Goal: Transaction & Acquisition: Purchase product/service

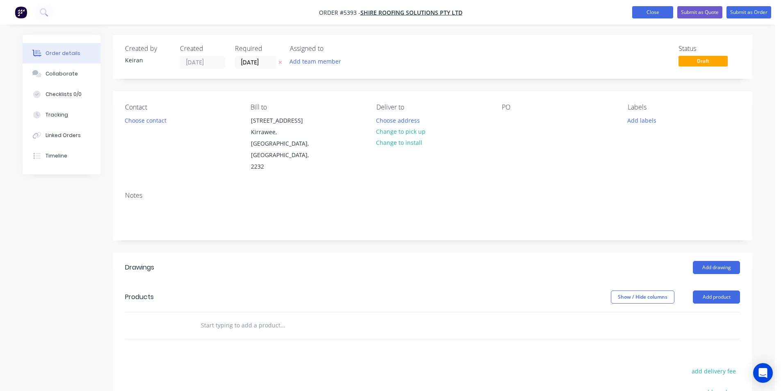
scroll to position [117, 0]
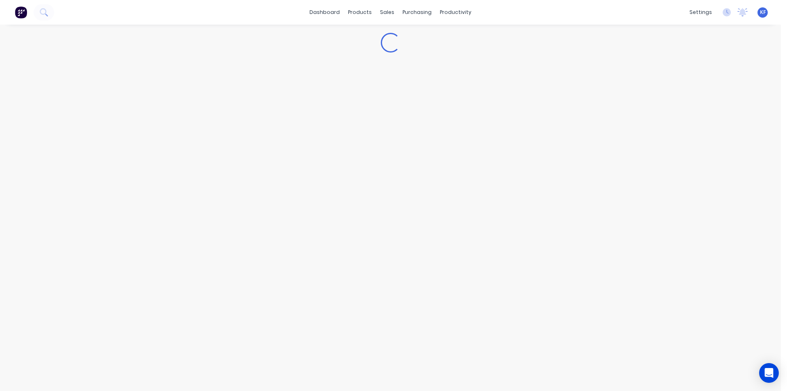
click at [645, 9] on div "dashboard products sales purchasing productivity dashboard products Product Cat…" at bounding box center [390, 12] width 781 height 25
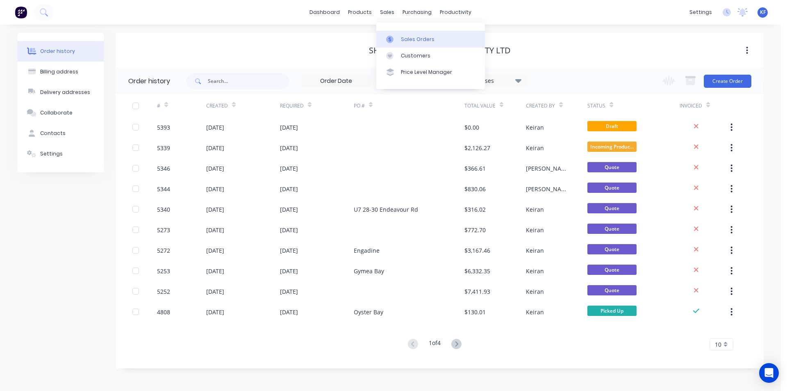
drag, startPoint x: 383, startPoint y: 12, endPoint x: 403, endPoint y: 36, distance: 31.7
click at [384, 12] on div "sales" at bounding box center [387, 12] width 23 height 12
click at [405, 37] on div "Sales Orders" at bounding box center [418, 39] width 34 height 7
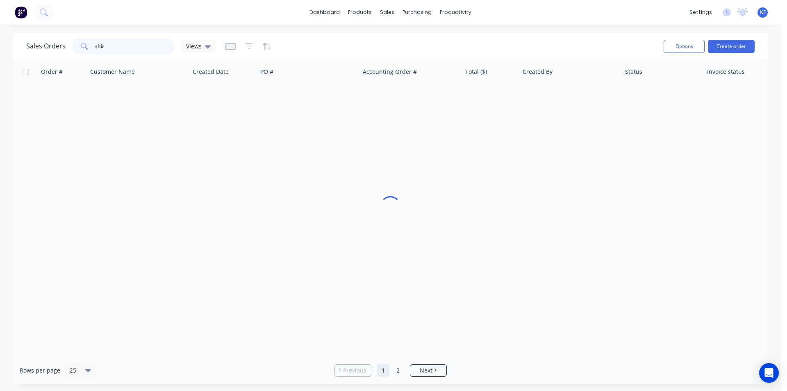
drag, startPoint x: 117, startPoint y: 42, endPoint x: 112, endPoint y: 48, distance: 7.5
click at [116, 42] on input "shir" at bounding box center [135, 46] width 80 height 16
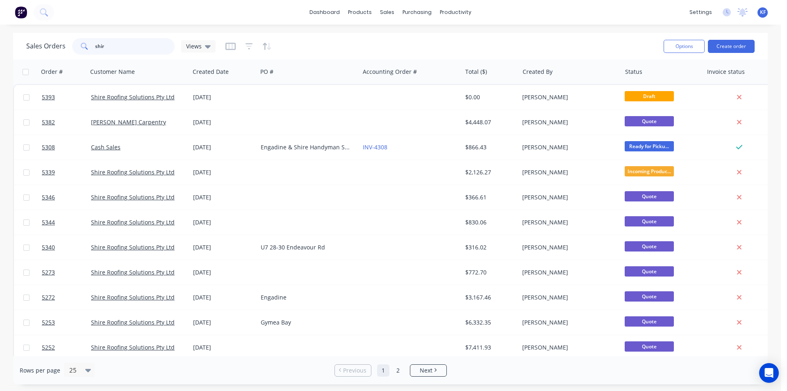
drag, startPoint x: 113, startPoint y: 48, endPoint x: 91, endPoint y: 42, distance: 22.9
click at [88, 42] on div "shir" at bounding box center [123, 46] width 103 height 16
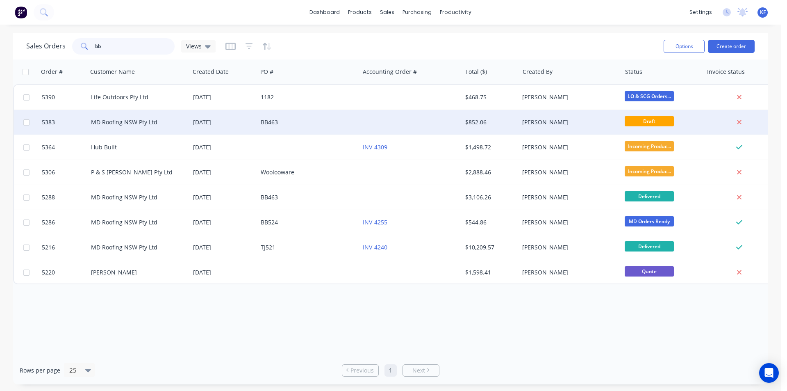
type input "bb"
click at [321, 121] on div "BB463" at bounding box center [306, 122] width 91 height 8
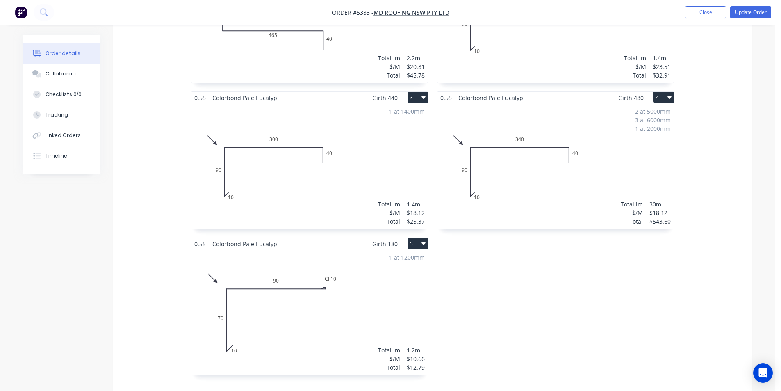
scroll to position [328, 0]
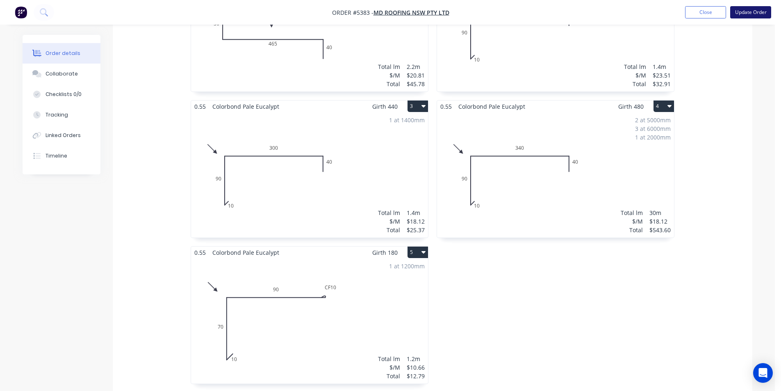
click at [757, 12] on button "Update Order" at bounding box center [750, 12] width 41 height 12
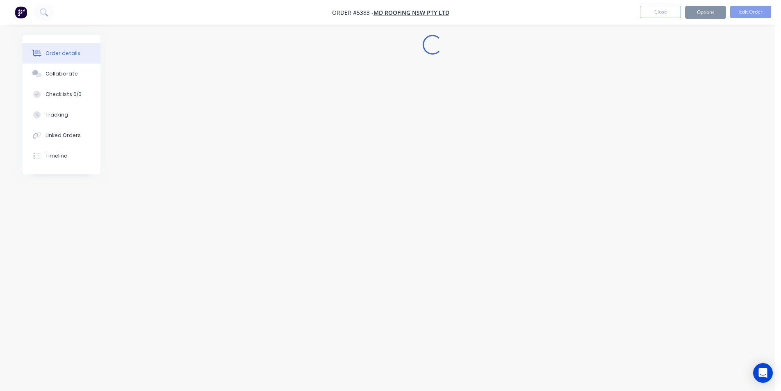
scroll to position [0, 0]
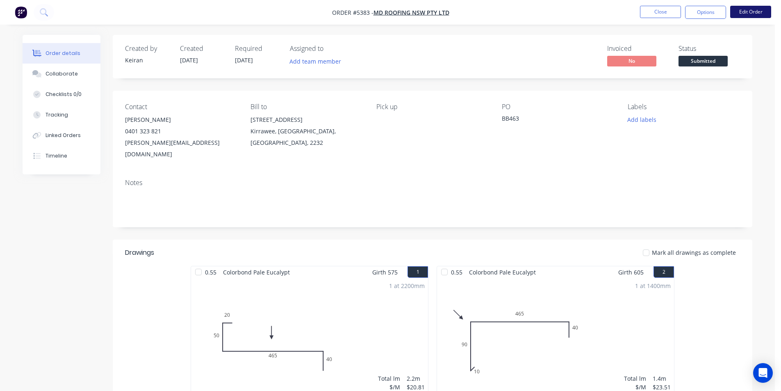
click at [735, 11] on button "Edit Order" at bounding box center [750, 12] width 41 height 12
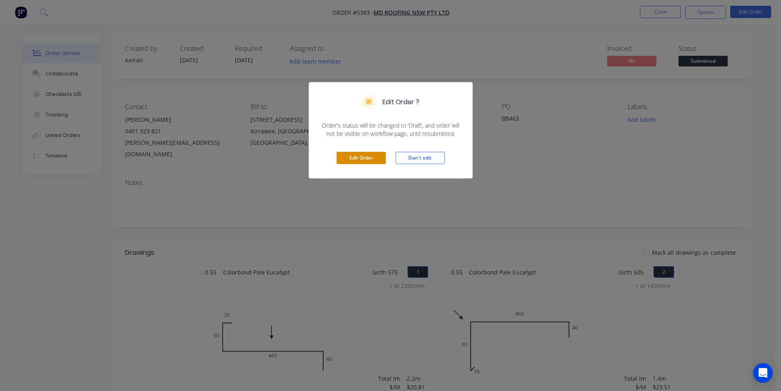
click at [343, 157] on button "Edit Order" at bounding box center [361, 158] width 49 height 12
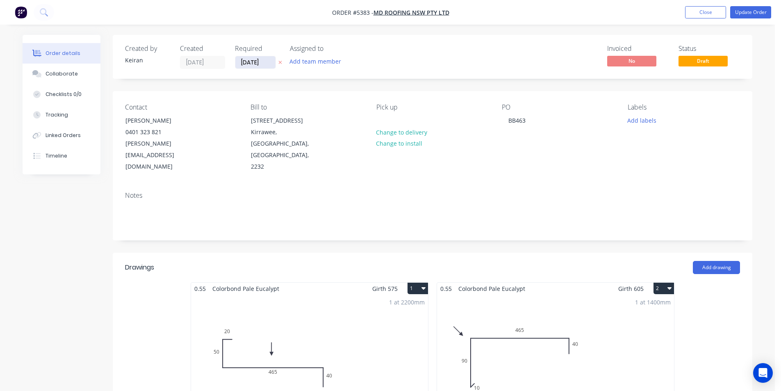
click at [262, 64] on input "[DATE]" at bounding box center [255, 62] width 40 height 12
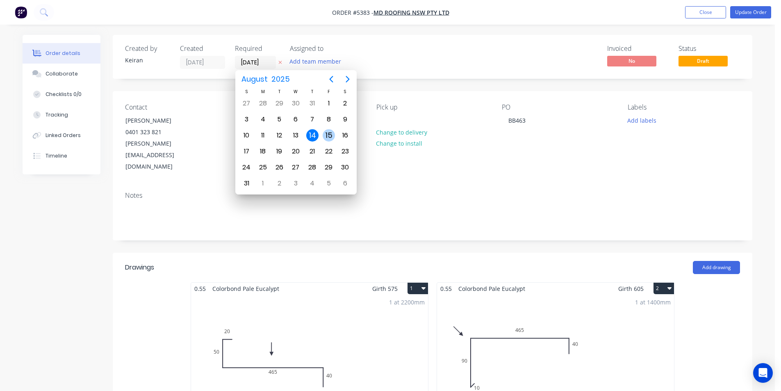
click at [327, 138] on div "15" at bounding box center [329, 135] width 12 height 12
type input "[DATE]"
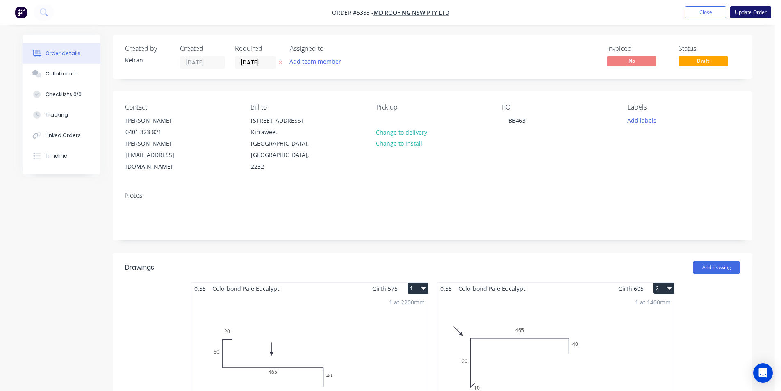
click at [753, 11] on button "Update Order" at bounding box center [750, 12] width 41 height 12
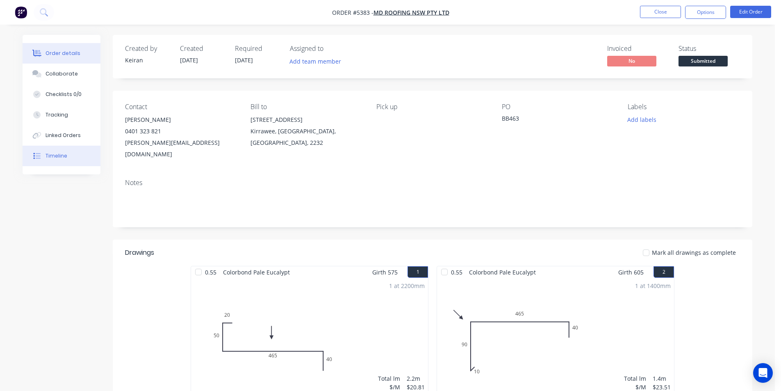
click at [59, 160] on button "Timeline" at bounding box center [62, 156] width 78 height 21
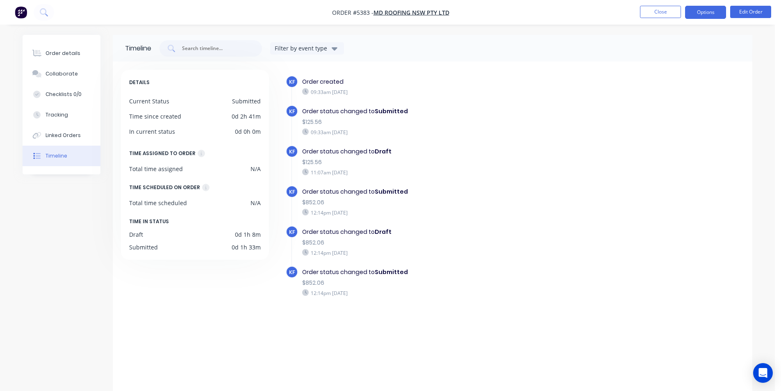
click at [703, 15] on button "Options" at bounding box center [705, 12] width 41 height 13
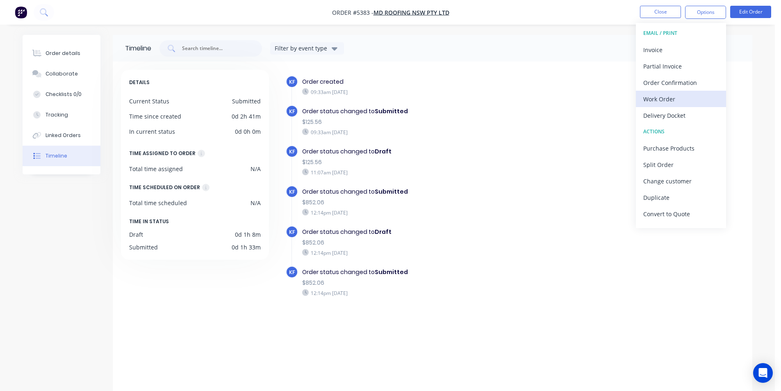
click at [692, 100] on div "Work Order" at bounding box center [680, 99] width 75 height 12
click at [691, 100] on div "Custom" at bounding box center [680, 99] width 75 height 12
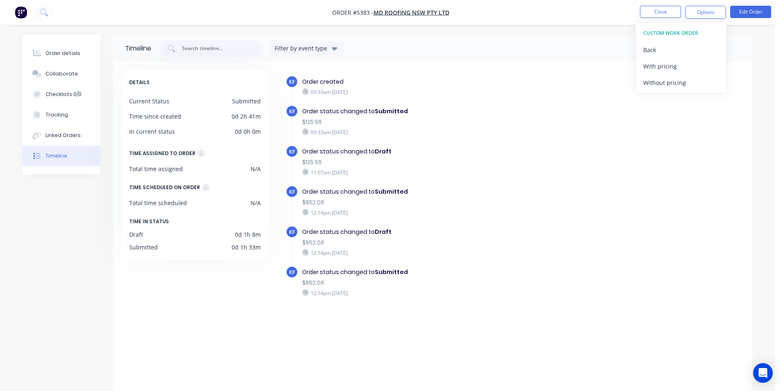
click at [689, 92] on div "CUSTOM WORK ORDER Back With pricing Without pricing" at bounding box center [681, 58] width 90 height 70
click at [688, 90] on button "Without pricing" at bounding box center [681, 82] width 90 height 16
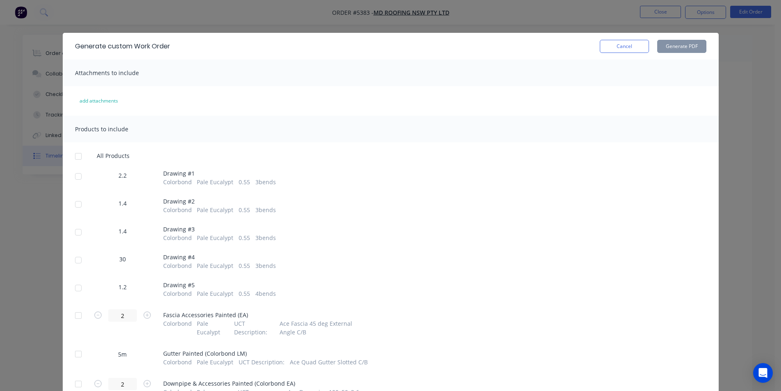
click at [78, 173] on div at bounding box center [78, 176] width 16 height 16
click at [73, 204] on div at bounding box center [78, 204] width 16 height 16
drag, startPoint x: 79, startPoint y: 228, endPoint x: 75, endPoint y: 246, distance: 17.5
click at [79, 229] on div at bounding box center [78, 232] width 16 height 16
click at [75, 262] on div at bounding box center [78, 260] width 16 height 16
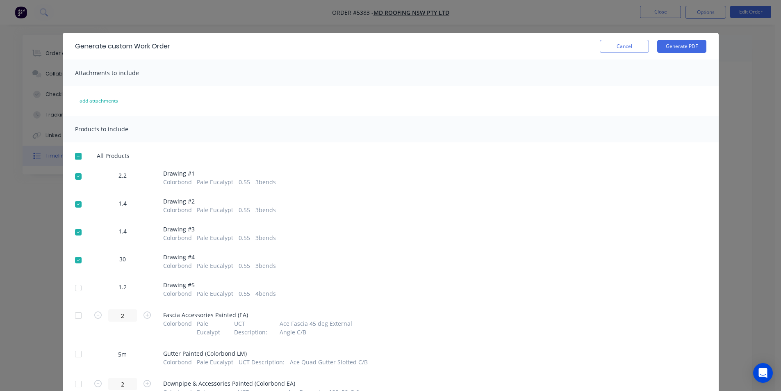
drag, startPoint x: 77, startPoint y: 288, endPoint x: 86, endPoint y: 285, distance: 9.6
click at [77, 289] on div at bounding box center [78, 288] width 16 height 16
click at [684, 50] on button "Generate PDF" at bounding box center [681, 46] width 49 height 13
click at [613, 50] on button "Cancel" at bounding box center [624, 46] width 49 height 13
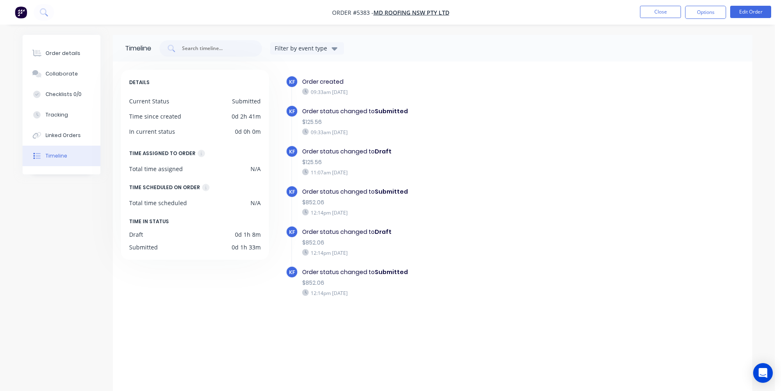
click at [665, 18] on li "Close" at bounding box center [660, 12] width 41 height 13
click at [663, 14] on button "Close" at bounding box center [660, 12] width 41 height 12
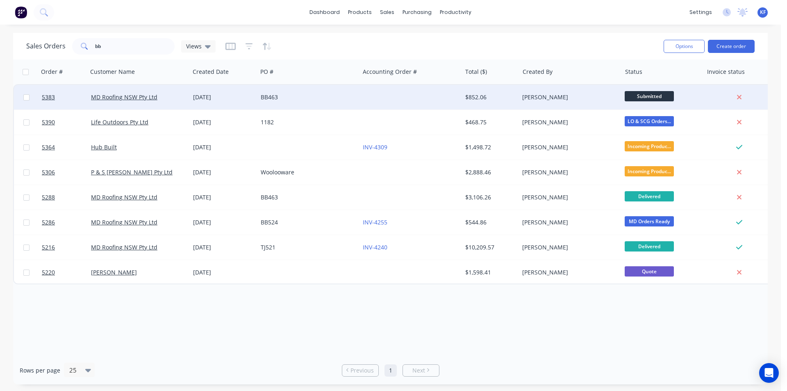
click at [417, 100] on div at bounding box center [411, 97] width 102 height 25
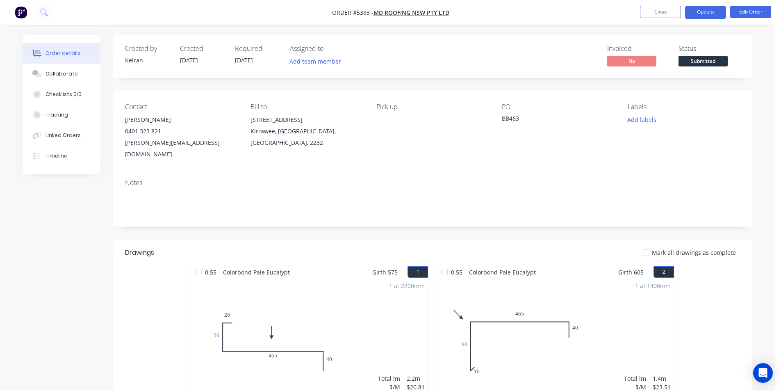
click at [709, 8] on button "Options" at bounding box center [705, 12] width 41 height 13
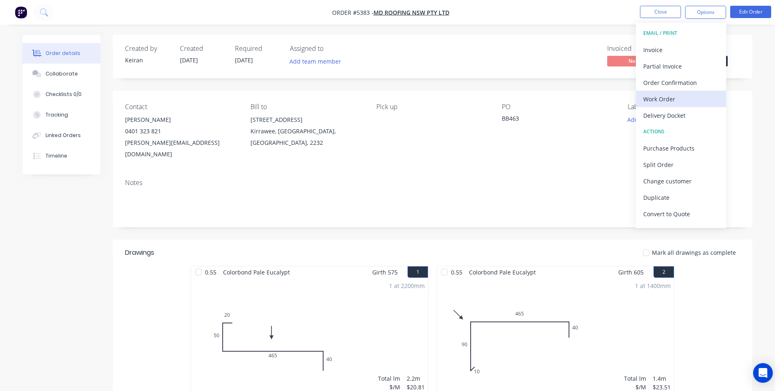
click at [670, 99] on div "Work Order" at bounding box center [680, 99] width 75 height 12
click at [670, 100] on div "Custom" at bounding box center [680, 99] width 75 height 12
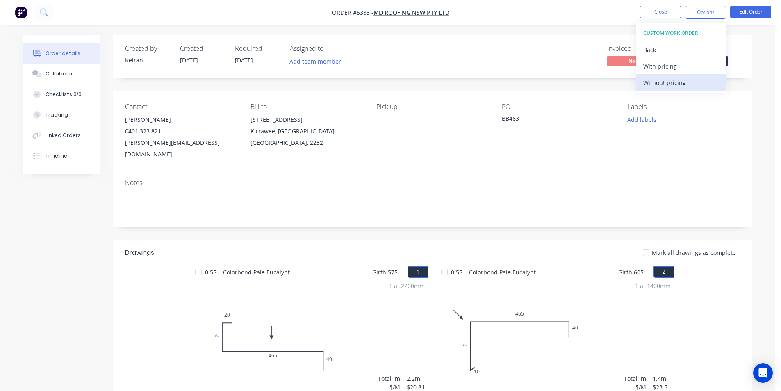
click at [670, 82] on div "Without pricing" at bounding box center [680, 83] width 75 height 12
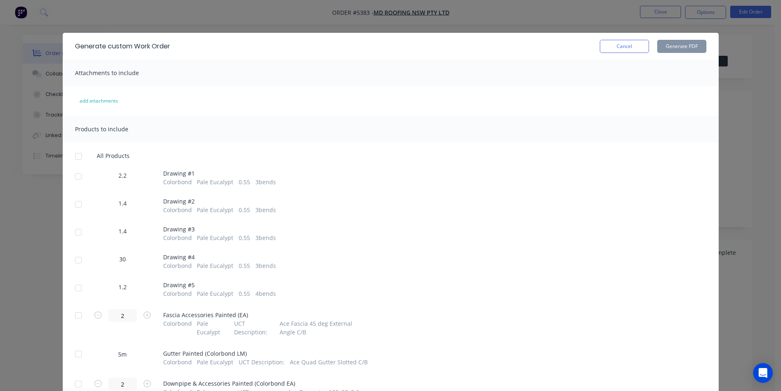
click at [76, 159] on div at bounding box center [78, 156] width 16 height 16
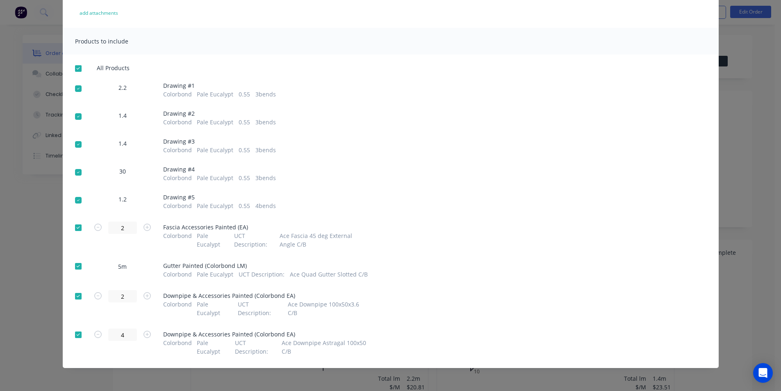
scroll to position [89, 0]
click at [75, 229] on div at bounding box center [78, 227] width 16 height 16
click at [74, 267] on div at bounding box center [78, 265] width 16 height 16
drag, startPoint x: 75, startPoint y: 303, endPoint x: 75, endPoint y: 319, distance: 15.6
click at [75, 303] on div at bounding box center [78, 295] width 16 height 16
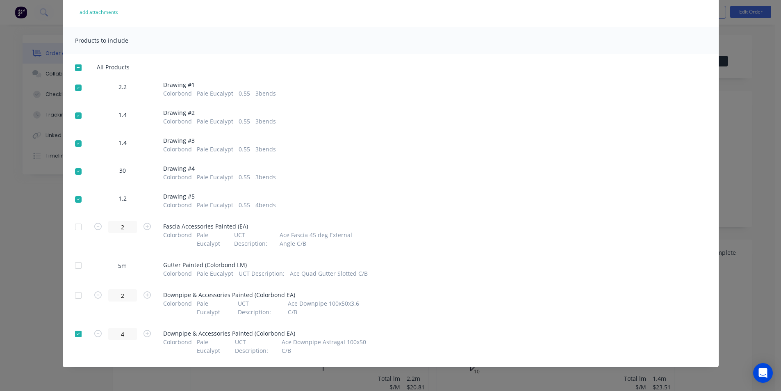
click at [76, 335] on div at bounding box center [78, 334] width 16 height 16
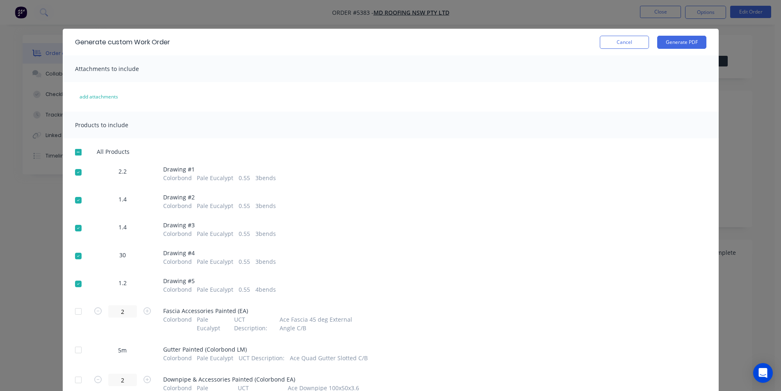
scroll to position [0, 0]
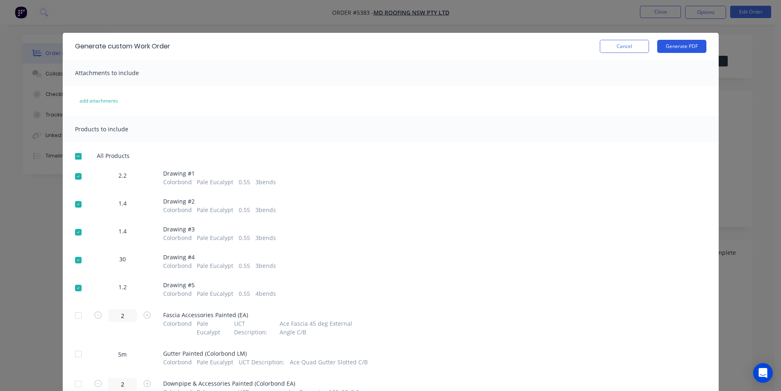
click at [661, 48] on button "Generate PDF" at bounding box center [681, 46] width 49 height 13
click at [633, 43] on button "Cancel" at bounding box center [624, 46] width 49 height 13
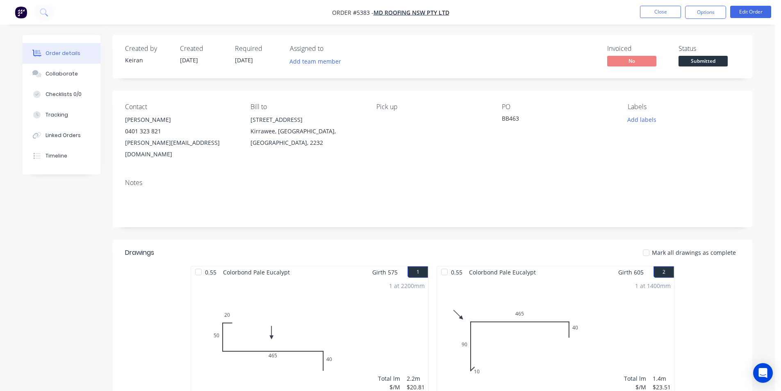
click at [702, 59] on span "Submitted" at bounding box center [703, 61] width 49 height 10
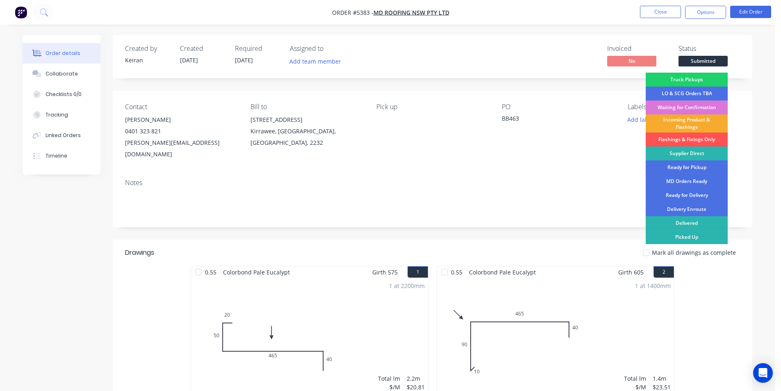
click at [686, 125] on div "Incoming Product & Flashings" at bounding box center [687, 123] width 82 height 18
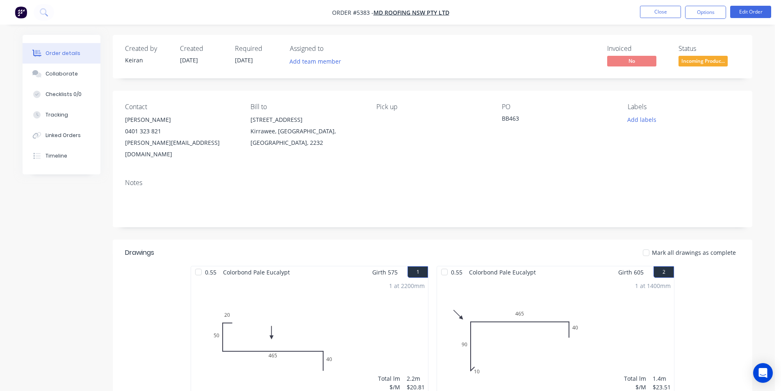
click at [661, 121] on div "Add labels" at bounding box center [684, 119] width 112 height 11
click at [653, 121] on button "Add labels" at bounding box center [642, 119] width 38 height 11
click at [640, 122] on button "Add labels" at bounding box center [642, 119] width 38 height 11
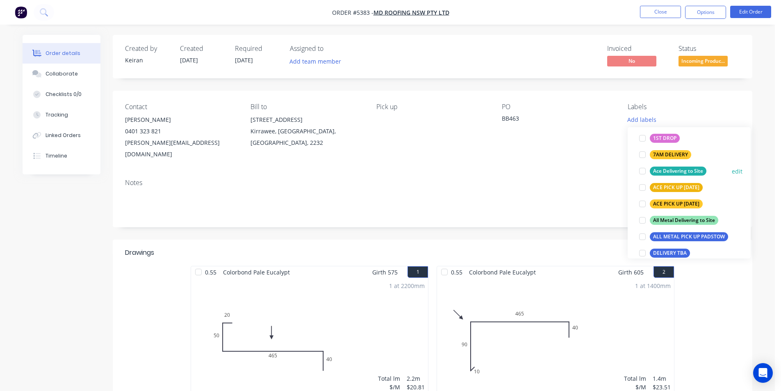
scroll to position [123, 0]
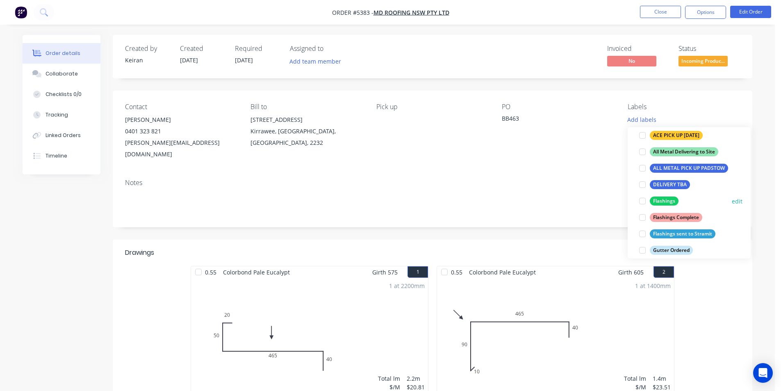
click at [643, 202] on div at bounding box center [642, 201] width 16 height 16
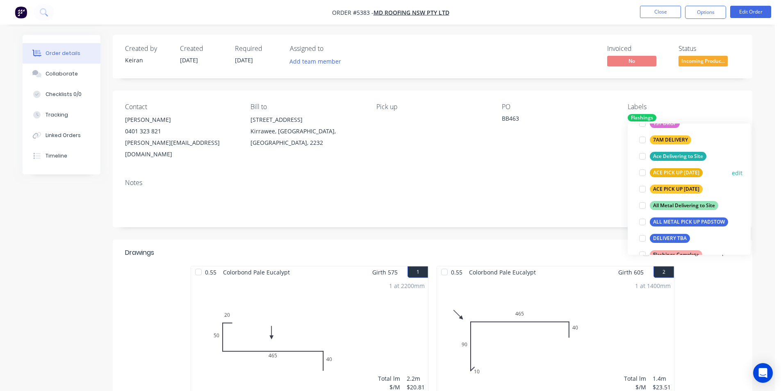
click at [640, 169] on div at bounding box center [642, 172] width 16 height 16
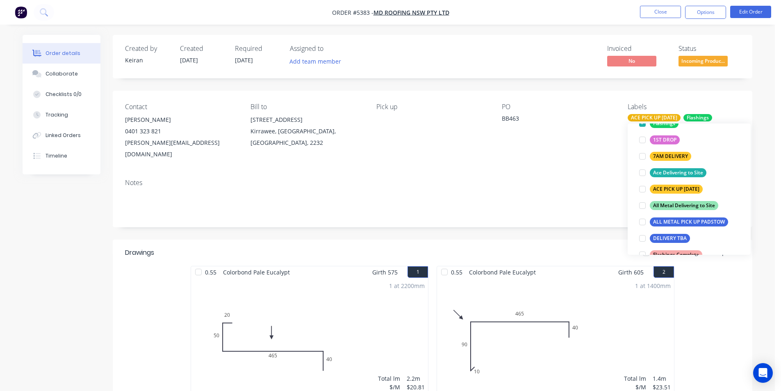
scroll to position [16, 0]
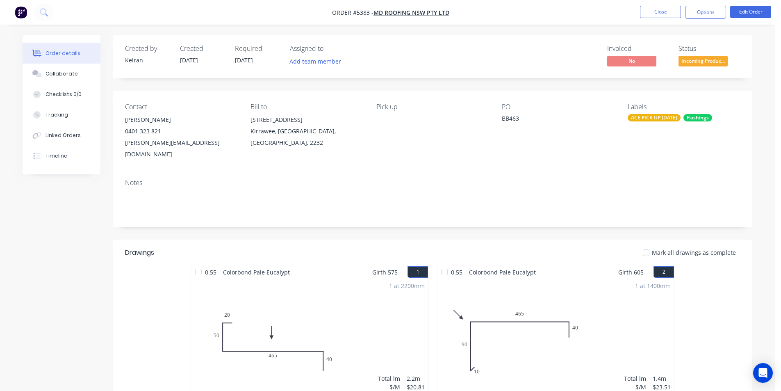
click at [563, 24] on nav "Order #5383 - MD Roofing NSW Pty Ltd Close Options Edit Order" at bounding box center [390, 12] width 781 height 25
drag, startPoint x: 57, startPoint y: 71, endPoint x: 60, endPoint y: 74, distance: 4.6
click at [57, 71] on div "Collaborate" at bounding box center [62, 73] width 32 height 7
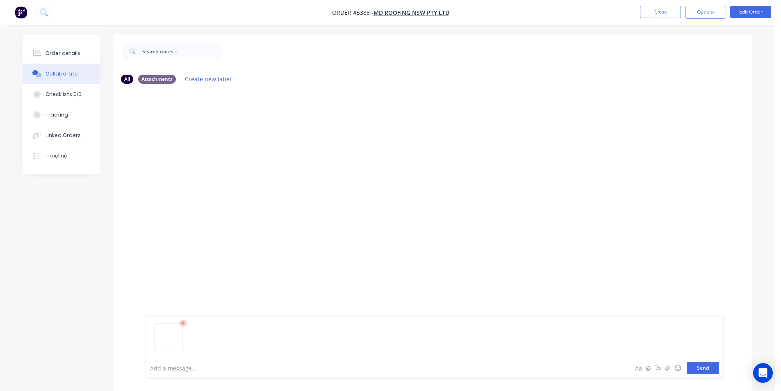
click at [704, 367] on button "Send" at bounding box center [703, 368] width 32 height 12
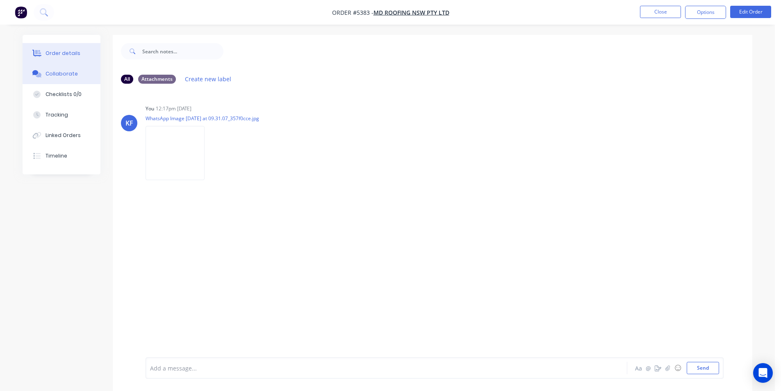
click at [68, 54] on div "Order details" at bounding box center [63, 53] width 35 height 7
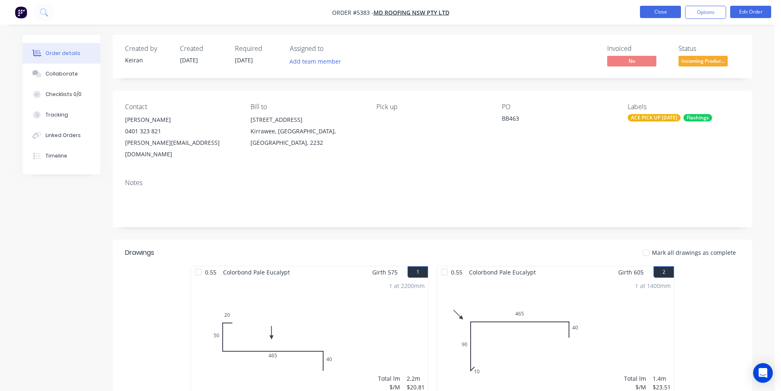
click at [643, 14] on button "Close" at bounding box center [660, 12] width 41 height 12
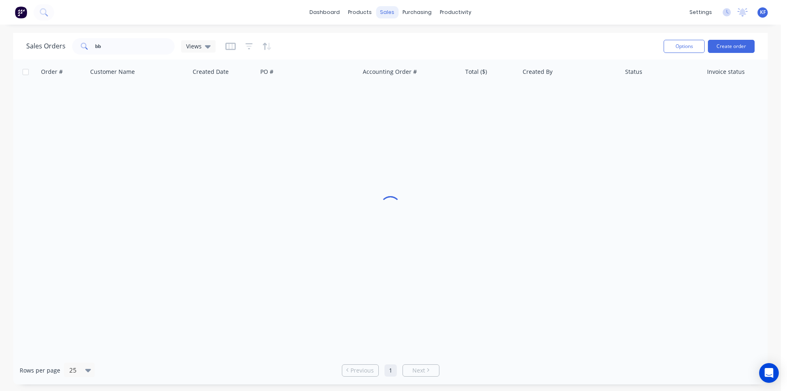
click at [384, 11] on div "sales" at bounding box center [387, 12] width 23 height 12
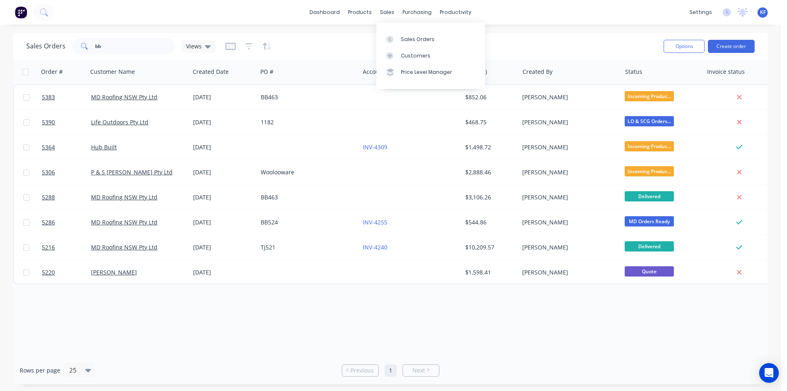
click at [397, 30] on div "Sales Orders Customers Price Level Manager" at bounding box center [430, 56] width 109 height 66
click at [403, 37] on div "Sales Orders" at bounding box center [418, 39] width 34 height 7
drag, startPoint x: 90, startPoint y: 47, endPoint x: 43, endPoint y: 44, distance: 46.4
click at [47, 45] on div "Sales Orders bb Views" at bounding box center [120, 46] width 189 height 16
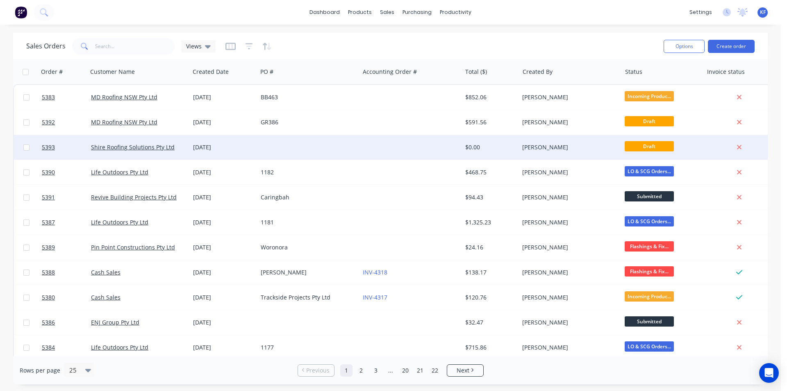
click at [430, 156] on div at bounding box center [411, 147] width 102 height 25
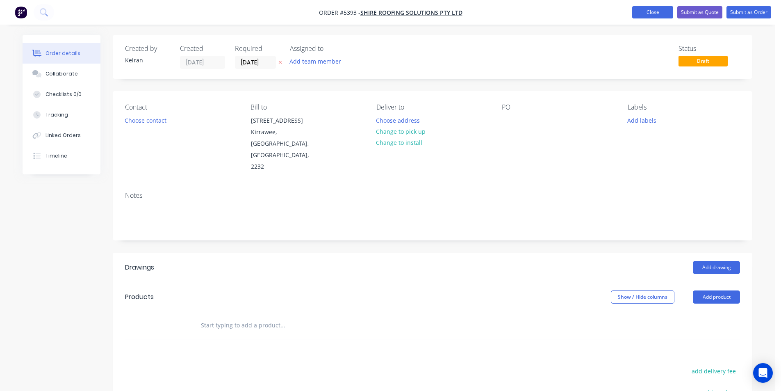
click at [646, 14] on button "Close" at bounding box center [652, 12] width 41 height 12
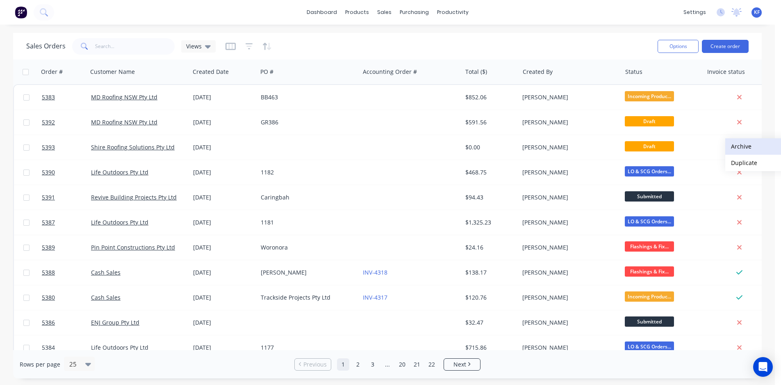
click at [736, 151] on button "Archive" at bounding box center [766, 146] width 82 height 16
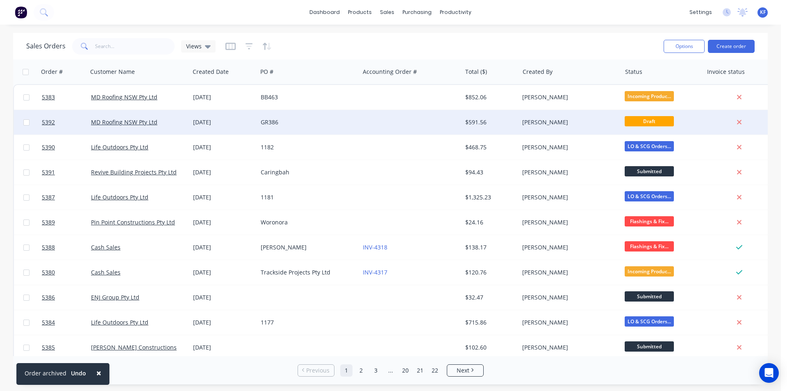
click at [589, 123] on div "[PERSON_NAME]" at bounding box center [567, 122] width 91 height 8
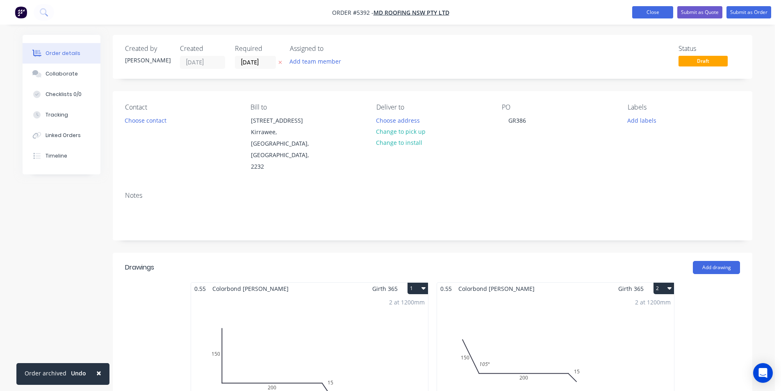
click at [636, 13] on button "Close" at bounding box center [652, 12] width 41 height 12
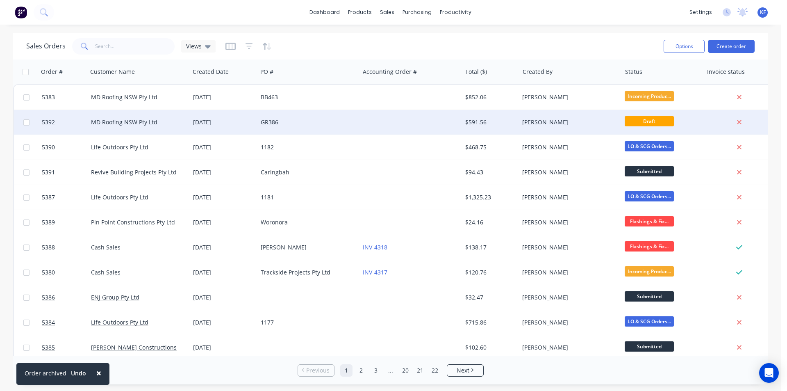
click at [417, 120] on div at bounding box center [411, 122] width 102 height 25
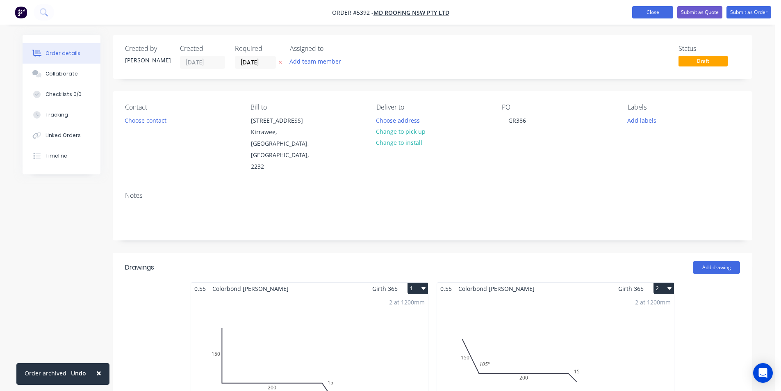
click at [650, 14] on button "Close" at bounding box center [652, 12] width 41 height 12
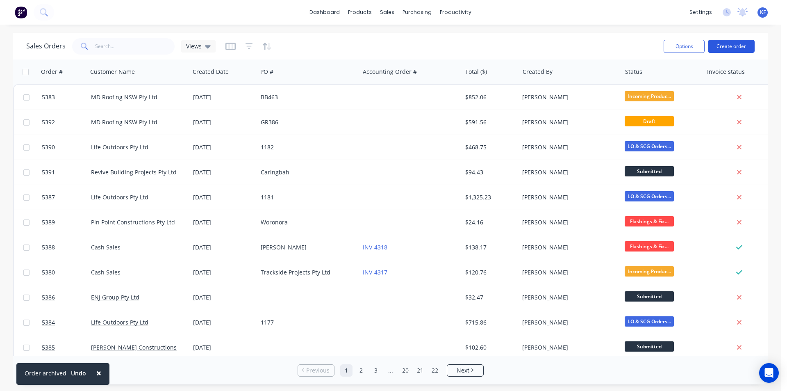
click at [723, 46] on button "Create order" at bounding box center [731, 46] width 47 height 13
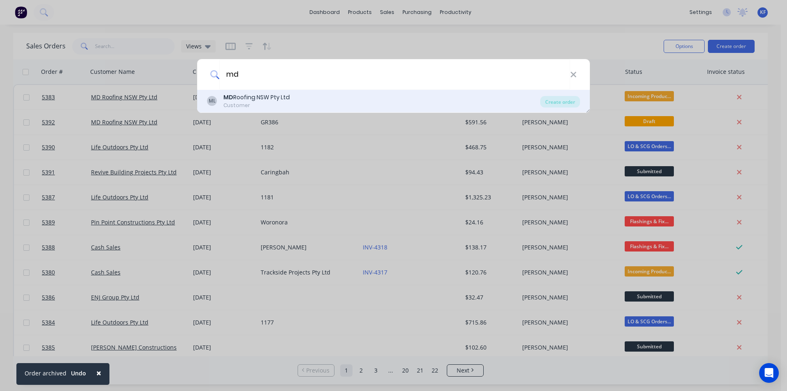
type input "md"
click at [580, 99] on div "ML MD Roofing NSW Pty Ltd Customer Create order" at bounding box center [393, 101] width 393 height 23
click at [572, 107] on div "Create order" at bounding box center [560, 101] width 40 height 11
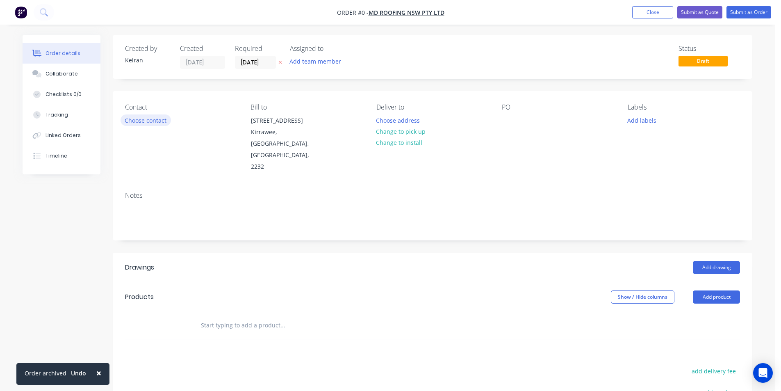
click at [137, 124] on button "Choose contact" at bounding box center [146, 119] width 50 height 11
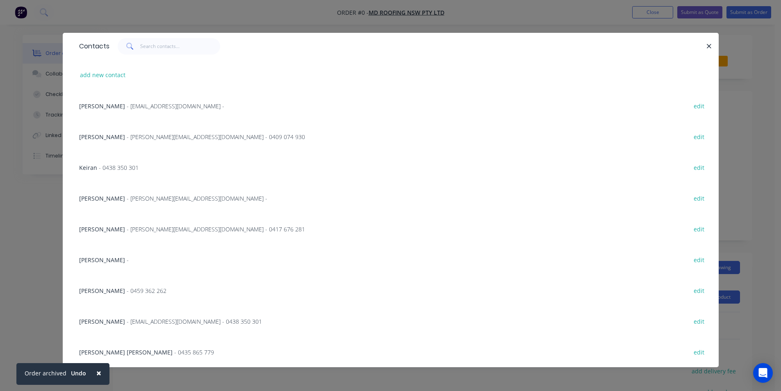
click at [146, 200] on span "- [PERSON_NAME][EMAIL_ADDRESS][DOMAIN_NAME] -" at bounding box center [197, 198] width 141 height 8
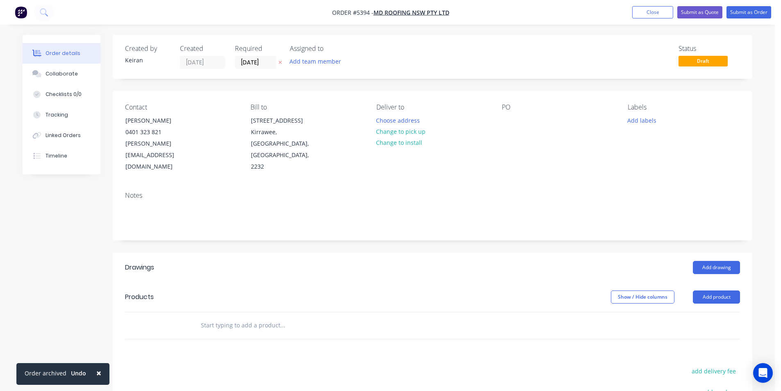
click at [394, 134] on button "Change to pick up" at bounding box center [401, 131] width 58 height 11
click at [255, 64] on input "[DATE]" at bounding box center [255, 62] width 40 height 12
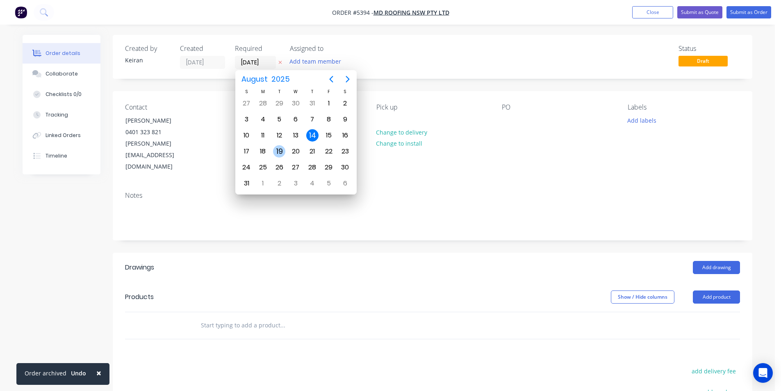
click at [283, 154] on div "19" at bounding box center [279, 151] width 12 height 12
type input "[DATE]"
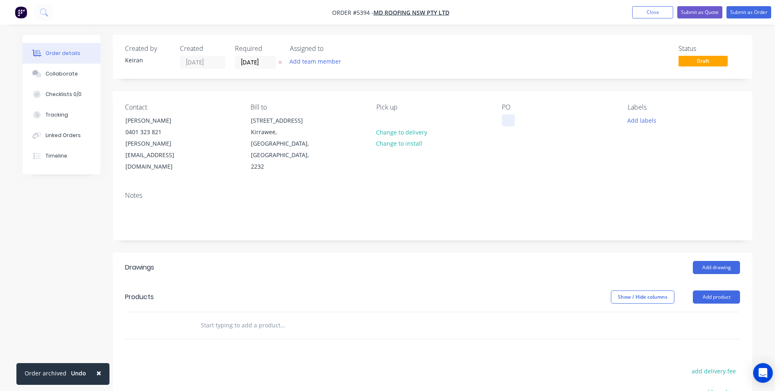
click at [507, 117] on div at bounding box center [508, 120] width 13 height 12
click at [267, 62] on input "[DATE]" at bounding box center [255, 62] width 40 height 12
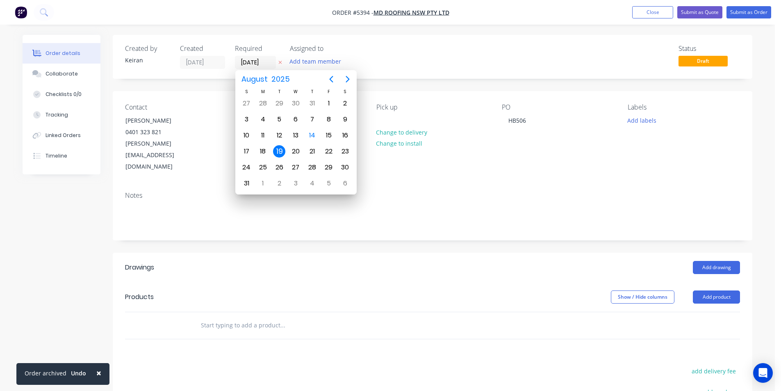
click at [274, 150] on div "19" at bounding box center [279, 151] width 12 height 12
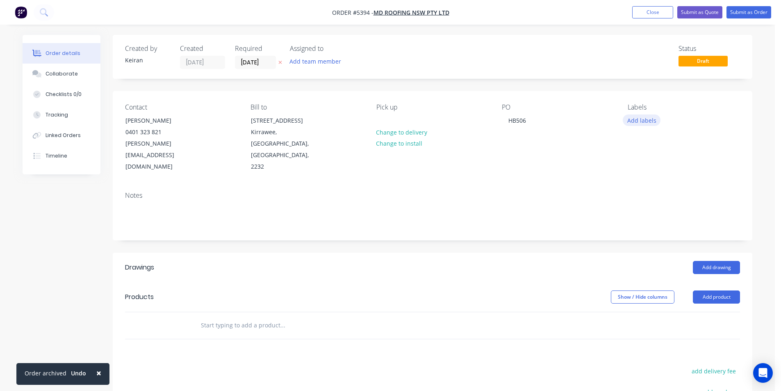
click at [636, 124] on button "Add labels" at bounding box center [642, 119] width 38 height 11
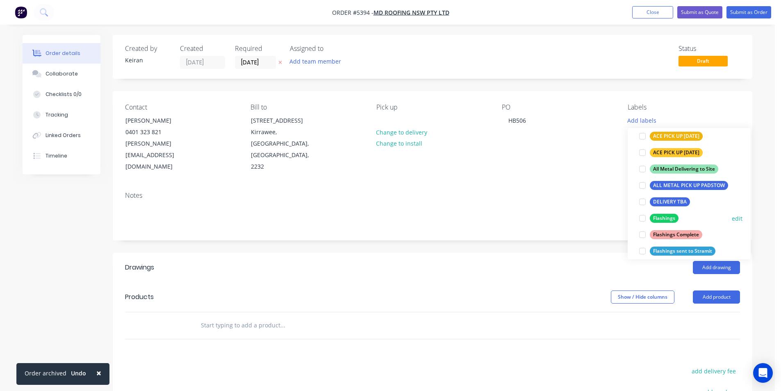
scroll to position [123, 0]
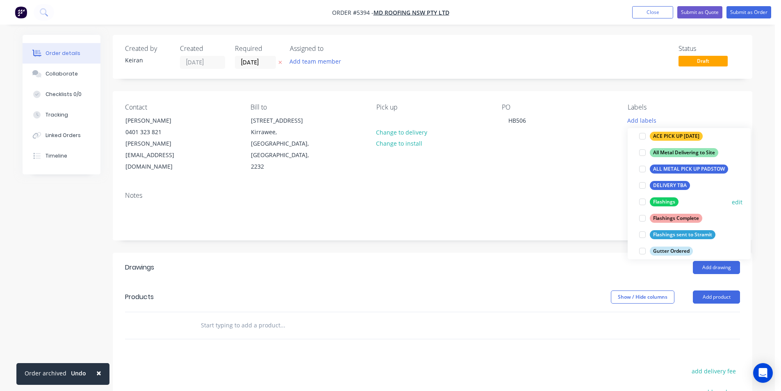
click at [643, 202] on div at bounding box center [642, 202] width 16 height 16
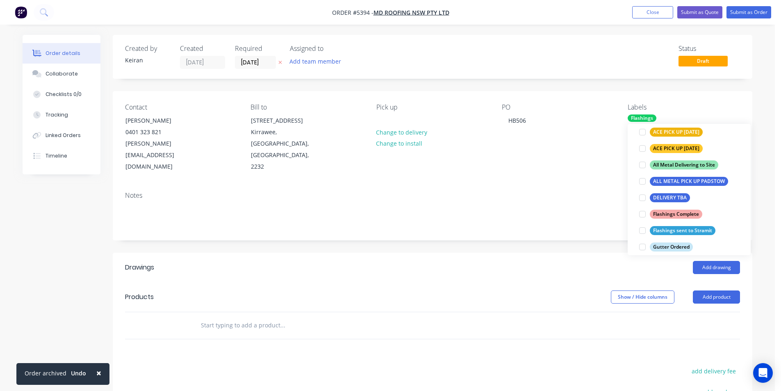
scroll to position [0, 0]
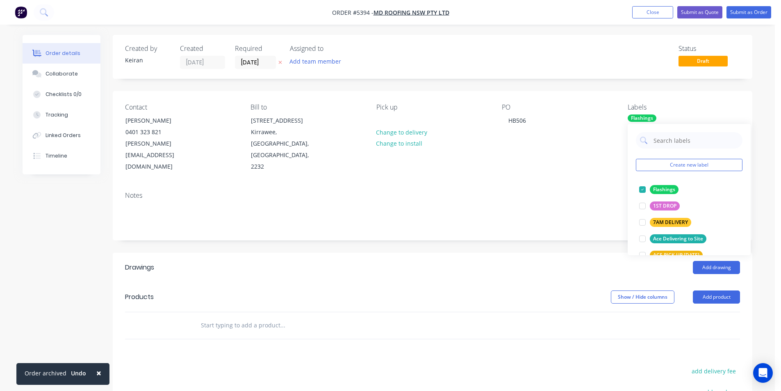
drag, startPoint x: 605, startPoint y: 368, endPoint x: 609, endPoint y: 359, distance: 9.4
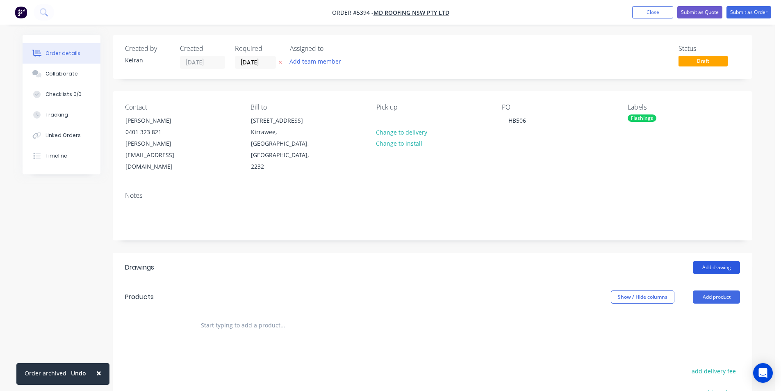
click at [707, 261] on button "Add drawing" at bounding box center [716, 267] width 47 height 13
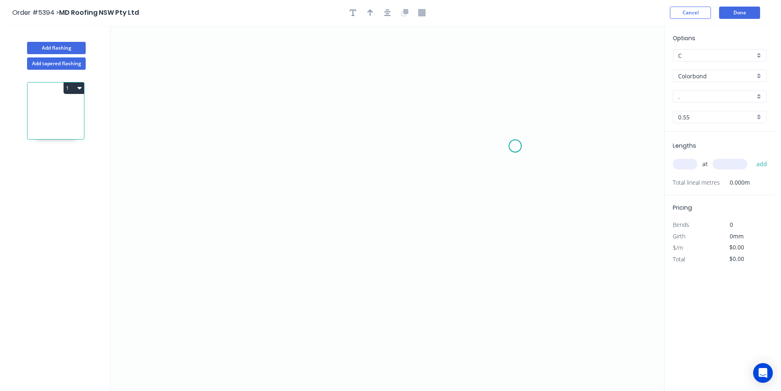
click at [515, 146] on icon "0" at bounding box center [388, 207] width 554 height 365
click at [515, 92] on icon "0" at bounding box center [388, 207] width 554 height 365
click at [203, 87] on icon "0 ?" at bounding box center [388, 207] width 554 height 365
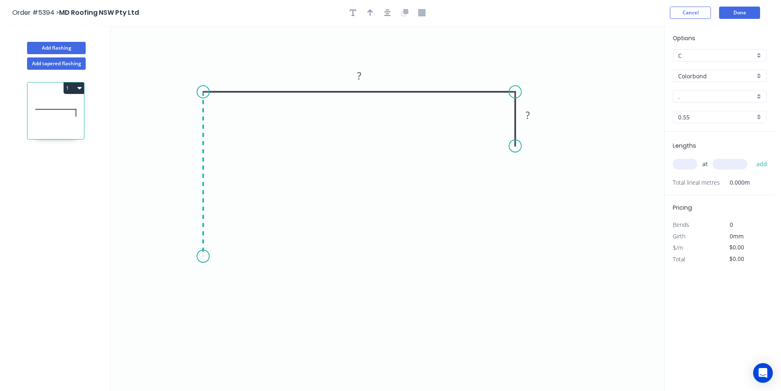
click at [200, 256] on icon "0 ? ?" at bounding box center [388, 207] width 554 height 365
click at [240, 255] on icon "0 ? ? ?" at bounding box center [388, 207] width 554 height 365
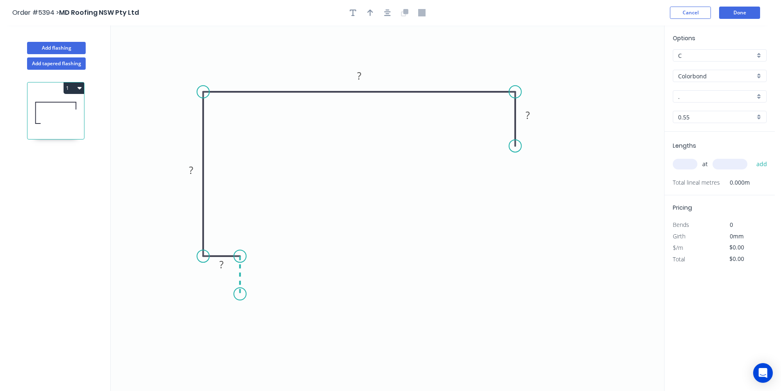
click at [239, 294] on icon "0 ? ? ? ?" at bounding box center [388, 207] width 554 height 365
click at [239, 294] on circle at bounding box center [240, 293] width 12 height 12
click at [251, 275] on tspan "?" at bounding box center [252, 271] width 4 height 14
click at [389, 10] on icon "button" at bounding box center [387, 12] width 7 height 7
type input "$21.44"
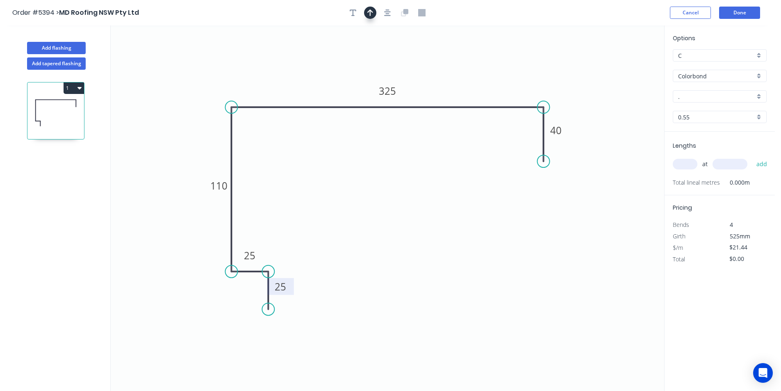
click at [373, 11] on icon "button" at bounding box center [370, 12] width 6 height 7
click at [626, 66] on icon "0 25 25 110 325 40" at bounding box center [388, 207] width 554 height 365
click at [192, 91] on icon at bounding box center [192, 82] width 7 height 26
click at [690, 95] on input "." at bounding box center [716, 96] width 77 height 9
click at [698, 112] on div "Monument" at bounding box center [719, 112] width 93 height 14
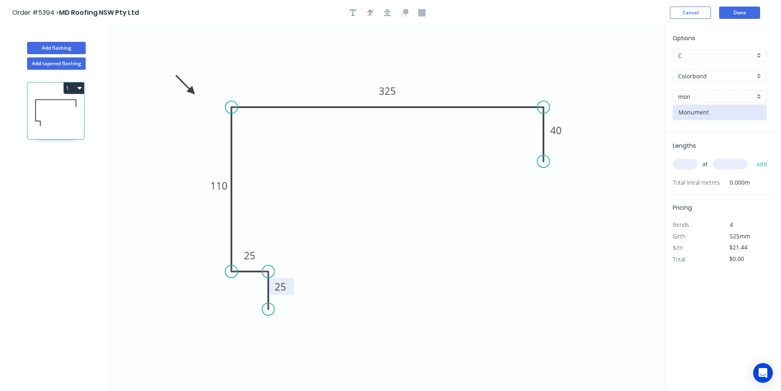
type input "Monument"
click at [679, 163] on input "text" at bounding box center [685, 164] width 25 height 11
type input "2"
type input "4100"
click at [752, 157] on button "add" at bounding box center [761, 164] width 19 height 14
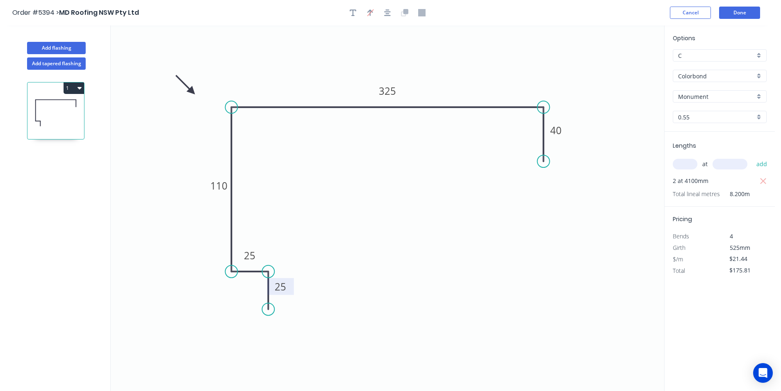
click at [65, 94] on icon at bounding box center [55, 113] width 57 height 52
click at [77, 84] on button "1" at bounding box center [74, 87] width 21 height 11
click at [78, 106] on button "Duplicate" at bounding box center [45, 108] width 78 height 16
type input "$0.00"
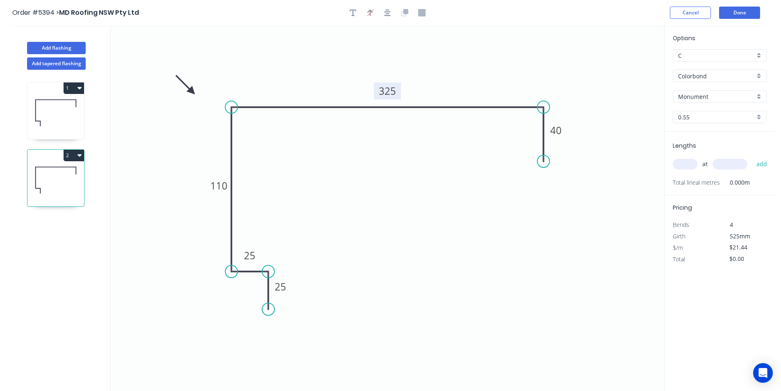
click at [387, 93] on tspan "325" at bounding box center [387, 91] width 17 height 14
click at [688, 164] on input "text" at bounding box center [685, 164] width 25 height 11
type input "1"
type input "5000"
click at [752, 157] on button "add" at bounding box center [761, 164] width 19 height 14
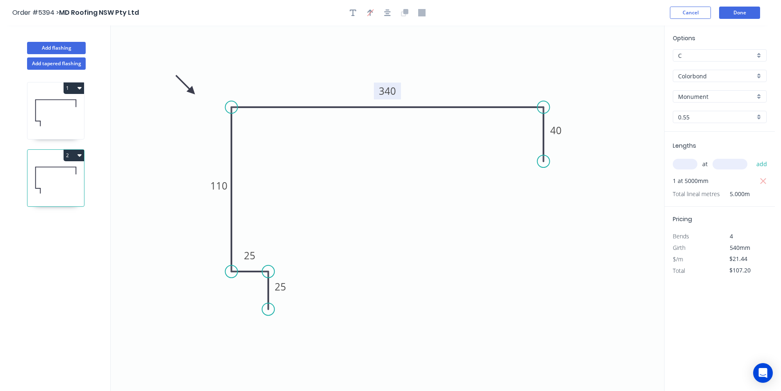
click at [77, 152] on button "2" at bounding box center [74, 155] width 21 height 11
click at [68, 170] on div "Duplicate" at bounding box center [45, 176] width 63 height 12
type input "$0.00"
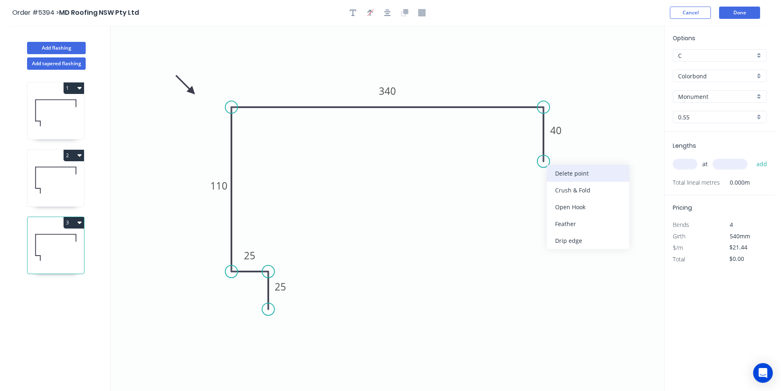
click at [554, 171] on div "Delete point" at bounding box center [588, 173] width 82 height 17
click at [393, 89] on tspan "340" at bounding box center [387, 91] width 17 height 14
click at [686, 166] on input "text" at bounding box center [685, 164] width 25 height 11
type input "$28.91"
type input "1"
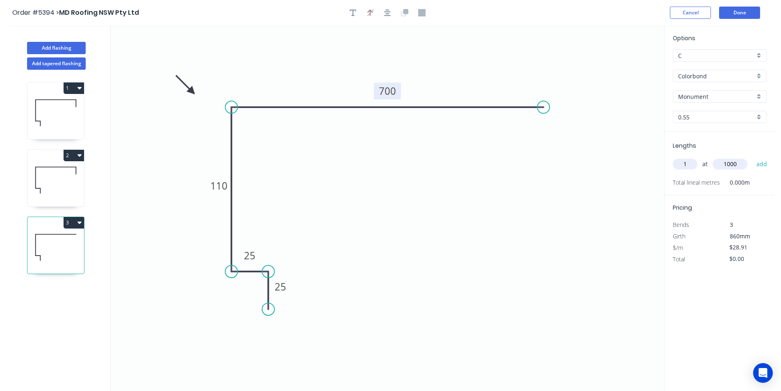
type input "1000"
click at [752, 157] on button "add" at bounding box center [761, 164] width 19 height 14
type input "$28.91"
click at [43, 48] on button "Add flashing" at bounding box center [56, 48] width 59 height 12
type input "$0.00"
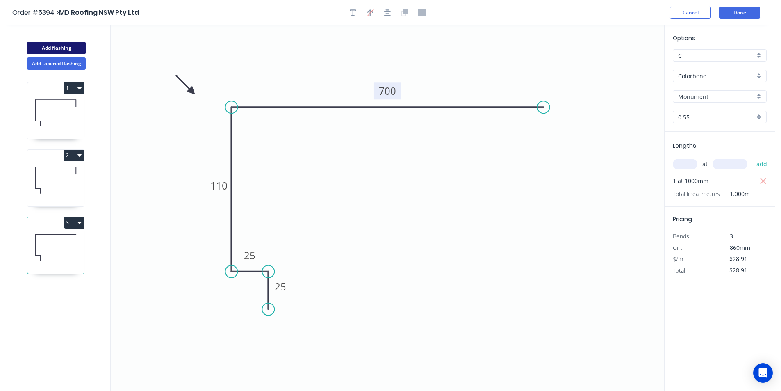
type input "$0.00"
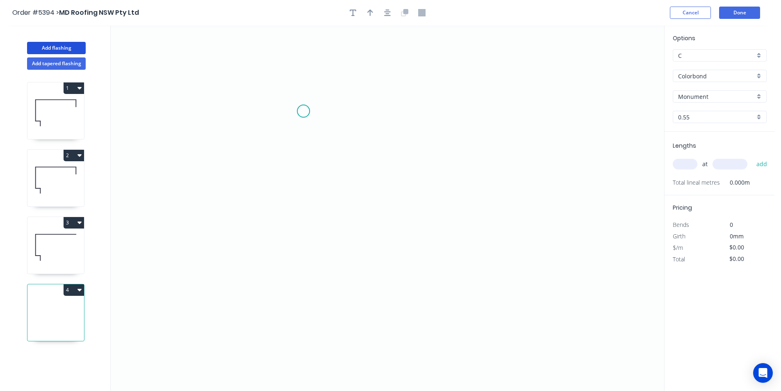
click at [295, 99] on icon "0" at bounding box center [388, 207] width 554 height 365
click at [303, 255] on icon "0" at bounding box center [388, 207] width 554 height 365
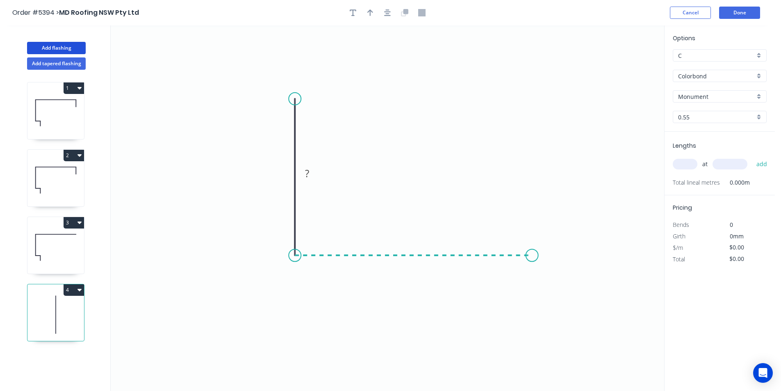
click at [532, 251] on icon "0 ?" at bounding box center [388, 207] width 554 height 365
click at [530, 296] on icon "0 ? ?" at bounding box center [388, 207] width 554 height 365
drag, startPoint x: 530, startPoint y: 296, endPoint x: 519, endPoint y: 287, distance: 15.1
click at [530, 296] on circle at bounding box center [532, 296] width 12 height 12
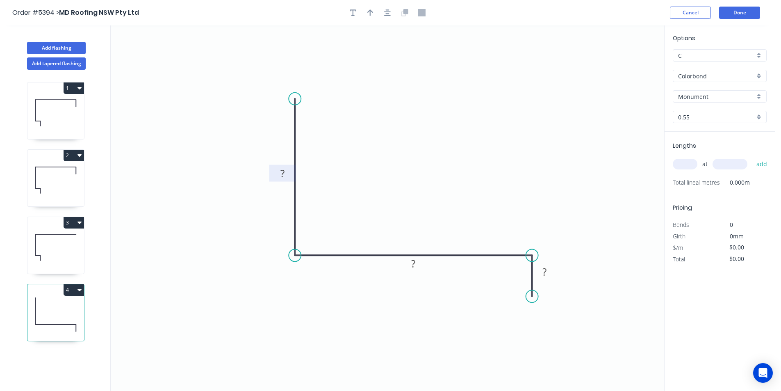
click at [287, 170] on rect at bounding box center [282, 173] width 16 height 11
click at [532, 311] on circle at bounding box center [532, 309] width 12 height 12
type input "$20.20"
click at [368, 15] on icon "button" at bounding box center [370, 12] width 6 height 7
click at [624, 66] on icon at bounding box center [622, 57] width 7 height 26
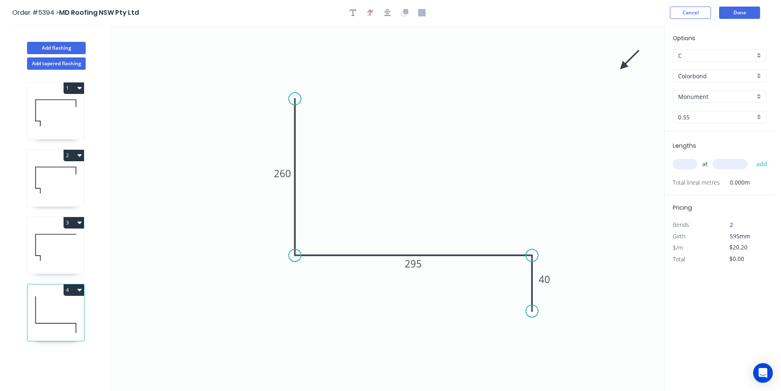
drag, startPoint x: 621, startPoint y: 64, endPoint x: 408, endPoint y: 198, distance: 251.4
click at [369, 221] on icon "0 260 295 40" at bounding box center [388, 207] width 554 height 365
drag, startPoint x: 591, startPoint y: 118, endPoint x: 417, endPoint y: 209, distance: 196.8
click at [417, 209] on icon at bounding box center [423, 202] width 24 height 24
drag, startPoint x: 685, startPoint y: 163, endPoint x: 691, endPoint y: 154, distance: 10.9
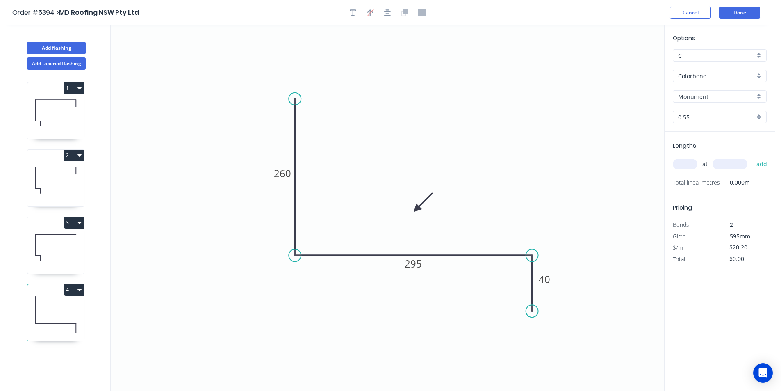
click at [685, 163] on input "text" at bounding box center [685, 164] width 25 height 11
type input "1"
type input "3500"
click at [752, 157] on button "add" at bounding box center [761, 164] width 19 height 14
click at [78, 284] on button "4" at bounding box center [74, 289] width 21 height 11
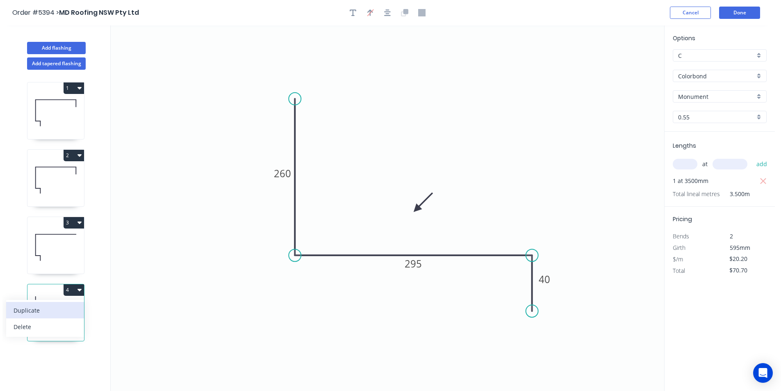
click at [63, 305] on div "Duplicate" at bounding box center [45, 310] width 63 height 12
type input "$0.00"
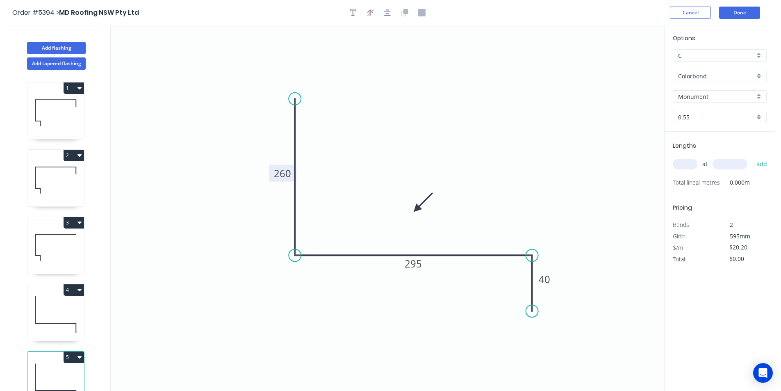
click at [288, 174] on tspan "260" at bounding box center [282, 173] width 17 height 14
click at [689, 164] on input "text" at bounding box center [685, 164] width 25 height 11
type input "1"
type input "4500"
click at [752, 157] on button "add" at bounding box center [761, 164] width 19 height 14
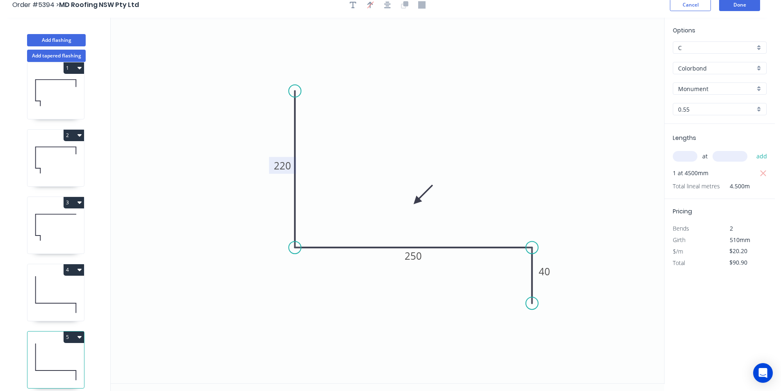
scroll to position [15, 0]
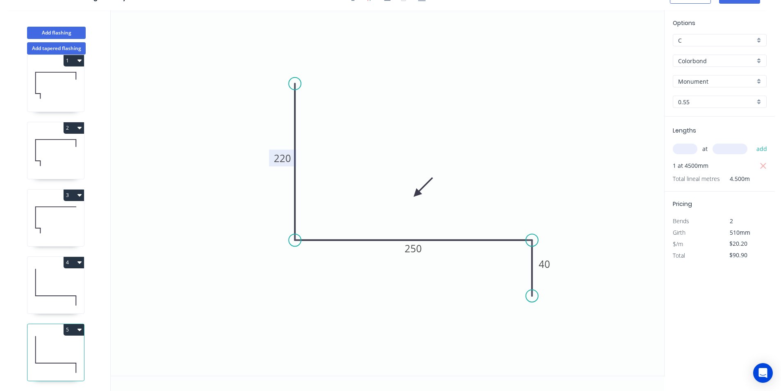
click at [80, 326] on icon "button" at bounding box center [79, 329] width 4 height 7
click at [55, 344] on div "Duplicate" at bounding box center [45, 350] width 63 height 12
type input "$0.00"
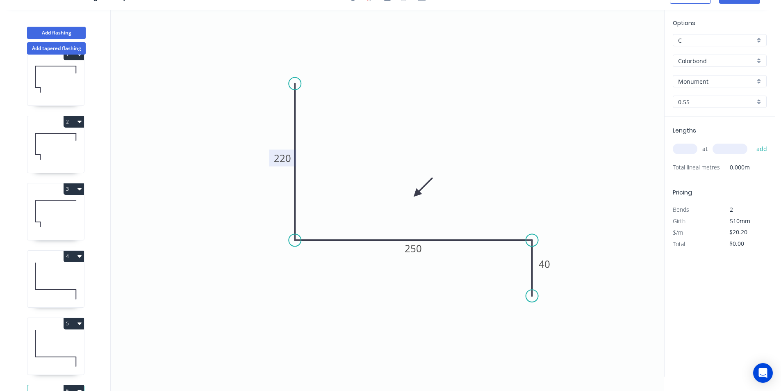
click at [279, 157] on tspan "220" at bounding box center [282, 158] width 17 height 14
click at [404, 252] on rect at bounding box center [413, 248] width 27 height 17
click at [417, 251] on tspan "250" at bounding box center [413, 248] width 17 height 14
click at [691, 150] on input "text" at bounding box center [685, 149] width 25 height 11
type input "2"
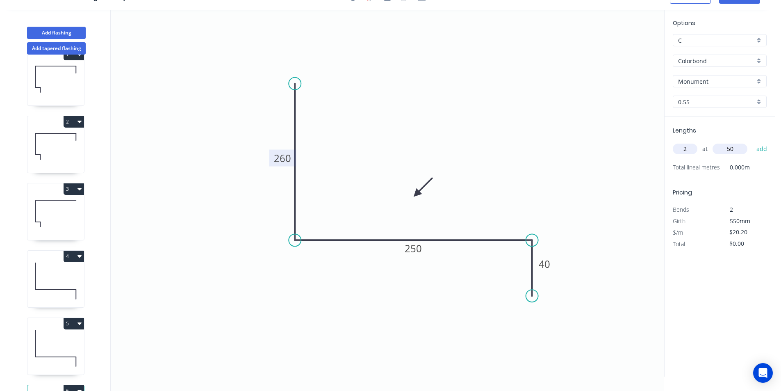
type input "5"
type input "3500"
click at [752, 142] on button "add" at bounding box center [761, 149] width 19 height 14
type input "$141.40"
click at [45, 32] on button "Add flashing" at bounding box center [56, 33] width 59 height 12
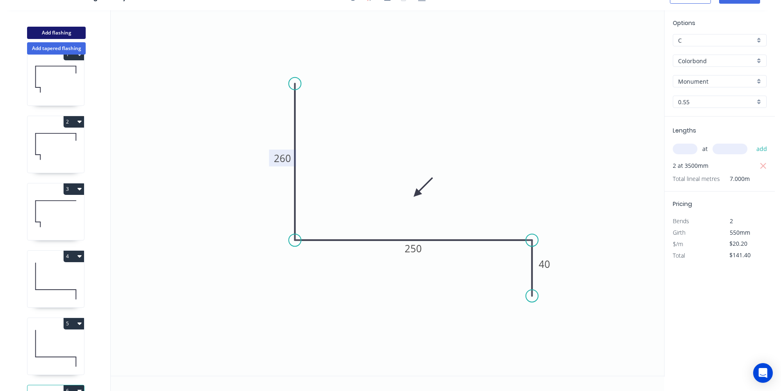
type input "$0.00"
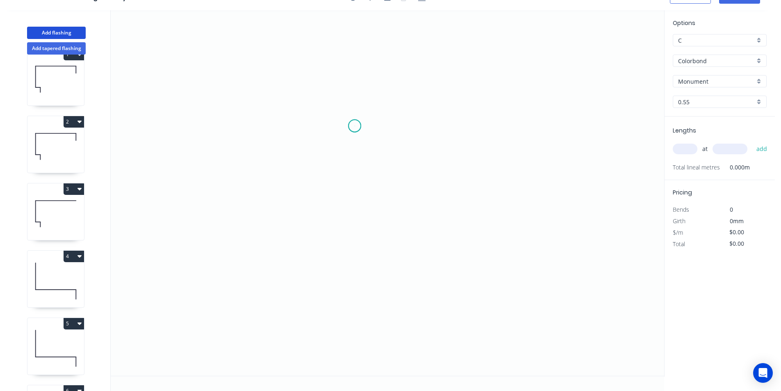
click at [355, 126] on icon "0" at bounding box center [388, 192] width 554 height 365
click at [282, 122] on icon "0" at bounding box center [388, 192] width 554 height 365
click at [281, 206] on icon "0 ?" at bounding box center [388, 192] width 554 height 365
click at [554, 200] on icon "0 ? ?" at bounding box center [388, 192] width 554 height 365
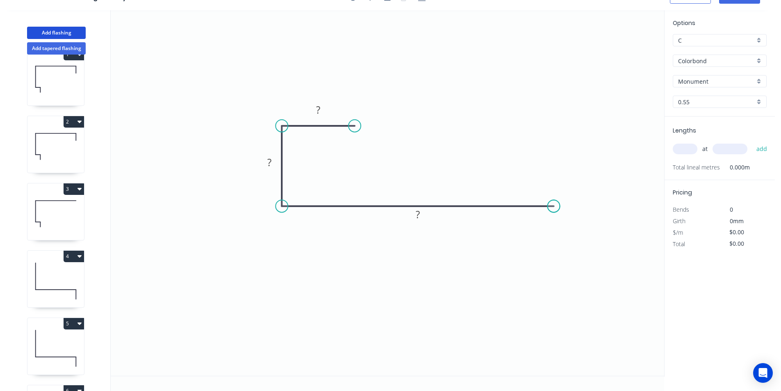
click at [554, 200] on circle at bounding box center [554, 206] width 12 height 12
click at [324, 115] on rect at bounding box center [318, 110] width 16 height 11
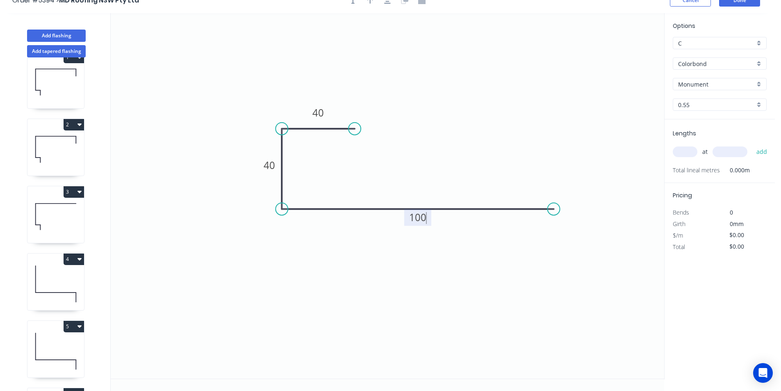
scroll to position [0, 0]
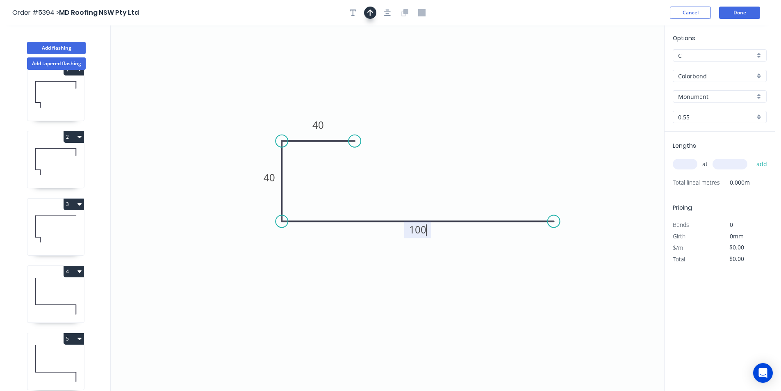
click at [369, 16] on icon "button" at bounding box center [370, 12] width 6 height 7
type input "$9.43"
click at [260, 127] on icon at bounding box center [259, 118] width 7 height 26
click at [257, 124] on icon at bounding box center [250, 126] width 26 height 7
click at [695, 165] on input "text" at bounding box center [685, 164] width 25 height 11
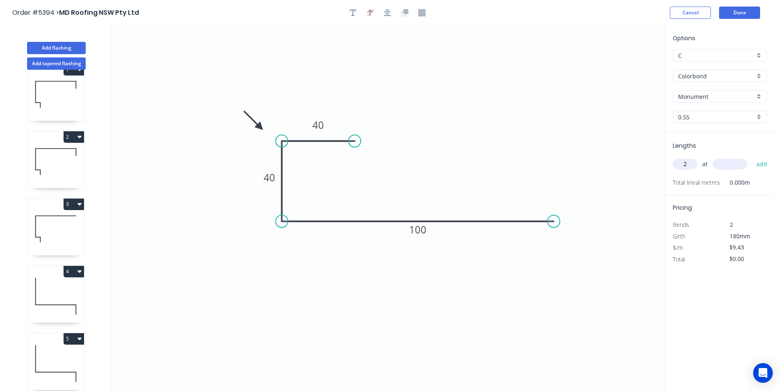
type input "2"
type input "4000"
click at [752, 157] on button "add" at bounding box center [761, 164] width 19 height 14
type input "$75.44"
click at [737, 13] on button "Done" at bounding box center [739, 13] width 41 height 12
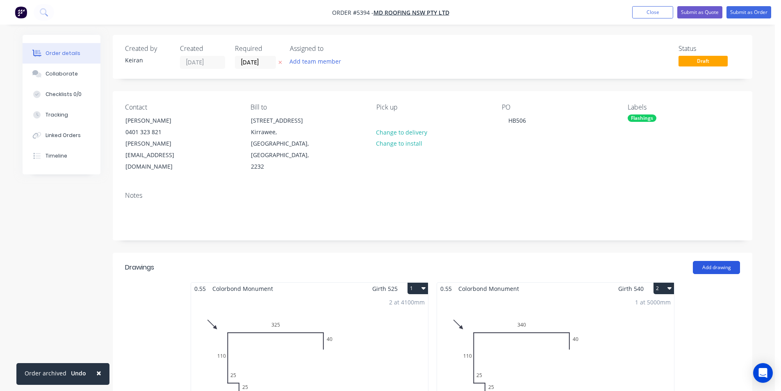
click at [722, 261] on button "Add drawing" at bounding box center [716, 267] width 47 height 13
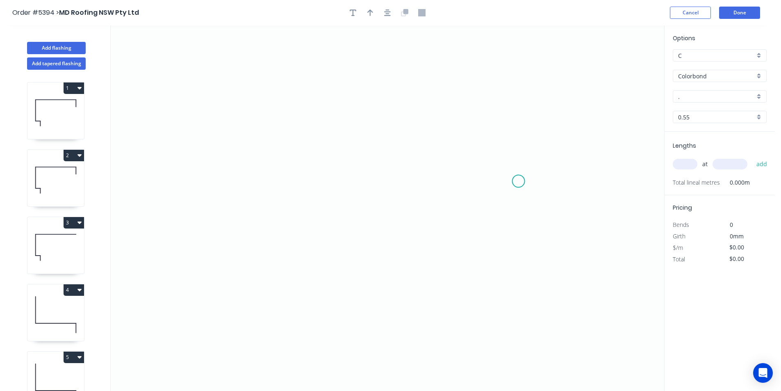
click at [288, 174] on icon "0" at bounding box center [388, 207] width 554 height 365
click at [561, 183] on icon "0" at bounding box center [388, 207] width 554 height 365
click at [561, 183] on icon "0 ?" at bounding box center [388, 207] width 554 height 365
click at [425, 190] on rect at bounding box center [424, 182] width 27 height 17
click at [427, 187] on tspan "?" at bounding box center [425, 183] width 4 height 14
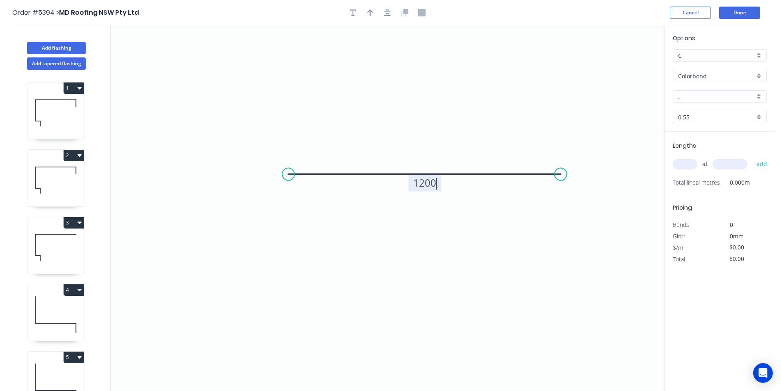
click at [738, 97] on input "." at bounding box center [716, 96] width 77 height 9
type input "$35.74"
click at [696, 157] on div "Dover White" at bounding box center [719, 157] width 93 height 14
type input "Dover White"
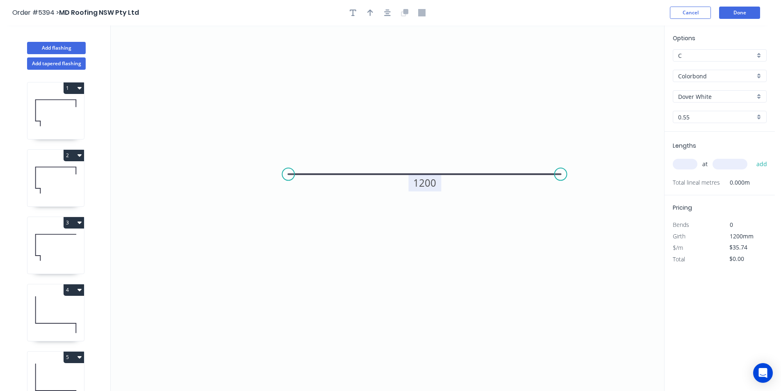
click at [689, 166] on input "text" at bounding box center [685, 164] width 25 height 11
type input "1"
type input "1200"
click at [752, 157] on button "add" at bounding box center [761, 164] width 19 height 14
type input "$42.89"
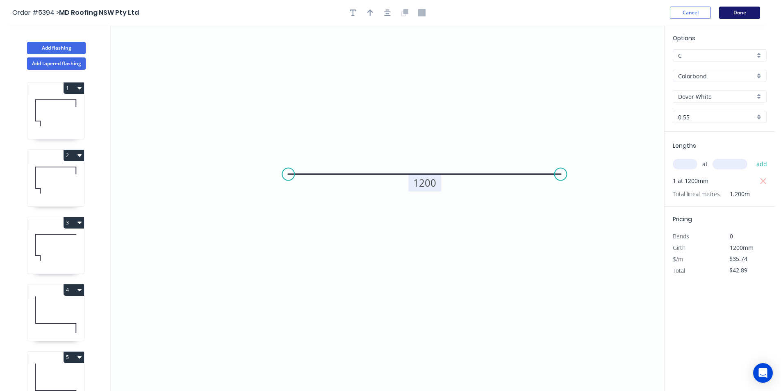
click at [743, 11] on button "Done" at bounding box center [739, 13] width 41 height 12
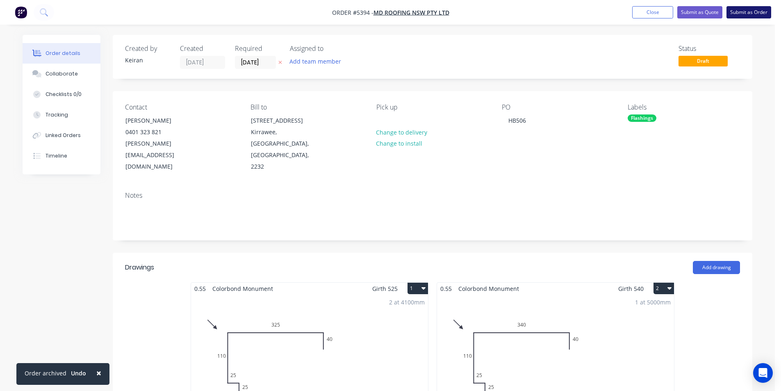
click at [745, 10] on button "Submit as Order" at bounding box center [749, 12] width 45 height 12
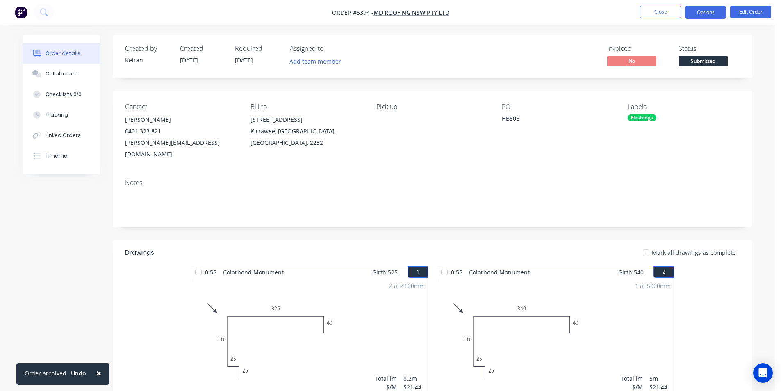
click at [717, 16] on button "Options" at bounding box center [705, 12] width 41 height 13
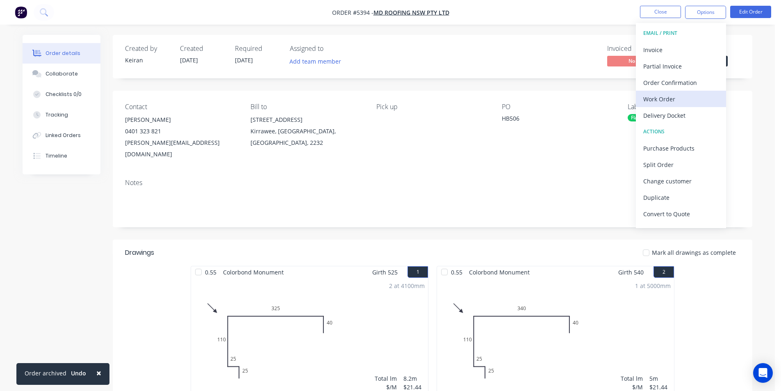
click at [685, 98] on div "Work Order" at bounding box center [680, 99] width 75 height 12
click at [685, 98] on div "Custom" at bounding box center [680, 99] width 75 height 12
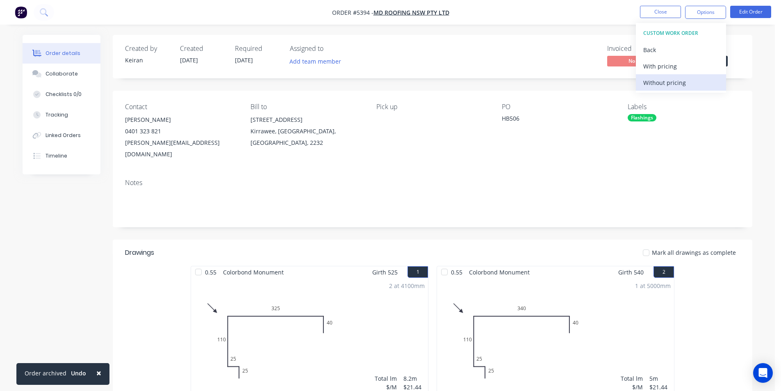
click at [683, 84] on div "Without pricing" at bounding box center [680, 83] width 75 height 12
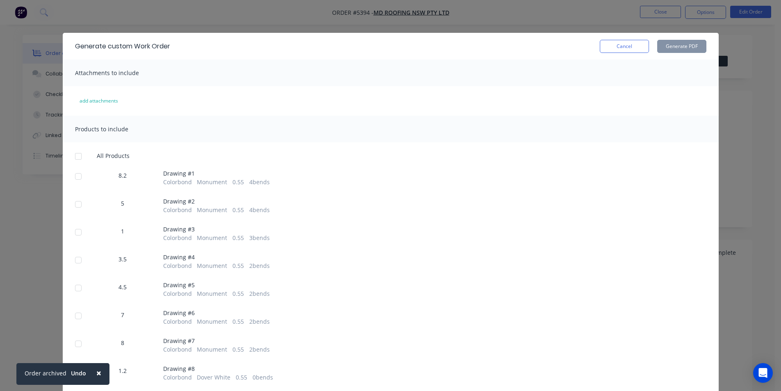
click at [74, 157] on div at bounding box center [78, 156] width 16 height 16
click at [685, 47] on button "Generate PDF" at bounding box center [681, 46] width 49 height 13
click at [626, 52] on button "Cancel" at bounding box center [624, 46] width 49 height 13
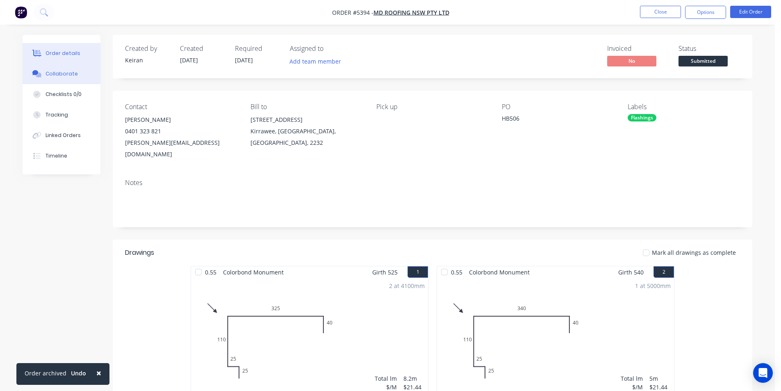
click at [74, 69] on button "Collaborate" at bounding box center [62, 74] width 78 height 21
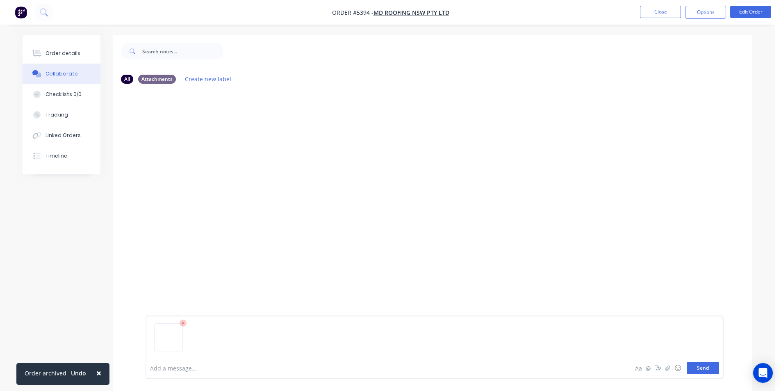
click at [701, 366] on button "Send" at bounding box center [703, 368] width 32 height 12
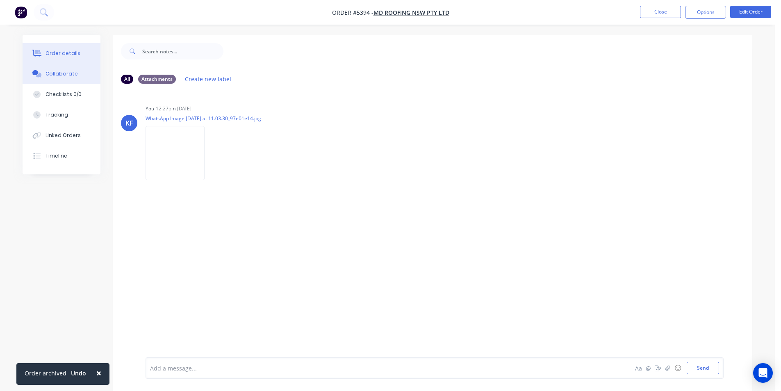
click at [51, 47] on button "Order details" at bounding box center [62, 53] width 78 height 21
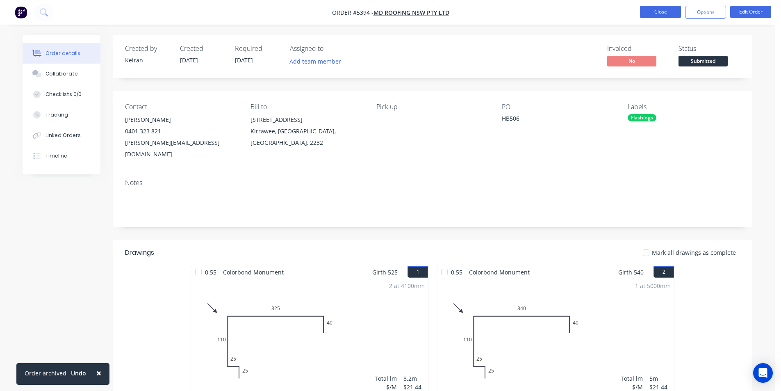
click at [654, 14] on button "Close" at bounding box center [660, 12] width 41 height 12
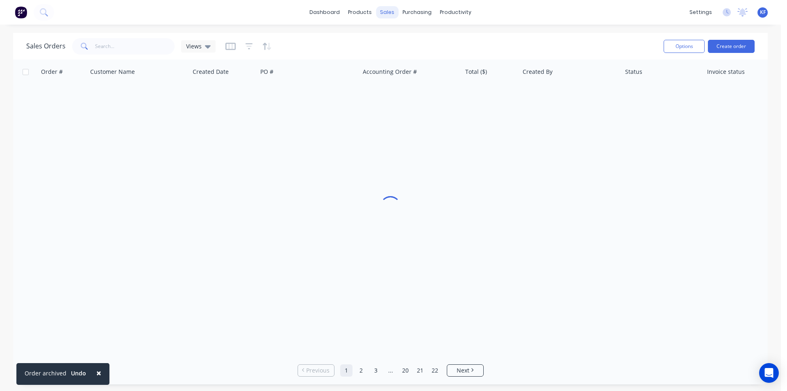
click at [385, 14] on div "sales" at bounding box center [387, 12] width 23 height 12
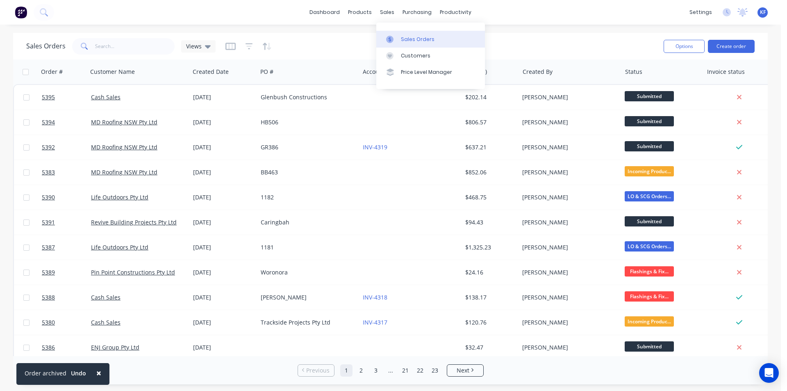
click at [405, 37] on div "Sales Orders" at bounding box center [418, 39] width 34 height 7
click at [143, 43] on input "text" at bounding box center [135, 46] width 80 height 16
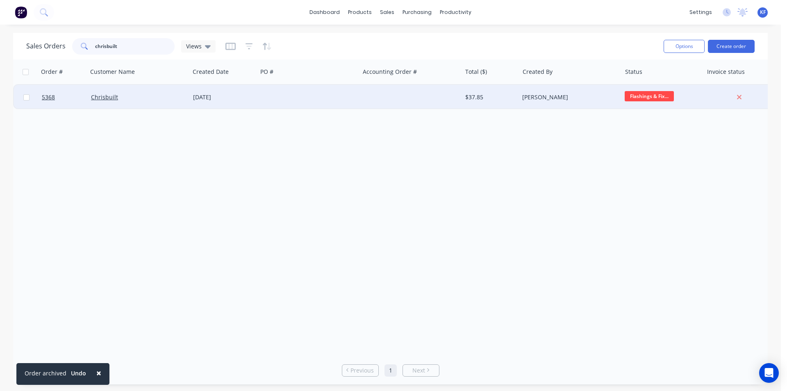
type input "chrisbuilt"
click at [268, 100] on div at bounding box center [308, 97] width 102 height 25
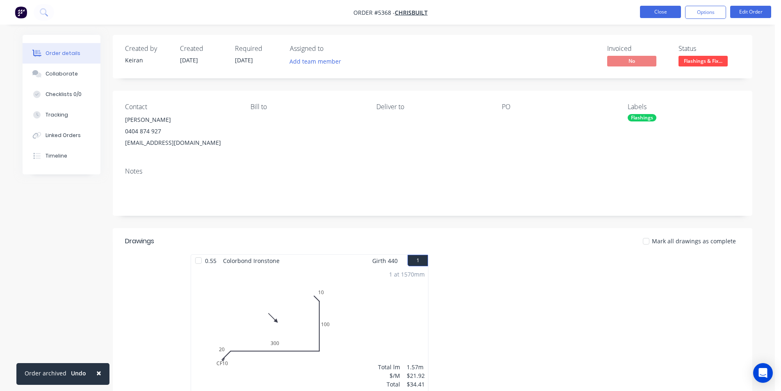
click at [652, 14] on button "Close" at bounding box center [660, 12] width 41 height 12
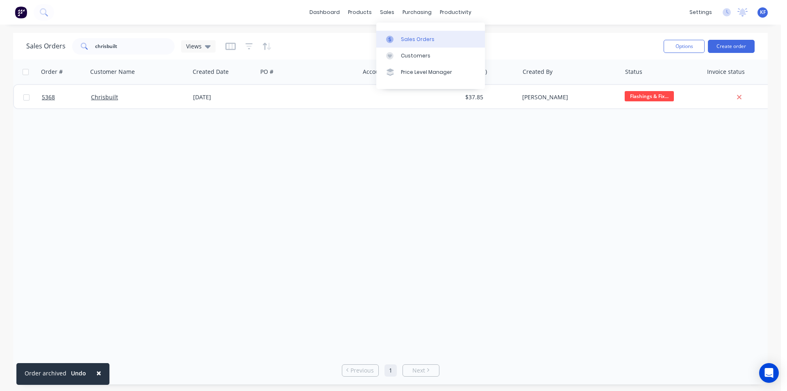
click at [405, 38] on div "Sales Orders" at bounding box center [418, 39] width 34 height 7
click at [752, 44] on button "Create order" at bounding box center [731, 46] width 47 height 13
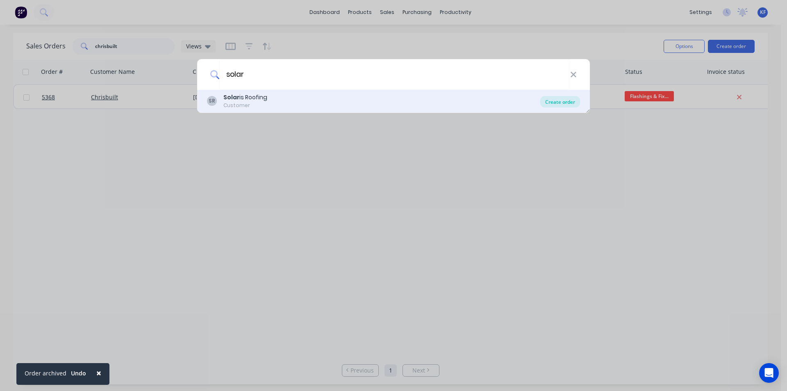
type input "solar"
click at [559, 102] on div "Create order" at bounding box center [560, 101] width 40 height 11
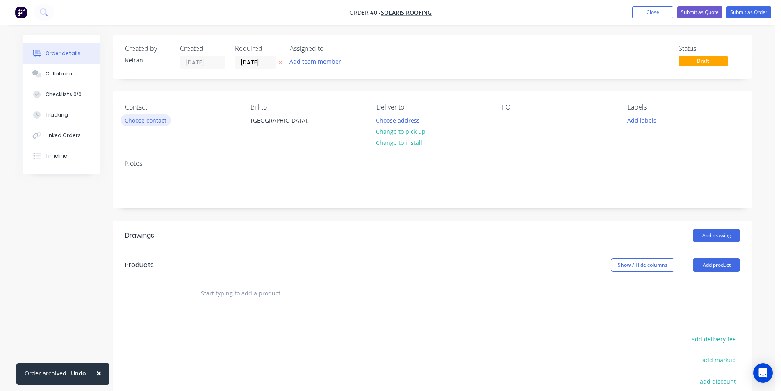
click at [148, 116] on button "Choose contact" at bounding box center [146, 119] width 50 height 11
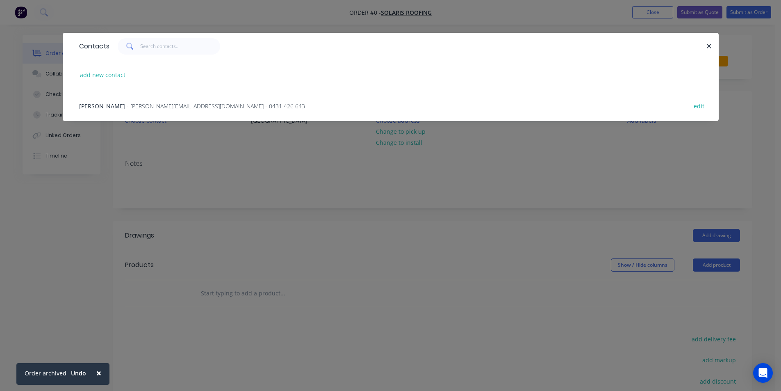
click at [144, 106] on span "- [PERSON_NAME][EMAIL_ADDRESS][DOMAIN_NAME] - 0431 426 643" at bounding box center [216, 106] width 178 height 8
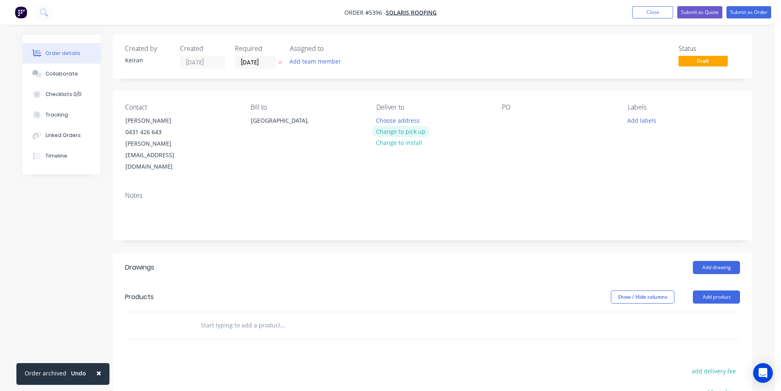
click at [402, 134] on button "Change to pick up" at bounding box center [401, 131] width 58 height 11
click at [734, 261] on button "Add drawing" at bounding box center [716, 267] width 47 height 13
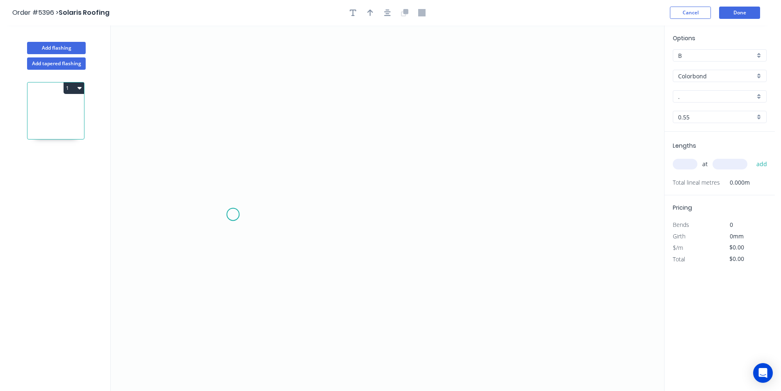
click at [233, 214] on icon "0" at bounding box center [388, 207] width 554 height 365
click at [257, 186] on icon "0" at bounding box center [388, 207] width 554 height 365
click at [543, 196] on icon "0 ?" at bounding box center [388, 207] width 554 height 365
click at [565, 230] on icon "0 ? ?" at bounding box center [388, 207] width 554 height 365
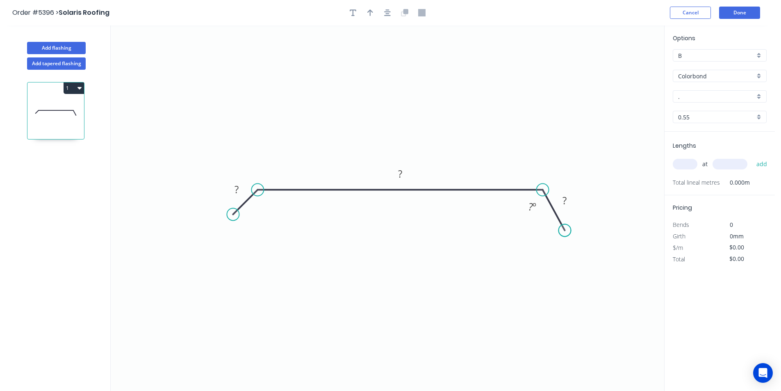
click at [565, 230] on circle at bounding box center [565, 230] width 12 height 12
drag, startPoint x: 564, startPoint y: 232, endPoint x: 576, endPoint y: 219, distance: 17.7
click at [576, 219] on circle at bounding box center [575, 222] width 12 height 12
drag, startPoint x: 230, startPoint y: 217, endPoint x: 221, endPoint y: 226, distance: 13.0
click at [221, 226] on circle at bounding box center [222, 225] width 12 height 12
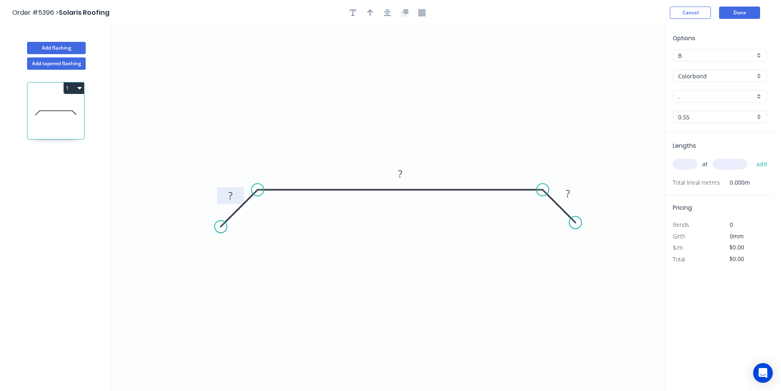
click at [240, 191] on rect at bounding box center [230, 195] width 27 height 17
click at [230, 194] on tspan "?" at bounding box center [230, 196] width 4 height 14
click at [390, 14] on icon "button" at bounding box center [387, 12] width 7 height 7
type input "$38.12"
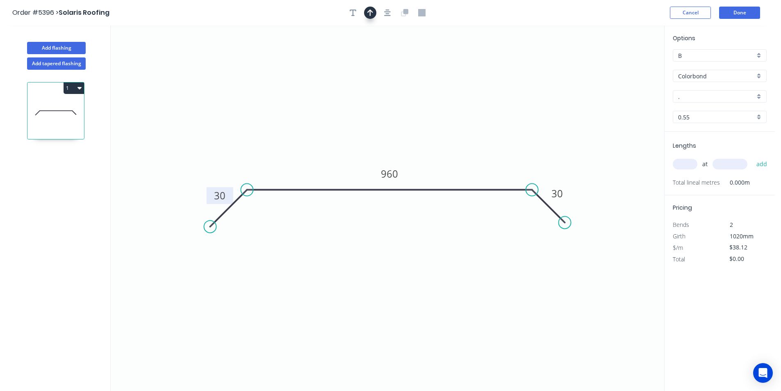
click at [372, 10] on icon "button" at bounding box center [370, 12] width 6 height 7
drag, startPoint x: 622, startPoint y: 65, endPoint x: 478, endPoint y: 132, distance: 159.4
click at [469, 135] on icon at bounding box center [467, 126] width 7 height 26
click at [702, 97] on input "." at bounding box center [716, 96] width 77 height 9
type input "1"
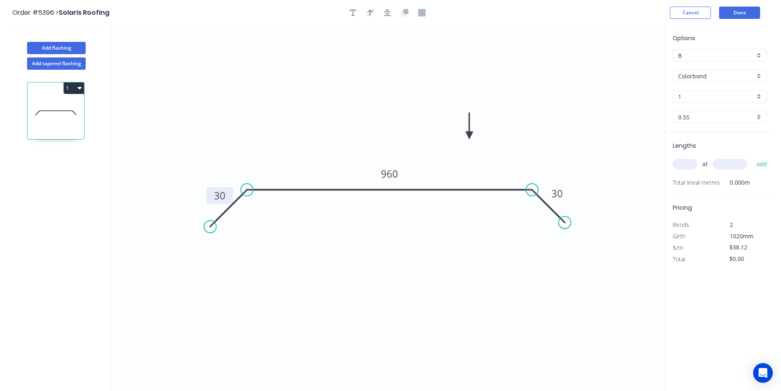
click at [701, 97] on input "1" at bounding box center [716, 96] width 77 height 9
click at [707, 118] on div "Dune" at bounding box center [719, 112] width 93 height 14
type input "Dune"
click at [691, 163] on input "text" at bounding box center [685, 164] width 25 height 11
type input "1"
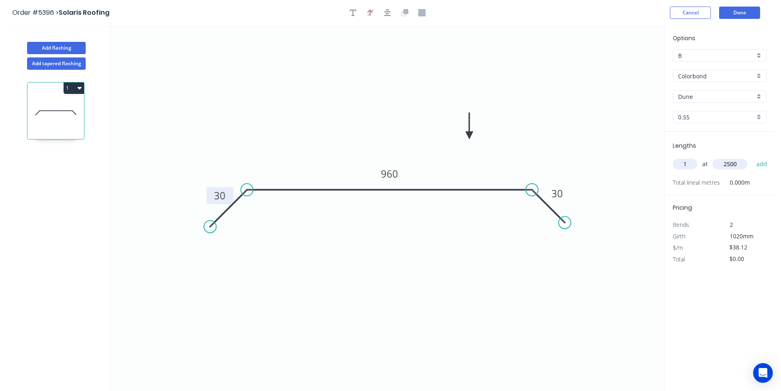
type input "2500"
click at [752, 157] on button "add" at bounding box center [761, 164] width 19 height 14
type input "$95.30"
click at [43, 48] on button "Add flashing" at bounding box center [56, 48] width 59 height 12
type input "$0.00"
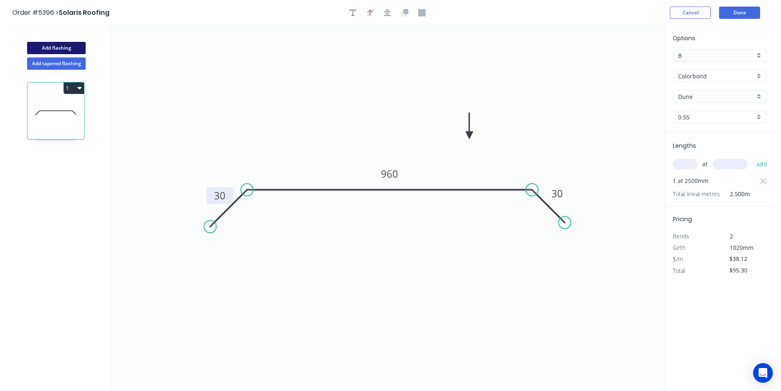
type input "$0.00"
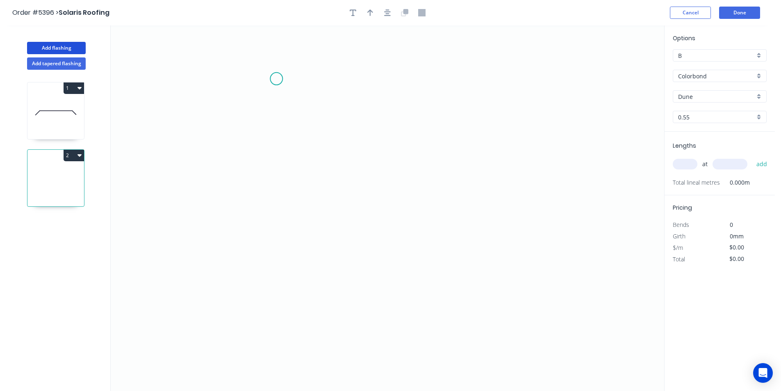
click at [276, 79] on icon "0" at bounding box center [388, 207] width 554 height 365
click at [279, 287] on icon "0" at bounding box center [388, 207] width 554 height 365
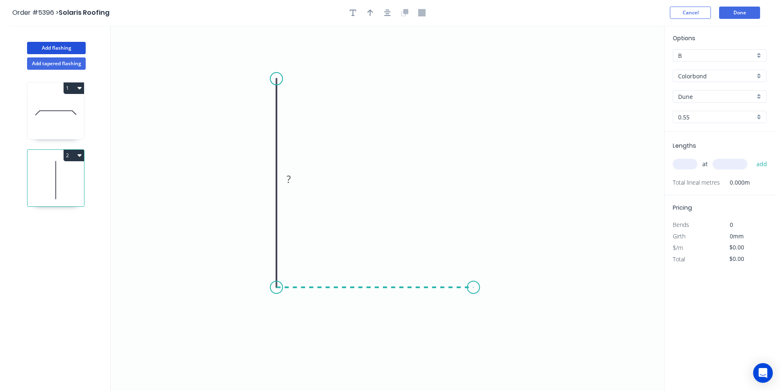
click at [474, 290] on icon "0 ?" at bounding box center [388, 207] width 554 height 365
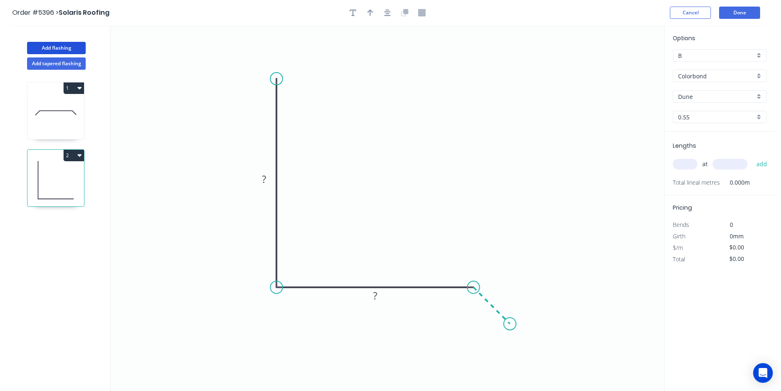
click at [510, 326] on icon "0 ? ?" at bounding box center [388, 207] width 554 height 365
click at [510, 326] on circle at bounding box center [510, 323] width 12 height 12
click at [261, 182] on rect at bounding box center [264, 179] width 16 height 11
click at [386, 16] on icon "button" at bounding box center [387, 12] width 7 height 7
type input "$25.91"
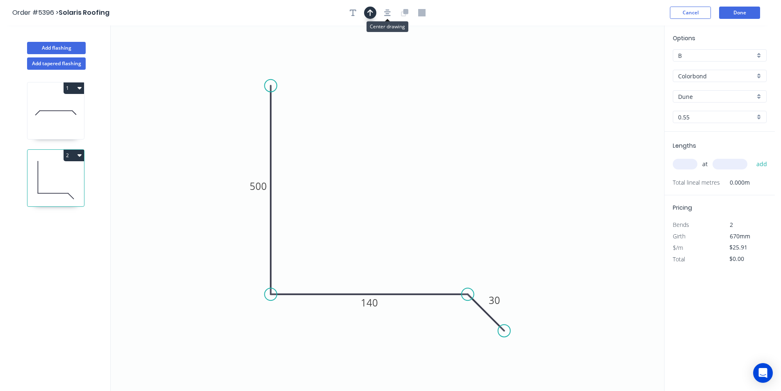
click at [375, 16] on button "button" at bounding box center [370, 13] width 12 height 12
click at [622, 64] on icon at bounding box center [622, 57] width 7 height 26
drag, startPoint x: 622, startPoint y: 64, endPoint x: 549, endPoint y: 104, distance: 82.8
click at [348, 229] on icon "0 500 140 30" at bounding box center [388, 207] width 554 height 365
drag, startPoint x: 625, startPoint y: 64, endPoint x: 569, endPoint y: 204, distance: 150.8
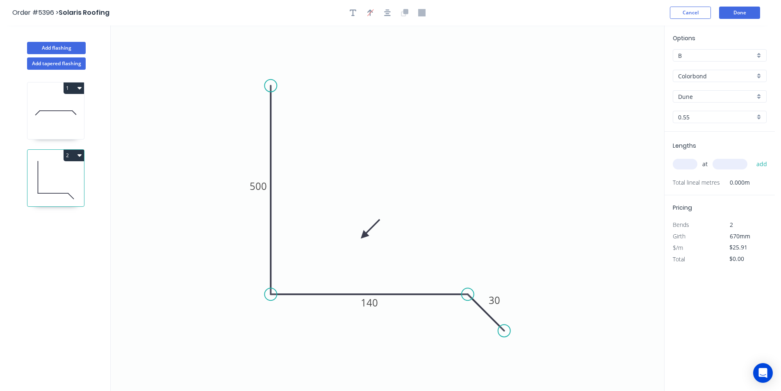
click at [374, 232] on icon at bounding box center [370, 229] width 24 height 24
click at [675, 168] on div "Lengths at add Total lineal metres 0.000m" at bounding box center [720, 164] width 110 height 64
click at [685, 165] on input "text" at bounding box center [685, 164] width 25 height 11
type input "1"
type input "2000"
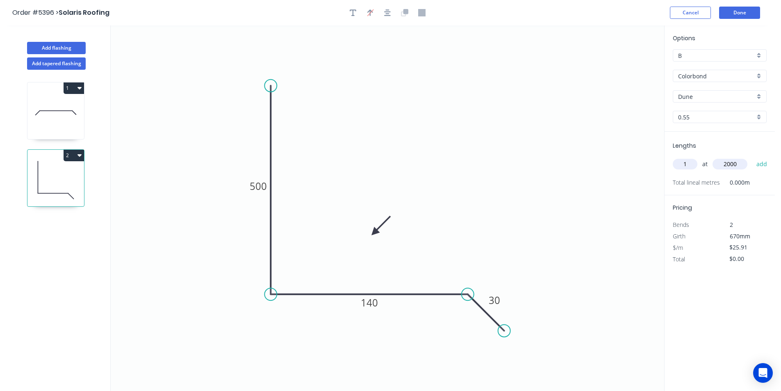
click at [752, 157] on button "add" at bounding box center [761, 164] width 19 height 14
click at [75, 154] on button "2" at bounding box center [74, 155] width 21 height 11
click at [66, 180] on div "Duplicate" at bounding box center [45, 176] width 63 height 12
type input "$0.00"
click at [364, 303] on tspan "140" at bounding box center [369, 303] width 17 height 14
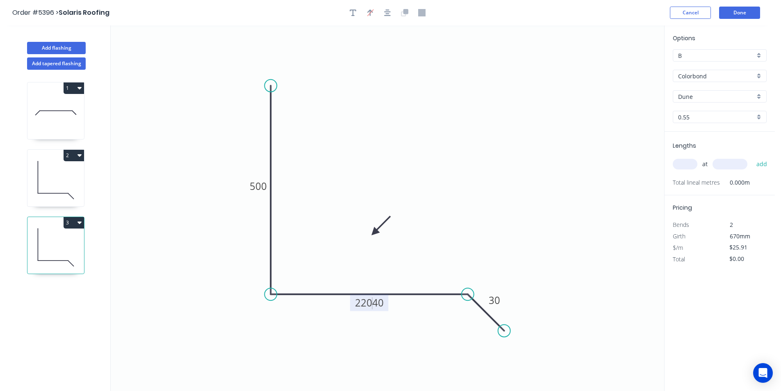
click at [369, 303] on tspan "22040" at bounding box center [369, 303] width 29 height 14
drag, startPoint x: 377, startPoint y: 302, endPoint x: 382, endPoint y: 302, distance: 4.9
click at [378, 302] on tspan "22040" at bounding box center [369, 303] width 29 height 14
drag, startPoint x: 383, startPoint y: 302, endPoint x: 392, endPoint y: 307, distance: 9.4
click at [390, 307] on rect at bounding box center [370, 304] width 39 height 17
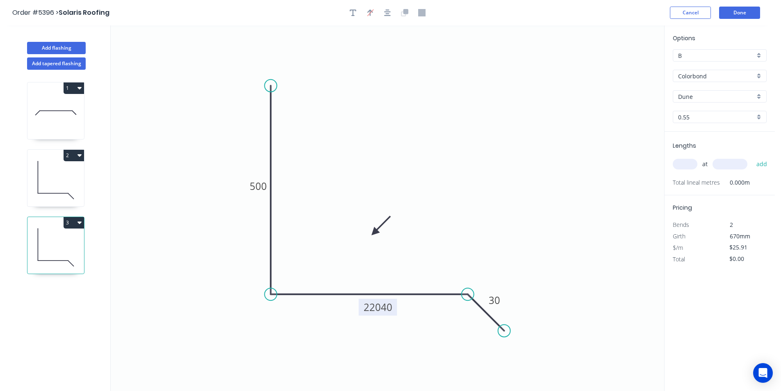
click at [388, 304] on tspan "22040" at bounding box center [378, 307] width 29 height 14
click at [688, 163] on input "text" at bounding box center [685, 164] width 25 height 11
type input "$28.97"
type input "1"
type input "2000"
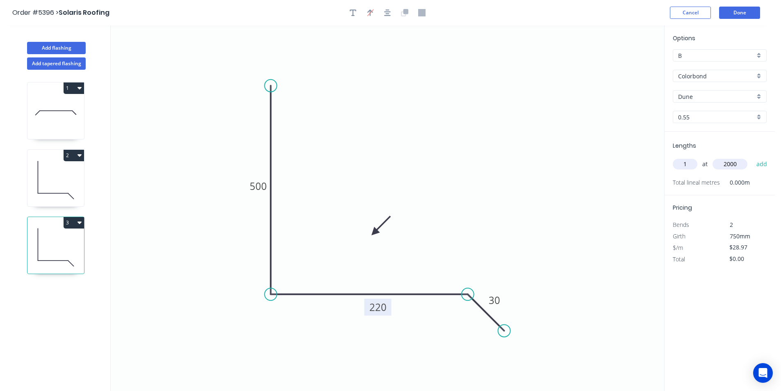
click at [752, 157] on button "add" at bounding box center [761, 164] width 19 height 14
click at [74, 222] on button "3" at bounding box center [74, 222] width 21 height 11
click at [66, 239] on div "Duplicate" at bounding box center [45, 243] width 63 height 12
type input "$0.00"
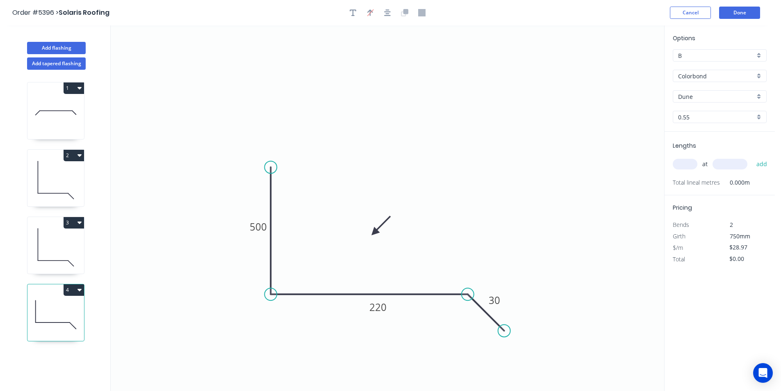
drag, startPoint x: 271, startPoint y: 108, endPoint x: 271, endPoint y: 167, distance: 59.5
click at [271, 167] on circle at bounding box center [270, 167] width 12 height 12
click at [258, 230] on tspan "500" at bounding box center [258, 227] width 17 height 14
type input "$16.77"
click at [682, 166] on input "text" at bounding box center [685, 164] width 25 height 11
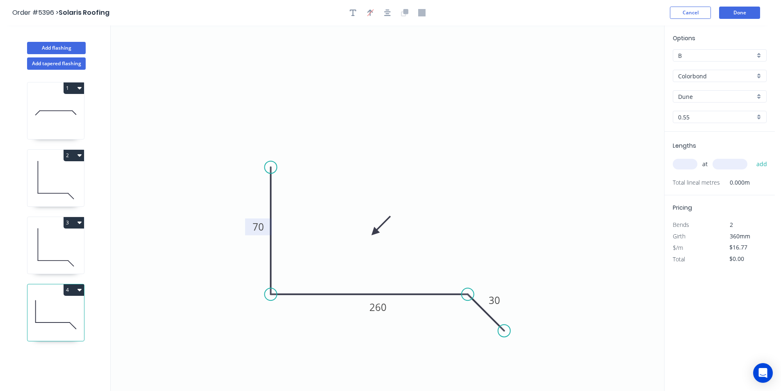
type input "1"
type input "2"
type input "2000"
click at [752, 157] on button "add" at bounding box center [761, 164] width 19 height 14
type input "$67.08"
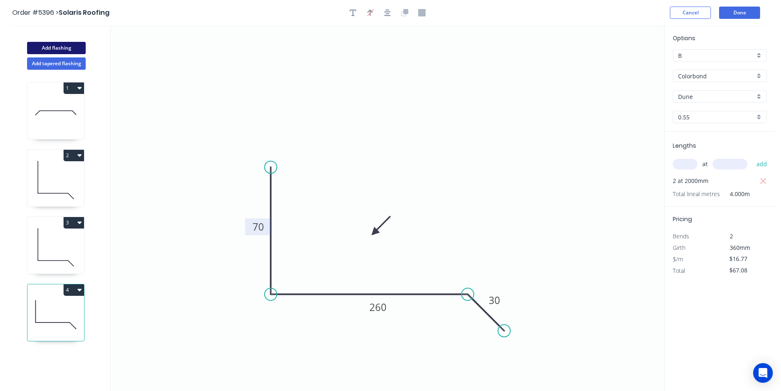
click at [80, 48] on button "Add flashing" at bounding box center [56, 48] width 59 height 12
type input "$0.00"
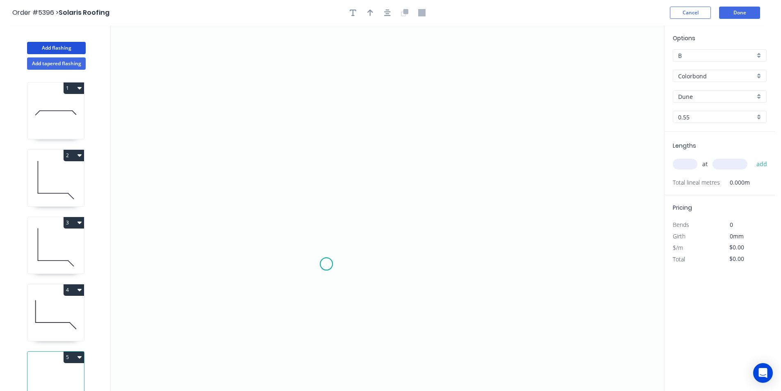
drag, startPoint x: 326, startPoint y: 264, endPoint x: 326, endPoint y: 173, distance: 91.4
click at [326, 247] on icon "0" at bounding box center [388, 207] width 554 height 365
click at [334, 269] on div "Delete point" at bounding box center [368, 268] width 82 height 17
click at [335, 266] on icon "0" at bounding box center [388, 207] width 554 height 365
click at [340, 281] on div "Delete point" at bounding box center [374, 284] width 82 height 17
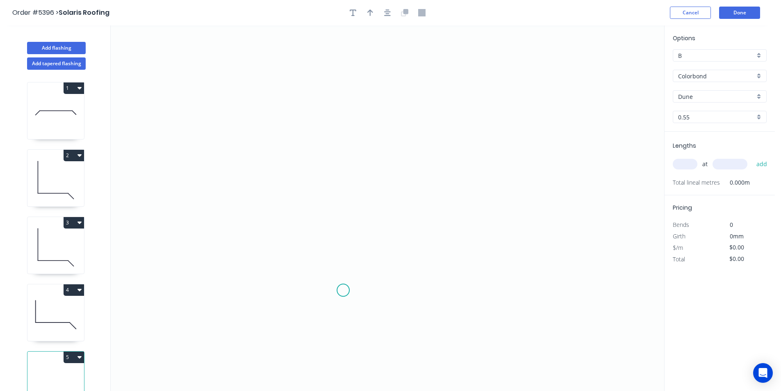
click at [343, 290] on icon "0" at bounding box center [388, 207] width 554 height 365
click at [343, 84] on icon at bounding box center [343, 187] width 0 height 206
click at [362, 113] on icon "0 ?" at bounding box center [388, 207] width 554 height 365
click at [362, 113] on circle at bounding box center [362, 113] width 12 height 12
drag, startPoint x: 362, startPoint y: 113, endPoint x: 365, endPoint y: 107, distance: 6.1
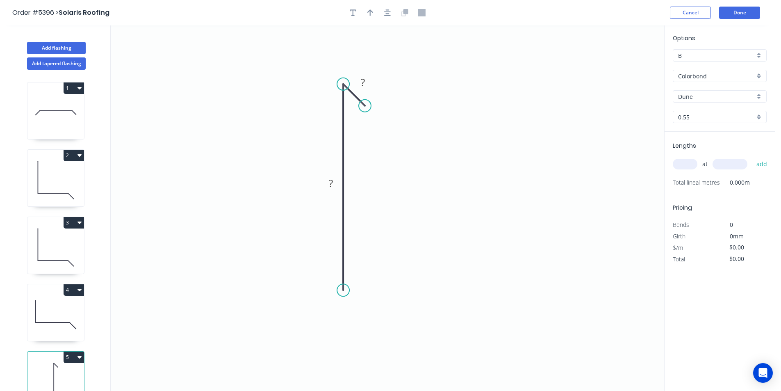
click at [365, 107] on circle at bounding box center [365, 106] width 12 height 12
click at [349, 291] on circle at bounding box center [343, 290] width 12 height 12
click at [345, 291] on circle at bounding box center [343, 290] width 12 height 12
click at [358, 274] on icon "0 ? ?" at bounding box center [388, 207] width 554 height 365
click at [358, 274] on circle at bounding box center [358, 275] width 12 height 12
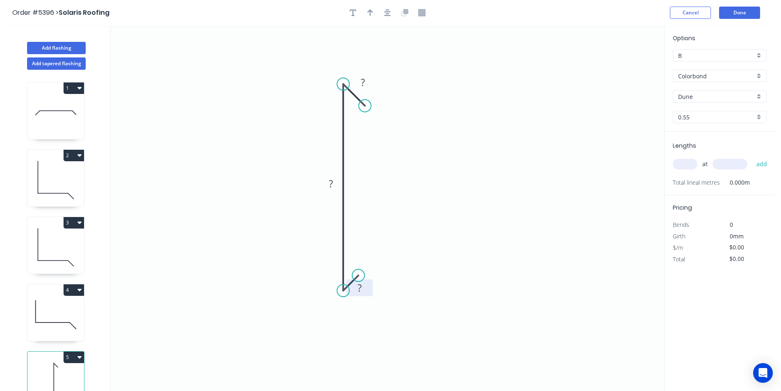
click at [360, 287] on tspan "?" at bounding box center [360, 288] width 4 height 14
click at [387, 16] on icon "button" at bounding box center [387, 12] width 7 height 7
type input "$7.62"
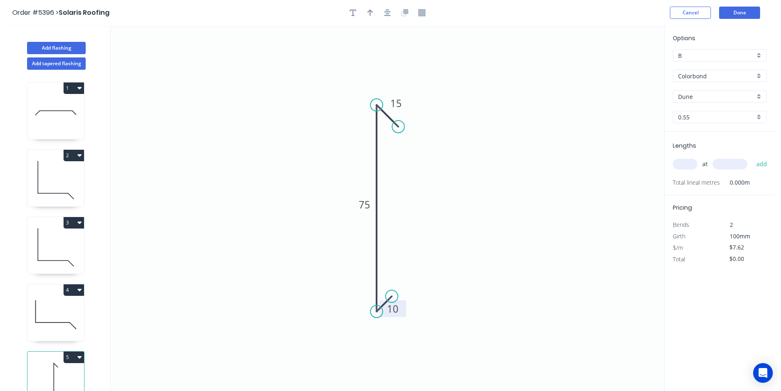
drag, startPoint x: 375, startPoint y: 15, endPoint x: 415, endPoint y: 32, distance: 44.3
click at [374, 14] on button "button" at bounding box center [370, 13] width 12 height 12
click at [275, 123] on icon at bounding box center [275, 113] width 7 height 26
click at [275, 123] on icon at bounding box center [266, 122] width 26 height 7
drag, startPoint x: 275, startPoint y: 123, endPoint x: 331, endPoint y: 145, distance: 60.4
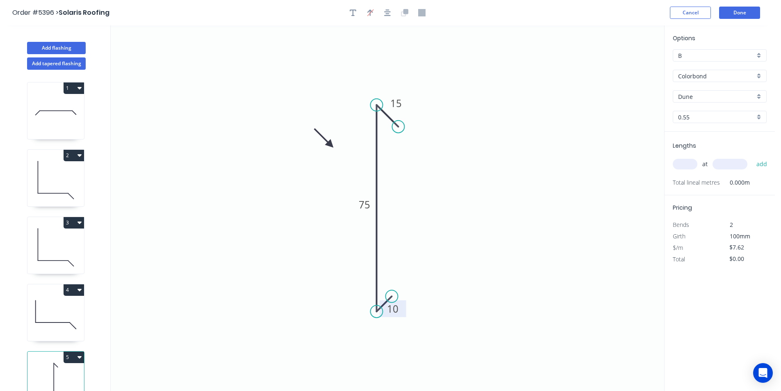
click at [331, 145] on icon at bounding box center [324, 138] width 24 height 24
click at [693, 166] on input "text" at bounding box center [685, 164] width 25 height 11
click at [730, 93] on input "Dune" at bounding box center [716, 96] width 77 height 9
click at [740, 111] on div "Woodland Grey" at bounding box center [719, 112] width 93 height 14
type input "Woodland Grey"
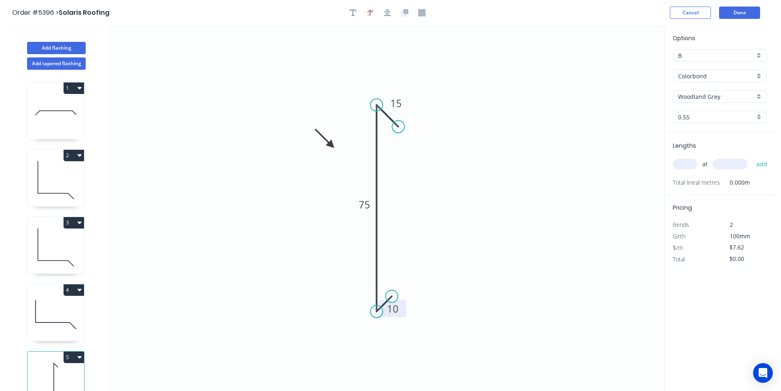
click at [687, 167] on input "text" at bounding box center [685, 164] width 25 height 11
type input "2"
type input "1500"
click at [752, 157] on button "add" at bounding box center [761, 164] width 19 height 14
type input "$22.86"
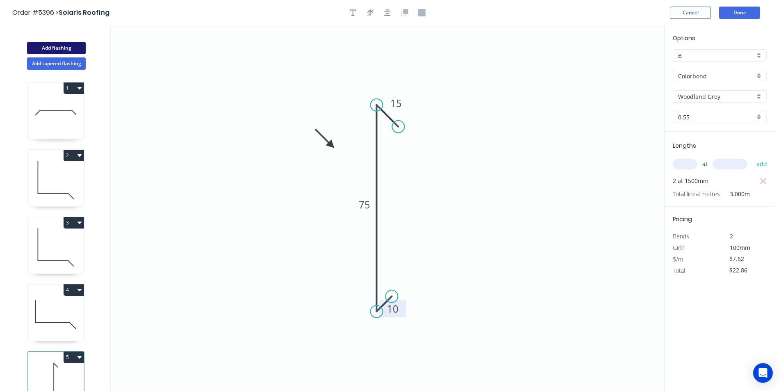
click at [67, 41] on div "Add flashing" at bounding box center [56, 42] width 108 height 25
click at [53, 50] on button "Add flashing" at bounding box center [56, 48] width 59 height 12
type input "$0.00"
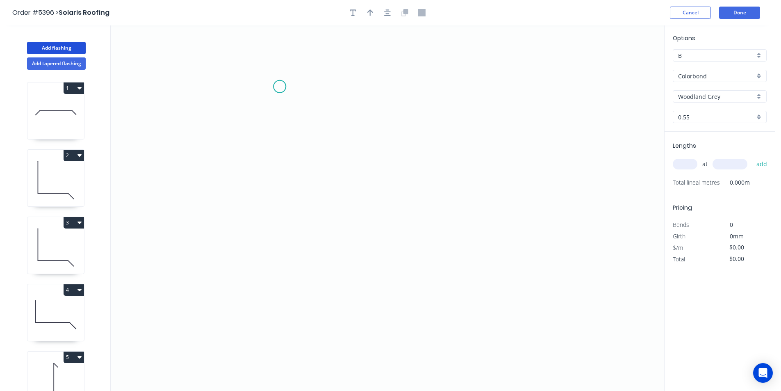
click at [275, 84] on icon "0" at bounding box center [388, 207] width 554 height 365
drag, startPoint x: 281, startPoint y: 280, endPoint x: 288, endPoint y: 280, distance: 7.4
click at [281, 280] on icon "0" at bounding box center [388, 207] width 554 height 365
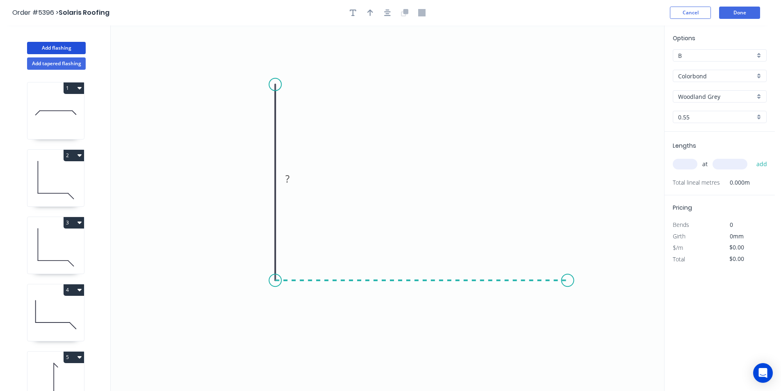
click at [568, 280] on icon "0 ?" at bounding box center [388, 207] width 554 height 365
click at [592, 321] on icon "0 ? ?" at bounding box center [388, 207] width 554 height 365
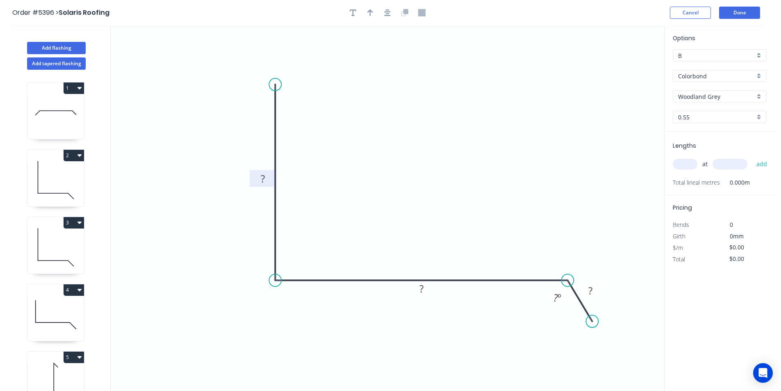
click at [267, 173] on rect at bounding box center [263, 178] width 16 height 11
click at [569, 320] on div "Hide angle" at bounding box center [595, 324] width 82 height 17
type input "$28.97"
click at [387, 14] on icon "button" at bounding box center [387, 12] width 7 height 7
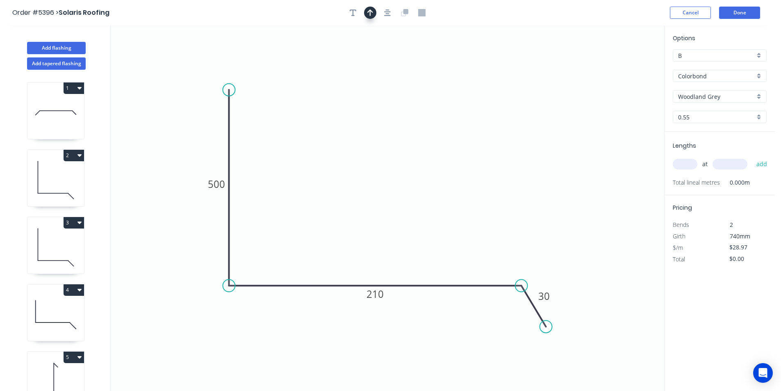
click at [370, 13] on icon "button" at bounding box center [370, 12] width 6 height 7
click at [622, 67] on icon at bounding box center [622, 57] width 7 height 26
drag, startPoint x: 622, startPoint y: 67, endPoint x: 344, endPoint y: 221, distance: 317.7
click at [344, 221] on icon at bounding box center [351, 214] width 24 height 24
click at [691, 171] on div "at add" at bounding box center [721, 164] width 96 height 22
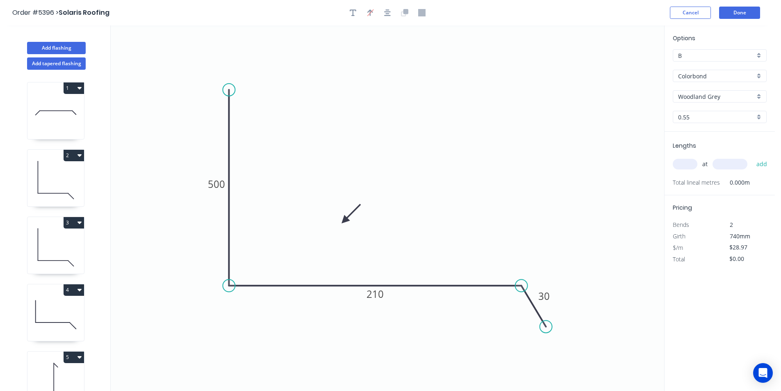
click at [688, 164] on input "text" at bounding box center [685, 164] width 25 height 11
type input "1"
type input "2000"
click at [752, 157] on button "add" at bounding box center [761, 164] width 19 height 14
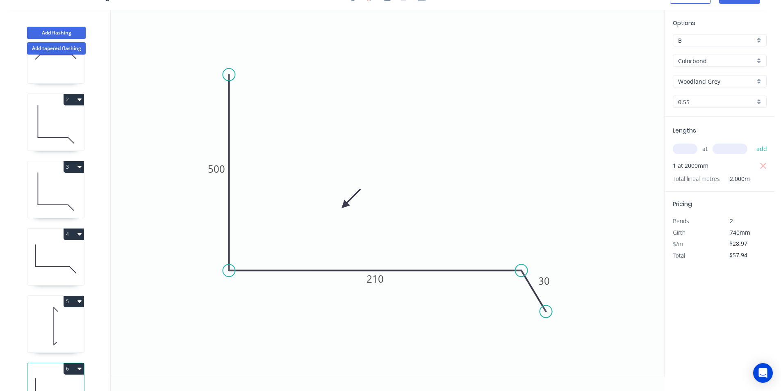
scroll to position [86, 0]
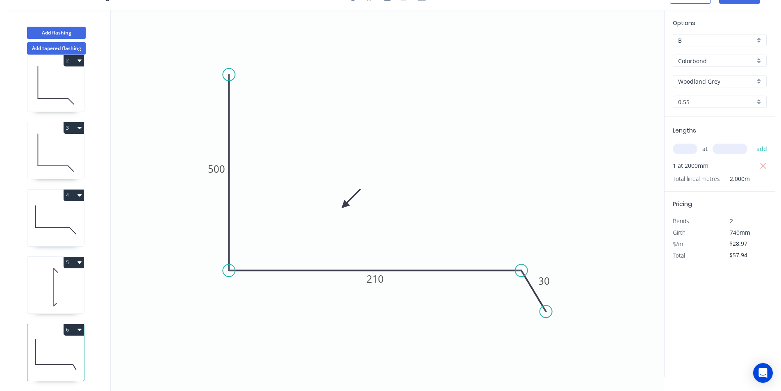
click at [79, 326] on icon "button" at bounding box center [79, 329] width 4 height 7
click at [68, 344] on div "Duplicate" at bounding box center [45, 350] width 63 height 12
type input "$0.00"
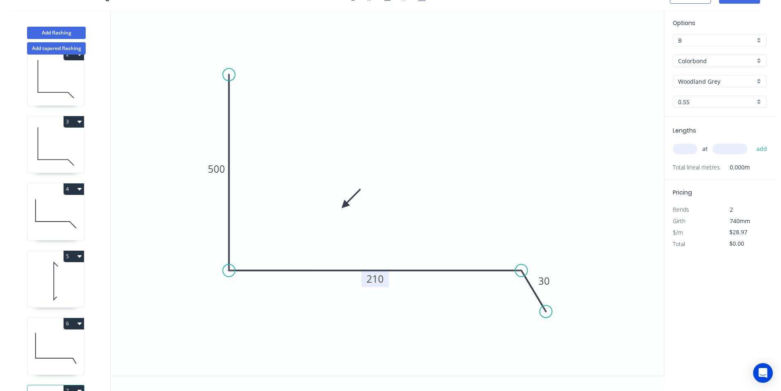
click at [382, 278] on tspan "210" at bounding box center [375, 279] width 17 height 14
click at [682, 150] on input "text" at bounding box center [685, 149] width 25 height 11
type input "1"
type input "2000"
click at [752, 142] on button "add" at bounding box center [761, 149] width 19 height 14
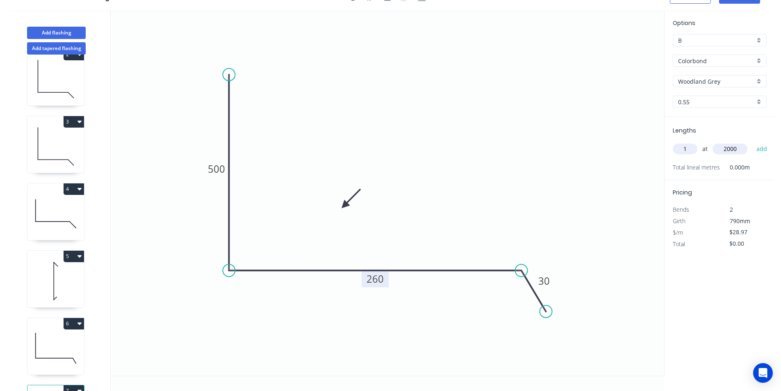
type input "$57.94"
click at [80, 33] on button "Add flashing" at bounding box center [56, 33] width 59 height 12
type input "$0.00"
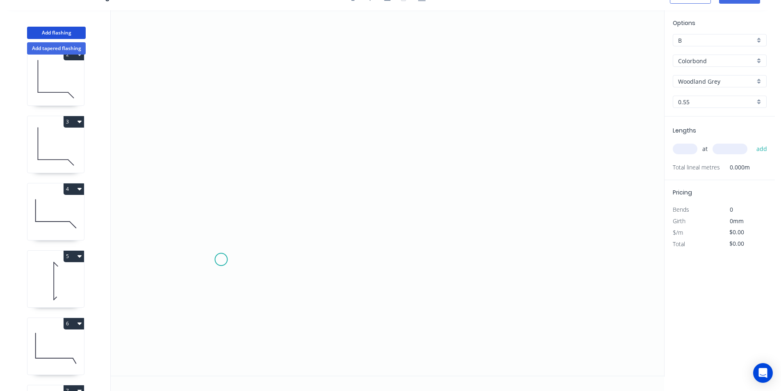
click at [222, 260] on icon "0" at bounding box center [388, 192] width 554 height 365
click at [246, 216] on icon at bounding box center [233, 237] width 25 height 44
click at [555, 233] on icon "0 ?" at bounding box center [388, 192] width 554 height 365
click at [580, 265] on icon "0 ? ? ? º" at bounding box center [388, 192] width 554 height 365
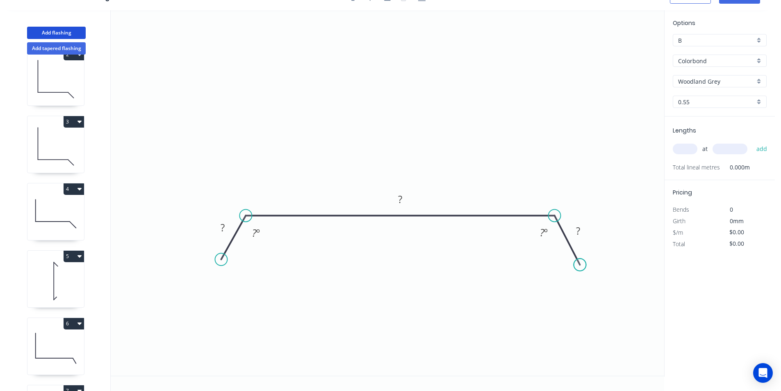
click at [580, 265] on circle at bounding box center [580, 264] width 12 height 12
drag, startPoint x: 580, startPoint y: 265, endPoint x: 592, endPoint y: 260, distance: 13.1
click at [592, 260] on icon "0 ? ? ? ? º" at bounding box center [388, 192] width 554 height 365
click at [205, 262] on circle at bounding box center [206, 255] width 12 height 12
click at [220, 223] on rect at bounding box center [217, 223] width 16 height 11
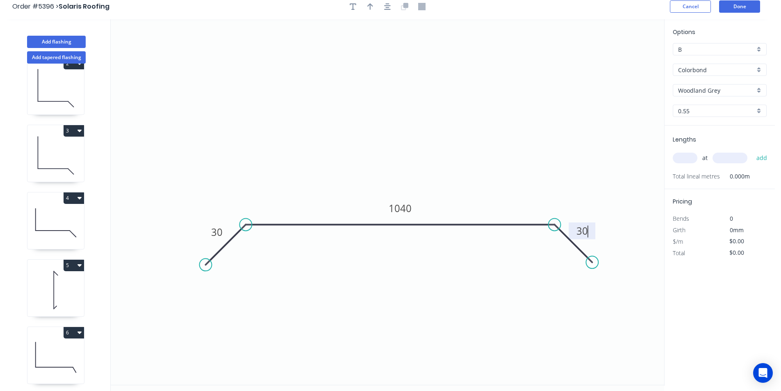
scroll to position [0, 0]
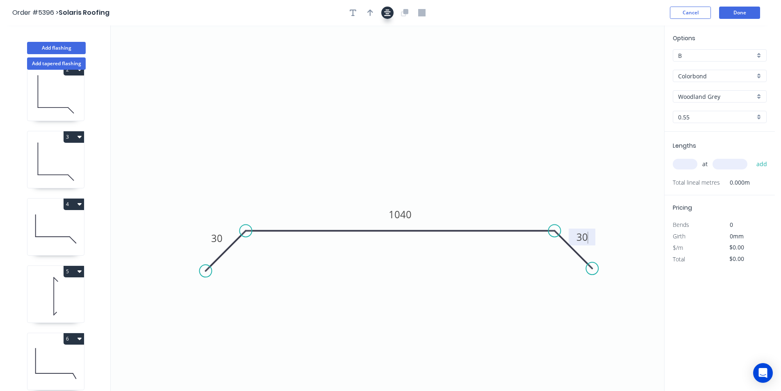
click at [387, 18] on button "button" at bounding box center [387, 13] width 12 height 12
type input "$38.12"
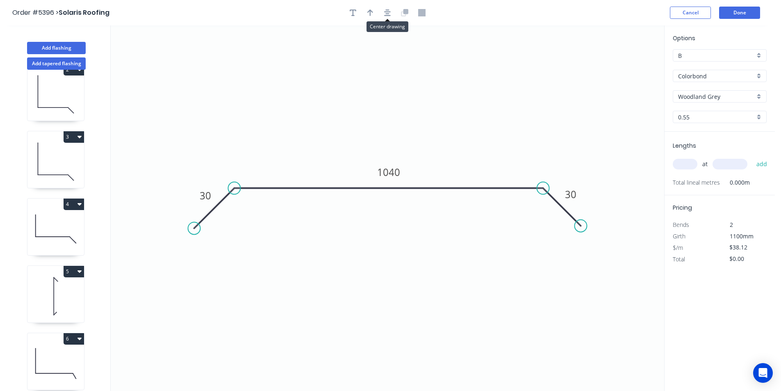
click at [377, 15] on div at bounding box center [387, 13] width 86 height 12
click at [376, 12] on div at bounding box center [387, 13] width 86 height 12
click at [373, 13] on icon "button" at bounding box center [370, 12] width 6 height 7
drag, startPoint x: 621, startPoint y: 64, endPoint x: 688, endPoint y: 167, distance: 123.3
click at [486, 129] on icon at bounding box center [484, 120] width 7 height 26
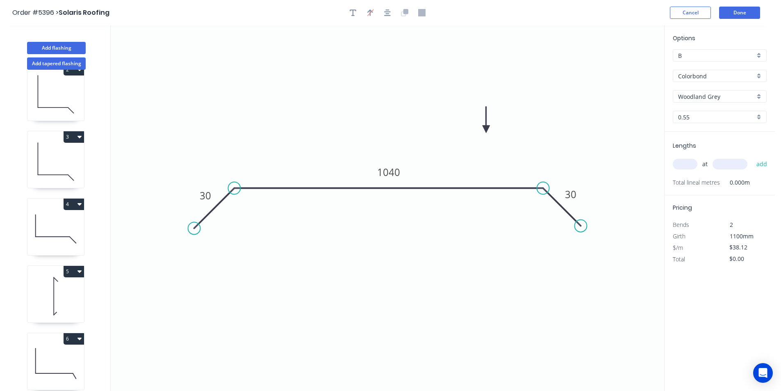
click at [684, 162] on input "text" at bounding box center [685, 164] width 25 height 11
type input "1"
type input "2500"
click at [752, 157] on button "add" at bounding box center [761, 164] width 19 height 14
type input "$95.30"
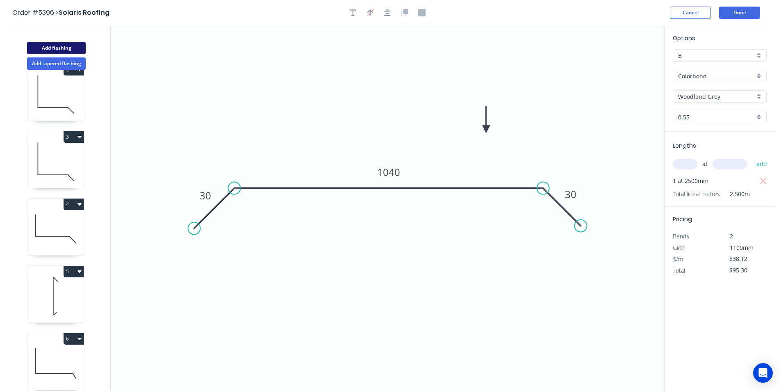
click at [48, 53] on button "Add flashing" at bounding box center [56, 48] width 59 height 12
type input "$0.00"
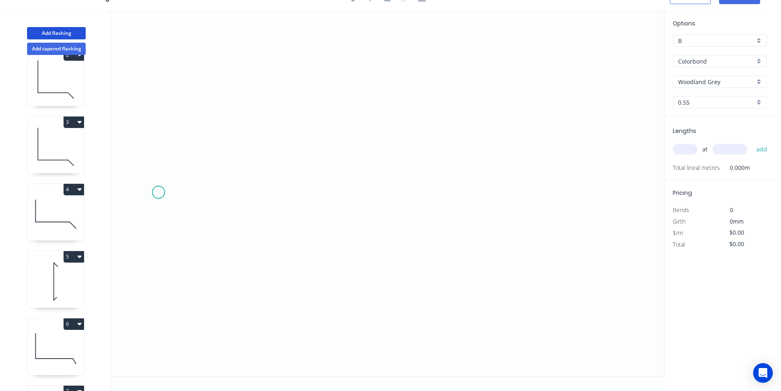
scroll to position [15, 0]
click at [315, 83] on icon "0" at bounding box center [388, 192] width 554 height 365
drag, startPoint x: 317, startPoint y: 313, endPoint x: 392, endPoint y: 319, distance: 75.2
click at [317, 314] on icon "0" at bounding box center [388, 192] width 554 height 365
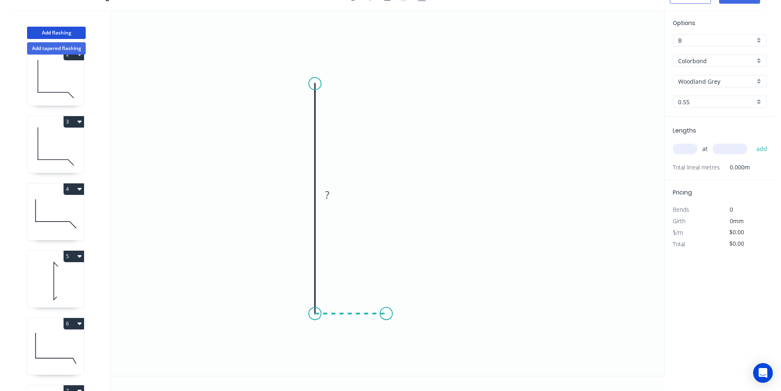
click at [387, 311] on icon "0 ?" at bounding box center [388, 192] width 554 height 365
click at [387, 311] on circle at bounding box center [386, 313] width 12 height 12
click at [303, 191] on tspan "?" at bounding box center [303, 195] width 4 height 14
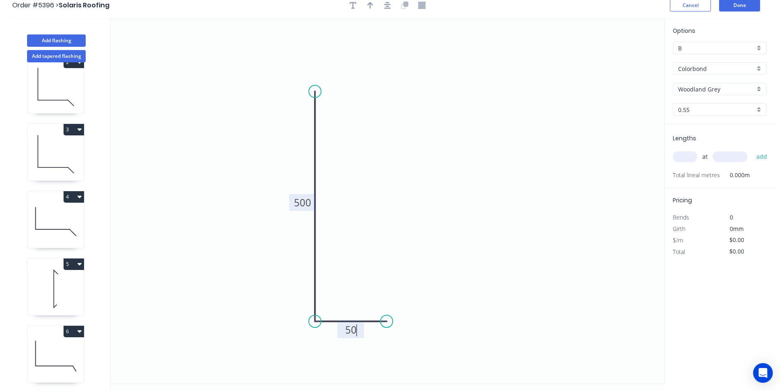
scroll to position [0, 0]
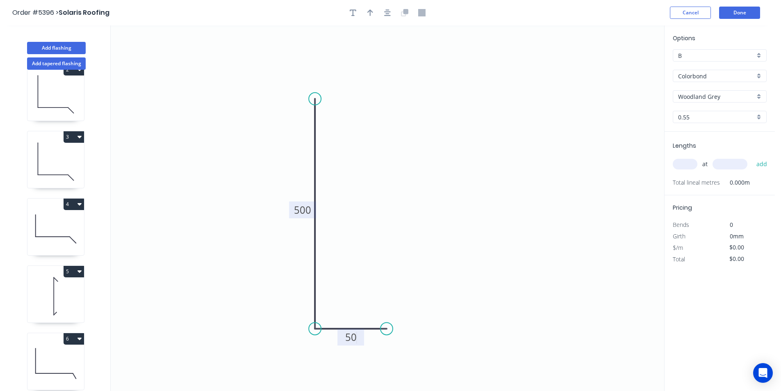
click at [364, 16] on div at bounding box center [387, 13] width 86 height 12
type input "$22.17"
drag, startPoint x: 368, startPoint y: 15, endPoint x: 410, endPoint y: 18, distance: 42.4
click at [368, 15] on icon "button" at bounding box center [370, 12] width 6 height 7
click at [622, 66] on icon at bounding box center [621, 56] width 7 height 26
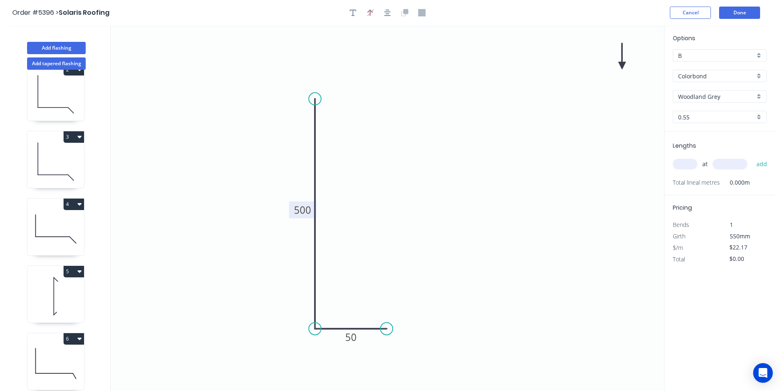
click at [622, 66] on icon at bounding box center [621, 56] width 7 height 26
drag, startPoint x: 521, startPoint y: 135, endPoint x: 481, endPoint y: 203, distance: 79.0
click at [390, 228] on icon at bounding box center [388, 221] width 24 height 24
click at [686, 164] on input "text" at bounding box center [685, 164] width 25 height 11
type input "1"
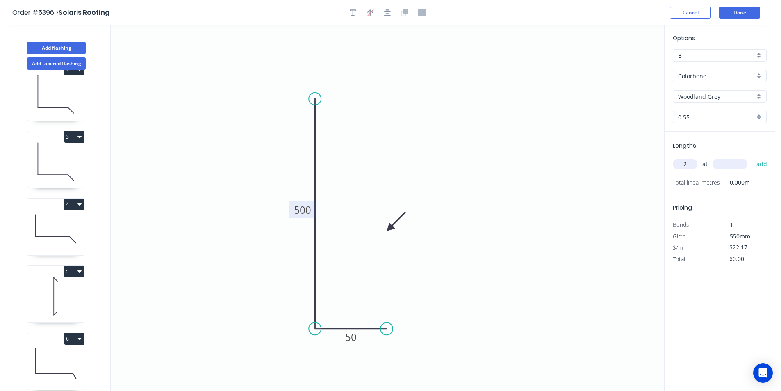
type input "2"
type input "1000"
click at [752, 157] on button "add" at bounding box center [761, 164] width 19 height 14
type input "$44.34"
click at [58, 41] on div "Add flashing" at bounding box center [56, 42] width 108 height 25
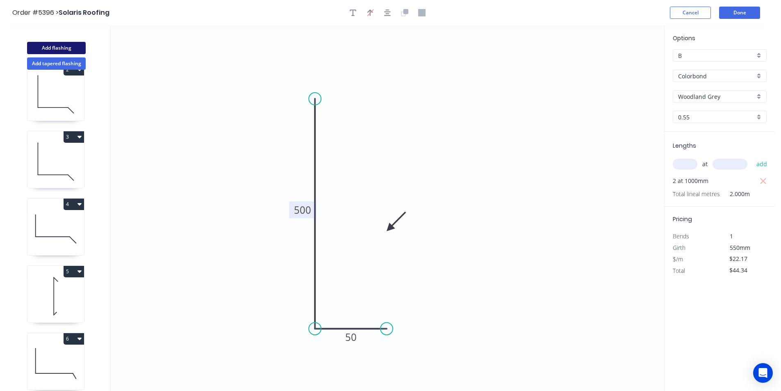
click at [63, 48] on button "Add flashing" at bounding box center [56, 48] width 59 height 12
type input "$0.00"
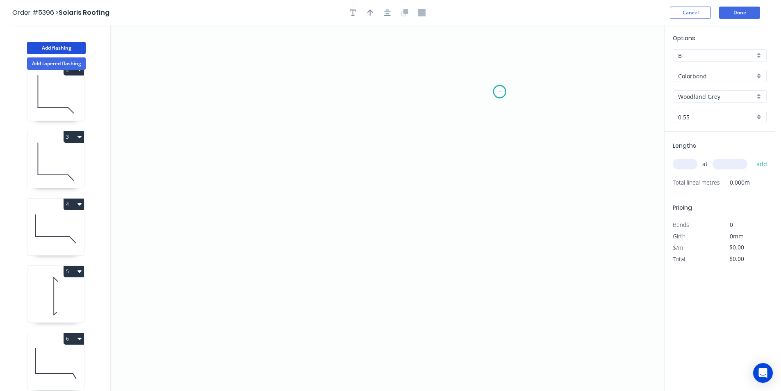
click at [500, 91] on icon "0" at bounding box center [388, 207] width 554 height 365
click at [502, 235] on icon "0" at bounding box center [388, 207] width 554 height 365
drag, startPoint x: 435, startPoint y: 236, endPoint x: 437, endPoint y: 255, distance: 19.3
click at [436, 236] on icon "0 ?" at bounding box center [388, 207] width 554 height 365
click at [437, 320] on icon "0 ? ?" at bounding box center [388, 207] width 554 height 365
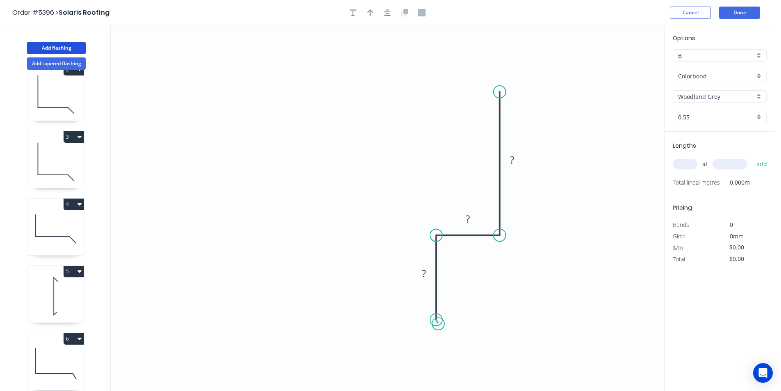
click at [438, 325] on icon "0 ? ? ?" at bounding box center [388, 207] width 554 height 365
drag, startPoint x: 435, startPoint y: 318, endPoint x: 436, endPoint y: 336, distance: 18.1
click at [436, 336] on icon "0 ? ? ?" at bounding box center [388, 207] width 554 height 365
click at [446, 319] on div "Delete point" at bounding box center [477, 317] width 82 height 17
drag, startPoint x: 439, startPoint y: 319, endPoint x: 439, endPoint y: 339, distance: 20.1
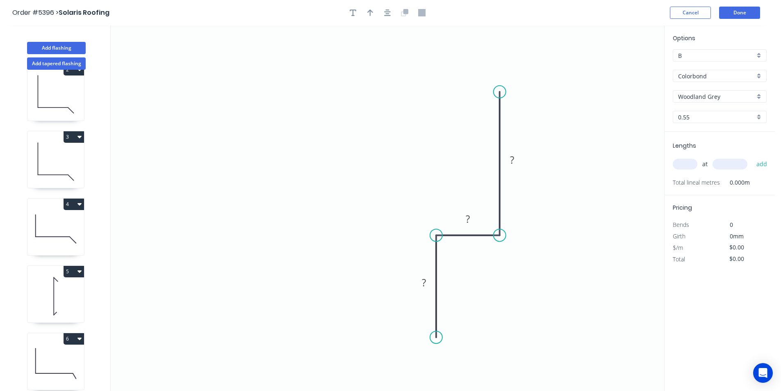
click at [438, 338] on circle at bounding box center [436, 337] width 12 height 12
click at [440, 339] on circle at bounding box center [436, 337] width 12 height 12
drag, startPoint x: 437, startPoint y: 337, endPoint x: 443, endPoint y: 346, distance: 10.5
click at [439, 339] on circle at bounding box center [436, 339] width 12 height 12
click at [439, 342] on circle at bounding box center [436, 338] width 12 height 12
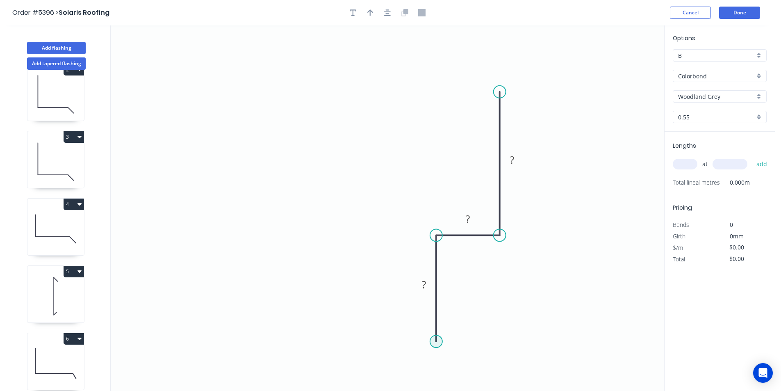
click at [440, 345] on circle at bounding box center [436, 341] width 12 height 12
click at [446, 359] on icon "0 ? ? ?" at bounding box center [388, 207] width 554 height 365
drag, startPoint x: 469, startPoint y: 355, endPoint x: 470, endPoint y: 361, distance: 5.9
click at [470, 361] on div "Delete point Hide angle" at bounding box center [501, 359] width 82 height 34
click at [469, 364] on div "Hide angle" at bounding box center [497, 367] width 82 height 17
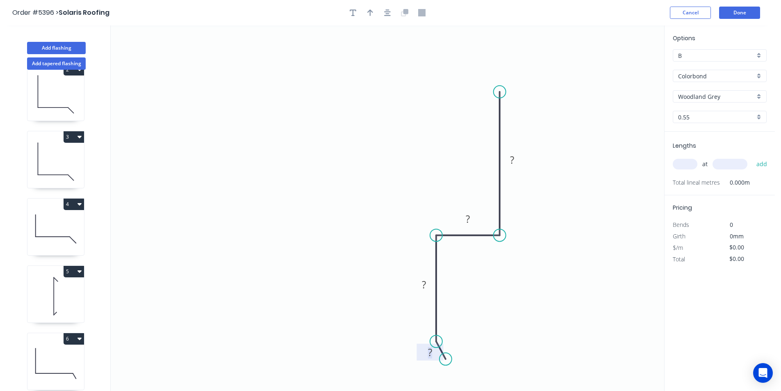
click at [436, 353] on rect at bounding box center [430, 352] width 16 height 11
click at [371, 11] on icon "button" at bounding box center [370, 12] width 6 height 7
type input "$9.84"
click at [392, 192] on icon at bounding box center [395, 179] width 7 height 26
click at [388, 13] on icon "button" at bounding box center [387, 12] width 7 height 7
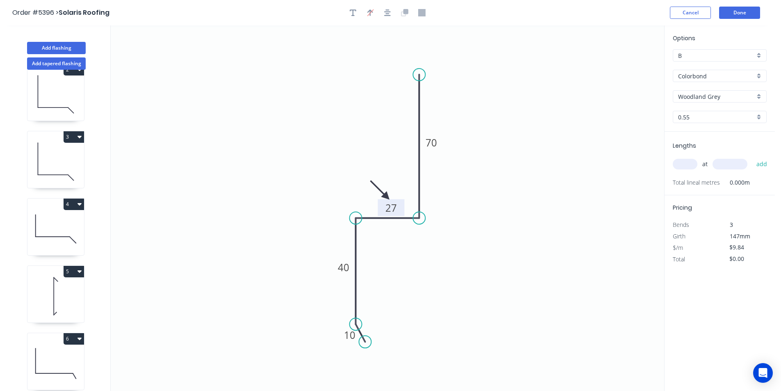
drag, startPoint x: 385, startPoint y: 194, endPoint x: 389, endPoint y: 200, distance: 6.8
click at [389, 200] on rect at bounding box center [391, 207] width 27 height 17
drag, startPoint x: 382, startPoint y: 196, endPoint x: 351, endPoint y: 171, distance: 40.0
click at [351, 171] on icon at bounding box center [350, 167] width 24 height 24
click at [686, 162] on input "text" at bounding box center [685, 164] width 25 height 11
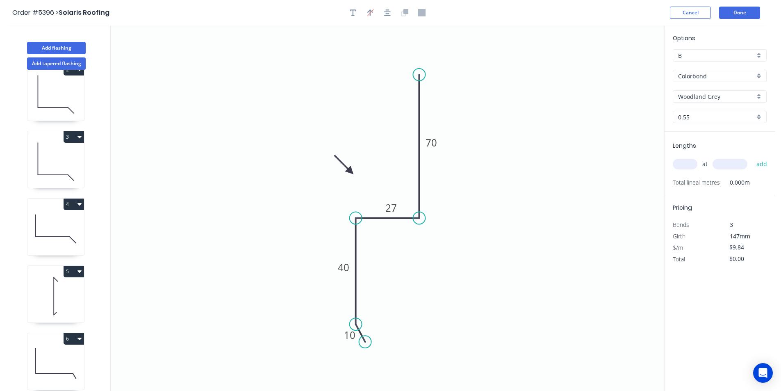
click at [688, 163] on input "text" at bounding box center [685, 164] width 25 height 11
type input "4"
type input "2000"
click at [752, 157] on button "add" at bounding box center [761, 164] width 19 height 14
type input "$78.72"
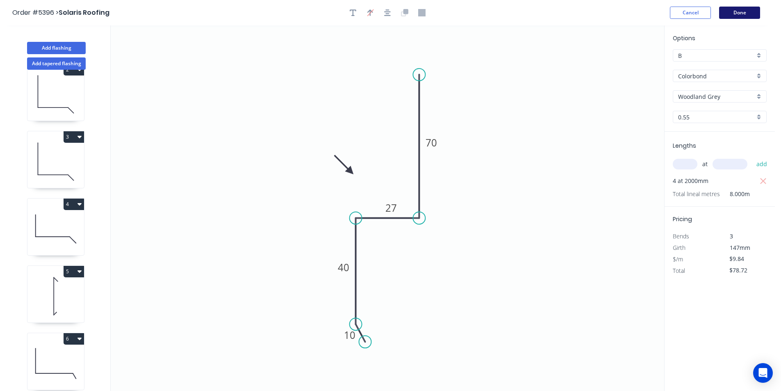
click at [748, 14] on button "Done" at bounding box center [739, 13] width 41 height 12
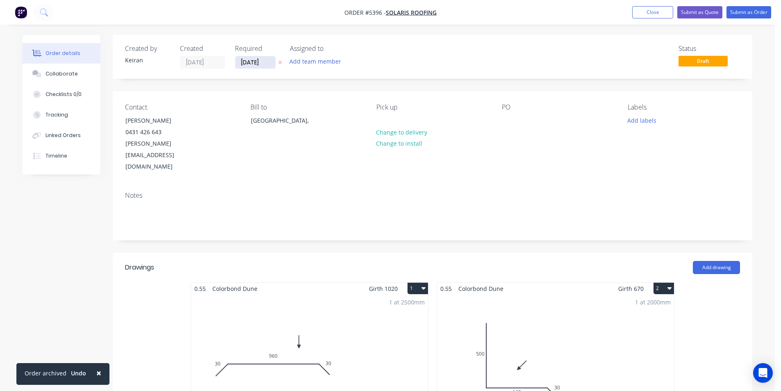
click at [254, 61] on input "[DATE]" at bounding box center [255, 62] width 40 height 12
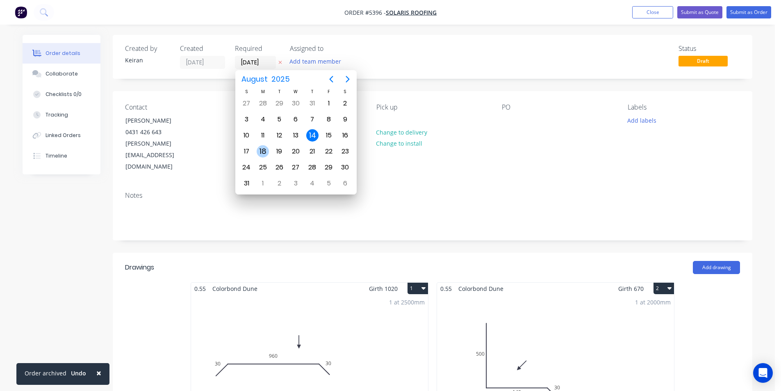
click at [264, 150] on div "18" at bounding box center [263, 151] width 12 height 12
type input "[DATE]"
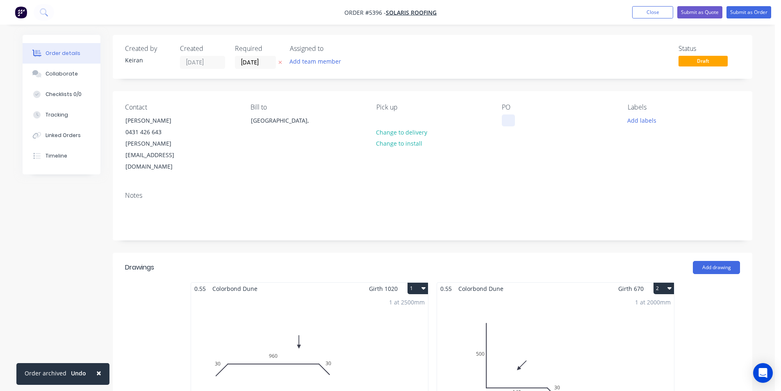
click at [502, 125] on div at bounding box center [508, 120] width 13 height 12
click at [510, 116] on div at bounding box center [508, 120] width 13 height 12
click at [516, 118] on div "GS" at bounding box center [512, 120] width 21 height 12
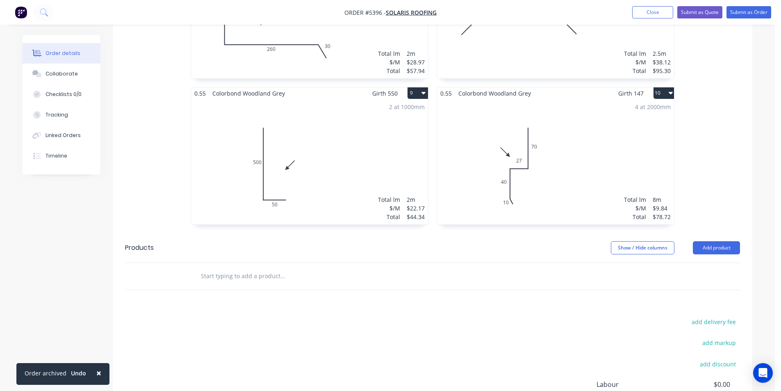
scroll to position [876, 0]
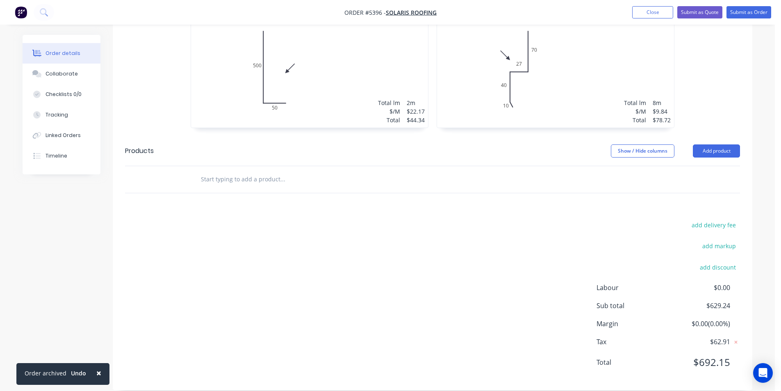
click at [324, 175] on input "text" at bounding box center [282, 179] width 164 height 16
click at [239, 171] on input "r43o" at bounding box center [282, 179] width 164 height 16
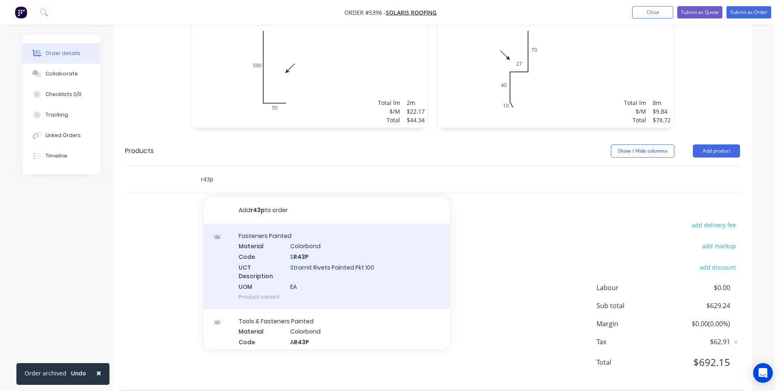
type input "r43p"
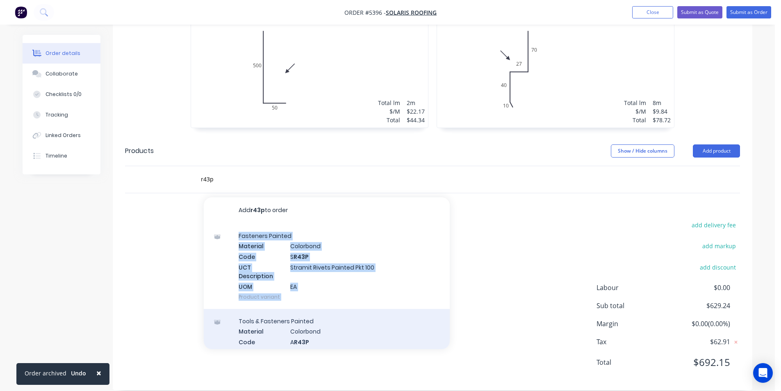
drag, startPoint x: 309, startPoint y: 249, endPoint x: 351, endPoint y: 305, distance: 70.5
click at [358, 311] on div "Add r43p to order Fasteners Painted Material Colorbond Code S R43P UCT Descript…" at bounding box center [327, 273] width 246 height 152
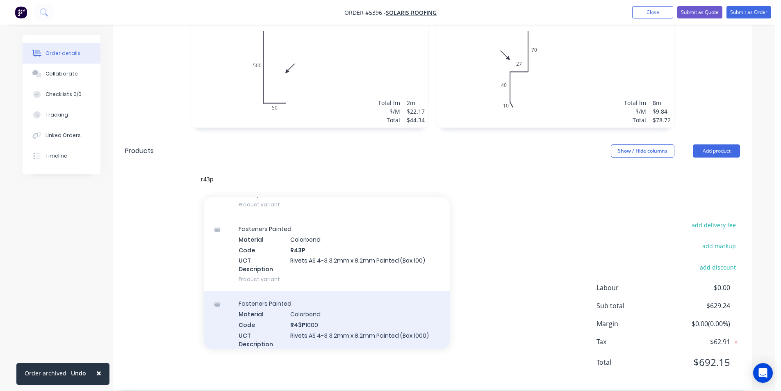
scroll to position [246, 0]
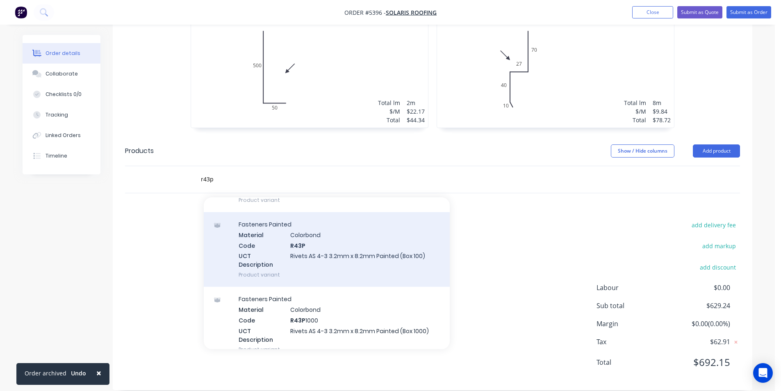
click at [344, 257] on div "Fasteners Painted Material Colorbond Code R43P UCT Description Rivets AS 4-3 3.…" at bounding box center [327, 249] width 246 height 75
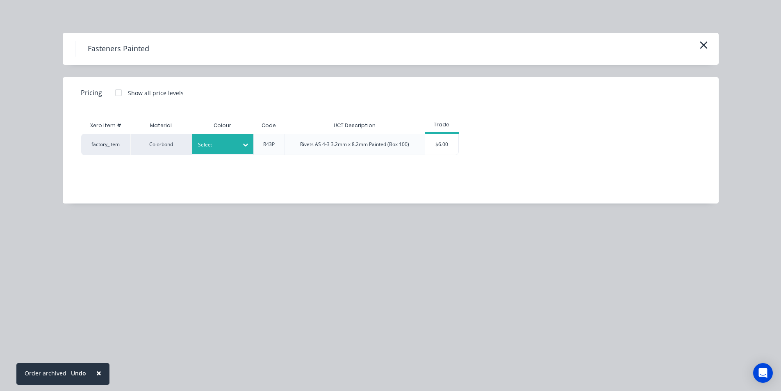
click at [223, 143] on div at bounding box center [216, 144] width 37 height 9
type input "dune"
click at [448, 148] on div "$6.00" at bounding box center [441, 144] width 33 height 21
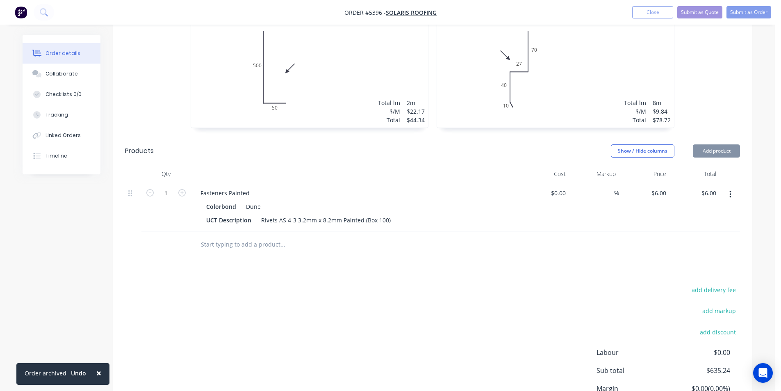
click at [251, 239] on input "text" at bounding box center [282, 244] width 164 height 16
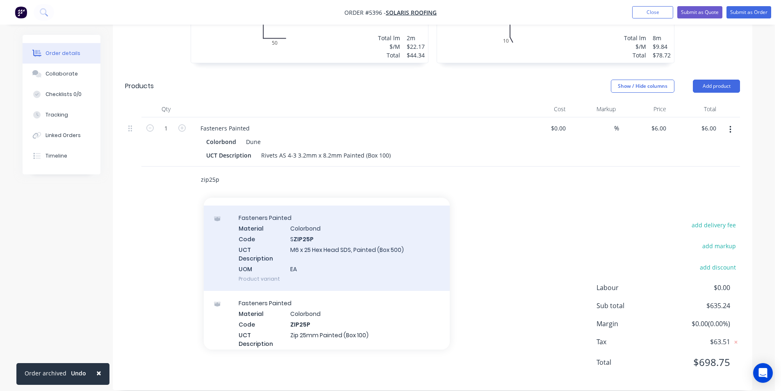
scroll to position [123, 0]
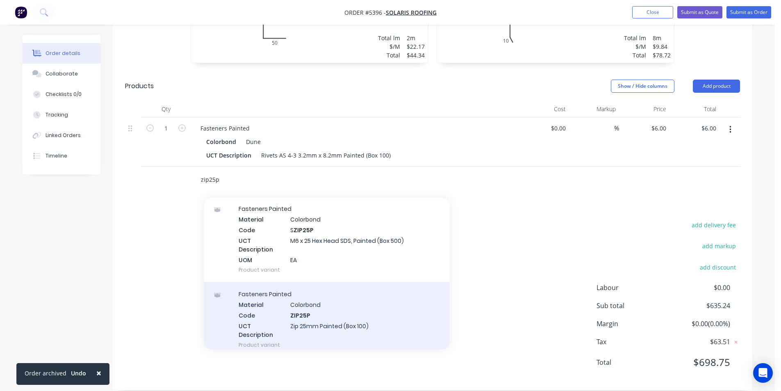
type input "zip25p"
click at [351, 305] on div "Fasteners Painted Material Colorbond Code ZIP25P UCT Description Zip 25mm Paint…" at bounding box center [327, 319] width 246 height 75
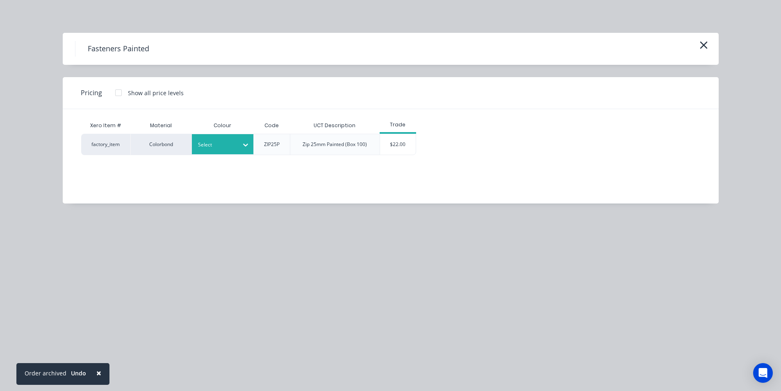
click at [231, 152] on div "Select" at bounding box center [223, 144] width 62 height 20
type input "dune"
drag, startPoint x: 240, startPoint y: 165, endPoint x: 356, endPoint y: 165, distance: 116.0
click at [397, 150] on div "$22.00" at bounding box center [398, 144] width 36 height 21
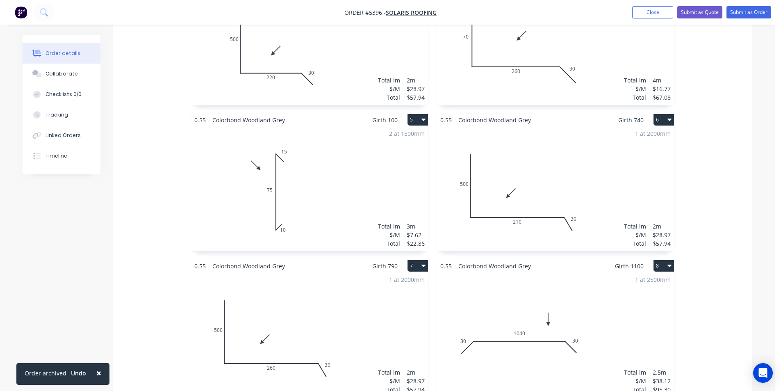
scroll to position [326, 0]
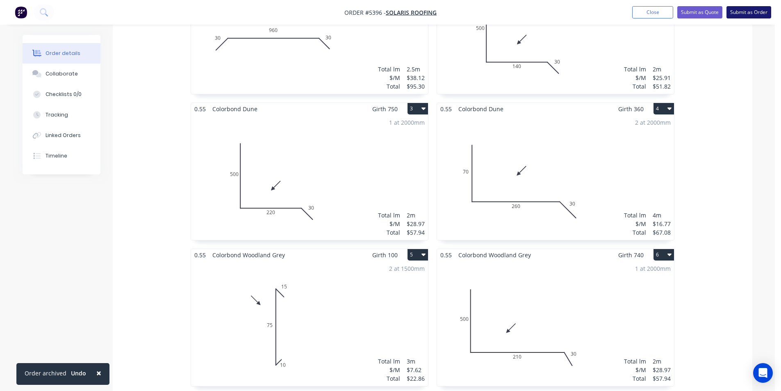
click at [760, 10] on button "Submit as Order" at bounding box center [749, 12] width 45 height 12
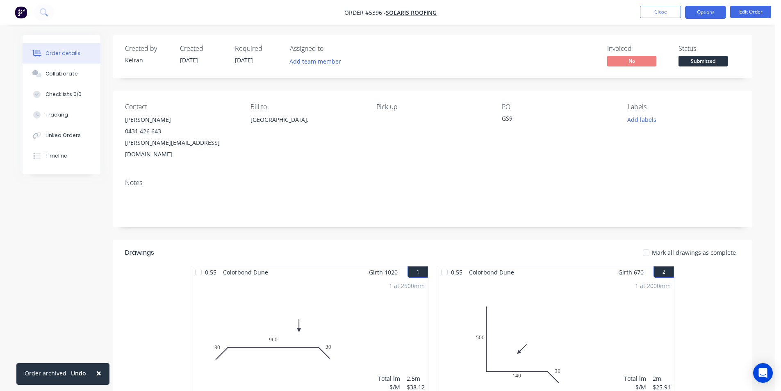
click at [712, 12] on button "Options" at bounding box center [705, 12] width 41 height 13
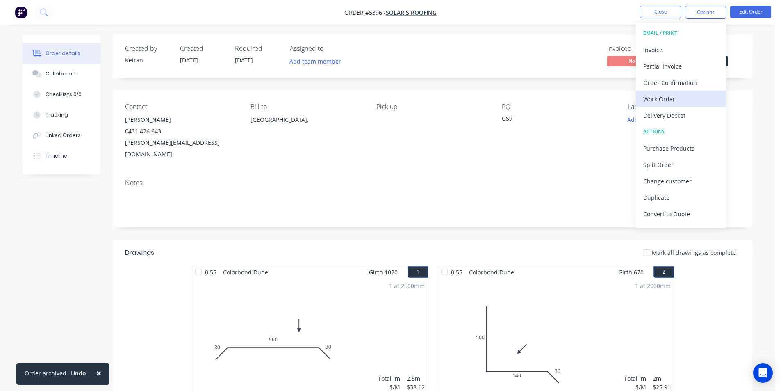
click at [678, 98] on div "Work Order" at bounding box center [680, 99] width 75 height 12
click at [678, 98] on div "Custom" at bounding box center [680, 99] width 75 height 12
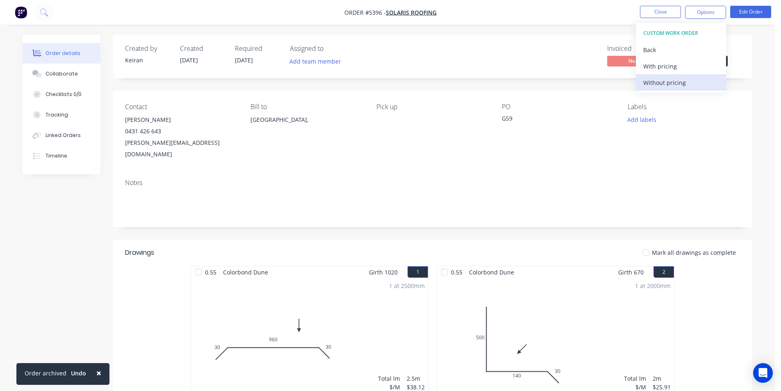
click at [678, 87] on div "Without pricing" at bounding box center [680, 83] width 75 height 12
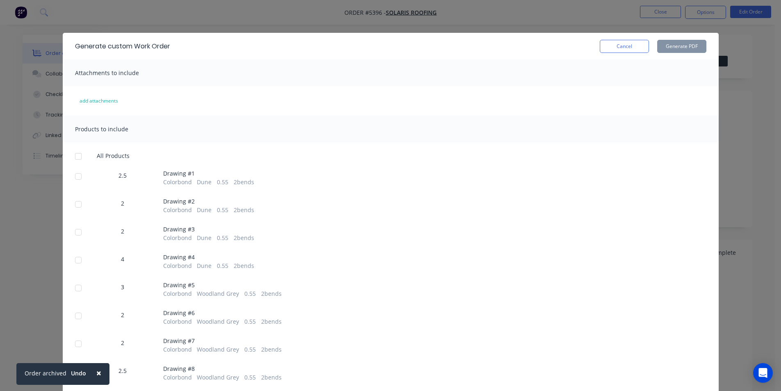
click at [76, 158] on div at bounding box center [78, 156] width 16 height 16
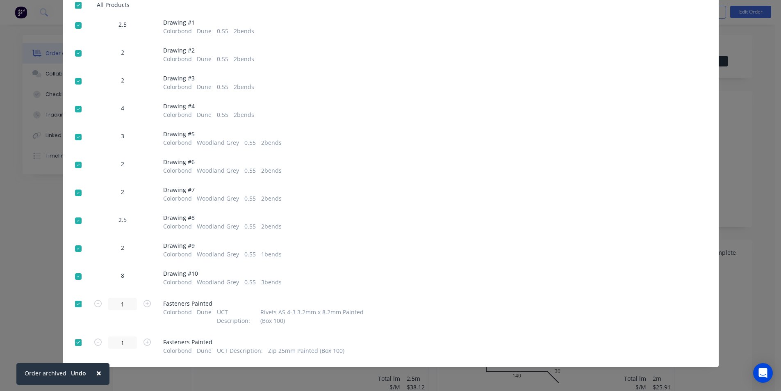
scroll to position [41, 0]
click at [79, 304] on div at bounding box center [78, 304] width 16 height 16
click at [80, 344] on div at bounding box center [78, 342] width 16 height 16
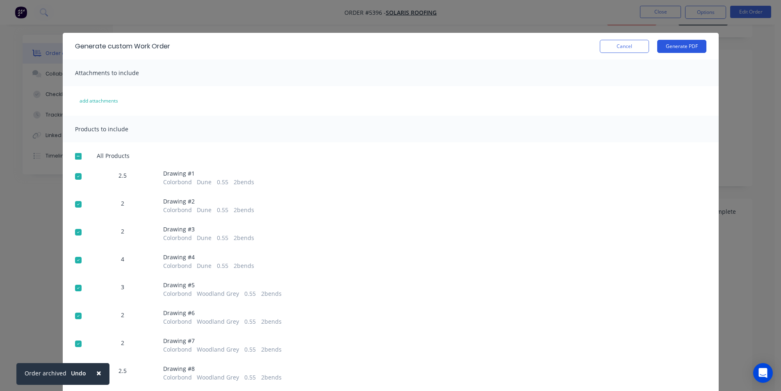
click at [670, 46] on button "Generate PDF" at bounding box center [681, 46] width 49 height 13
click at [611, 47] on button "Cancel" at bounding box center [624, 46] width 49 height 13
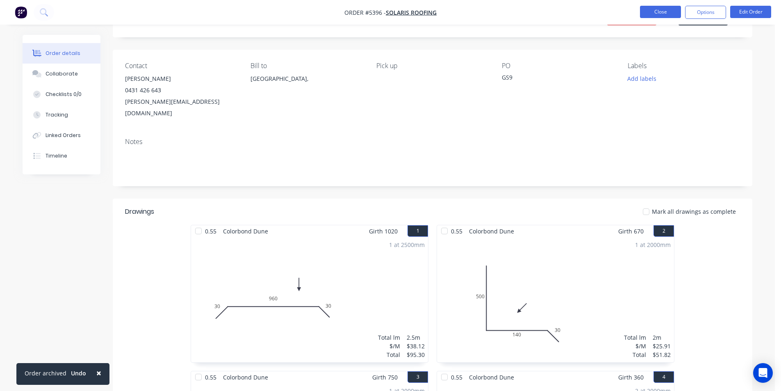
click at [654, 9] on button "Close" at bounding box center [660, 12] width 41 height 12
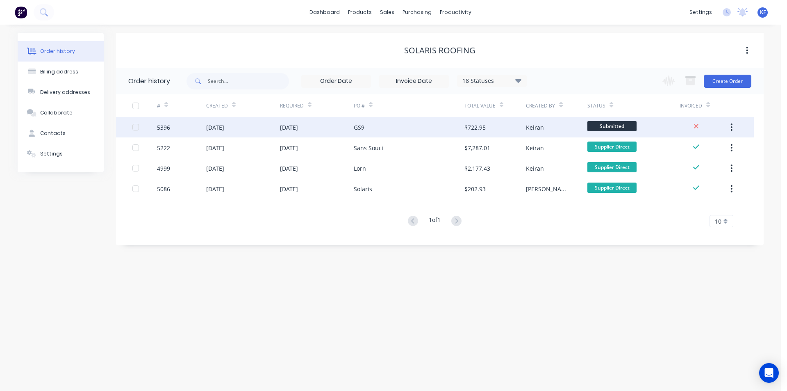
click at [423, 123] on div "GS9" at bounding box center [409, 127] width 111 height 21
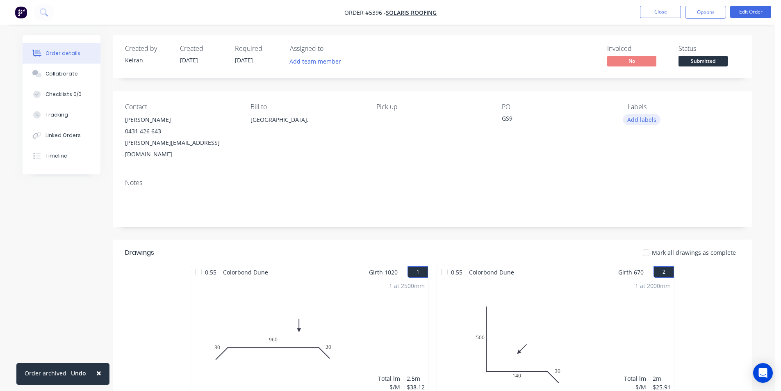
click at [647, 123] on button "Add labels" at bounding box center [642, 119] width 38 height 11
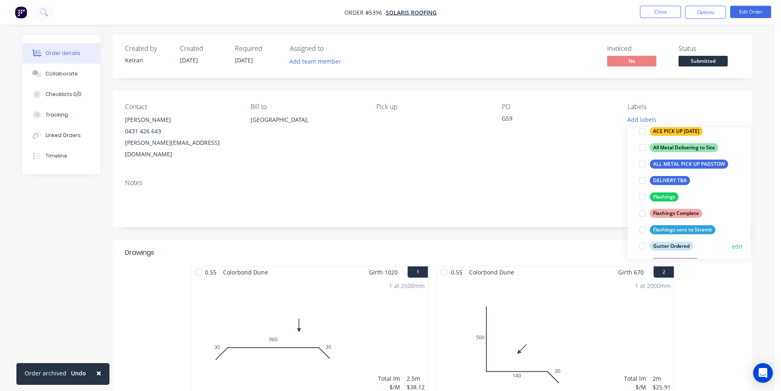
scroll to position [123, 0]
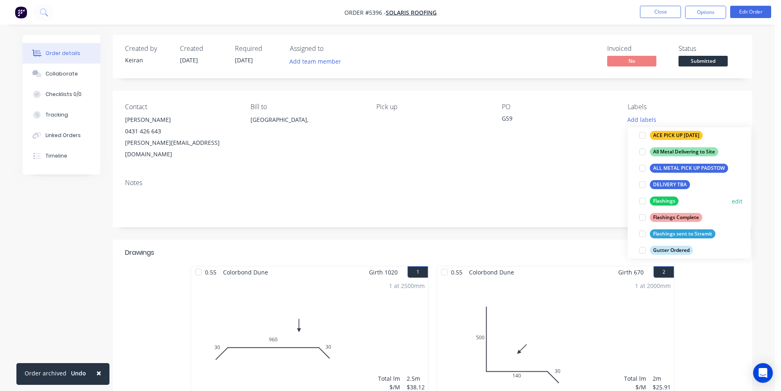
click at [645, 202] on div at bounding box center [642, 201] width 16 height 16
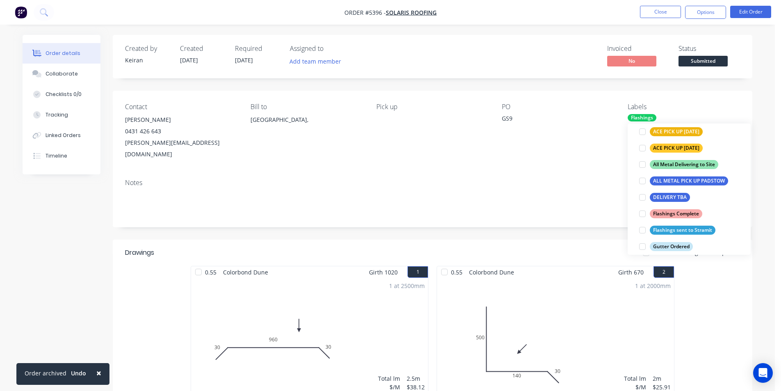
scroll to position [0, 0]
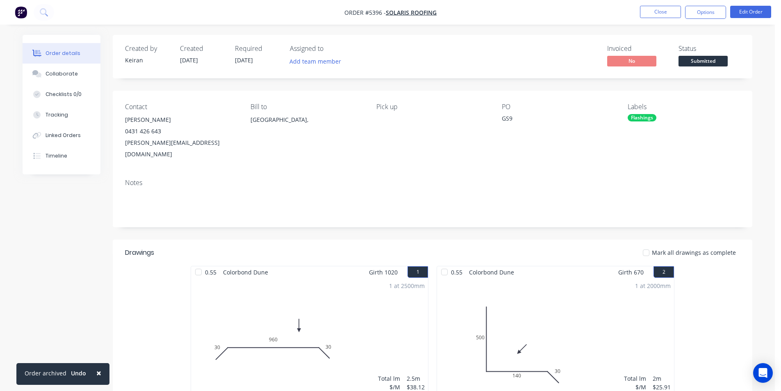
click at [704, 61] on span "Submitted" at bounding box center [703, 61] width 49 height 10
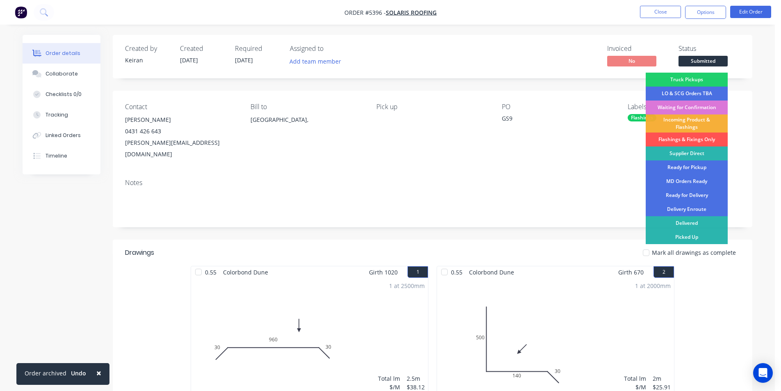
click at [695, 139] on div "Flashings & Fixings Only" at bounding box center [687, 139] width 82 height 14
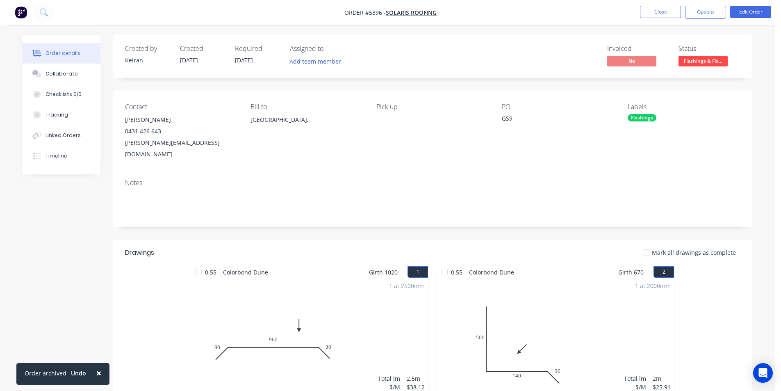
click at [646, 18] on li "Close" at bounding box center [660, 12] width 41 height 13
click at [647, 17] on button "Close" at bounding box center [660, 12] width 41 height 12
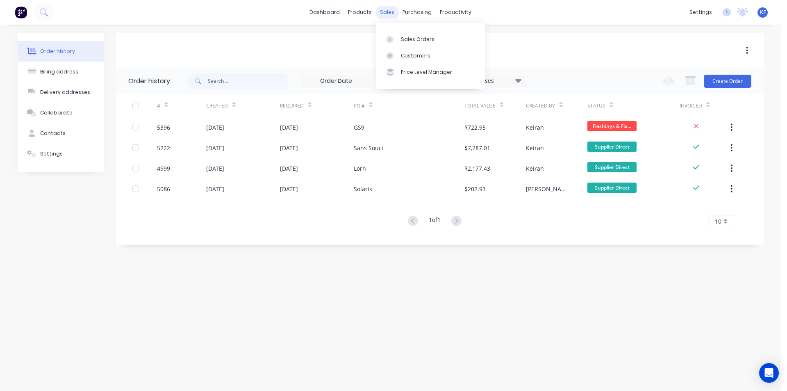
click at [389, 11] on div "sales" at bounding box center [387, 12] width 23 height 12
click at [405, 34] on link "Sales Orders" at bounding box center [430, 39] width 109 height 16
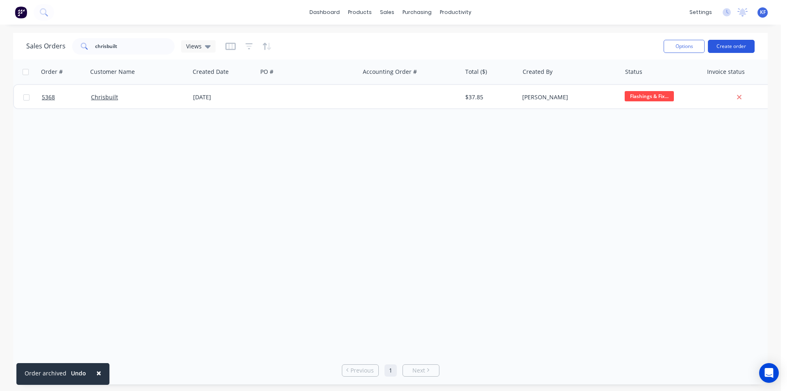
click at [723, 44] on button "Create order" at bounding box center [731, 46] width 47 height 13
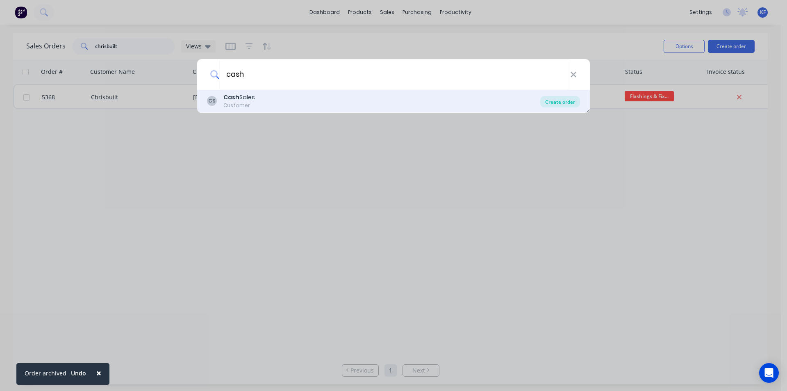
type input "cash"
click at [571, 97] on div "Create order" at bounding box center [560, 101] width 40 height 11
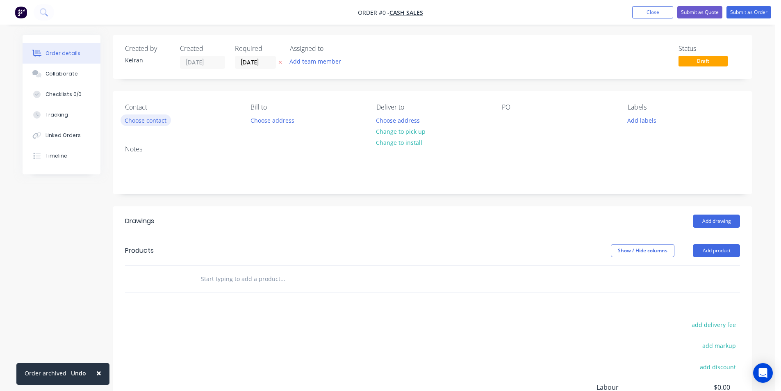
click at [156, 125] on div "Contact Choose contact [PERSON_NAME] to Choose address Deliver to Choose addres…" at bounding box center [433, 115] width 640 height 48
click at [155, 120] on button "Choose contact" at bounding box center [146, 119] width 50 height 11
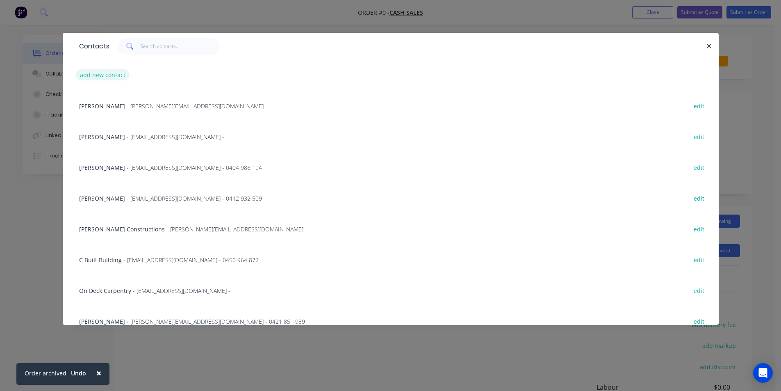
click at [113, 76] on button "add new contact" at bounding box center [103, 74] width 54 height 11
select select "AU"
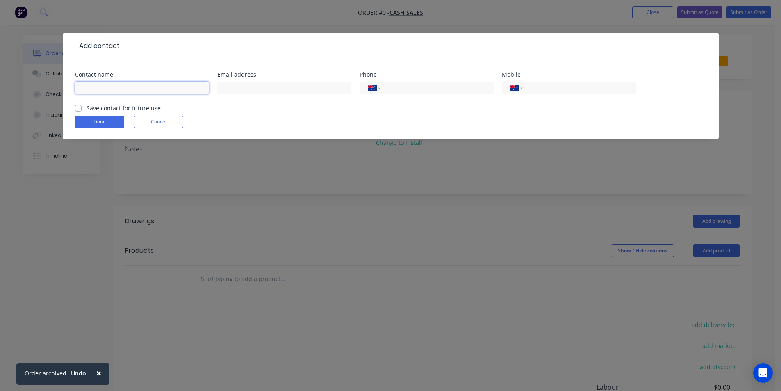
click at [114, 86] on input "text" at bounding box center [142, 88] width 134 height 12
type input "Cash Sales"
click at [93, 124] on button "Done" at bounding box center [99, 122] width 49 height 12
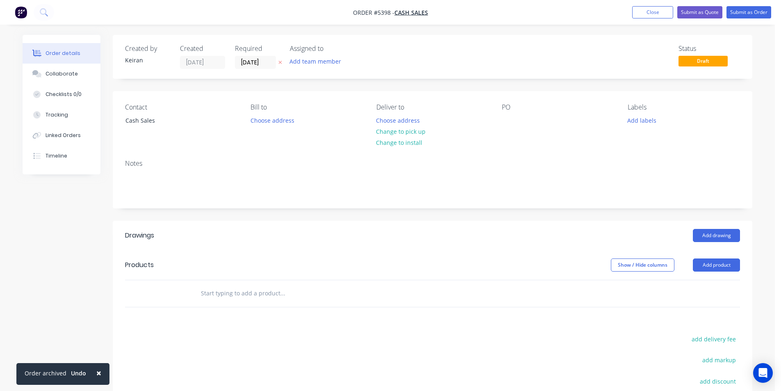
click at [501, 121] on div "Contact Cash Sales Bill to Choose address Deliver to Choose address Change to p…" at bounding box center [433, 122] width 640 height 62
click at [502, 121] on div at bounding box center [508, 120] width 13 height 12
click at [505, 121] on div at bounding box center [508, 120] width 13 height 12
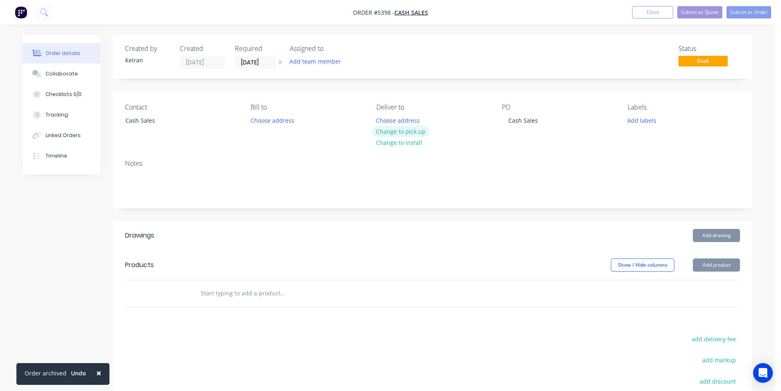
click at [410, 135] on button "Change to pick up" at bounding box center [401, 131] width 58 height 11
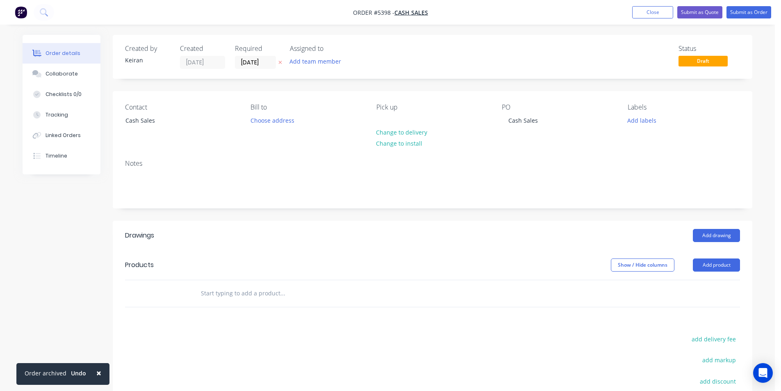
click at [266, 296] on input "text" at bounding box center [282, 293] width 164 height 16
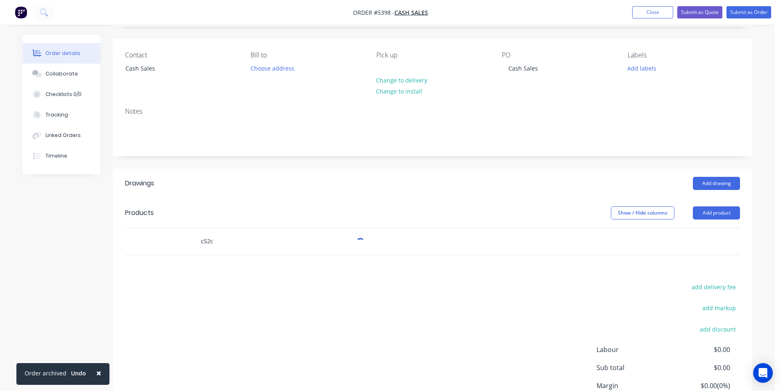
scroll to position [123, 0]
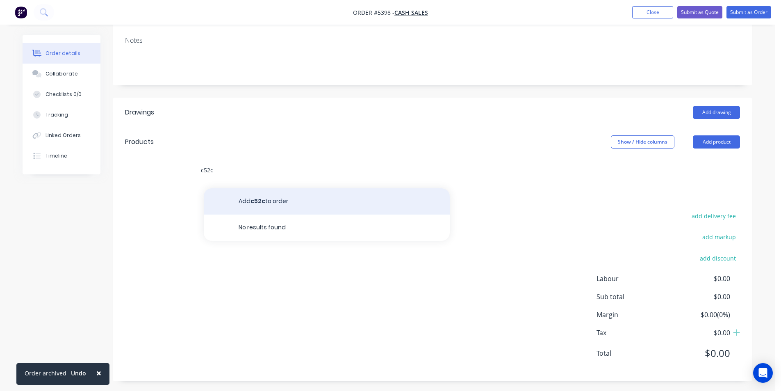
type input "c52c"
click at [338, 204] on button "Add c52c to order" at bounding box center [327, 201] width 246 height 26
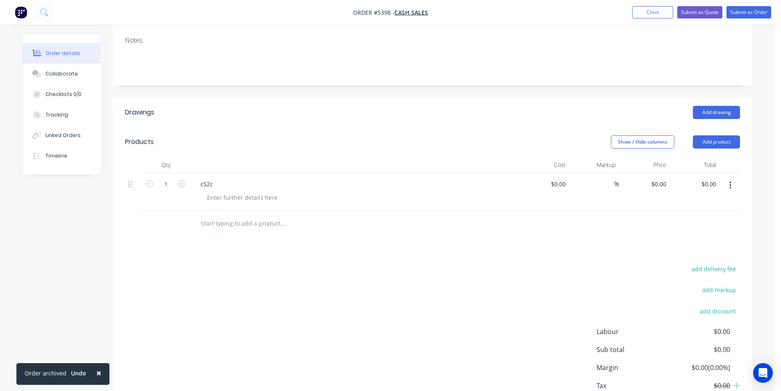
drag, startPoint x: 731, startPoint y: 184, endPoint x: 724, endPoint y: 193, distance: 11.5
click at [731, 184] on icon "button" at bounding box center [730, 185] width 2 height 9
drag, startPoint x: 696, startPoint y: 250, endPoint x: 686, endPoint y: 249, distance: 10.3
click at [695, 249] on button "Delete" at bounding box center [701, 256] width 78 height 16
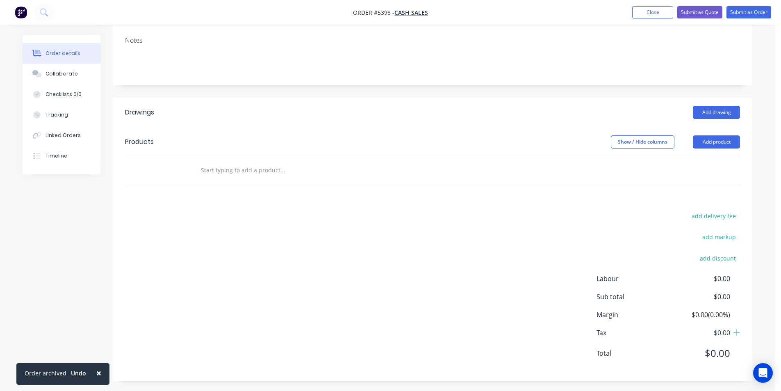
click at [278, 166] on input "text" at bounding box center [282, 170] width 164 height 16
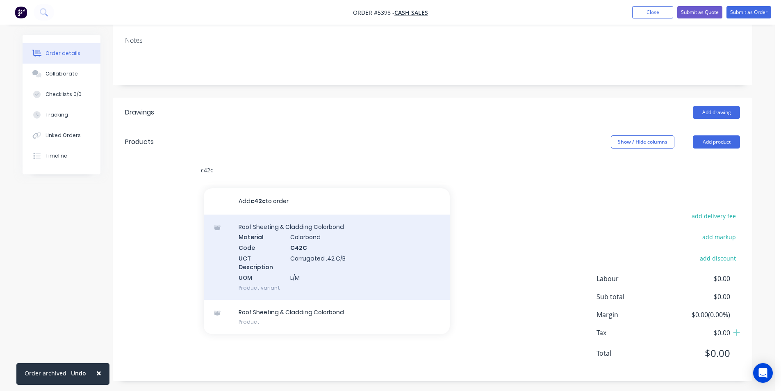
type input "c42c"
click at [295, 260] on div "Roof Sheeting & Cladding Colorbond Material Colorbond Code C42C UCT Description…" at bounding box center [327, 256] width 246 height 85
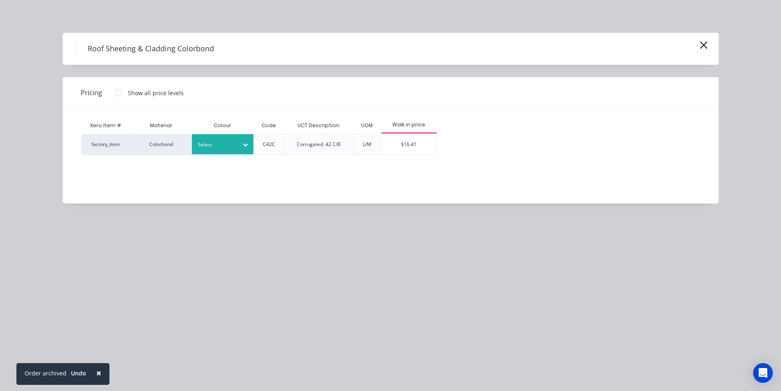
click at [235, 153] on div "Select" at bounding box center [223, 144] width 62 height 20
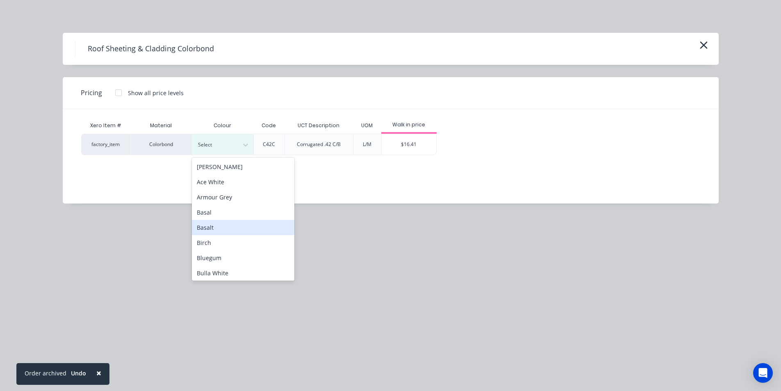
click at [219, 229] on div "Basalt" at bounding box center [243, 227] width 103 height 15
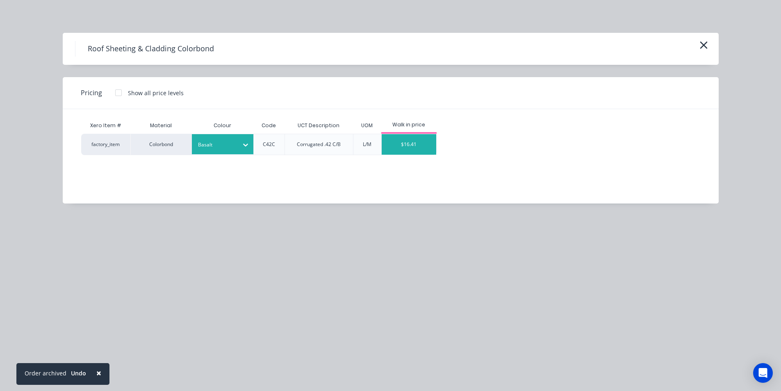
click at [405, 150] on div "$16.41" at bounding box center [409, 144] width 55 height 21
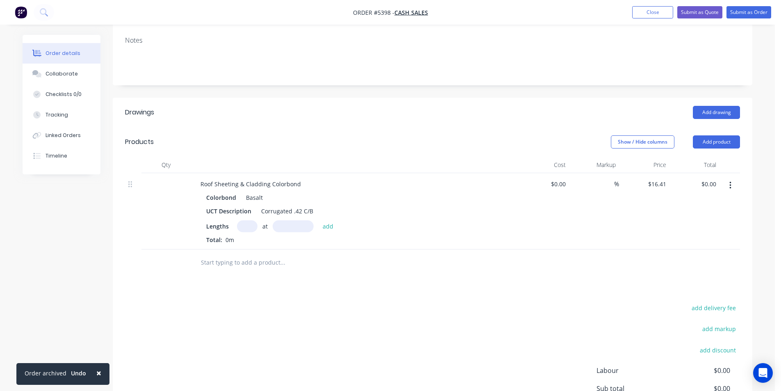
drag, startPoint x: 245, startPoint y: 227, endPoint x: 264, endPoint y: 235, distance: 20.3
click at [245, 227] on input "text" at bounding box center [247, 226] width 21 height 12
type input "32"
type input "6500"
click at [319, 220] on button "add" at bounding box center [328, 225] width 19 height 11
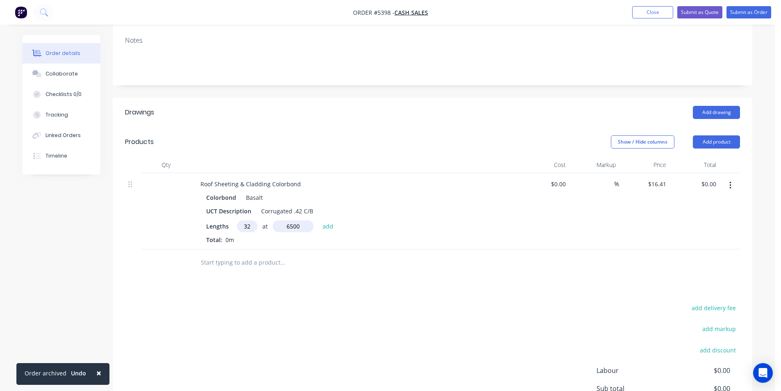
type input "$3,413.28"
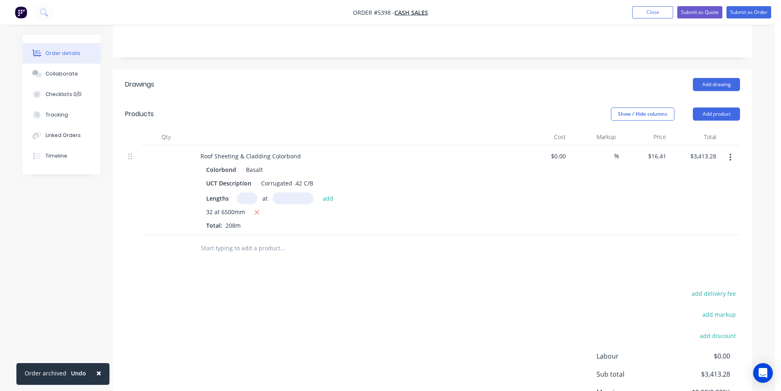
scroll to position [231, 0]
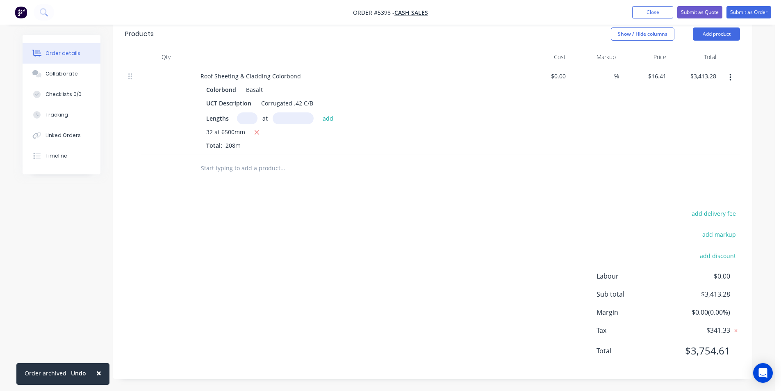
click at [247, 169] on input "text" at bounding box center [282, 168] width 164 height 16
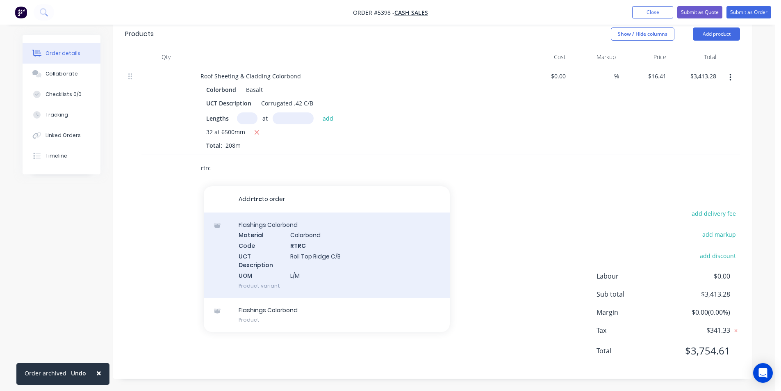
type input "rtrc"
click at [331, 266] on div "Flashings Colorbond Material Colorbond Code RTRC UCT Description Roll Top Ridge…" at bounding box center [327, 254] width 246 height 85
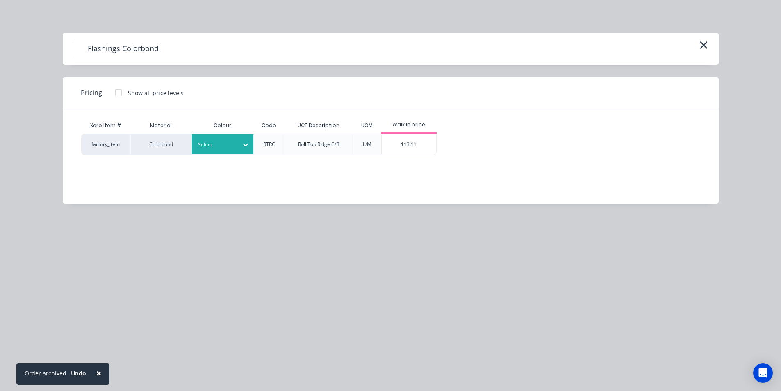
drag, startPoint x: 218, startPoint y: 142, endPoint x: 221, endPoint y: 154, distance: 11.9
click at [219, 143] on div at bounding box center [216, 144] width 37 height 9
drag, startPoint x: 225, startPoint y: 226, endPoint x: 310, endPoint y: 198, distance: 89.5
click at [103, 226] on div "Basalt" at bounding box center [51, 233] width 103 height 15
click at [416, 149] on div "$13.11" at bounding box center [409, 144] width 55 height 21
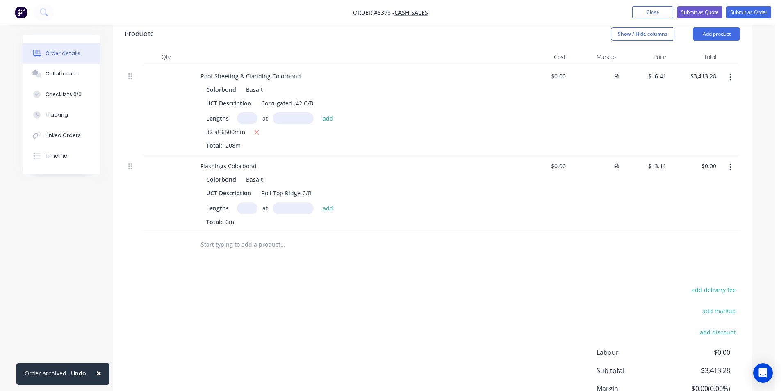
click at [247, 210] on input "text" at bounding box center [247, 208] width 21 height 12
type input "2"
type input "7000"
click at [319, 202] on button "add" at bounding box center [328, 207] width 19 height 11
type input "$183.54"
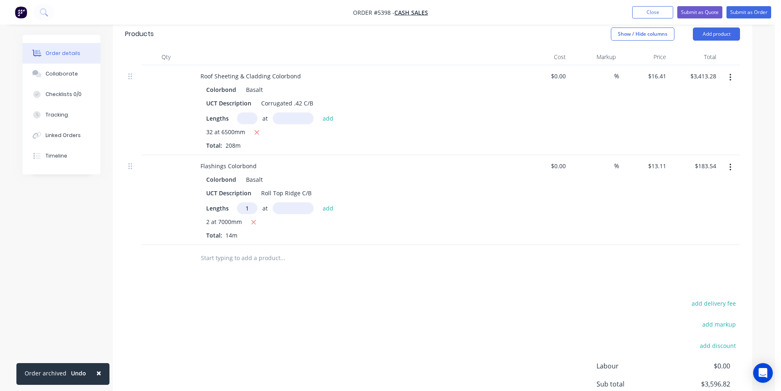
type input "1"
type input "6000"
click at [319, 202] on button "add" at bounding box center [328, 207] width 19 height 11
type input "$262.20"
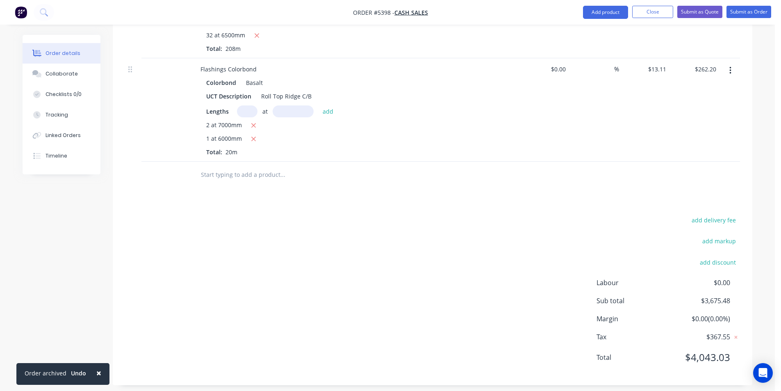
scroll to position [334, 0]
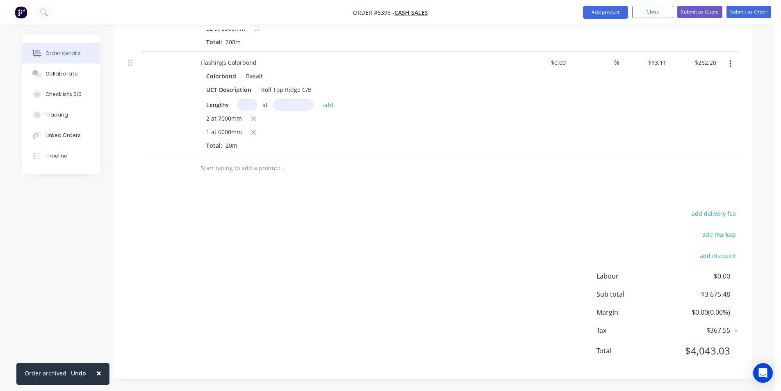
click at [263, 169] on input "text" at bounding box center [282, 168] width 164 height 16
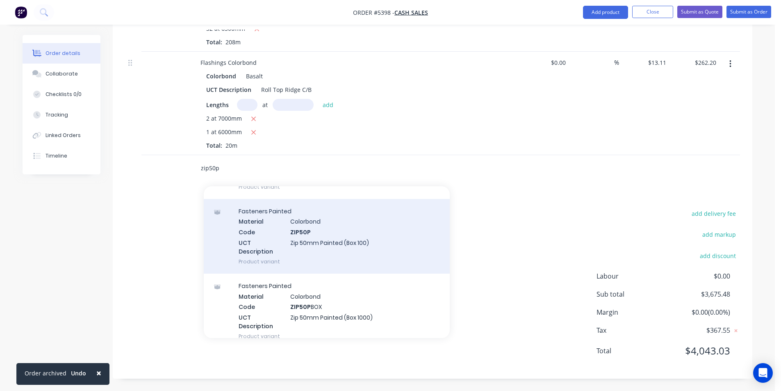
scroll to position [260, 0]
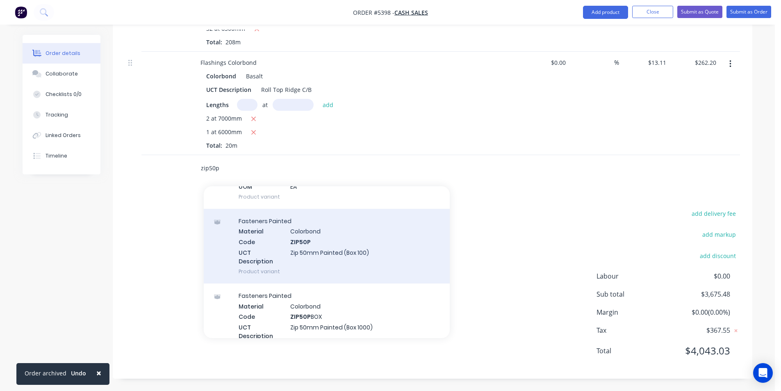
type input "zip50p"
click at [378, 257] on div "Fasteners Painted Material Colorbond Code ZIP50P UCT Description Zip 50mm Paint…" at bounding box center [327, 246] width 246 height 75
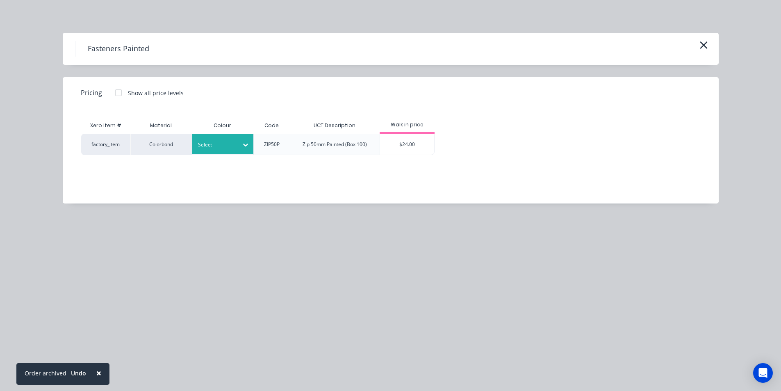
click at [246, 147] on icon at bounding box center [245, 145] width 8 height 8
type input "ba"
drag, startPoint x: 244, startPoint y: 182, endPoint x: 410, endPoint y: 145, distance: 169.8
click at [103, 92] on div "Basalt" at bounding box center [51, 84] width 103 height 15
click at [411, 144] on div "$24.00" at bounding box center [407, 144] width 55 height 21
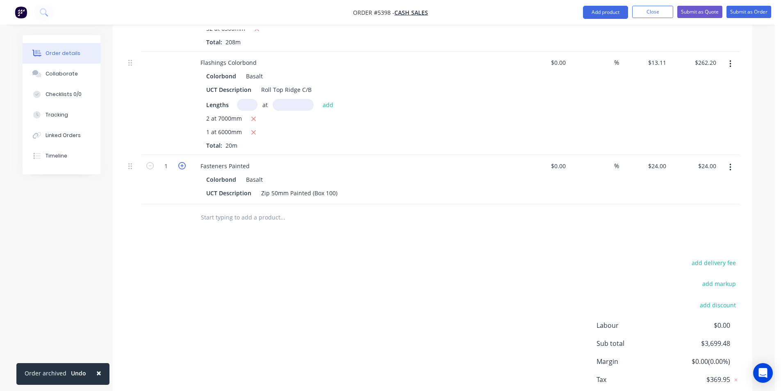
click at [181, 169] on icon "button" at bounding box center [181, 165] width 7 height 7
type input "2"
type input "$48.00"
click at [181, 169] on icon "button" at bounding box center [181, 165] width 7 height 7
type input "3"
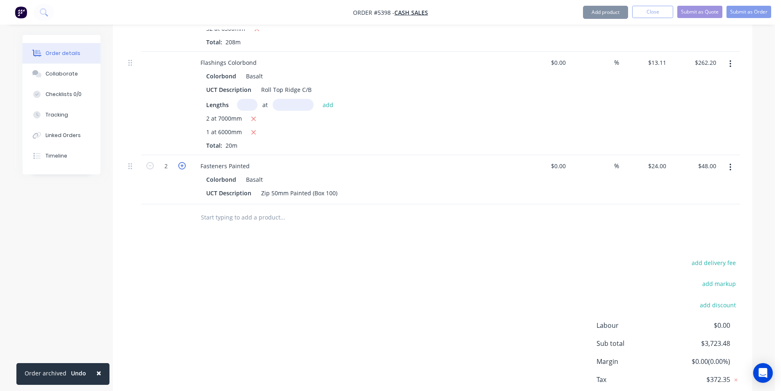
type input "$72.00"
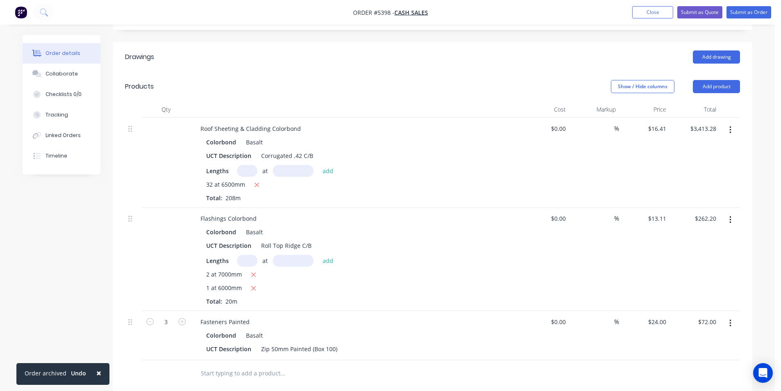
scroll to position [342, 0]
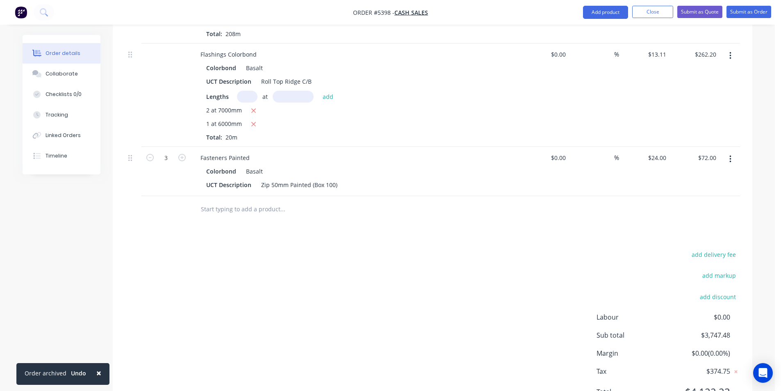
click at [239, 207] on input "text" at bounding box center [282, 209] width 164 height 16
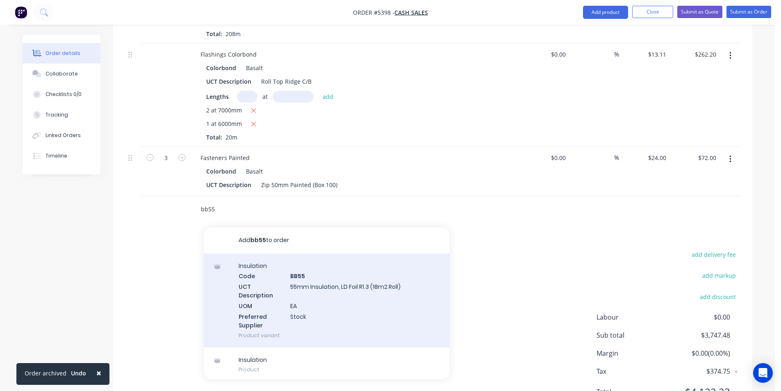
type input "bb55"
click at [345, 316] on div "Insulation Code BB55 UCT Description 55mm Insulation, LD Foil R1.3 (18m2 Roll) …" at bounding box center [327, 300] width 246 height 94
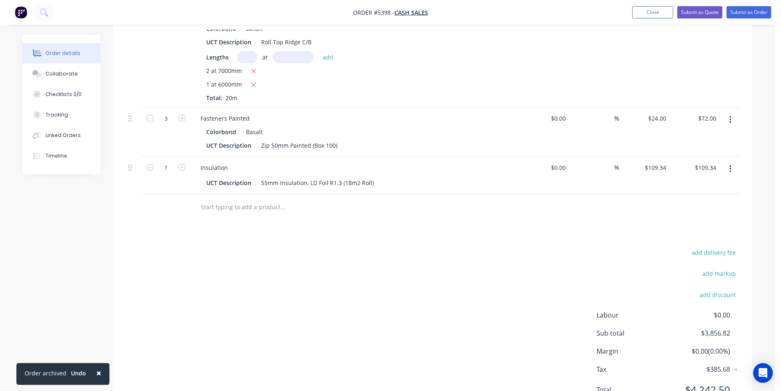
scroll to position [383, 0]
click at [180, 166] on icon "button" at bounding box center [181, 165] width 7 height 7
type input "2"
type input "$218.68"
click at [180, 166] on icon "button" at bounding box center [181, 165] width 7 height 7
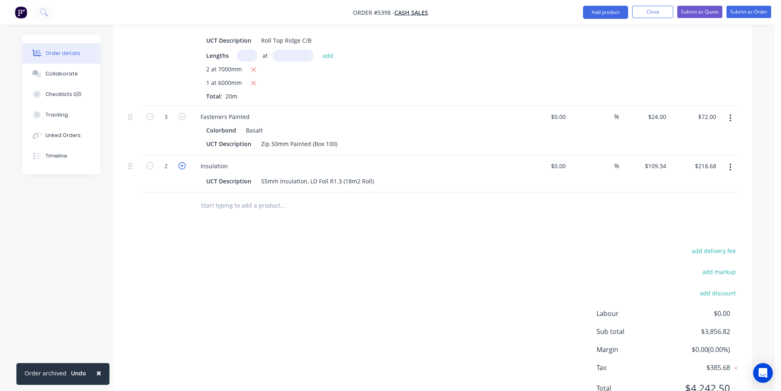
type input "3"
type input "$328.02"
click at [180, 166] on icon "button" at bounding box center [181, 165] width 7 height 7
type input "4"
type input "$437.36"
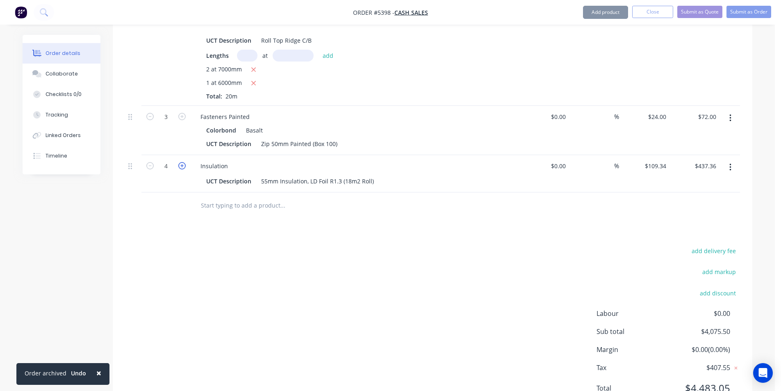
click at [180, 166] on icon "button" at bounding box center [181, 165] width 7 height 7
type input "5"
type input "$546.70"
click at [180, 166] on icon "button" at bounding box center [181, 165] width 7 height 7
type input "6"
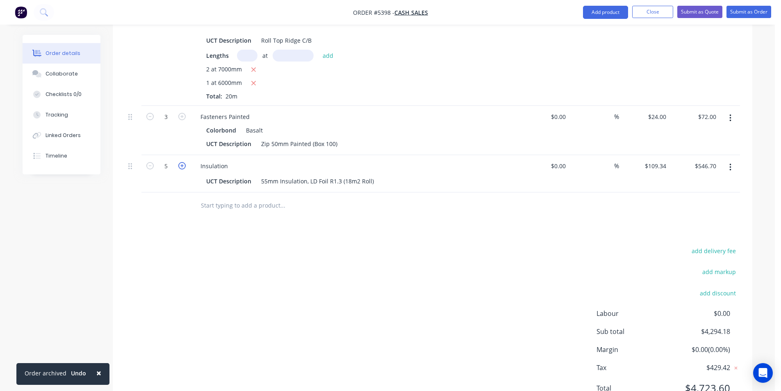
type input "$656.04"
click at [180, 166] on icon "button" at bounding box center [181, 165] width 7 height 7
type input "7"
type input "$765.38"
click at [180, 166] on icon "button" at bounding box center [181, 165] width 7 height 7
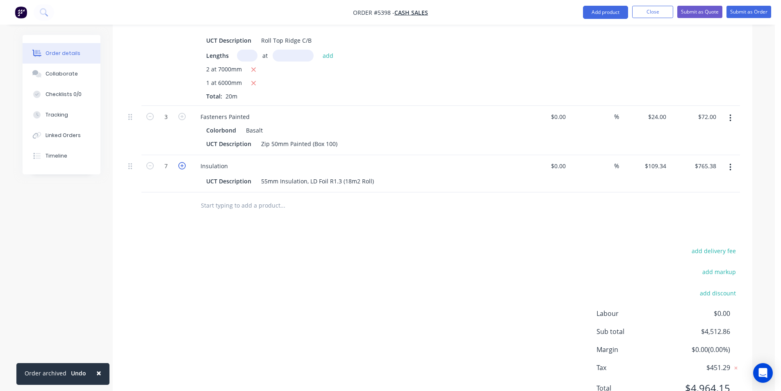
type input "8"
type input "$874.72"
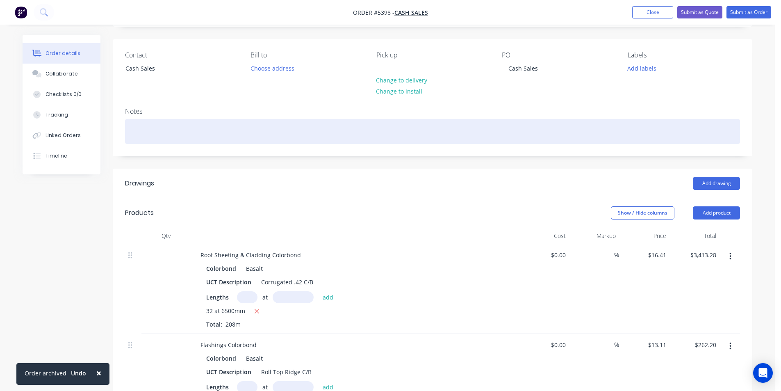
scroll to position [52, 0]
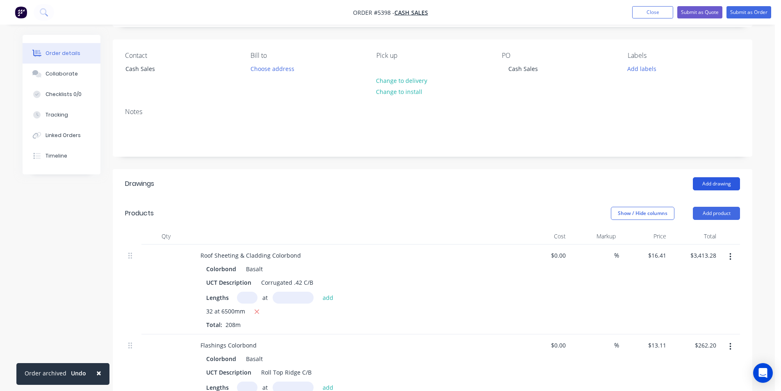
click at [716, 179] on button "Add drawing" at bounding box center [716, 183] width 47 height 13
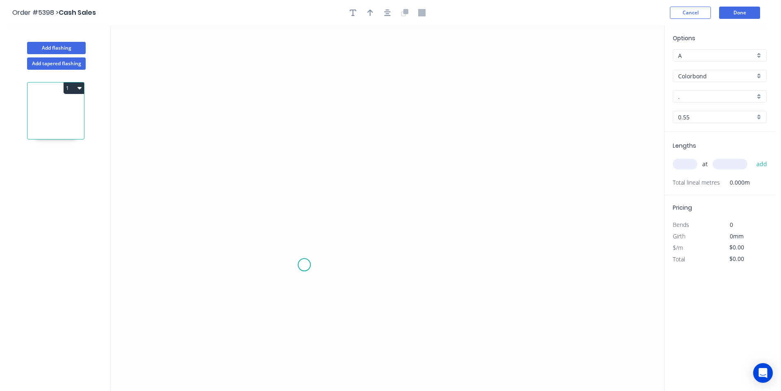
click at [304, 265] on icon "0" at bounding box center [388, 207] width 554 height 365
click at [302, 128] on icon "0" at bounding box center [388, 207] width 554 height 365
click at [535, 137] on icon "0 ?" at bounding box center [388, 207] width 554 height 365
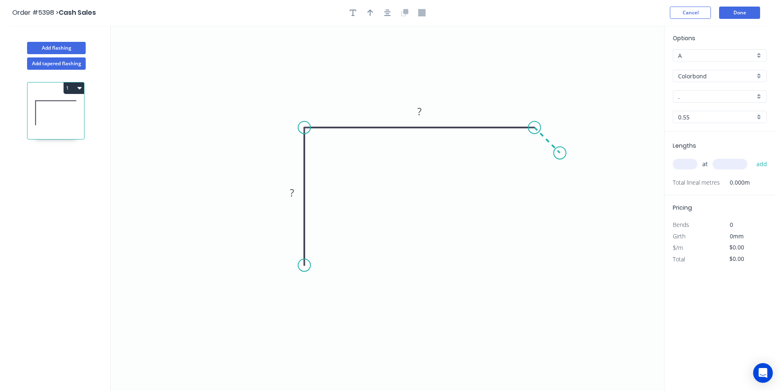
click at [560, 153] on icon at bounding box center [547, 140] width 25 height 25
click at [560, 153] on circle at bounding box center [560, 153] width 12 height 12
click at [304, 267] on circle at bounding box center [304, 265] width 12 height 12
click at [319, 247] on icon "0 ? ? ?" at bounding box center [388, 207] width 554 height 365
click at [321, 250] on circle at bounding box center [320, 248] width 12 height 12
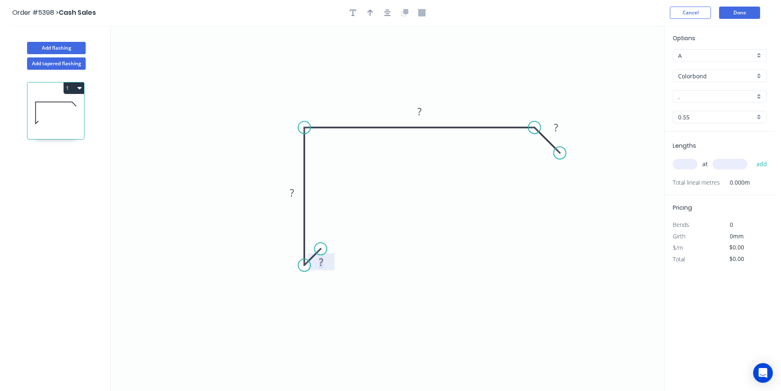
click at [323, 263] on tspan "?" at bounding box center [321, 262] width 4 height 14
click at [368, 9] on icon "button" at bounding box center [370, 12] width 6 height 7
type input "$15.61"
drag, startPoint x: 623, startPoint y: 64, endPoint x: 306, endPoint y: 91, distance: 318.1
click at [308, 91] on icon at bounding box center [308, 81] width 7 height 26
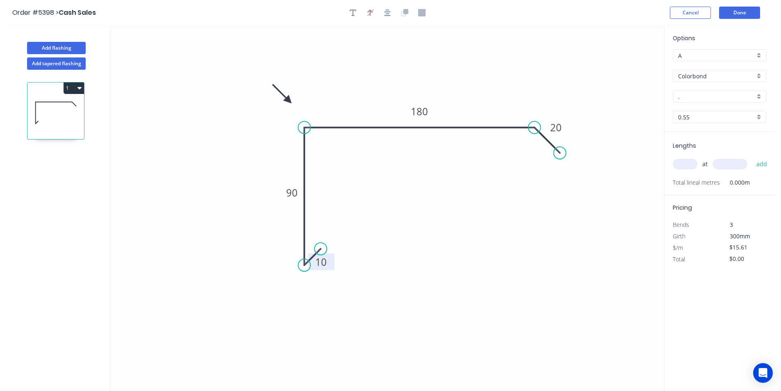
drag, startPoint x: 308, startPoint y: 91, endPoint x: 289, endPoint y: 100, distance: 21.8
click at [289, 100] on icon at bounding box center [282, 94] width 24 height 24
drag, startPoint x: 688, startPoint y: 164, endPoint x: 684, endPoint y: 162, distance: 4.6
click at [689, 164] on input "text" at bounding box center [685, 164] width 25 height 11
type input "2"
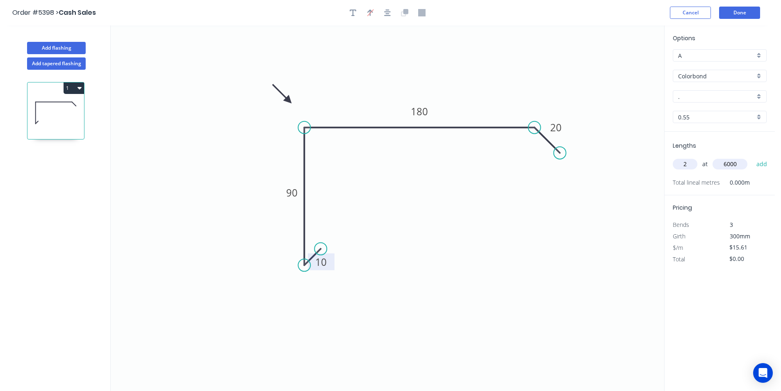
type input "6000"
click at [763, 96] on div "." at bounding box center [720, 96] width 94 height 12
click at [714, 130] on div "Basalt" at bounding box center [719, 126] width 93 height 14
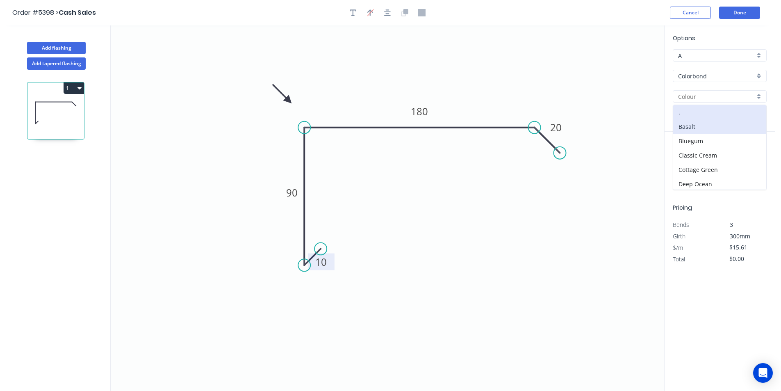
type input "Basalt"
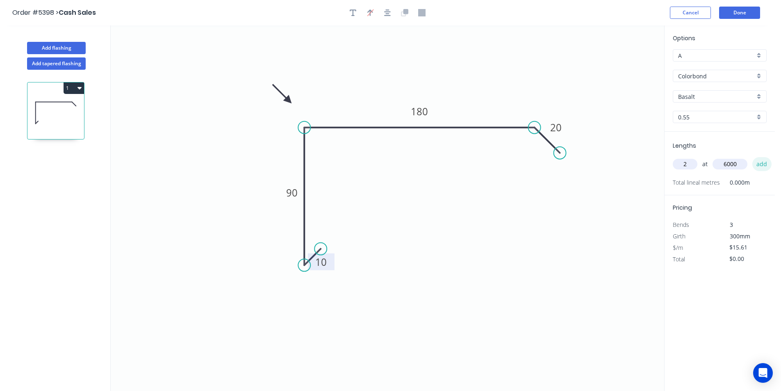
click at [768, 163] on button "add" at bounding box center [761, 164] width 19 height 14
type input "$187.32"
click at [41, 47] on button "Add flashing" at bounding box center [56, 48] width 59 height 12
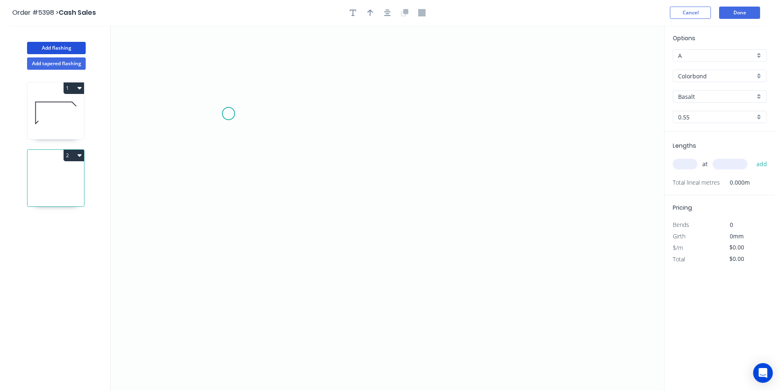
click at [228, 111] on icon "0" at bounding box center [388, 207] width 554 height 365
click at [226, 242] on icon "0" at bounding box center [388, 207] width 554 height 365
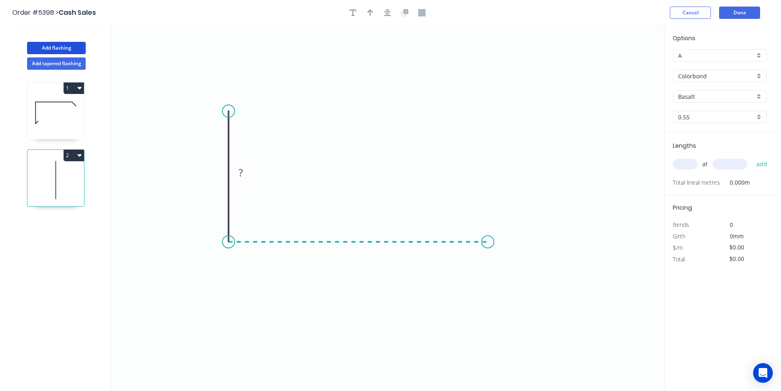
click at [488, 249] on icon "0 ?" at bounding box center [388, 207] width 554 height 365
click at [508, 266] on icon "0 ? ?" at bounding box center [388, 207] width 554 height 365
click at [508, 266] on circle at bounding box center [507, 265] width 12 height 12
click at [508, 265] on circle at bounding box center [508, 261] width 12 height 12
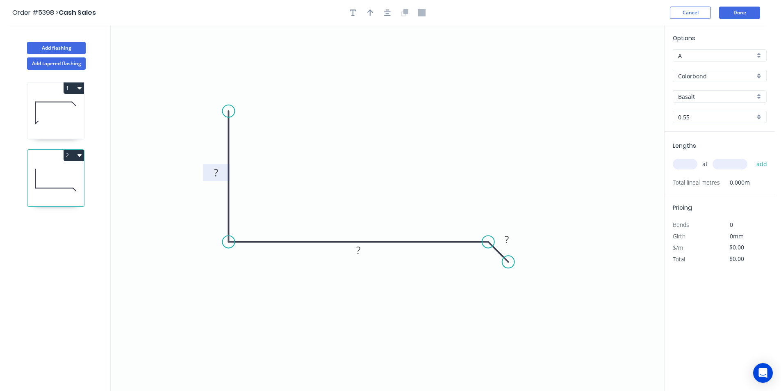
click at [221, 173] on rect at bounding box center [216, 172] width 16 height 11
click at [369, 10] on icon "button" at bounding box center [370, 12] width 6 height 7
click at [622, 64] on icon at bounding box center [622, 57] width 7 height 26
drag, startPoint x: 622, startPoint y: 64, endPoint x: 677, endPoint y: 161, distance: 110.7
click at [339, 187] on icon at bounding box center [345, 178] width 24 height 24
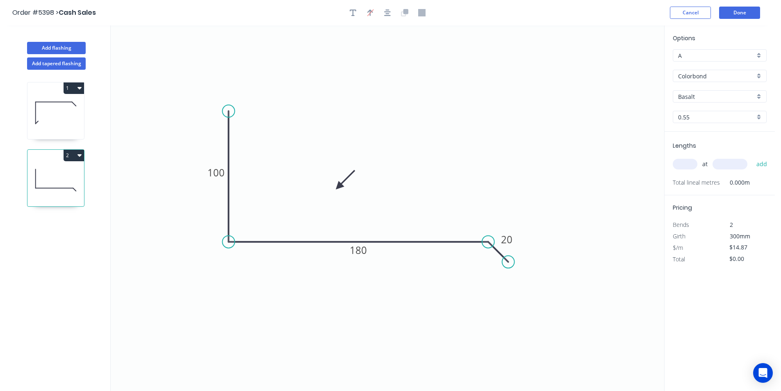
click at [688, 171] on div "at add" at bounding box center [721, 164] width 96 height 14
click at [688, 169] on input "text" at bounding box center [685, 164] width 25 height 11
click at [752, 157] on button "add" at bounding box center [761, 164] width 19 height 14
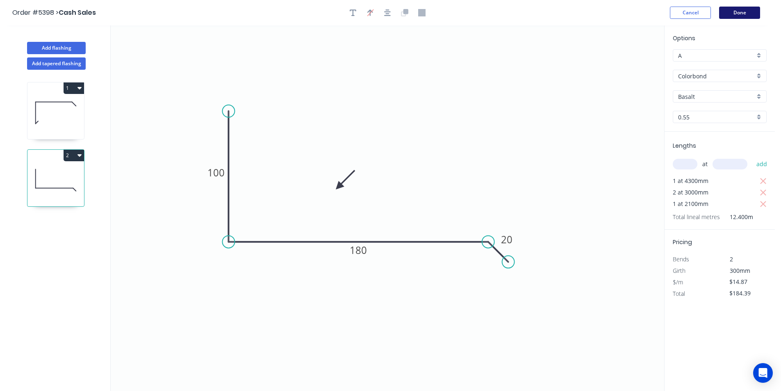
click at [746, 14] on button "Done" at bounding box center [739, 13] width 41 height 12
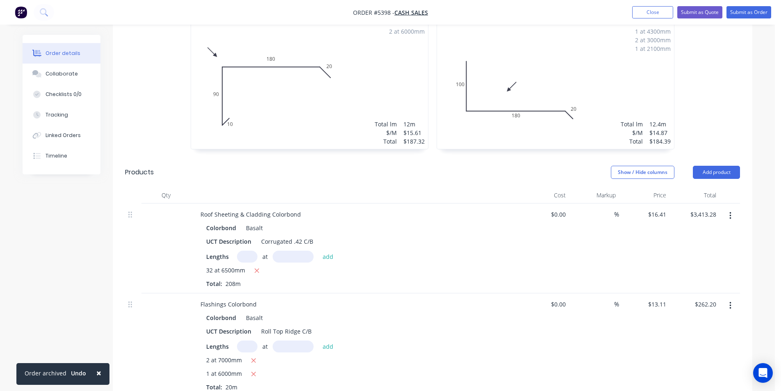
scroll to position [444, 0]
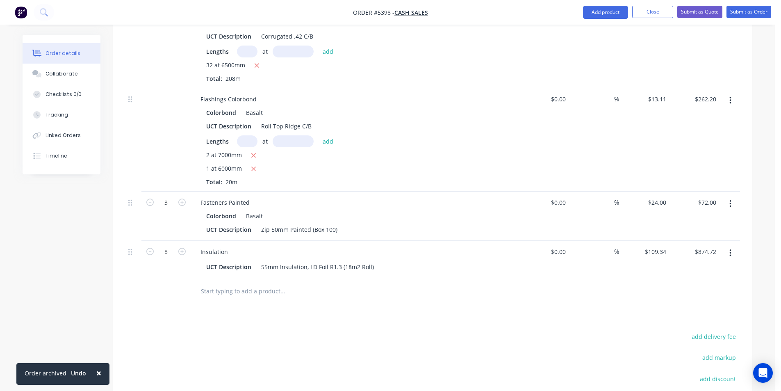
click at [235, 296] on input "text" at bounding box center [282, 291] width 164 height 16
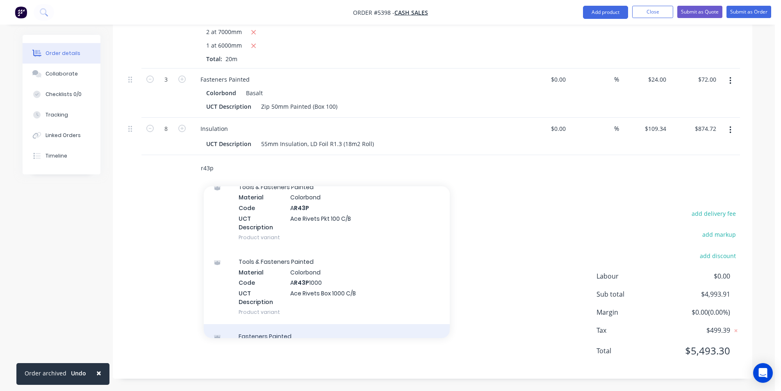
scroll to position [246, 0]
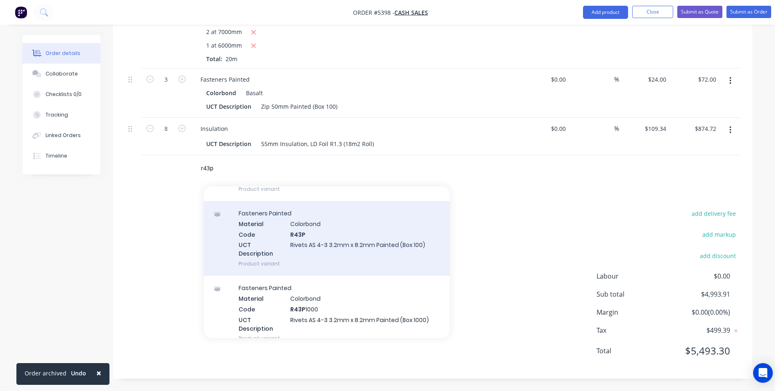
click at [323, 252] on div "Fasteners Painted Material Colorbond Code R43P UCT Description Rivets AS 4-3 3.…" at bounding box center [327, 238] width 246 height 75
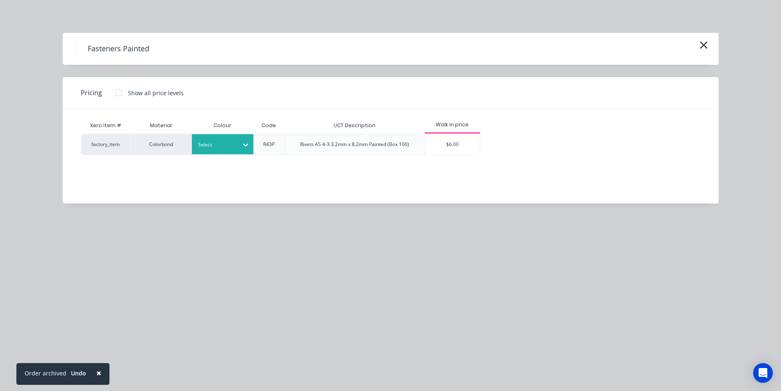
click at [242, 148] on icon at bounding box center [245, 145] width 8 height 8
click at [443, 143] on div "$6.00" at bounding box center [452, 144] width 55 height 21
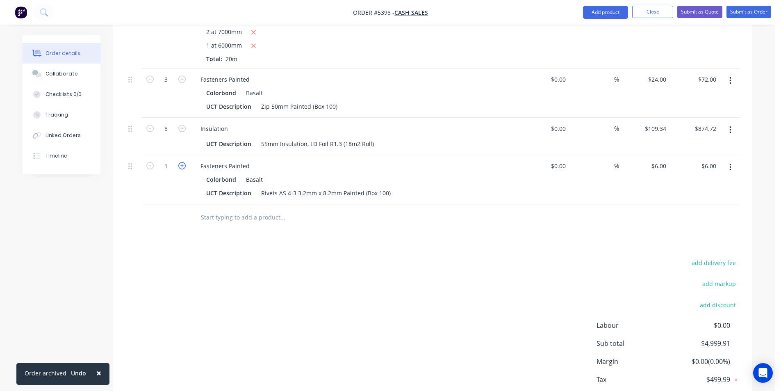
click at [185, 166] on icon "button" at bounding box center [181, 165] width 7 height 7
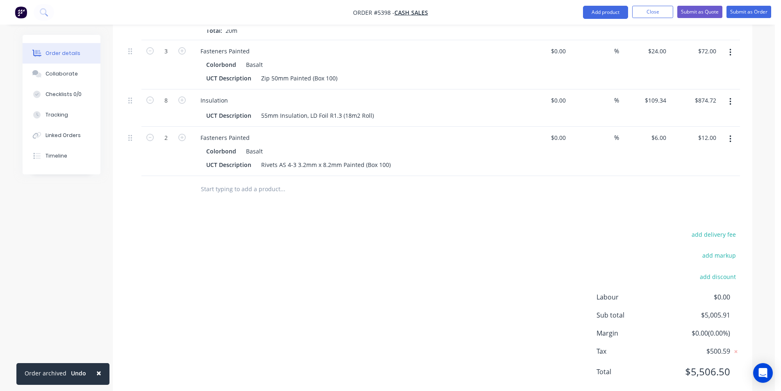
scroll to position [575, 0]
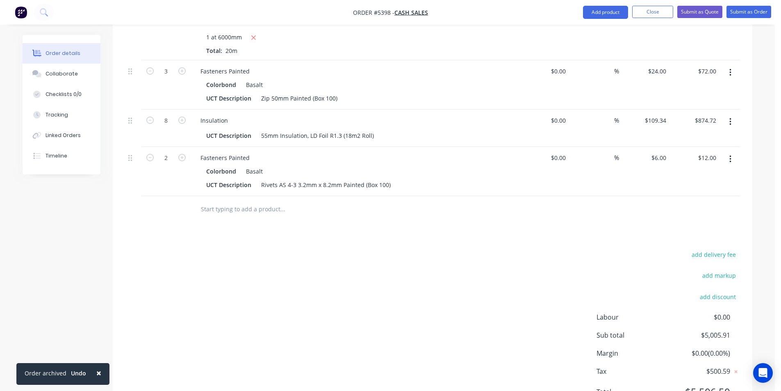
drag, startPoint x: 231, startPoint y: 212, endPoint x: 214, endPoint y: 201, distance: 19.9
click at [226, 210] on input "text" at bounding box center [282, 209] width 164 height 16
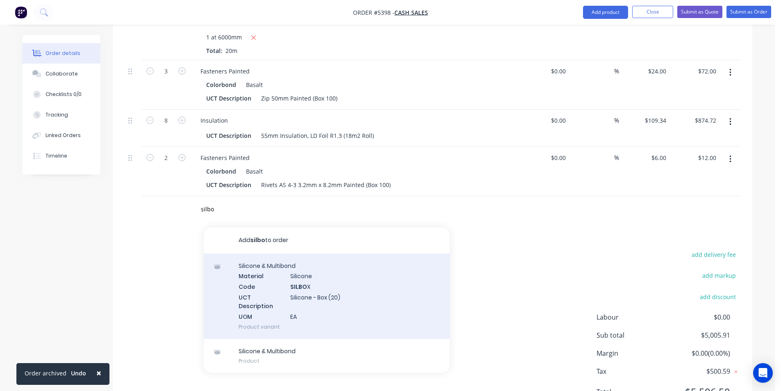
click at [285, 291] on div "Silicone & Multibond Material Silicone Code SILBO X UCT Description Silicone - …" at bounding box center [327, 295] width 246 height 85
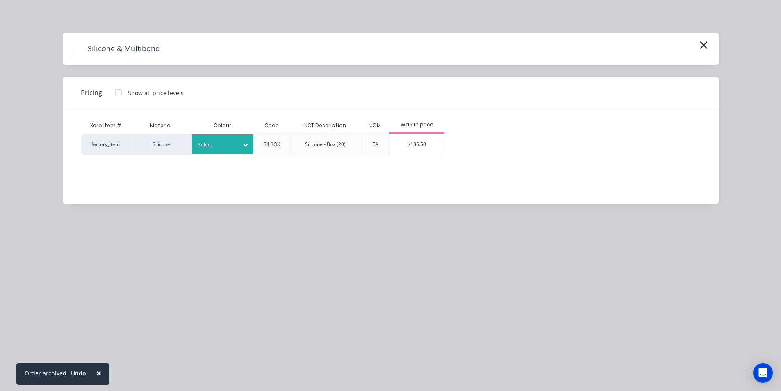
click at [243, 145] on icon at bounding box center [245, 145] width 8 height 8
click at [410, 145] on div "$136.50" at bounding box center [417, 144] width 55 height 21
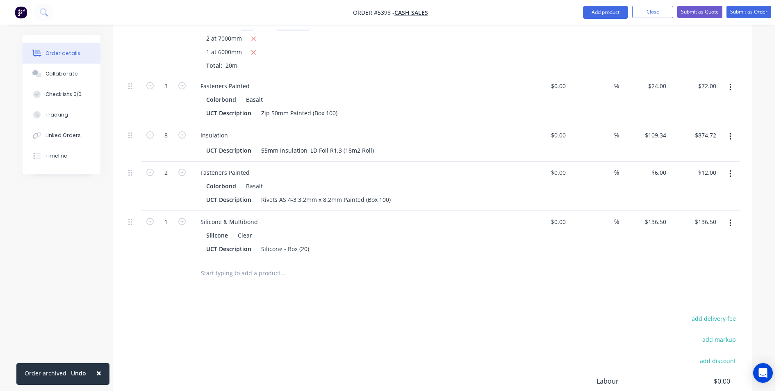
scroll to position [460, 0]
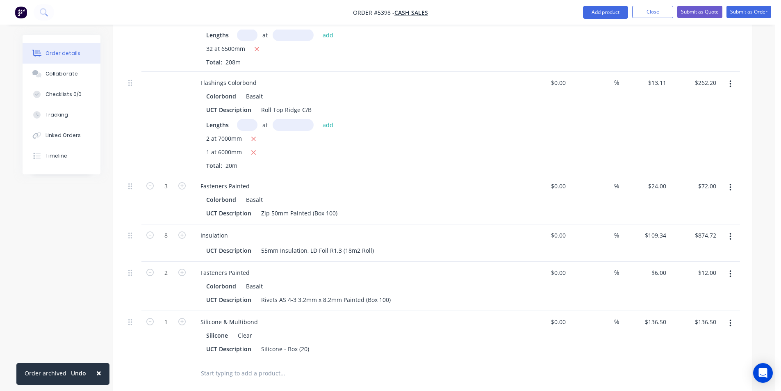
click at [181, 239] on form "8" at bounding box center [166, 234] width 43 height 12
click at [178, 235] on button "button" at bounding box center [182, 234] width 11 height 9
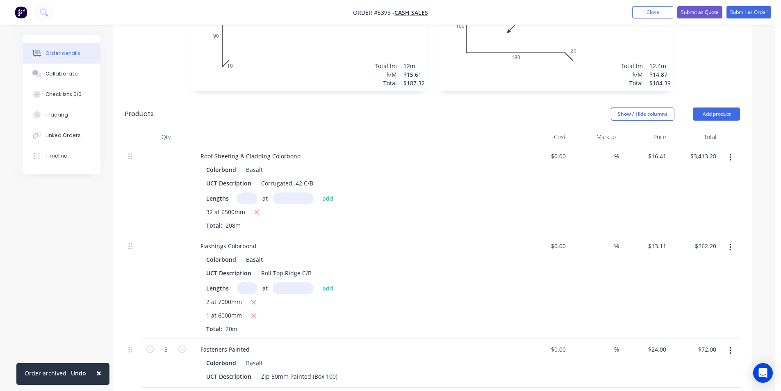
scroll to position [296, 0]
click at [242, 199] on input "text" at bounding box center [247, 199] width 21 height 12
click at [319, 193] on button "add" at bounding box center [328, 198] width 19 height 11
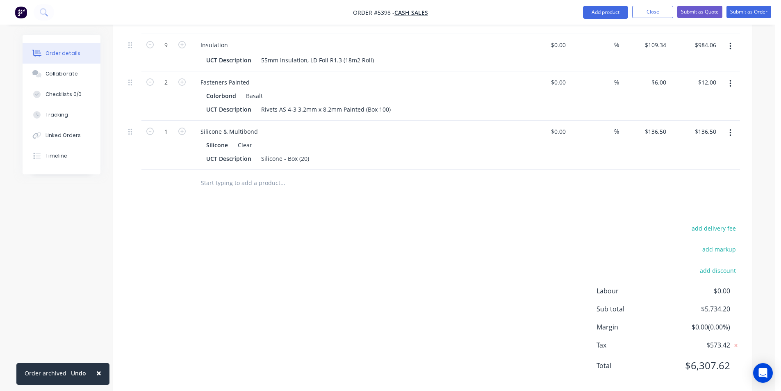
scroll to position [665, 0]
click at [274, 180] on input "text" at bounding box center [282, 181] width 164 height 16
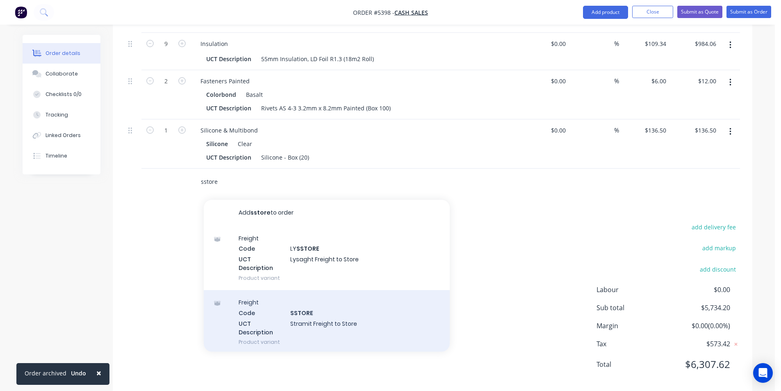
scroll to position [37, 0]
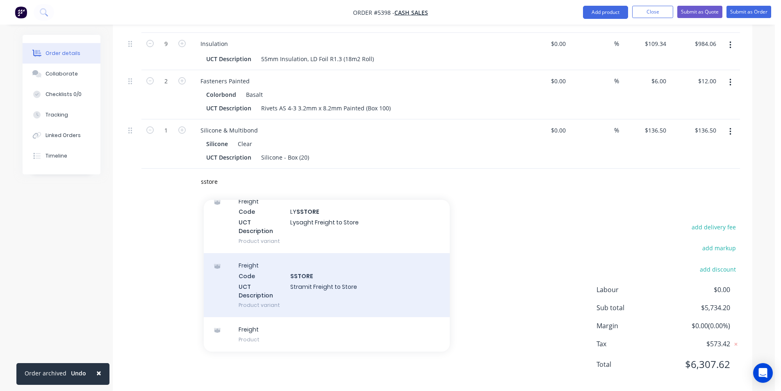
click at [339, 291] on div "Freight Code SSTORE UCT Description Stramit Freight to Store Product variant" at bounding box center [327, 285] width 246 height 64
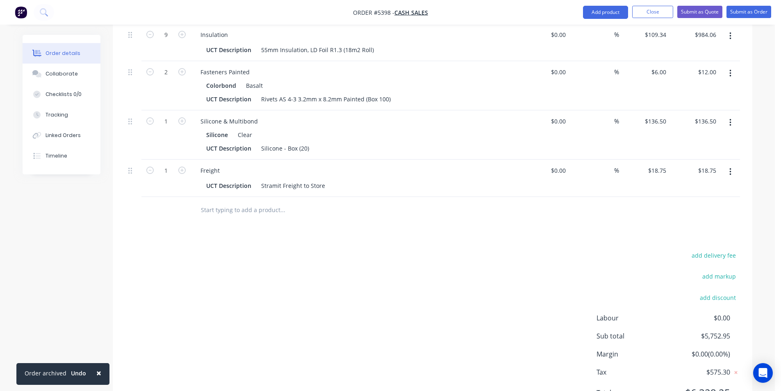
scroll to position [593, 0]
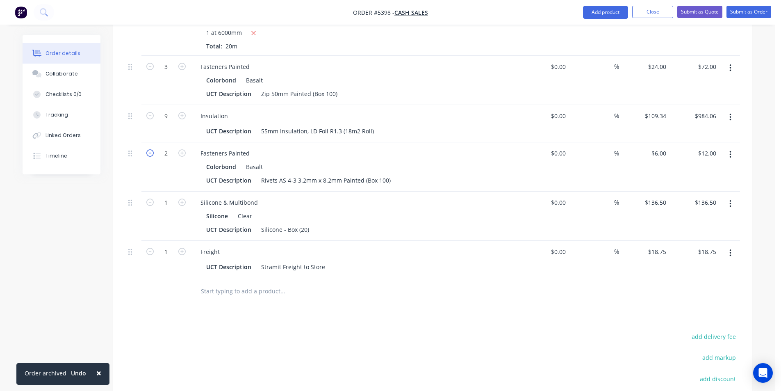
click at [147, 153] on icon "button" at bounding box center [149, 152] width 7 height 7
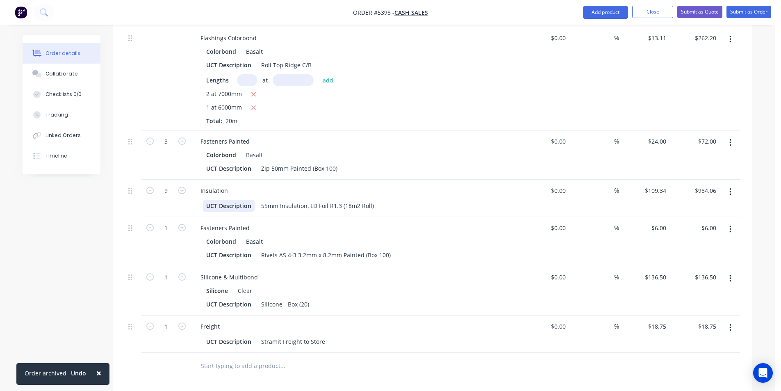
scroll to position [511, 0]
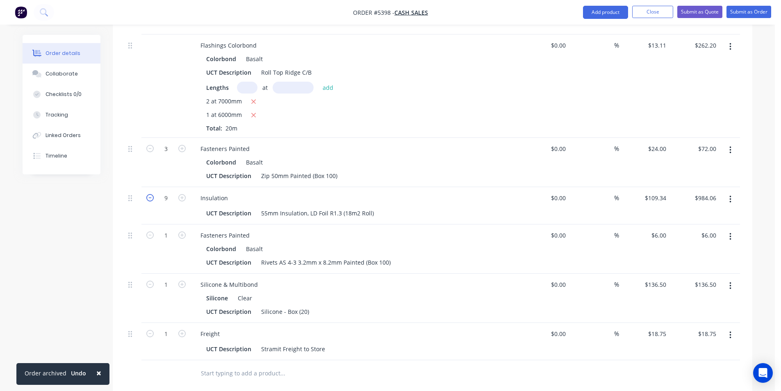
click at [148, 198] on icon "button" at bounding box center [149, 197] width 7 height 7
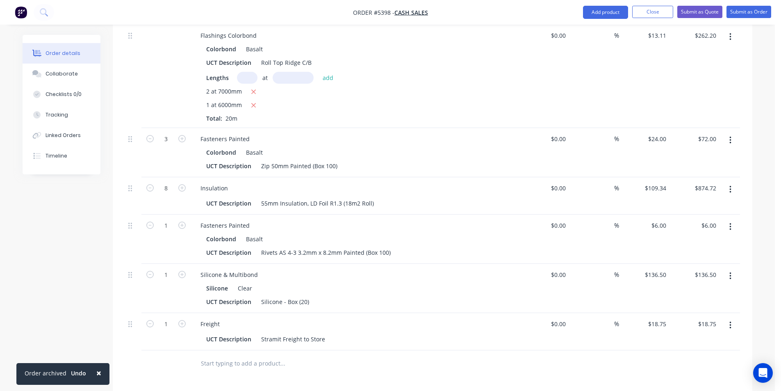
scroll to position [593, 0]
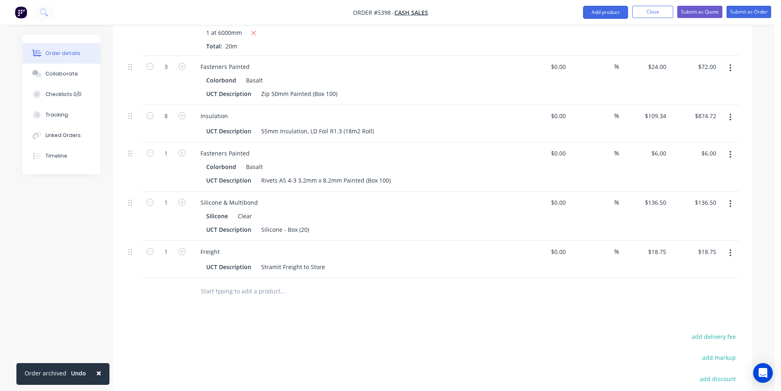
click at [257, 294] on input "text" at bounding box center [282, 291] width 164 height 16
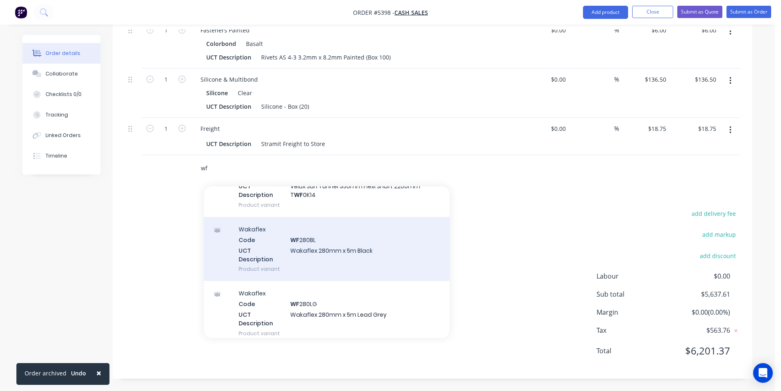
scroll to position [82, 0]
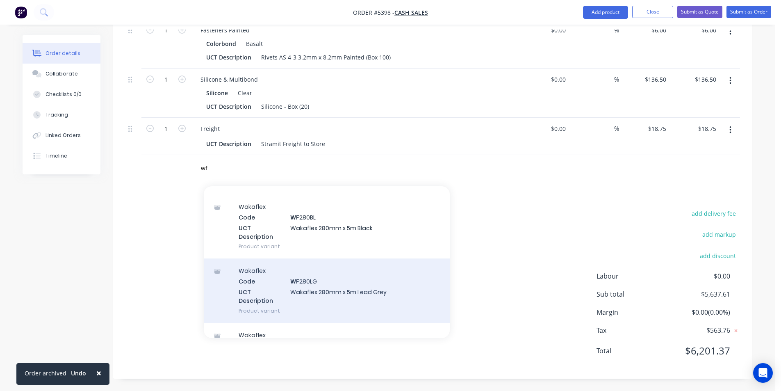
click at [385, 298] on div "Wakaflex Code WF 280LG UCT Description Wakaflex 280mm x 5m Lead Grey Product va…" at bounding box center [327, 290] width 246 height 64
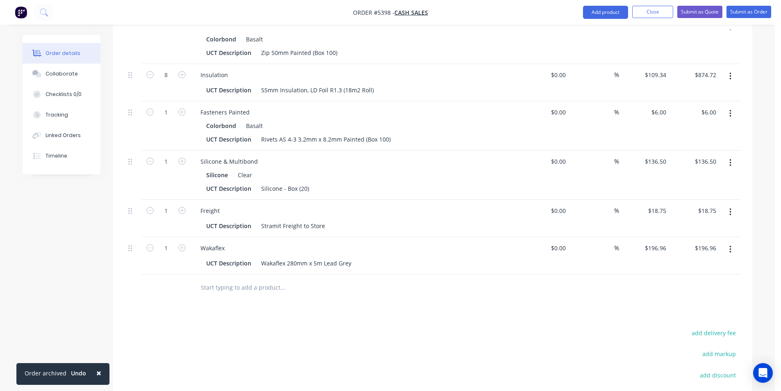
scroll to position [548, 0]
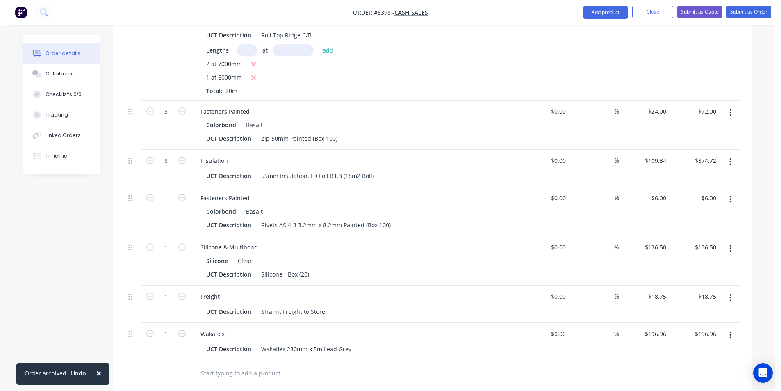
click at [152, 156] on button "button" at bounding box center [150, 159] width 11 height 9
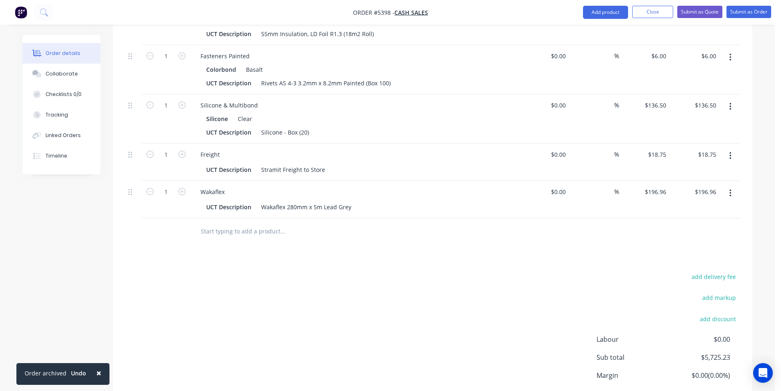
scroll to position [671, 0]
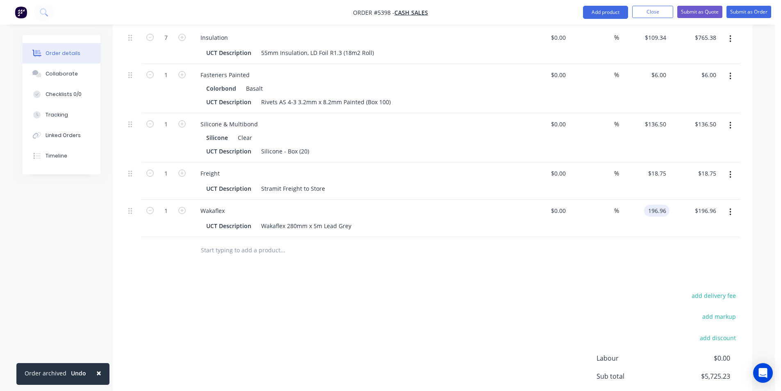
click at [652, 210] on input "196.96" at bounding box center [658, 211] width 22 height 12
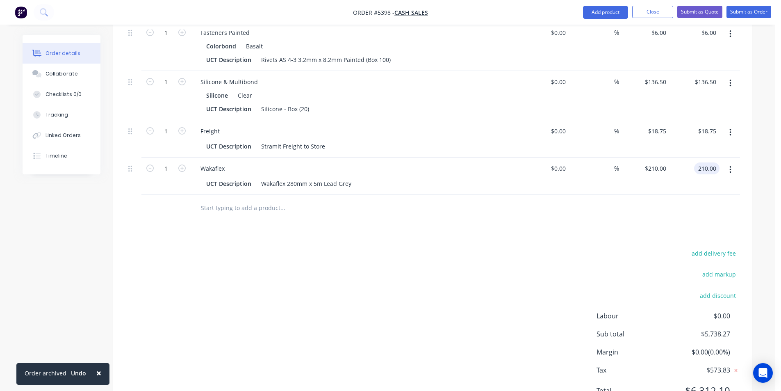
scroll to position [712, 0]
click at [657, 173] on input "210" at bounding box center [663, 170] width 14 height 12
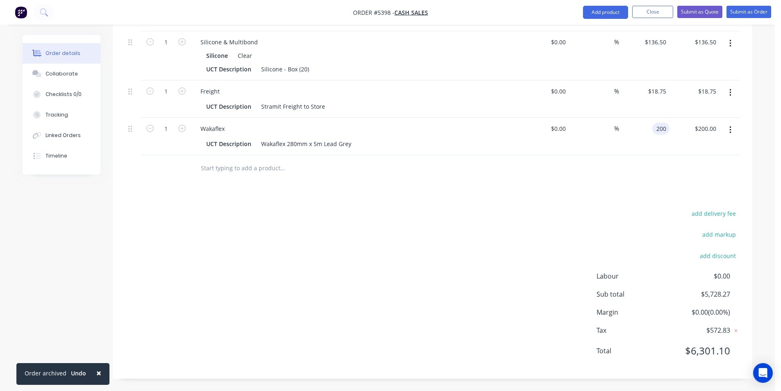
click at [660, 126] on input "200" at bounding box center [663, 129] width 14 height 12
click at [660, 126] on input "205" at bounding box center [663, 129] width 14 height 12
click at [660, 126] on input "206" at bounding box center [656, 129] width 25 height 12
click at [660, 126] on input "207" at bounding box center [656, 129] width 25 height 12
click at [660, 126] on input "208" at bounding box center [656, 129] width 25 height 12
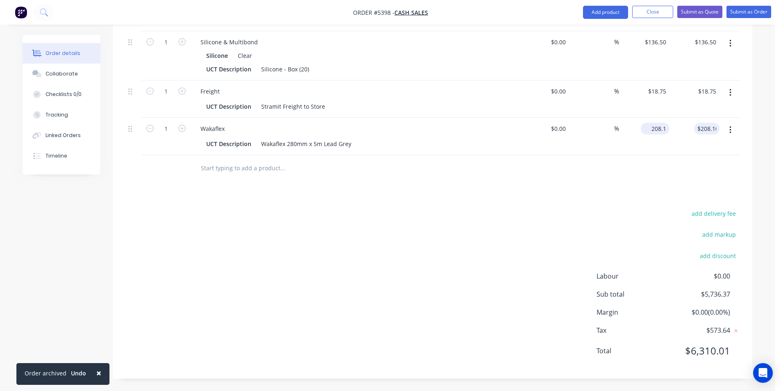
click at [656, 130] on input "208.1" at bounding box center [656, 129] width 25 height 12
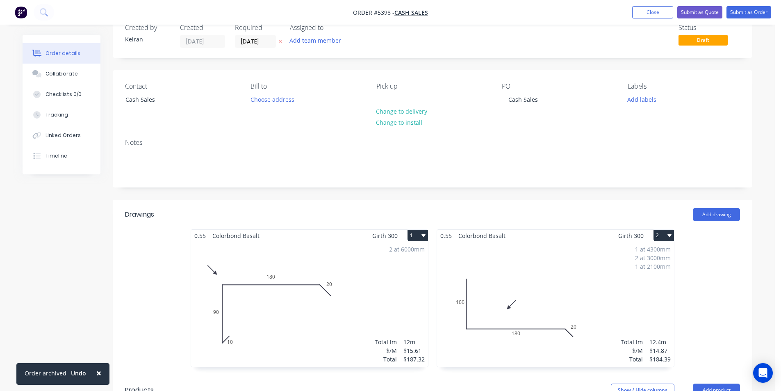
scroll to position [15, 0]
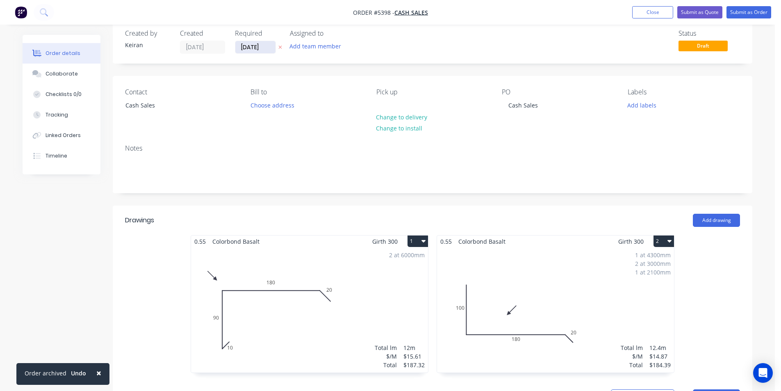
click at [262, 46] on input "[DATE]" at bounding box center [255, 47] width 40 height 12
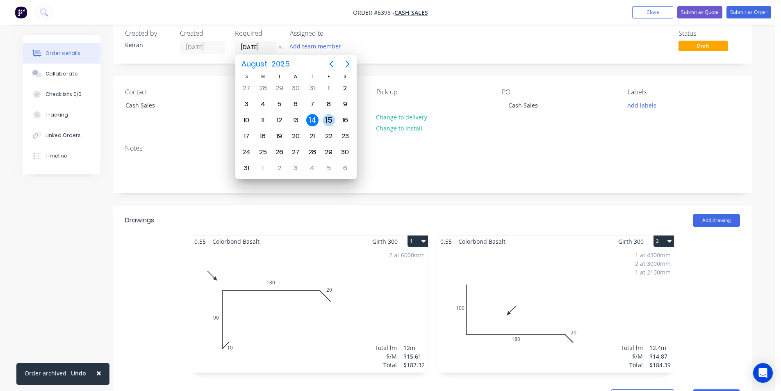
click at [326, 122] on div "15" at bounding box center [329, 120] width 12 height 12
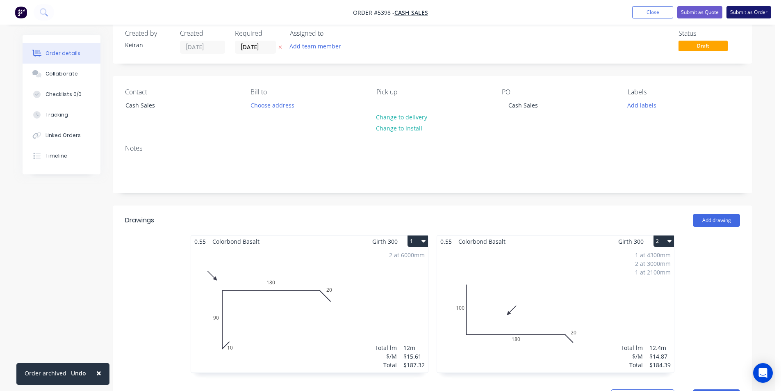
click at [743, 9] on button "Submit as Order" at bounding box center [749, 12] width 45 height 12
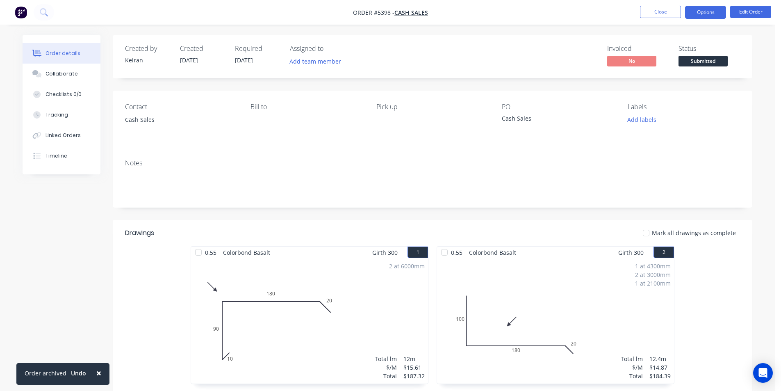
click at [710, 15] on button "Options" at bounding box center [705, 12] width 41 height 13
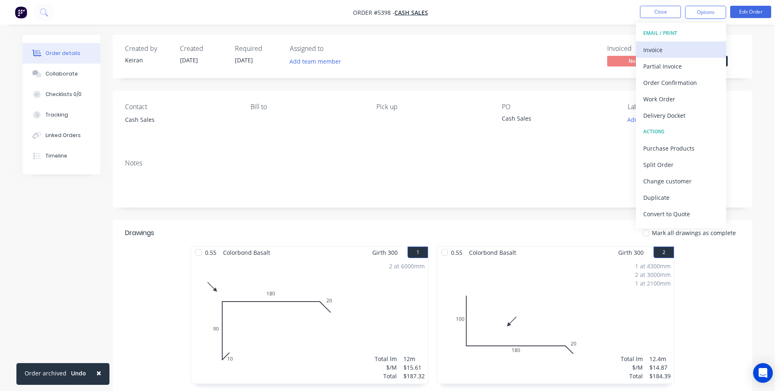
click at [684, 44] on div "Invoice" at bounding box center [680, 50] width 75 height 12
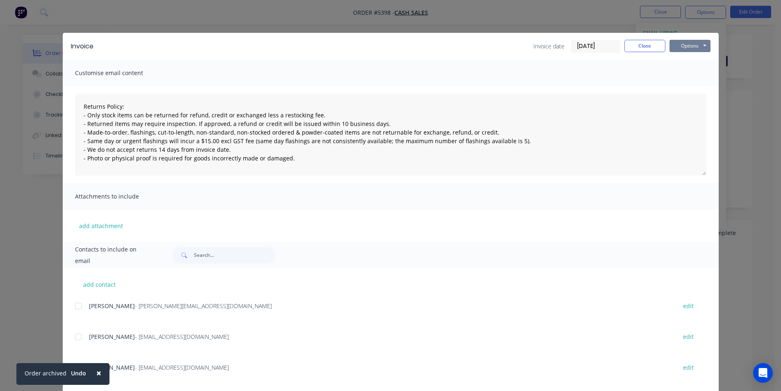
click at [687, 48] on button "Options" at bounding box center [690, 46] width 41 height 12
click at [689, 71] on button "Print" at bounding box center [696, 74] width 52 height 14
click at [653, 43] on button "Close" at bounding box center [644, 46] width 41 height 12
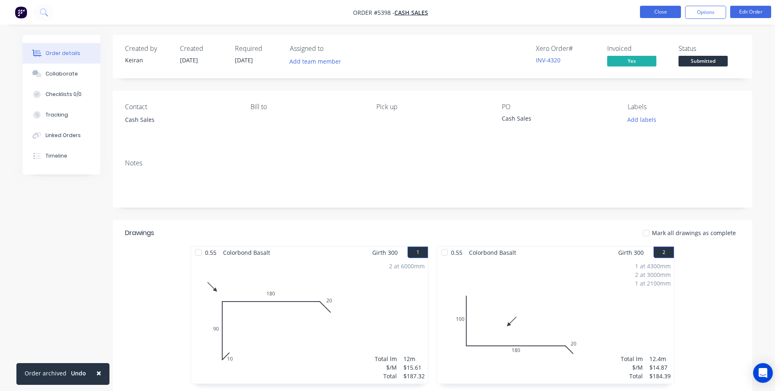
click at [663, 15] on button "Close" at bounding box center [660, 12] width 41 height 12
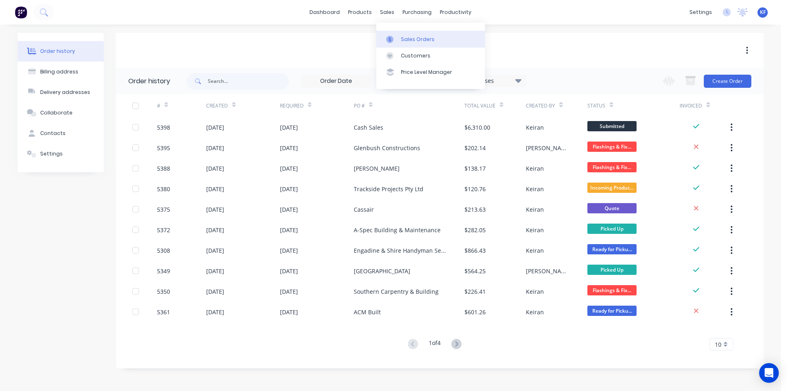
click at [408, 39] on div "Sales Orders" at bounding box center [418, 39] width 34 height 7
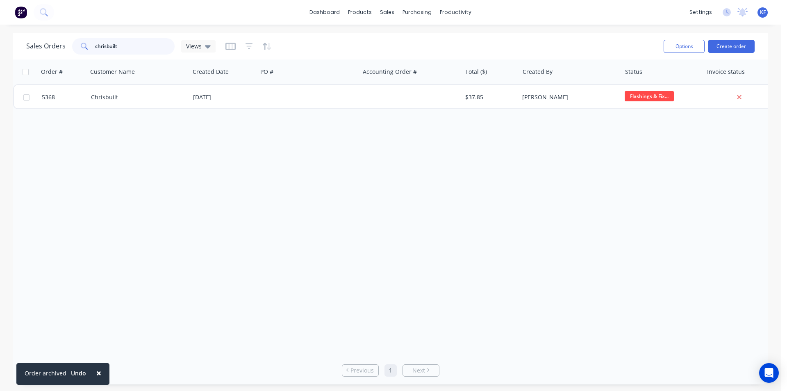
drag, startPoint x: 128, startPoint y: 49, endPoint x: 23, endPoint y: 47, distance: 105.0
click at [25, 47] on div "Sales Orders chrisbuilt Views Options Create order" at bounding box center [390, 46] width 755 height 27
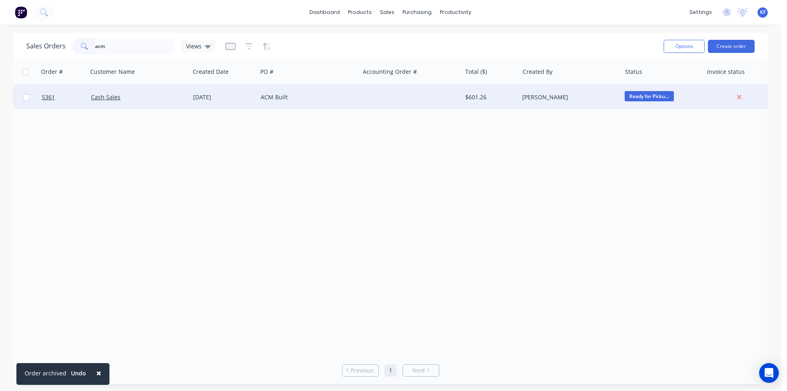
click at [342, 100] on div "ACM Built" at bounding box center [306, 97] width 91 height 8
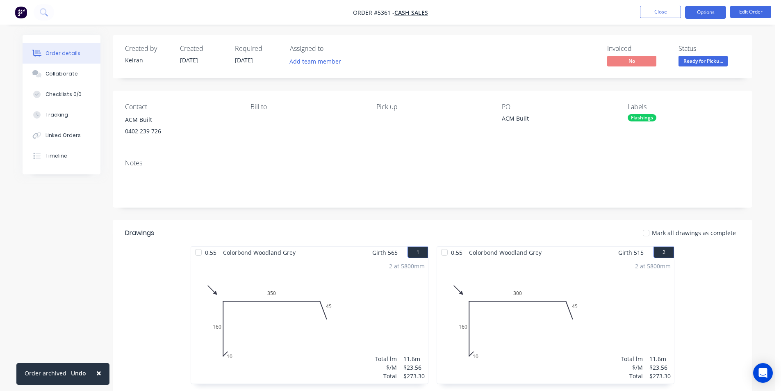
click at [695, 17] on button "Options" at bounding box center [705, 12] width 41 height 13
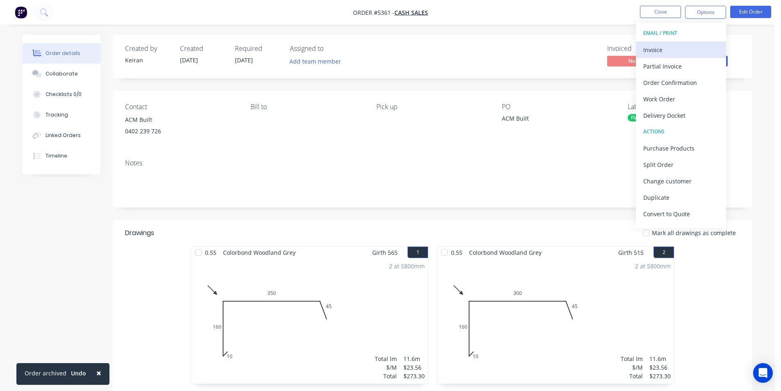
click at [665, 47] on div "Invoice" at bounding box center [680, 50] width 75 height 12
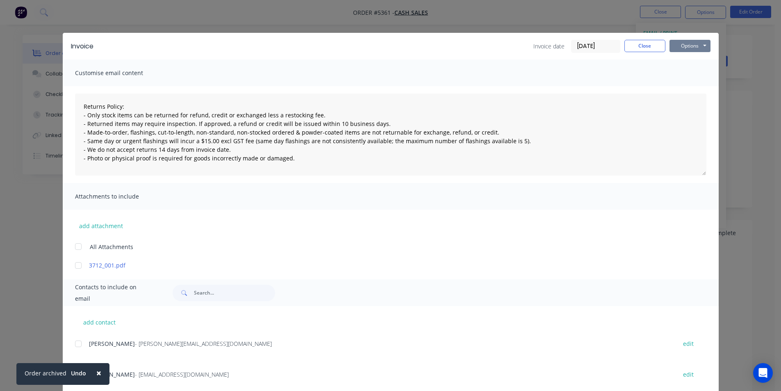
click at [690, 46] on button "Options" at bounding box center [690, 46] width 41 height 12
click at [683, 78] on button "Print" at bounding box center [696, 74] width 52 height 14
click at [645, 46] on button "Close" at bounding box center [644, 46] width 41 height 12
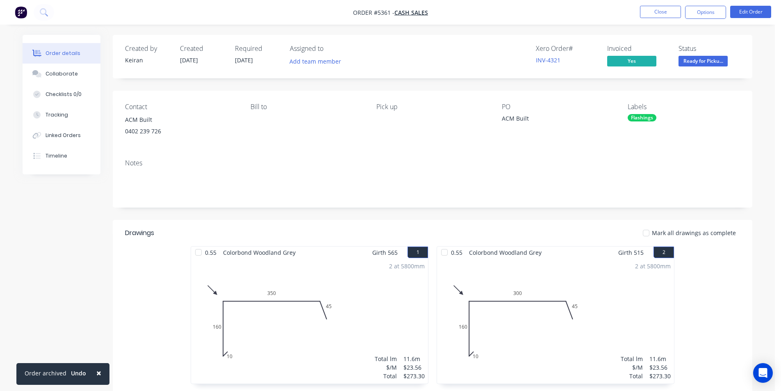
click at [697, 62] on span "Ready for Picku..." at bounding box center [703, 61] width 49 height 10
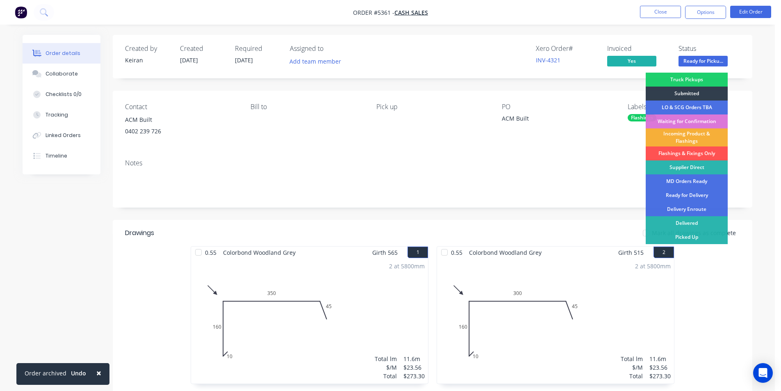
click at [696, 234] on div "Picked Up" at bounding box center [687, 237] width 82 height 14
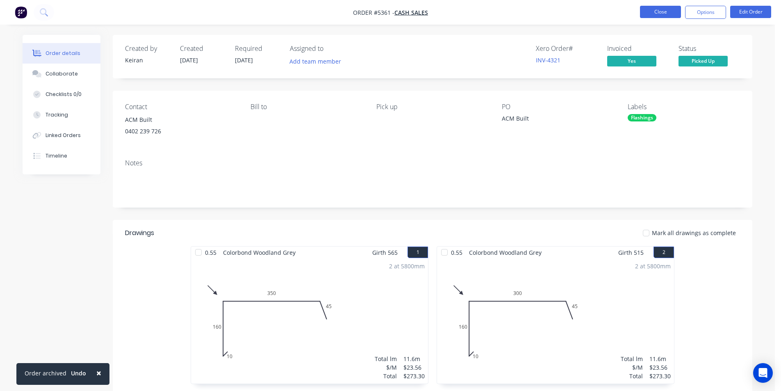
click at [671, 9] on button "Close" at bounding box center [660, 12] width 41 height 12
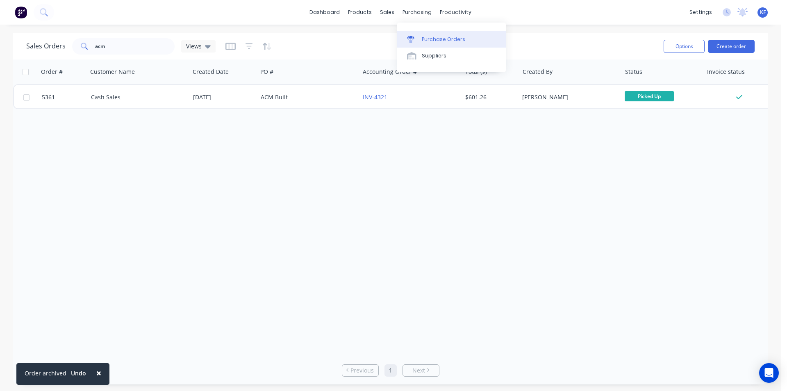
click at [438, 40] on div "Purchase Orders" at bounding box center [443, 39] width 43 height 7
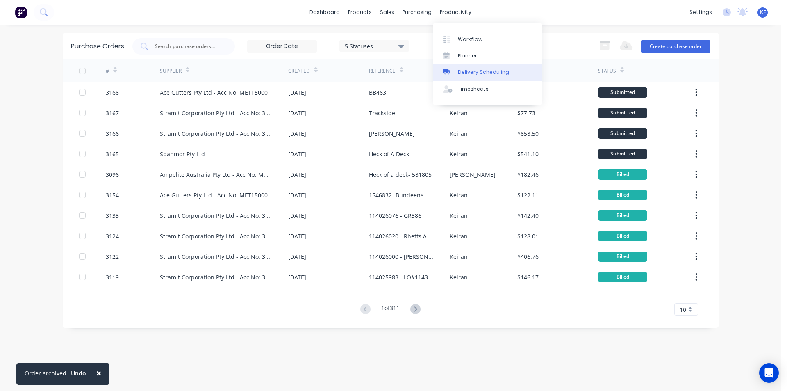
click at [482, 67] on link "Delivery Scheduling" at bounding box center [487, 72] width 109 height 16
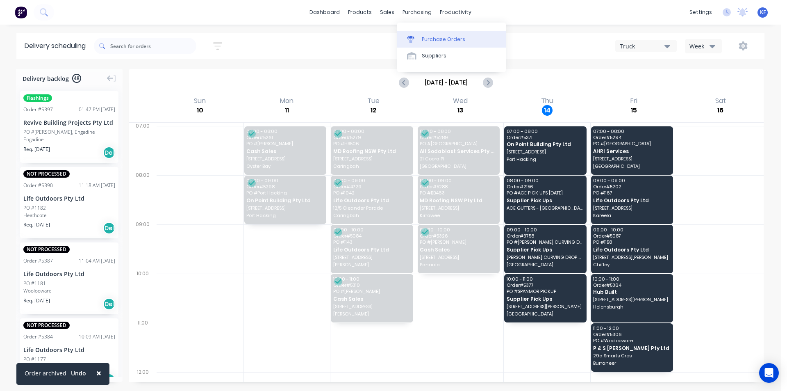
click at [428, 33] on link "Purchase Orders" at bounding box center [451, 39] width 109 height 16
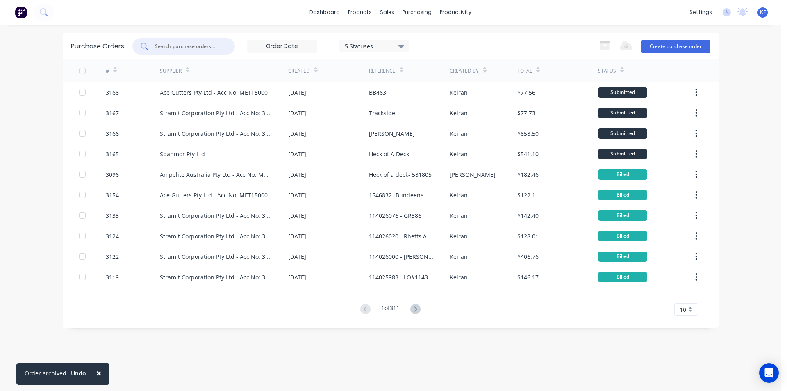
click at [190, 49] on input "text" at bounding box center [188, 46] width 68 height 8
click at [403, 41] on div "Sales Orders" at bounding box center [418, 39] width 34 height 7
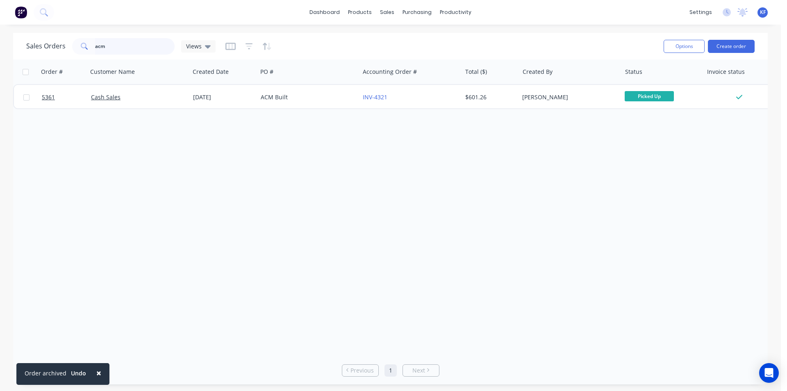
drag, startPoint x: 109, startPoint y: 48, endPoint x: 7, endPoint y: 42, distance: 102.3
click at [57, 48] on div "Sales Orders acm Views" at bounding box center [120, 46] width 189 height 16
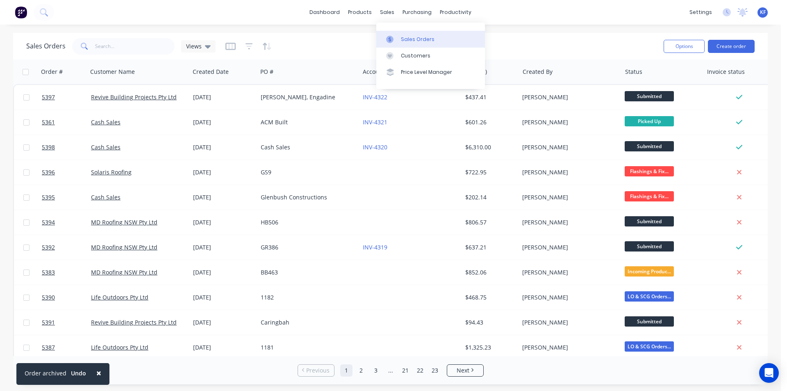
drag, startPoint x: 410, startPoint y: 38, endPoint x: 249, endPoint y: 55, distance: 162.1
click at [410, 39] on div "Sales Orders" at bounding box center [418, 39] width 34 height 7
click at [427, 40] on div "Purchase Orders" at bounding box center [443, 39] width 43 height 7
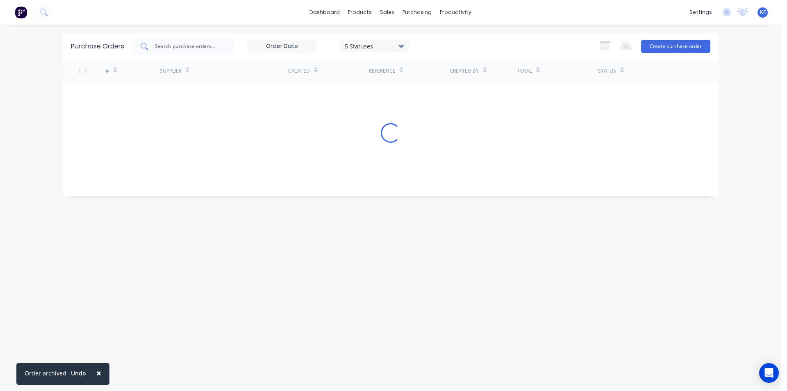
click at [177, 48] on input "text" at bounding box center [188, 46] width 68 height 8
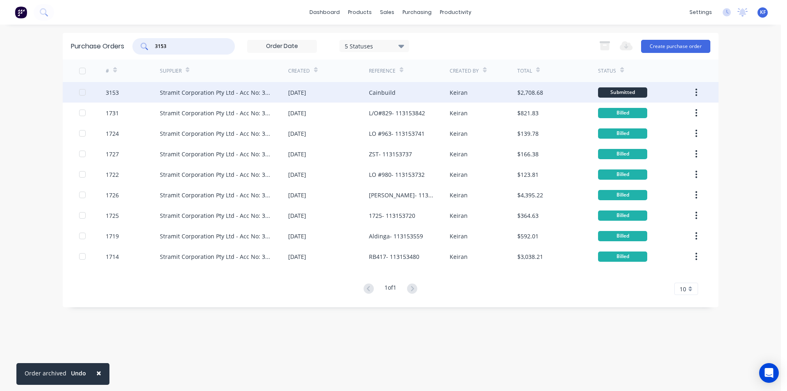
click at [404, 95] on div "Cainbuild" at bounding box center [409, 92] width 81 height 21
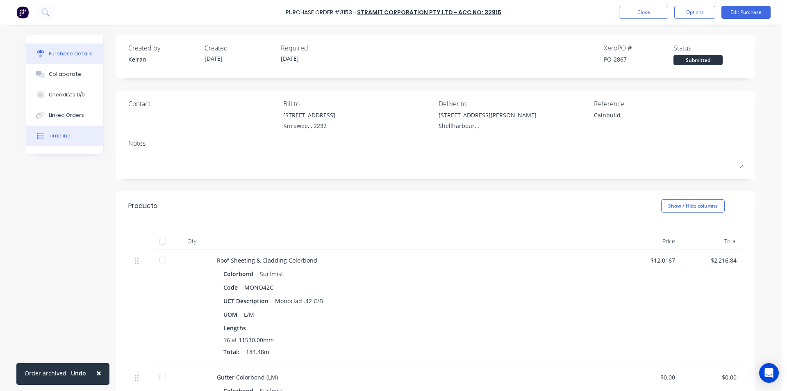
click at [62, 118] on div "Linked Orders" at bounding box center [66, 115] width 35 height 7
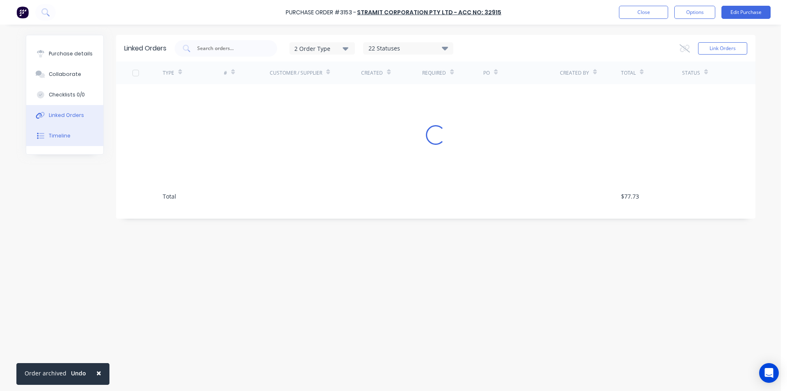
click at [53, 139] on div "Timeline" at bounding box center [60, 135] width 22 height 7
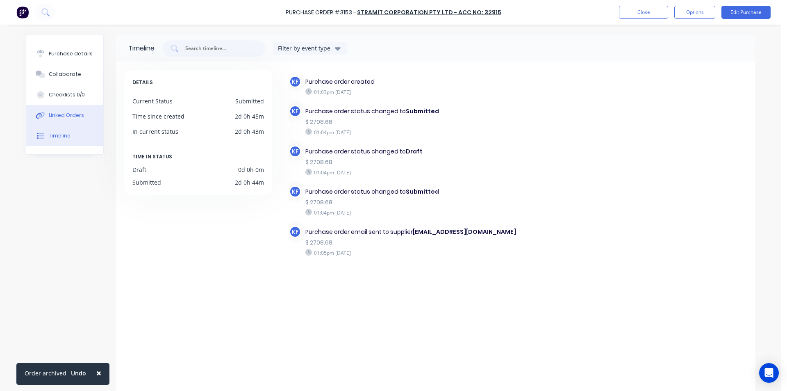
click at [65, 113] on div "Linked Orders" at bounding box center [66, 115] width 35 height 7
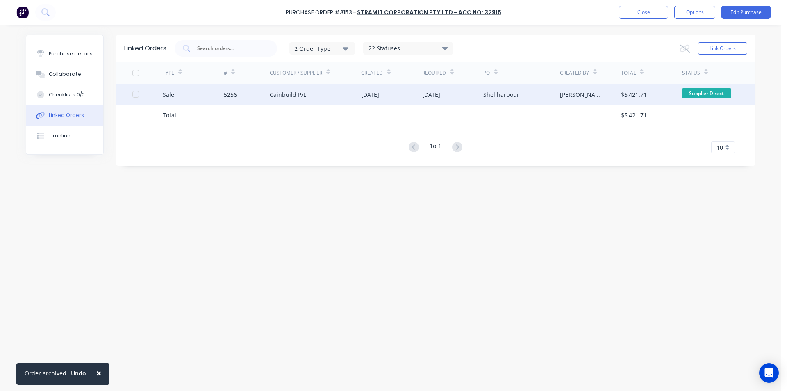
click at [299, 92] on div "Cainbuild P/L" at bounding box center [288, 94] width 36 height 9
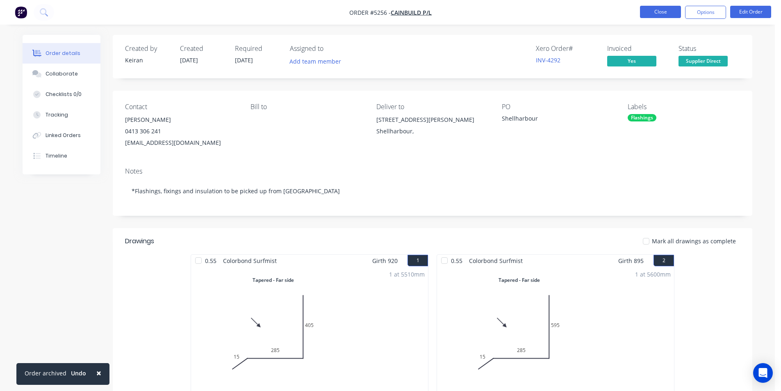
click at [668, 6] on button "Close" at bounding box center [660, 12] width 41 height 12
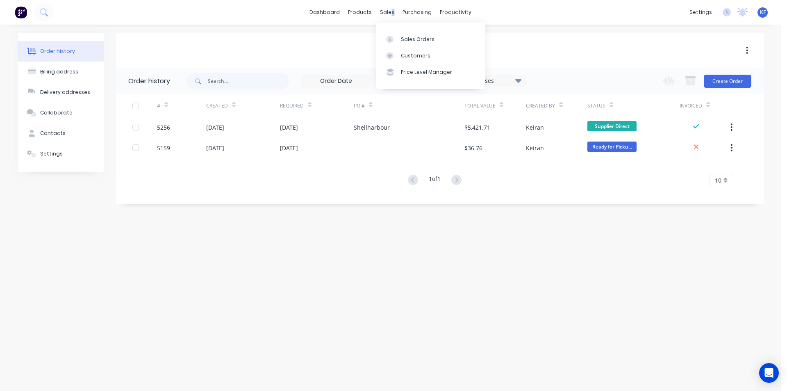
drag, startPoint x: 392, startPoint y: 11, endPoint x: 396, endPoint y: 22, distance: 11.2
click at [392, 11] on div "sales" at bounding box center [387, 12] width 23 height 12
click at [402, 32] on link "Sales Orders" at bounding box center [430, 39] width 109 height 16
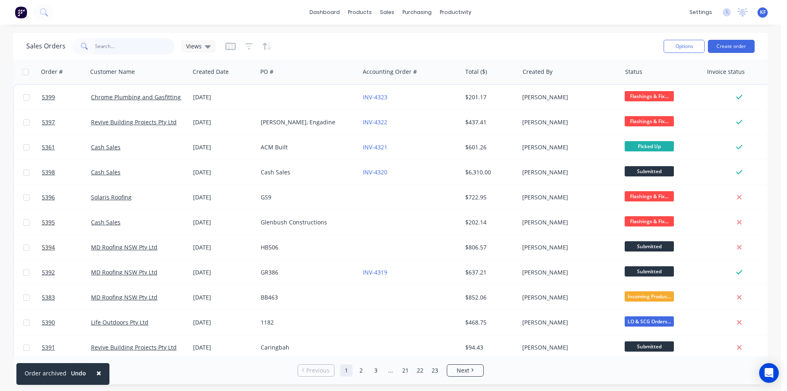
click at [133, 49] on input "text" at bounding box center [135, 46] width 80 height 16
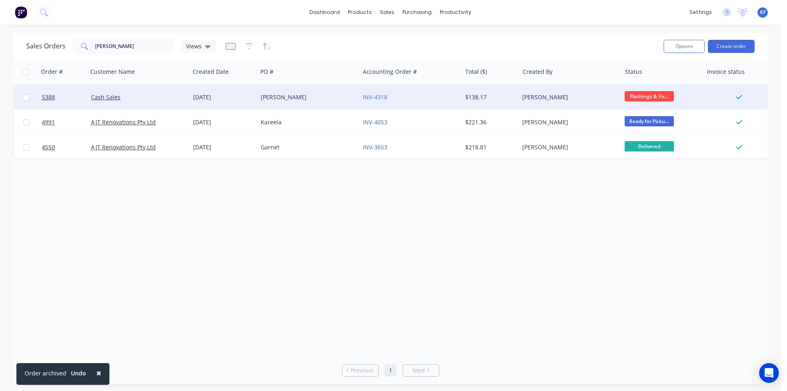
click at [313, 101] on div "[PERSON_NAME]" at bounding box center [306, 97] width 91 height 8
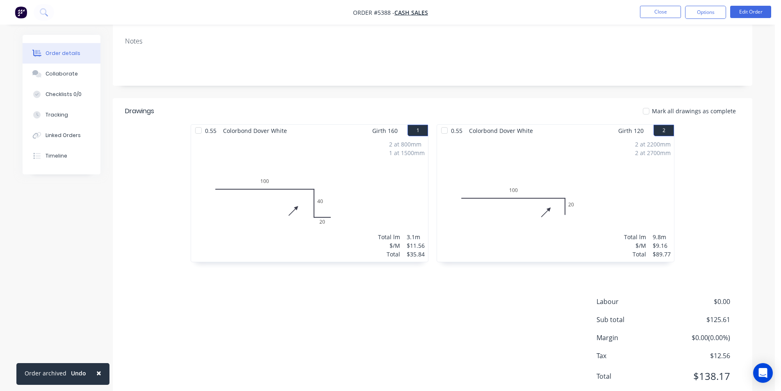
scroll to position [123, 0]
click at [64, 139] on button "Linked Orders" at bounding box center [62, 135] width 78 height 21
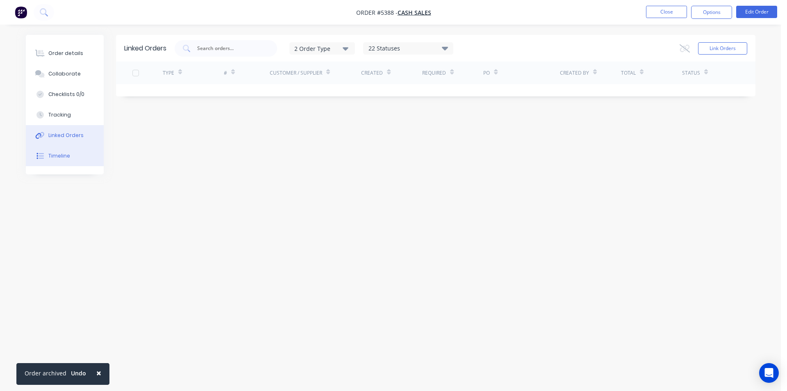
click at [66, 153] on div "Timeline" at bounding box center [59, 155] width 22 height 7
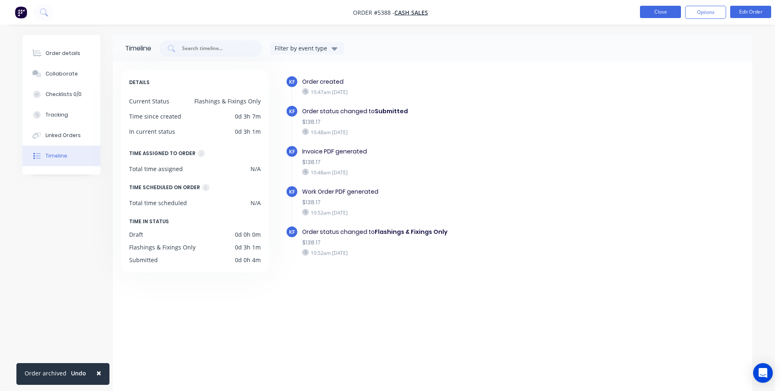
click at [663, 12] on button "Close" at bounding box center [660, 12] width 41 height 12
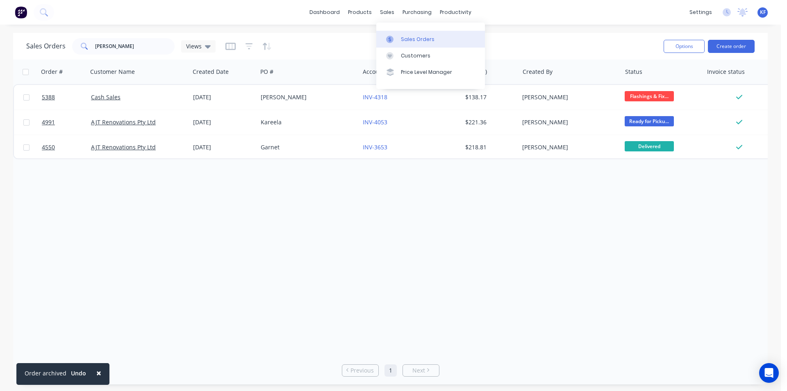
click at [401, 34] on link "Sales Orders" at bounding box center [430, 39] width 109 height 16
drag, startPoint x: 104, startPoint y: 48, endPoint x: 27, endPoint y: 40, distance: 77.5
click at [50, 48] on div "Sales Orders [PERSON_NAME] Views" at bounding box center [120, 46] width 189 height 16
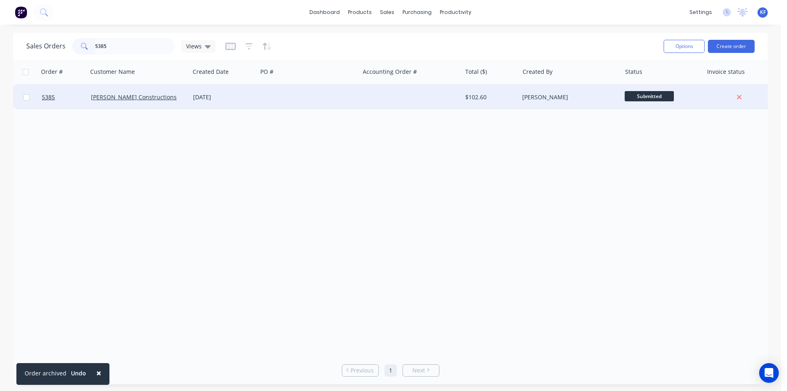
click at [351, 98] on div at bounding box center [308, 97] width 102 height 25
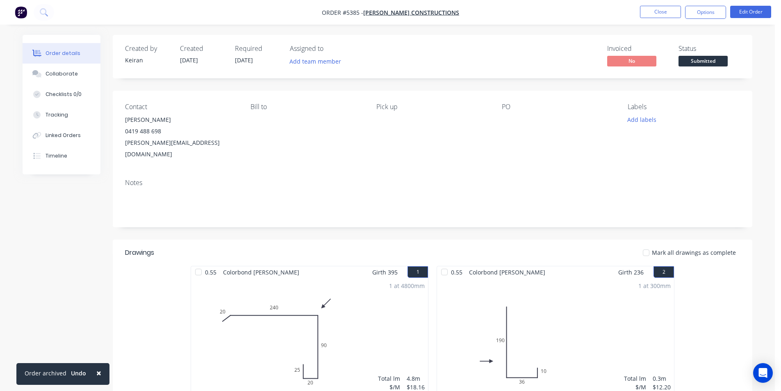
click at [692, 64] on span "Submitted" at bounding box center [703, 61] width 49 height 10
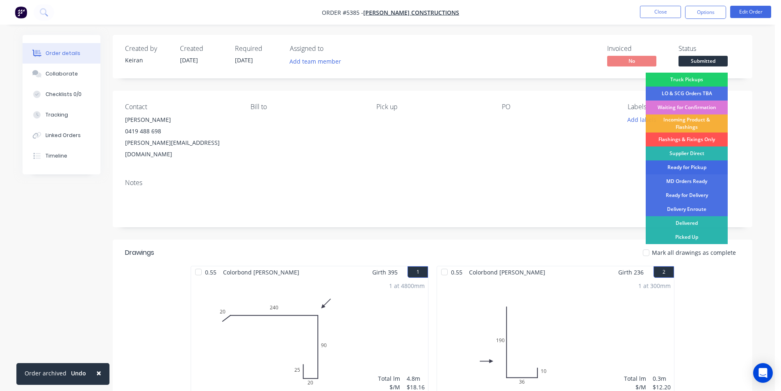
click at [694, 169] on div "Ready for Pickup" at bounding box center [687, 167] width 82 height 14
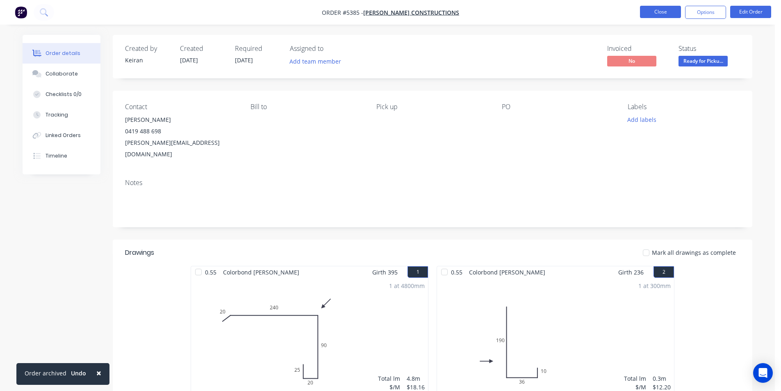
click at [647, 13] on button "Close" at bounding box center [660, 12] width 41 height 12
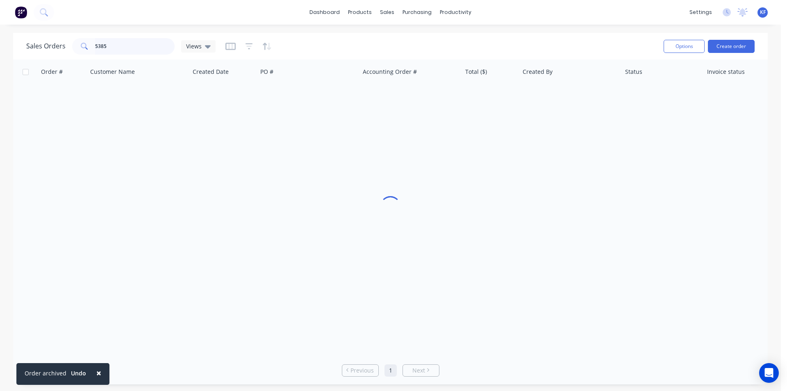
click at [64, 47] on div "Sales Orders 5385 Views" at bounding box center [120, 46] width 189 height 16
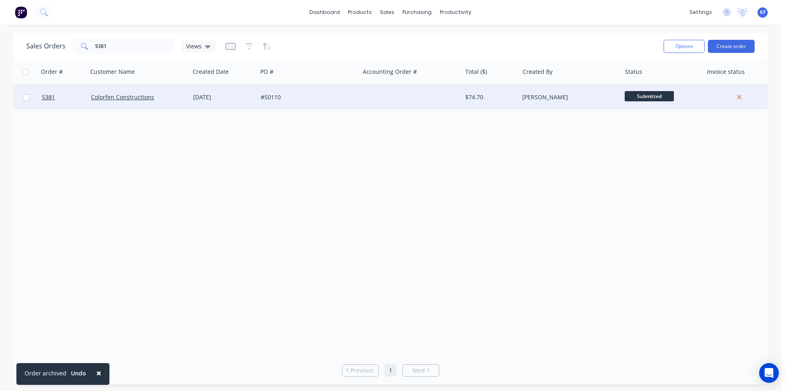
click at [373, 97] on div at bounding box center [411, 97] width 102 height 25
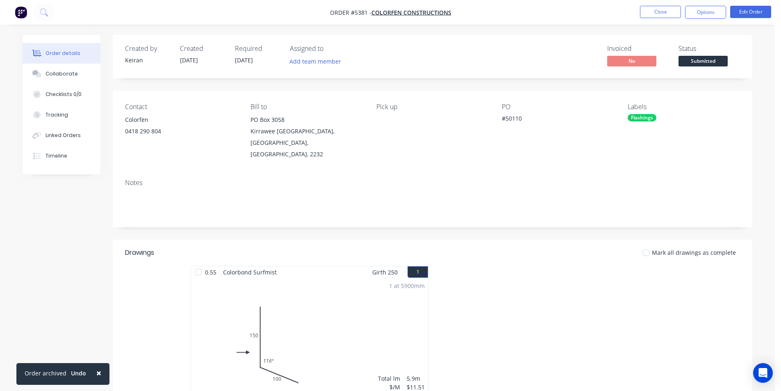
click at [692, 63] on span "Submitted" at bounding box center [703, 61] width 49 height 10
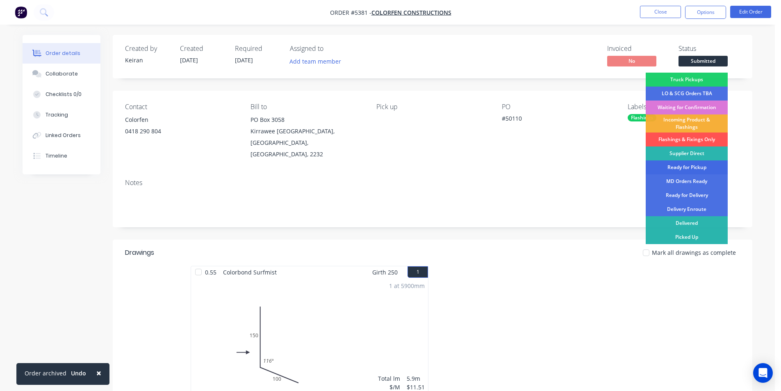
click at [706, 170] on div "Ready for Pickup" at bounding box center [687, 167] width 82 height 14
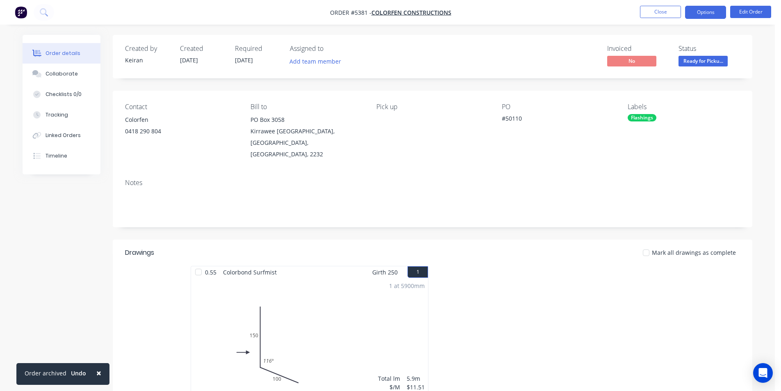
click at [694, 11] on button "Options" at bounding box center [705, 12] width 41 height 13
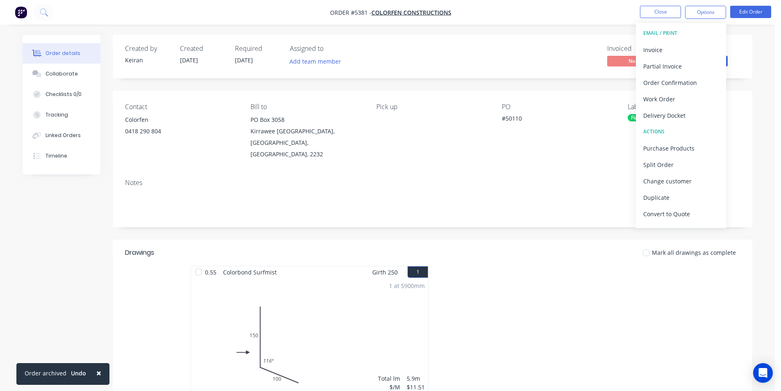
click at [660, 51] on div "Invoice" at bounding box center [680, 50] width 75 height 12
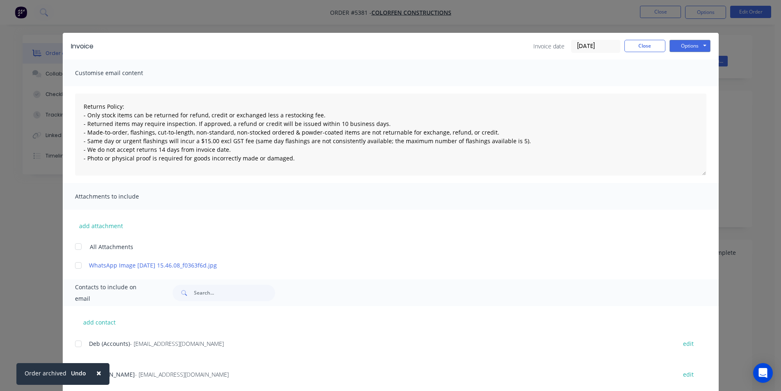
click at [97, 374] on span "×" at bounding box center [98, 372] width 5 height 11
click at [77, 342] on div at bounding box center [78, 343] width 16 height 16
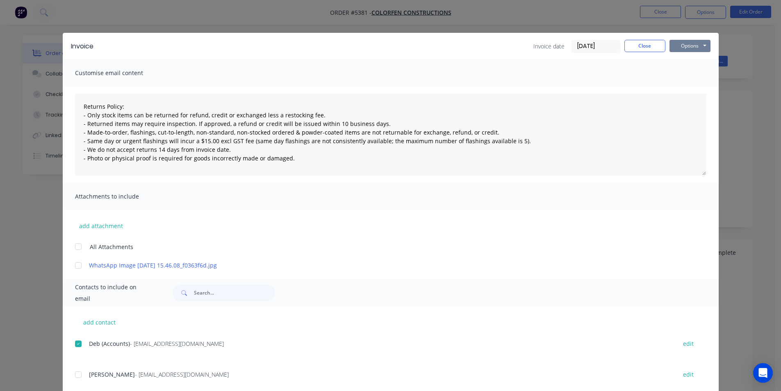
click at [696, 44] on button "Options" at bounding box center [690, 46] width 41 height 12
click at [687, 85] on button "Email" at bounding box center [696, 88] width 52 height 14
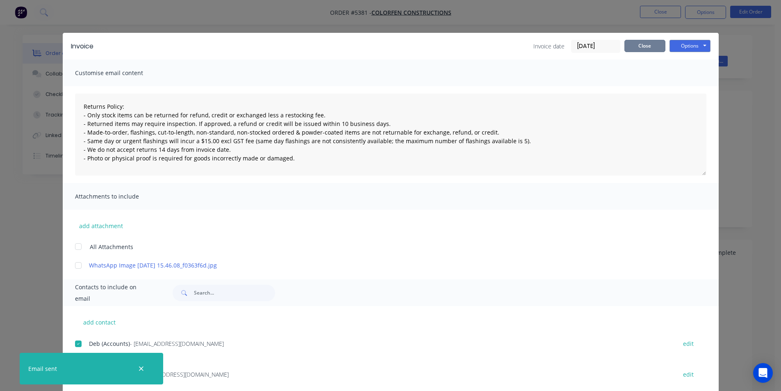
click at [647, 48] on button "Close" at bounding box center [644, 46] width 41 height 12
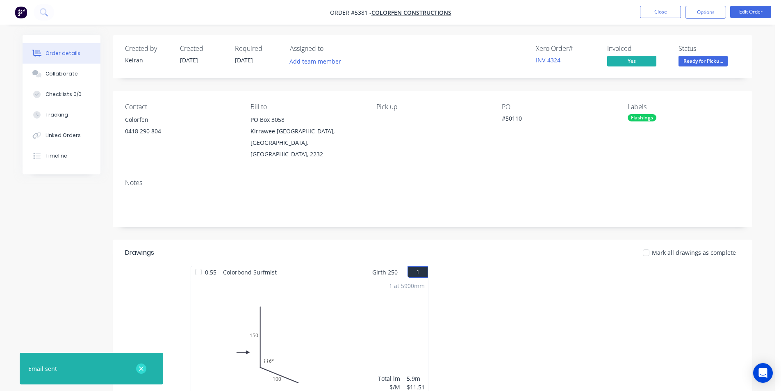
click at [141, 370] on icon "button" at bounding box center [141, 368] width 5 height 7
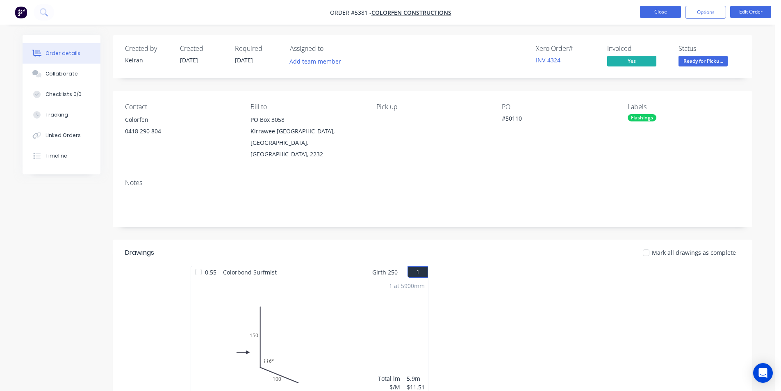
click at [661, 13] on button "Close" at bounding box center [660, 12] width 41 height 12
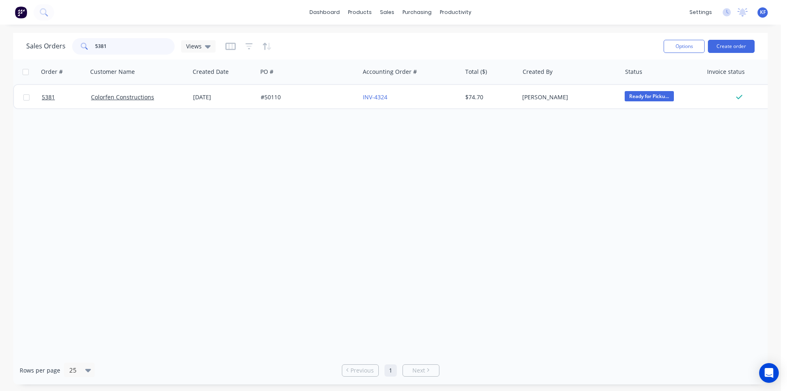
drag, startPoint x: 115, startPoint y: 45, endPoint x: 17, endPoint y: 22, distance: 100.6
click at [34, 32] on div "dashboard products sales purchasing productivity dashboard products Product Cat…" at bounding box center [390, 195] width 781 height 391
click at [0, 48] on div "Sales Orders 5259 Views Options Create order Order # Customer Name Created Date…" at bounding box center [390, 208] width 781 height 351
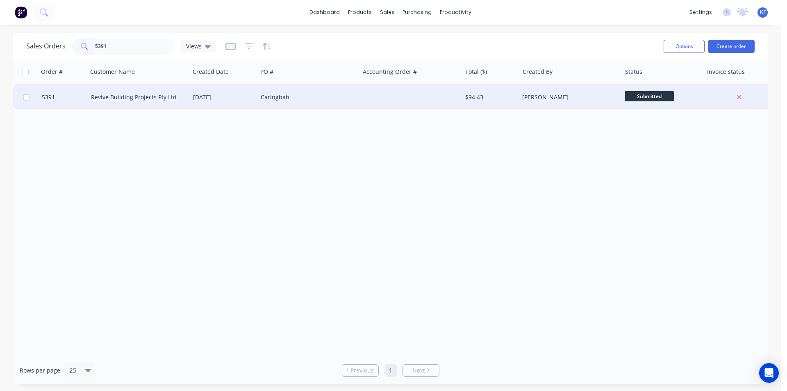
click at [403, 103] on div at bounding box center [411, 97] width 102 height 25
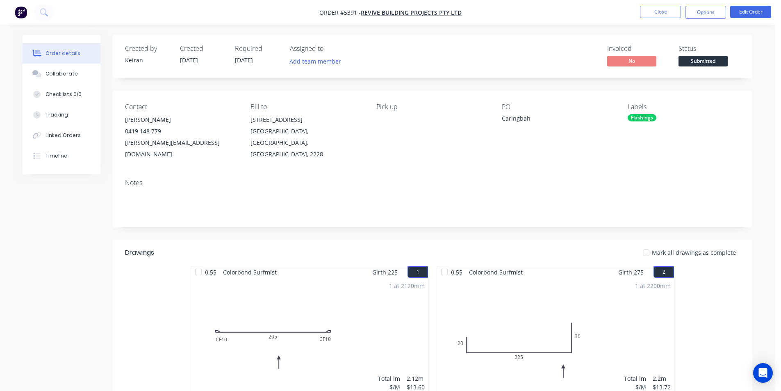
click at [708, 60] on span "Submitted" at bounding box center [703, 61] width 49 height 10
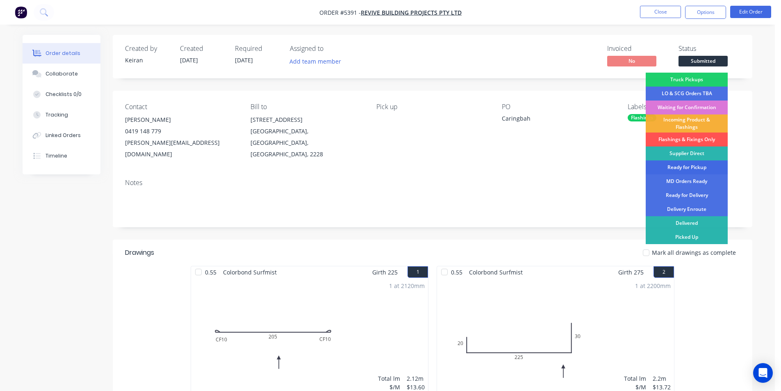
click at [686, 166] on div "Ready for Pickup" at bounding box center [687, 167] width 82 height 14
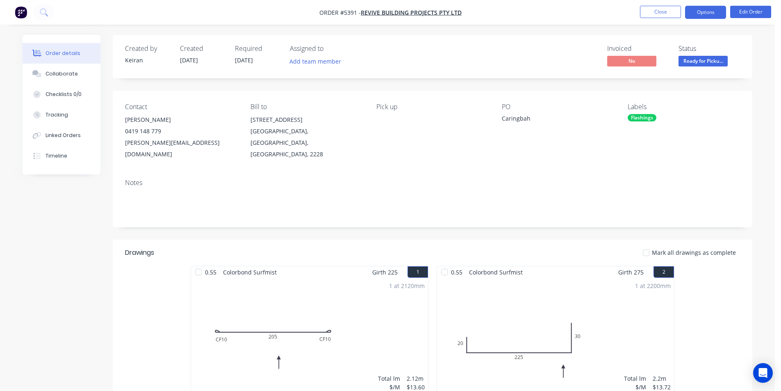
click at [701, 9] on button "Options" at bounding box center [705, 12] width 41 height 13
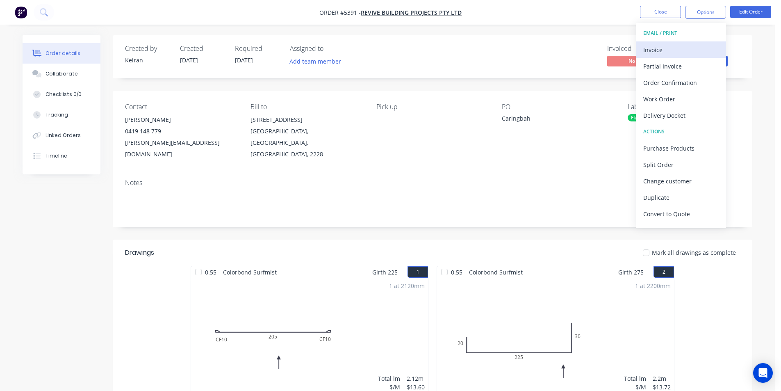
click at [656, 52] on div "Invoice" at bounding box center [680, 50] width 75 height 12
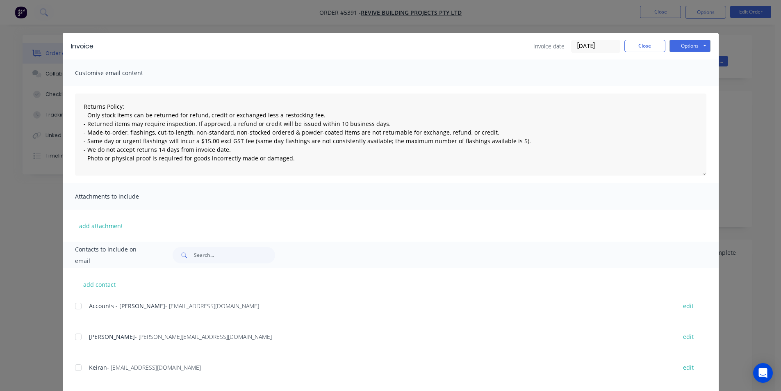
click at [76, 307] on div at bounding box center [78, 306] width 16 height 16
click at [684, 45] on button "Options" at bounding box center [690, 46] width 41 height 12
click at [687, 82] on button "Email" at bounding box center [696, 88] width 52 height 14
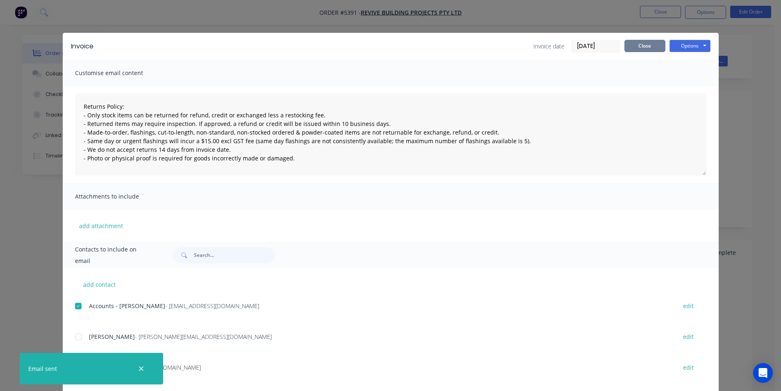
click at [635, 48] on button "Close" at bounding box center [644, 46] width 41 height 12
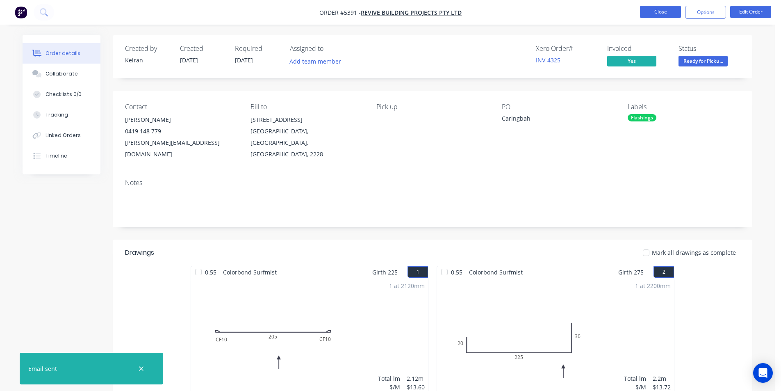
click at [660, 16] on button "Close" at bounding box center [660, 12] width 41 height 12
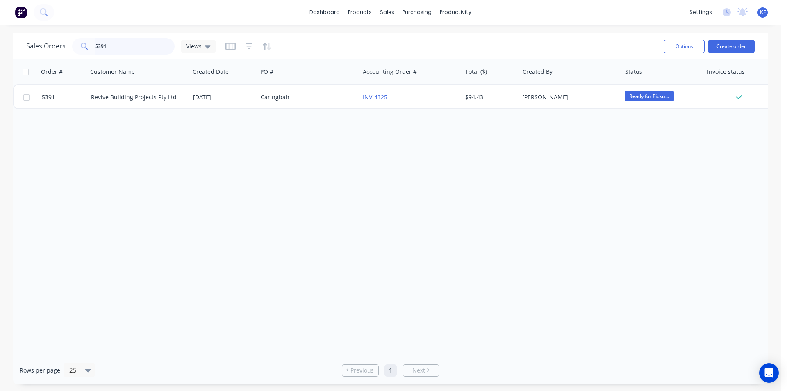
click at [72, 46] on div "5391" at bounding box center [123, 46] width 103 height 16
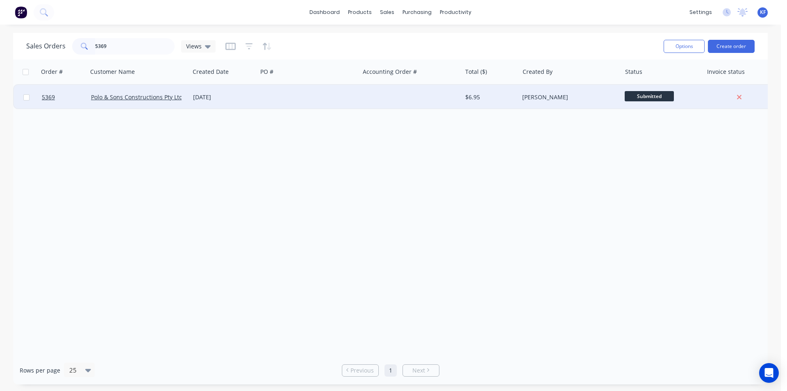
click at [262, 96] on div at bounding box center [308, 97] width 102 height 25
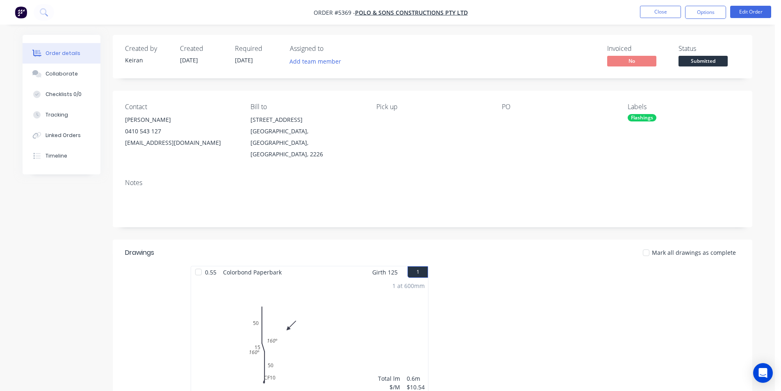
click at [699, 63] on span "Submitted" at bounding box center [703, 61] width 49 height 10
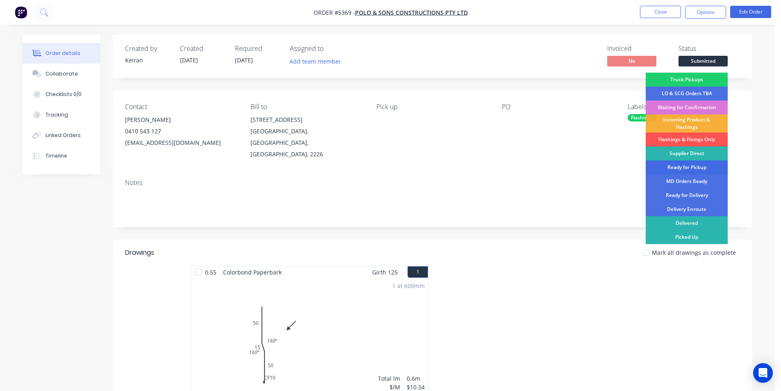
click at [699, 168] on div "Ready for Pickup" at bounding box center [687, 167] width 82 height 14
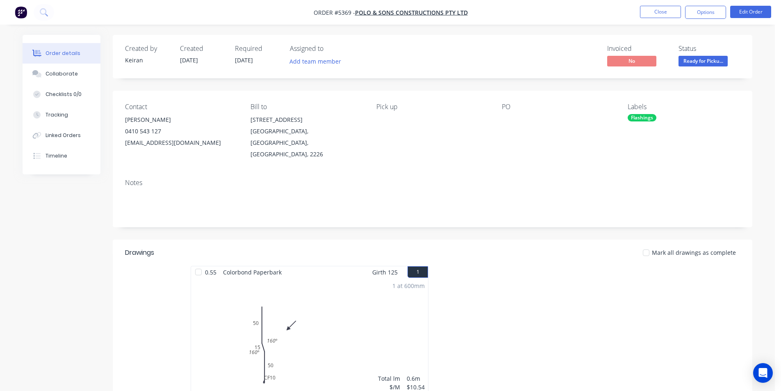
click at [702, 4] on nav "Order #5369 - Polo & Sons Constructions Pty Ltd Close Options Edit Order" at bounding box center [390, 12] width 781 height 25
drag, startPoint x: 704, startPoint y: 11, endPoint x: 695, endPoint y: 21, distance: 13.4
click at [702, 13] on button "Options" at bounding box center [705, 12] width 41 height 13
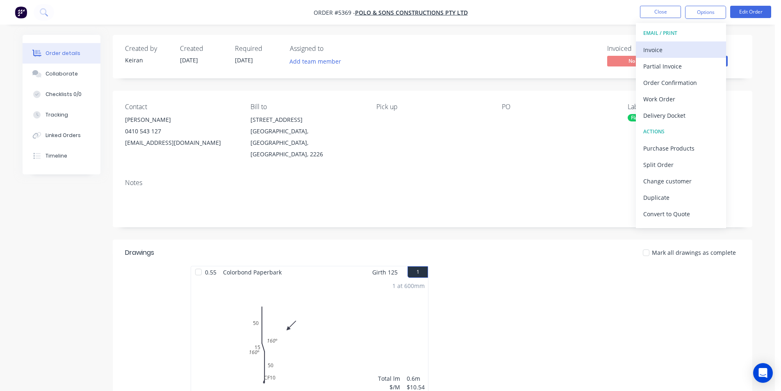
click at [656, 51] on div "Invoice" at bounding box center [680, 50] width 75 height 12
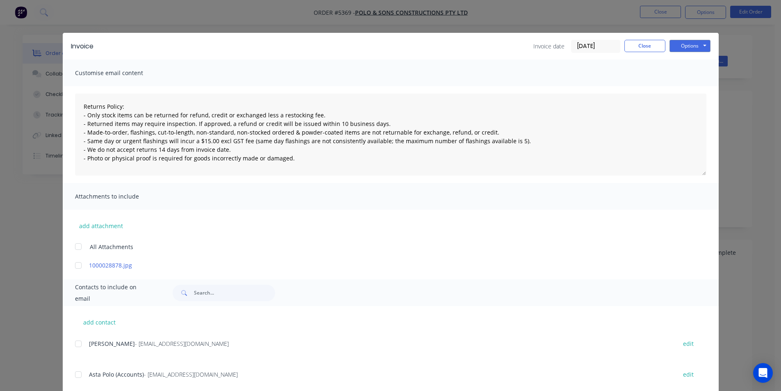
click at [76, 344] on div at bounding box center [78, 343] width 16 height 16
click at [75, 339] on div at bounding box center [78, 343] width 16 height 16
drag, startPoint x: 73, startPoint y: 372, endPoint x: 352, endPoint y: 244, distance: 307.3
click at [74, 372] on div at bounding box center [78, 374] width 16 height 16
click at [694, 50] on button "Options" at bounding box center [690, 46] width 41 height 12
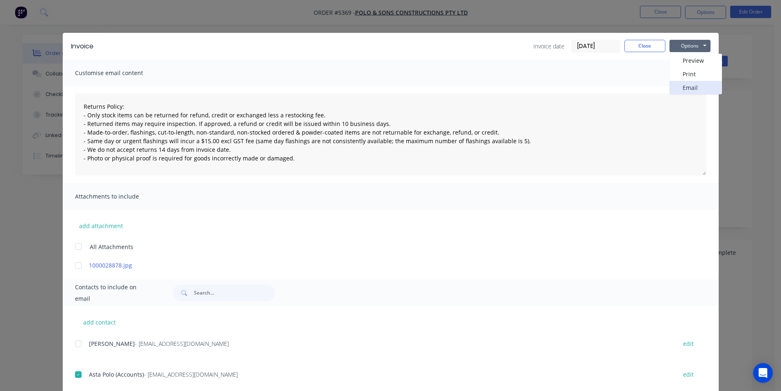
click at [692, 89] on button "Email" at bounding box center [696, 88] width 52 height 14
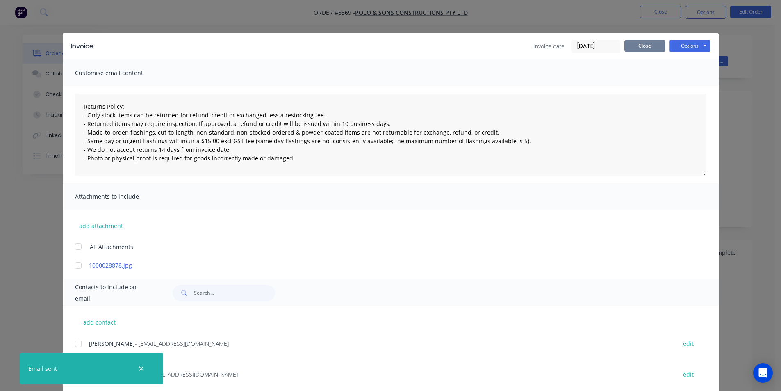
click at [642, 44] on button "Close" at bounding box center [644, 46] width 41 height 12
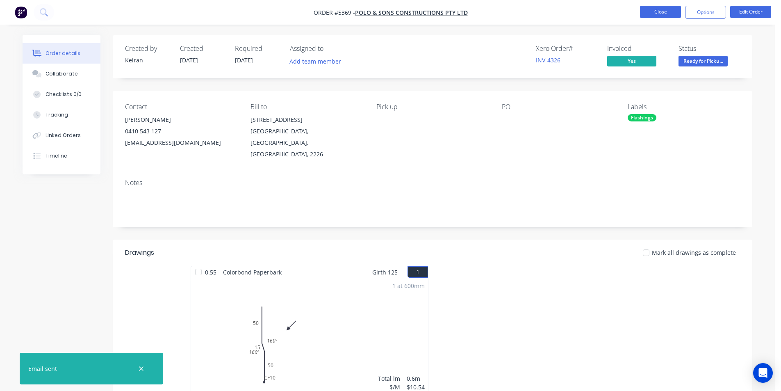
click at [671, 11] on button "Close" at bounding box center [660, 12] width 41 height 12
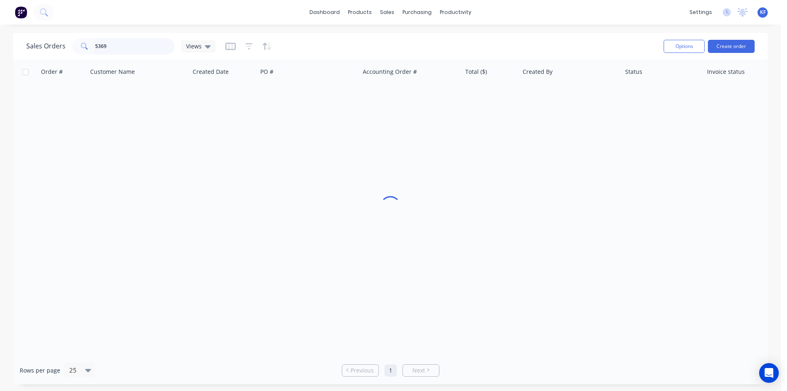
click at [62, 49] on div "Sales Orders 5369 Views" at bounding box center [120, 46] width 189 height 16
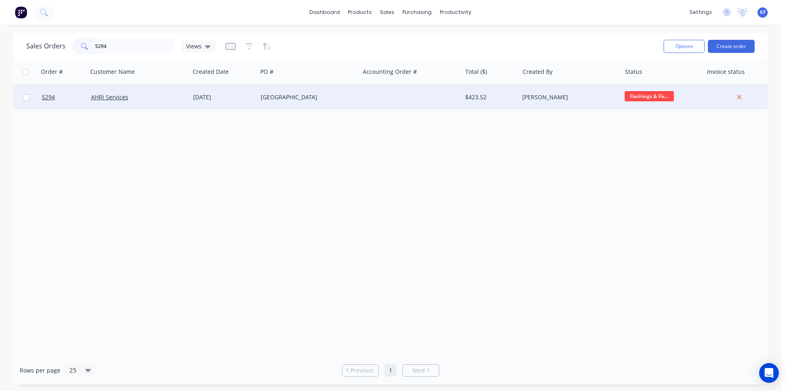
click at [449, 103] on div at bounding box center [411, 97] width 102 height 25
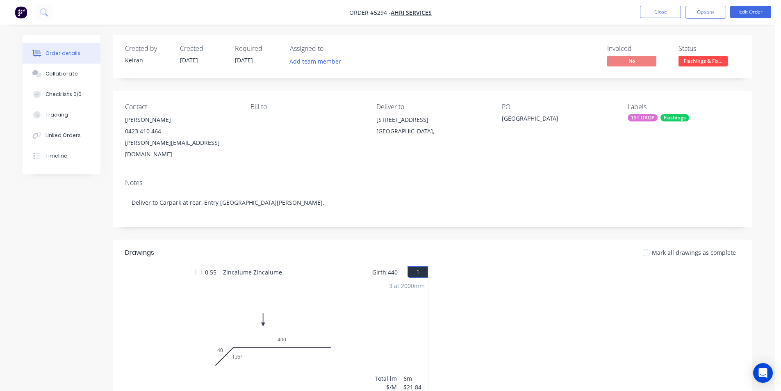
click at [695, 59] on span "Flashings & Fix..." at bounding box center [703, 61] width 49 height 10
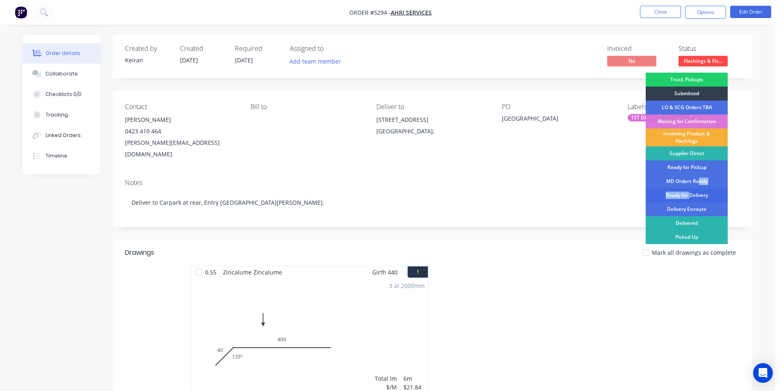
drag, startPoint x: 700, startPoint y: 184, endPoint x: 690, endPoint y: 202, distance: 20.7
click at [690, 202] on div "Truck Pickups Submitted LO & SCG Orders TBA Waiting for Confirmation Incoming P…" at bounding box center [687, 171] width 82 height 196
click at [690, 198] on div "Ready for Delivery" at bounding box center [687, 195] width 82 height 14
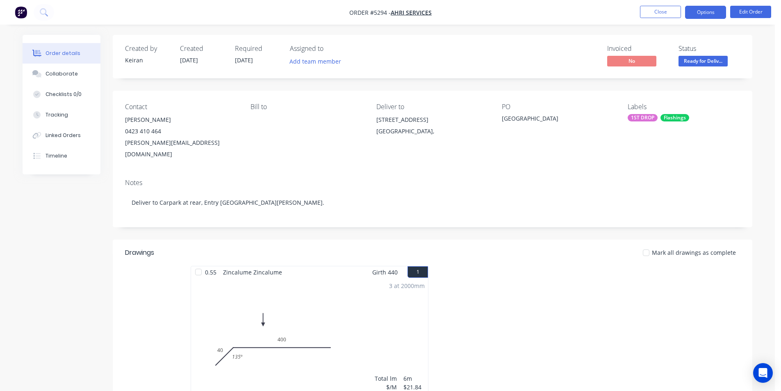
click at [695, 13] on button "Options" at bounding box center [705, 12] width 41 height 13
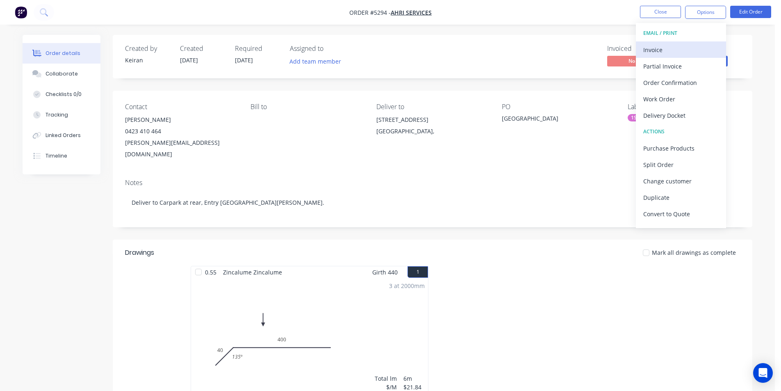
click at [670, 46] on div "Invoice" at bounding box center [680, 50] width 75 height 12
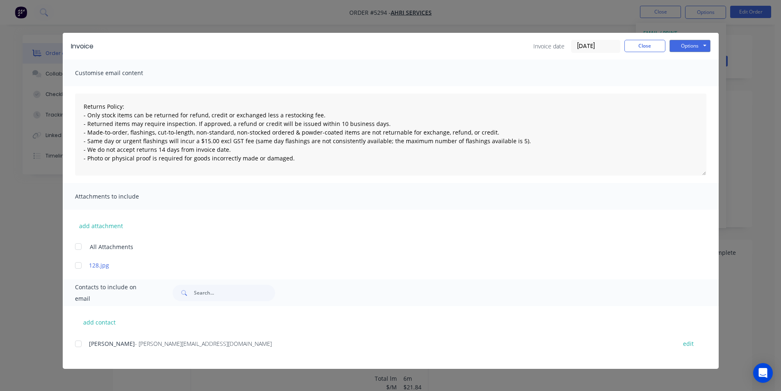
click at [79, 349] on div at bounding box center [78, 343] width 16 height 16
drag, startPoint x: 695, startPoint y: 45, endPoint x: 697, endPoint y: 51, distance: 6.5
click at [695, 45] on button "Options" at bounding box center [690, 46] width 41 height 12
click at [704, 83] on div "Preview Print Email" at bounding box center [696, 74] width 52 height 41
click at [704, 83] on button "Email" at bounding box center [696, 88] width 52 height 14
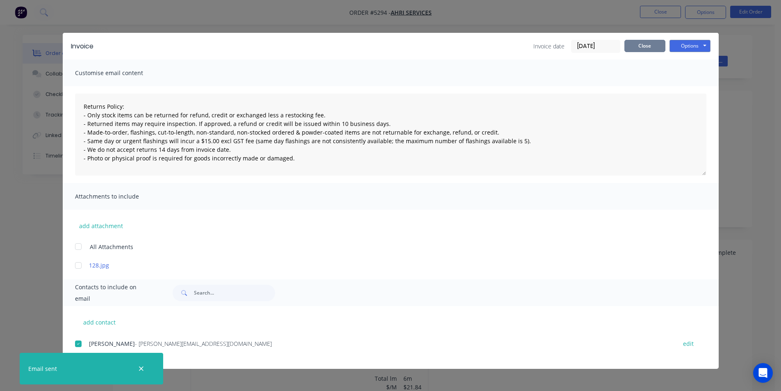
click at [656, 46] on button "Close" at bounding box center [644, 46] width 41 height 12
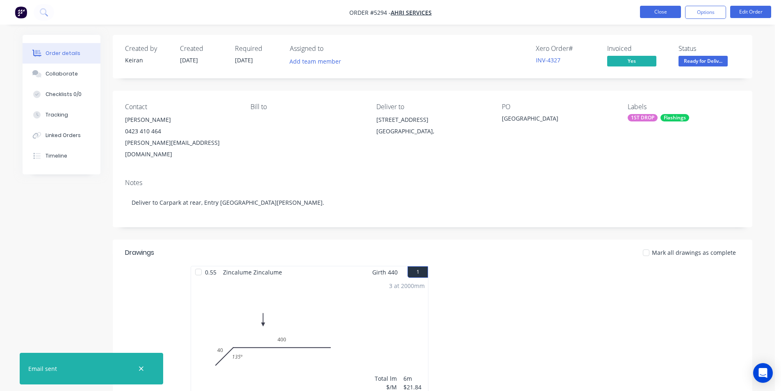
click at [667, 16] on button "Close" at bounding box center [660, 12] width 41 height 12
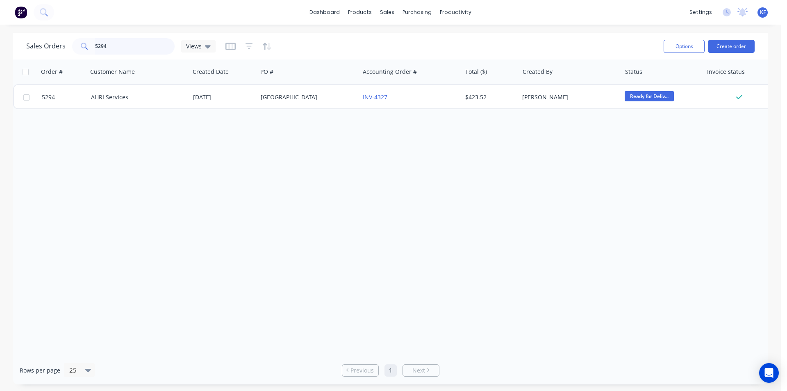
drag, startPoint x: 118, startPoint y: 44, endPoint x: 53, endPoint y: 31, distance: 66.6
click at [55, 32] on div "dashboard products sales purchasing productivity dashboard products Product Cat…" at bounding box center [390, 195] width 781 height 391
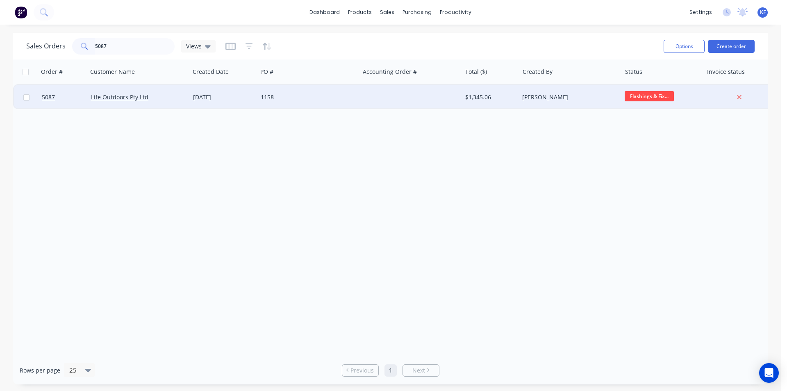
click at [371, 97] on div at bounding box center [411, 97] width 102 height 25
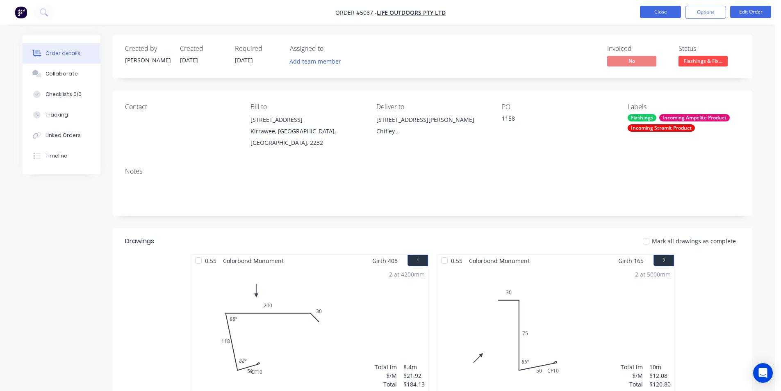
click at [659, 14] on button "Close" at bounding box center [660, 12] width 41 height 12
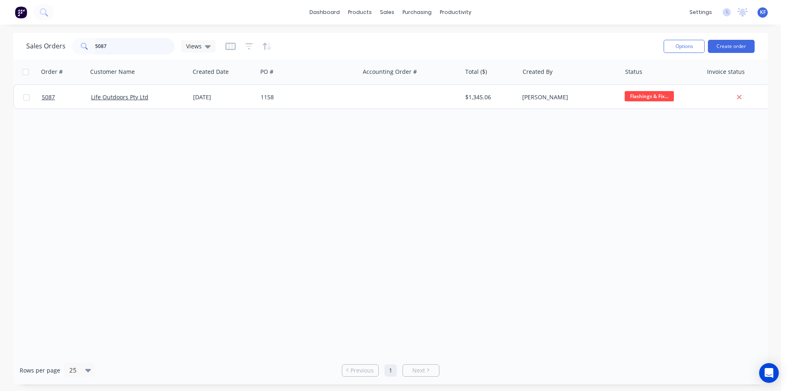
drag, startPoint x: 119, startPoint y: 46, endPoint x: 0, endPoint y: 21, distance: 121.9
click at [11, 28] on div "dashboard products sales purchasing productivity dashboard products Product Cat…" at bounding box center [390, 195] width 781 height 391
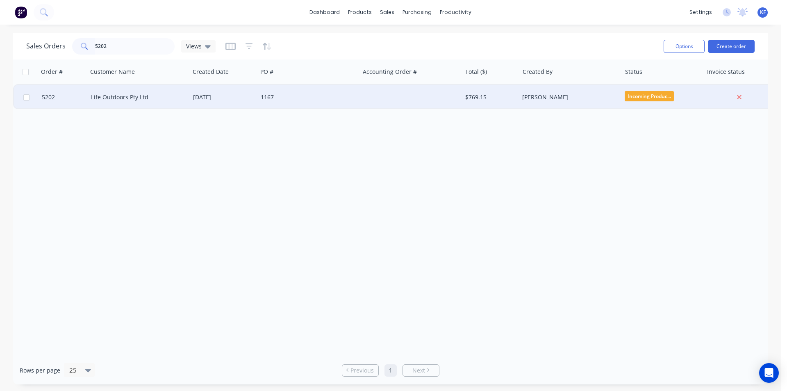
click at [314, 100] on div "1167" at bounding box center [306, 97] width 91 height 8
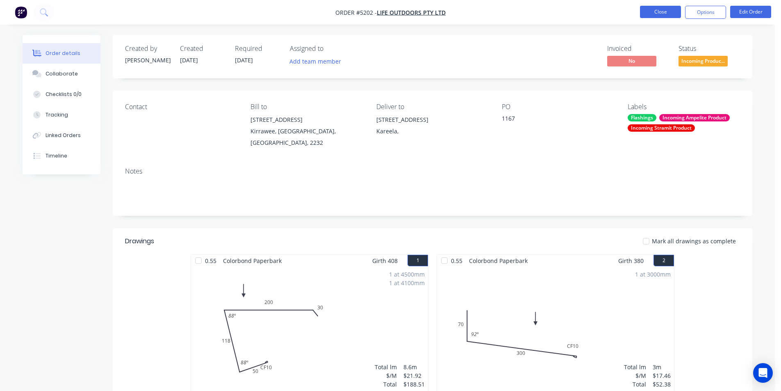
click at [649, 9] on button "Close" at bounding box center [660, 12] width 41 height 12
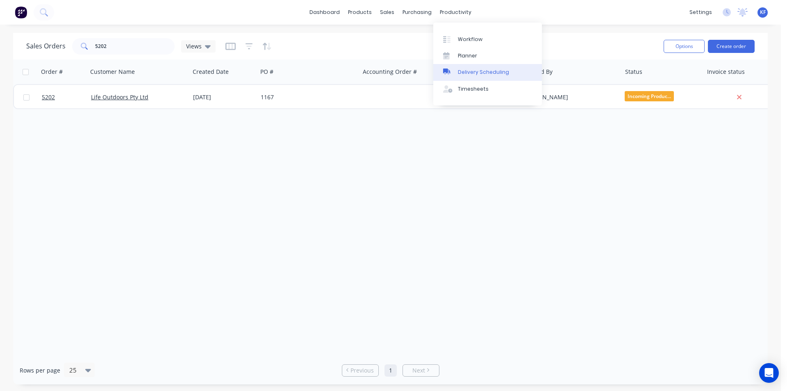
click at [478, 74] on div "Delivery Scheduling" at bounding box center [483, 71] width 51 height 7
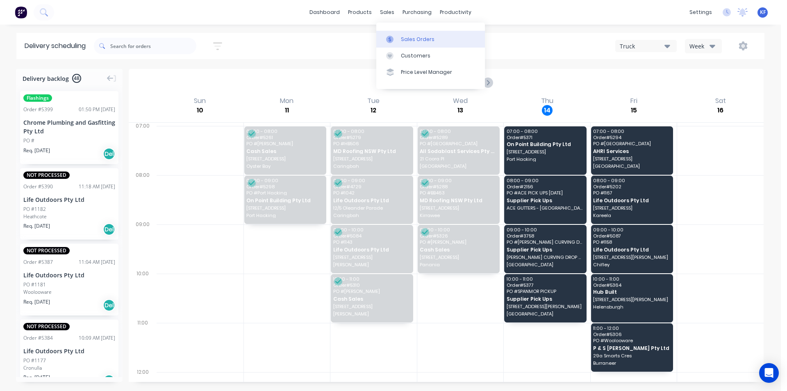
click at [410, 36] on div "Sales Orders" at bounding box center [418, 39] width 34 height 7
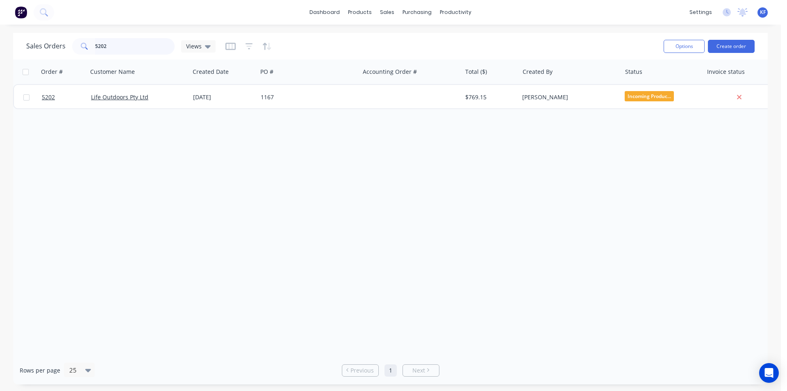
drag, startPoint x: 113, startPoint y: 41, endPoint x: 68, endPoint y: 34, distance: 46.0
click at [71, 36] on div "Sales Orders 5202 Views Options Create order" at bounding box center [390, 46] width 755 height 27
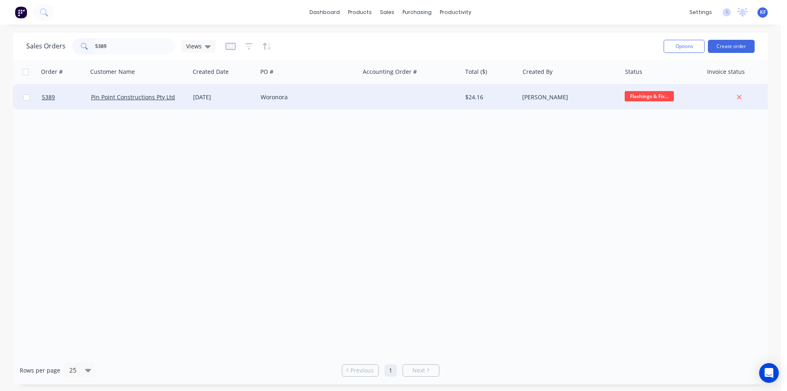
click at [421, 100] on div at bounding box center [411, 97] width 102 height 25
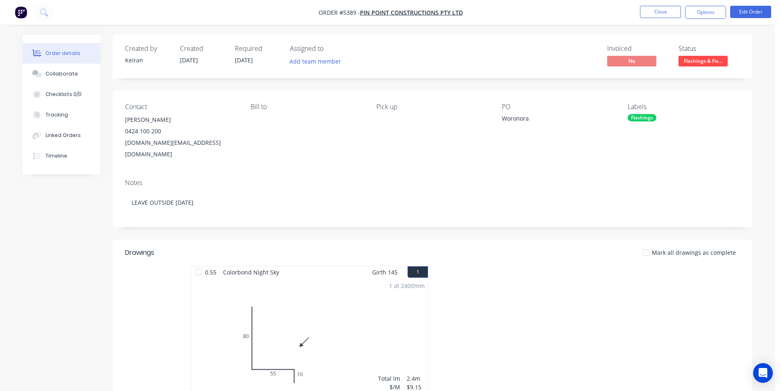
click at [708, 64] on span "Flashings & Fix..." at bounding box center [703, 61] width 49 height 10
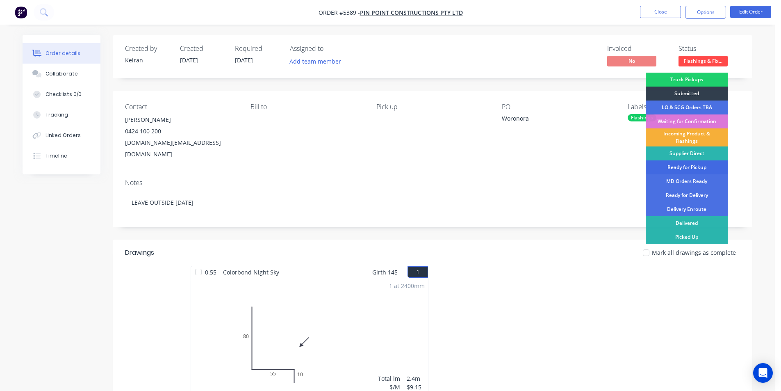
click at [689, 169] on div "Ready for Pickup" at bounding box center [687, 167] width 82 height 14
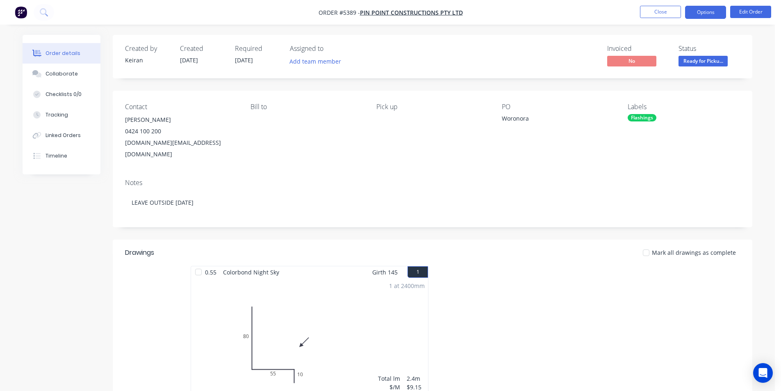
click at [699, 14] on button "Options" at bounding box center [705, 12] width 41 height 13
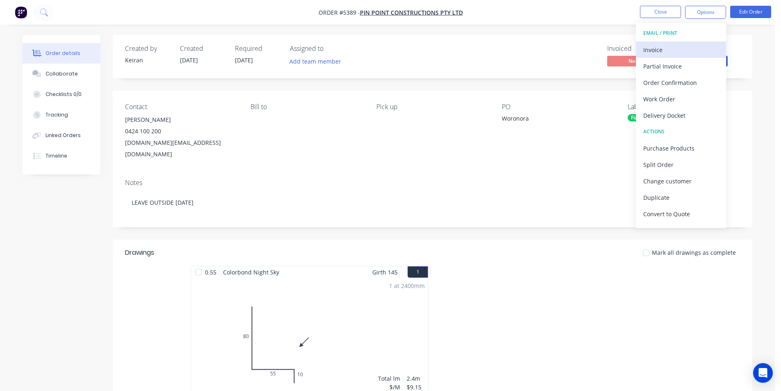
click at [667, 46] on div "Invoice" at bounding box center [680, 50] width 75 height 12
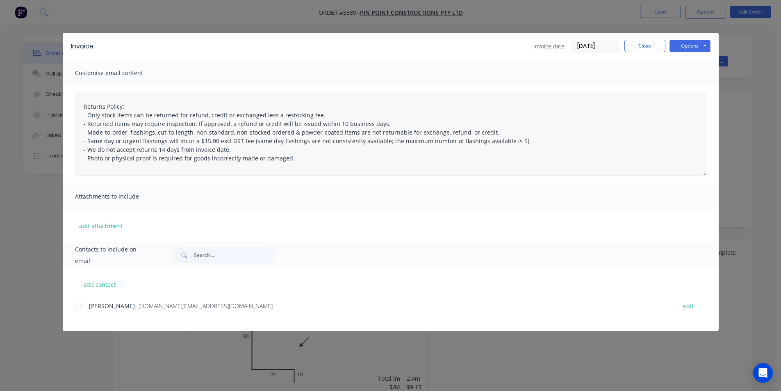
drag, startPoint x: 80, startPoint y: 308, endPoint x: 521, endPoint y: 123, distance: 478.7
click at [83, 305] on div at bounding box center [78, 306] width 16 height 16
click at [701, 43] on button "Options" at bounding box center [690, 46] width 41 height 12
click at [692, 88] on button "Email" at bounding box center [696, 88] width 52 height 14
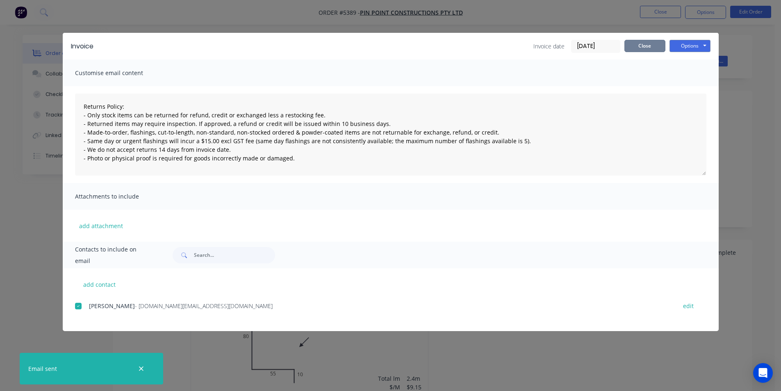
drag, startPoint x: 640, startPoint y: 44, endPoint x: 657, endPoint y: 27, distance: 24.4
click at [641, 44] on button "Close" at bounding box center [644, 46] width 41 height 12
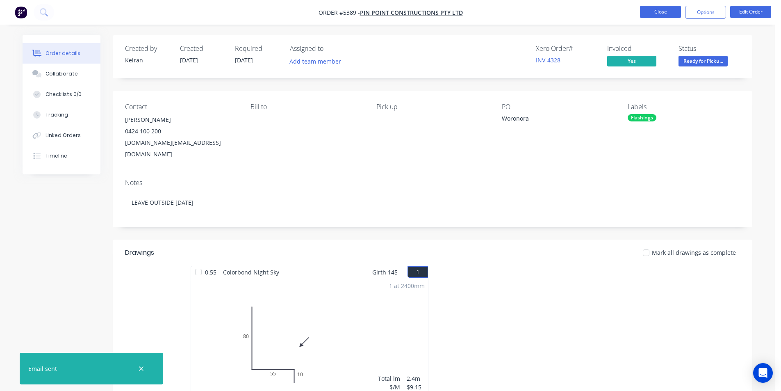
click at [664, 18] on button "Close" at bounding box center [660, 12] width 41 height 12
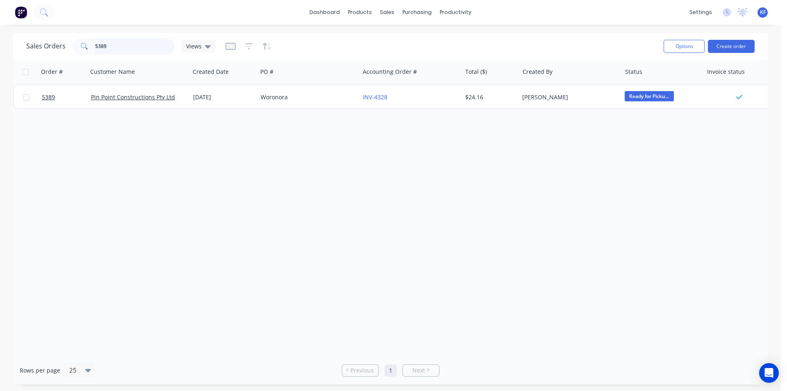
click at [24, 35] on div "Sales Orders 5389 Views Options Create order" at bounding box center [390, 46] width 755 height 27
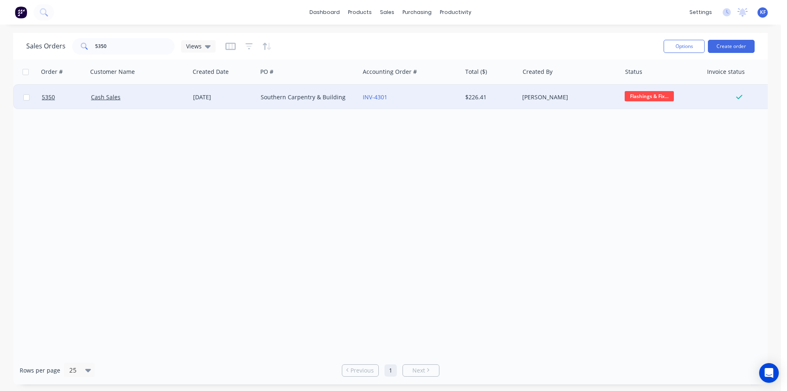
click at [432, 100] on div "INV-4301" at bounding box center [408, 97] width 91 height 8
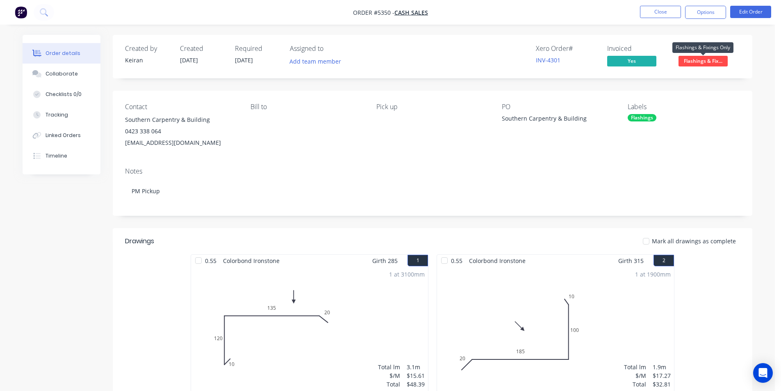
click at [718, 62] on span "Flashings & Fix..." at bounding box center [703, 61] width 49 height 10
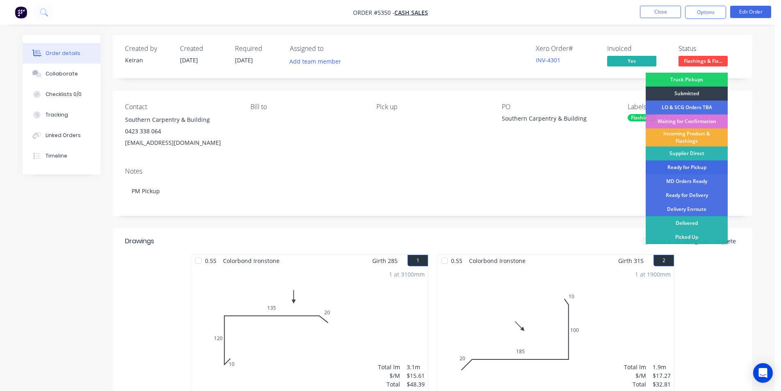
click at [686, 169] on div "Ready for Pickup" at bounding box center [687, 167] width 82 height 14
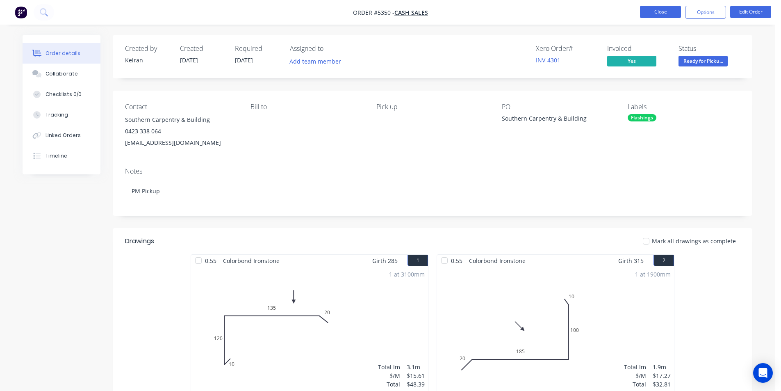
click at [651, 10] on button "Close" at bounding box center [660, 12] width 41 height 12
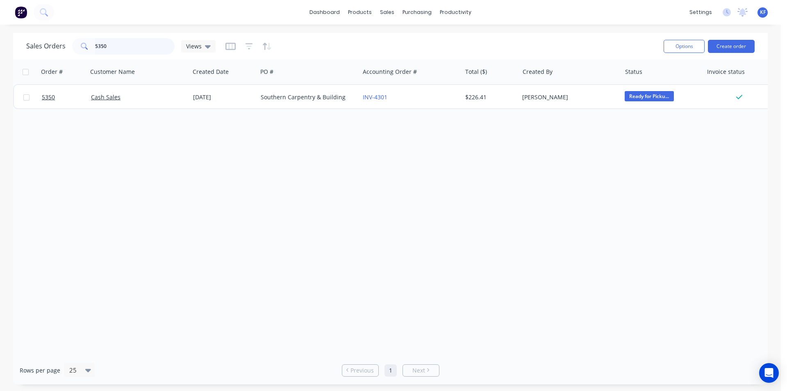
click at [39, 38] on div "Sales Orders 5350 Views" at bounding box center [120, 46] width 189 height 16
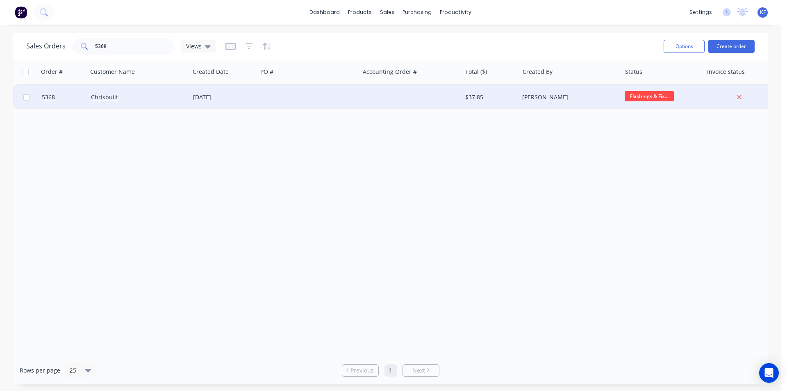
click at [511, 99] on div "$37.85" at bounding box center [489, 97] width 48 height 8
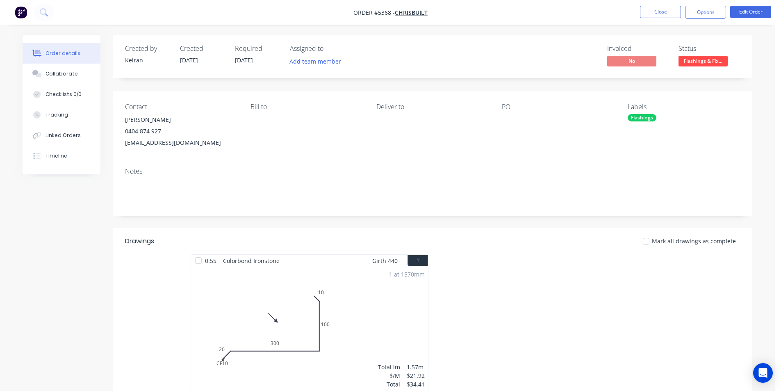
click at [709, 62] on span "Flashings & Fix..." at bounding box center [703, 61] width 49 height 10
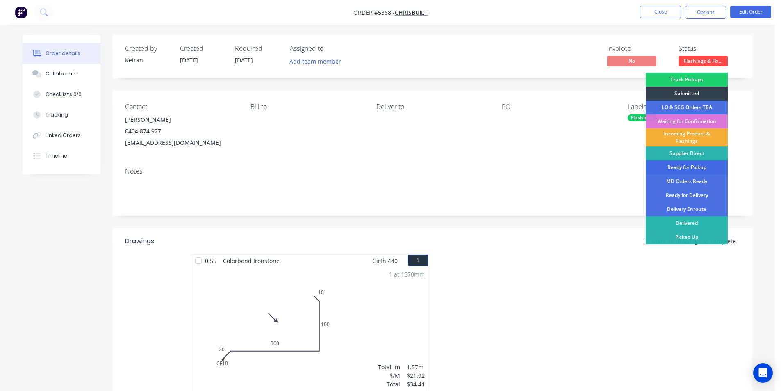
click at [692, 165] on div "Ready for Pickup" at bounding box center [687, 167] width 82 height 14
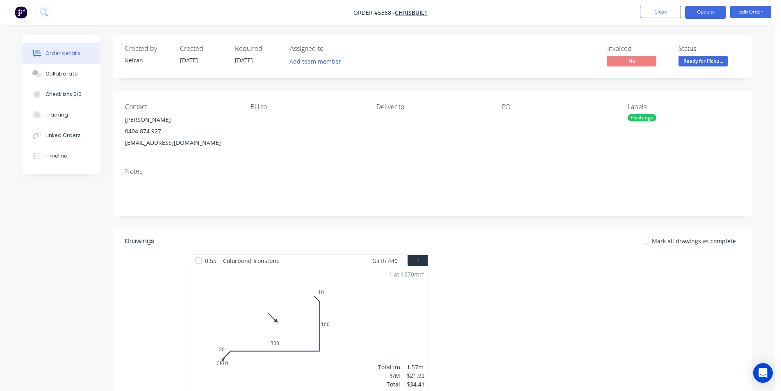
drag, startPoint x: 709, startPoint y: 11, endPoint x: 700, endPoint y: 18, distance: 11.7
click at [707, 13] on button "Options" at bounding box center [705, 12] width 41 height 13
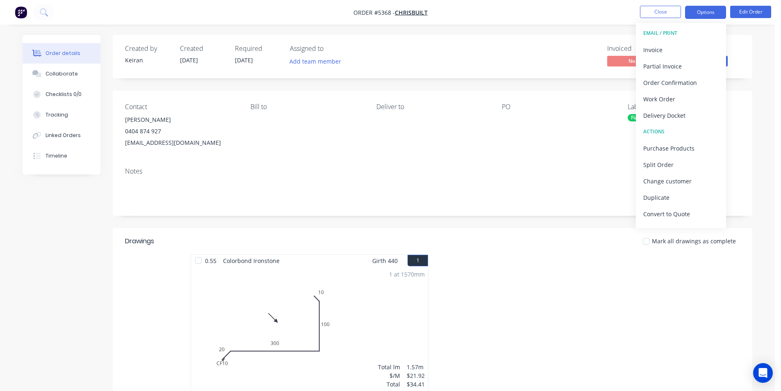
click at [653, 52] on div "Invoice" at bounding box center [680, 50] width 75 height 12
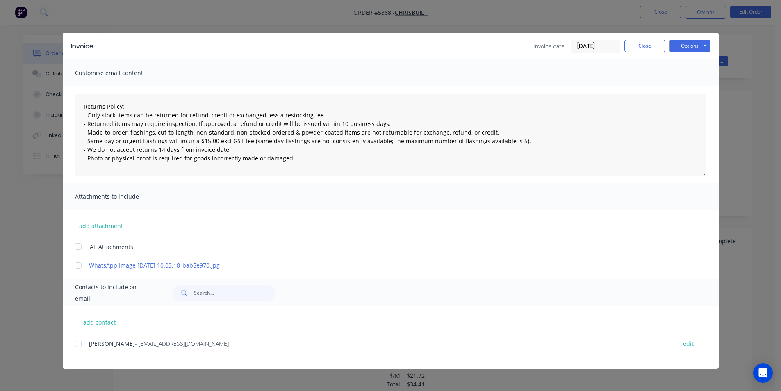
click at [77, 347] on div at bounding box center [78, 343] width 16 height 16
click at [704, 42] on button "Options" at bounding box center [690, 46] width 41 height 12
click at [696, 88] on button "Email" at bounding box center [696, 88] width 52 height 14
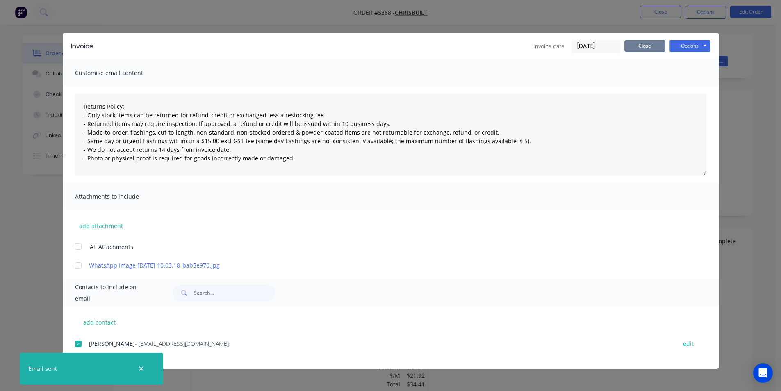
click at [655, 46] on button "Close" at bounding box center [644, 46] width 41 height 12
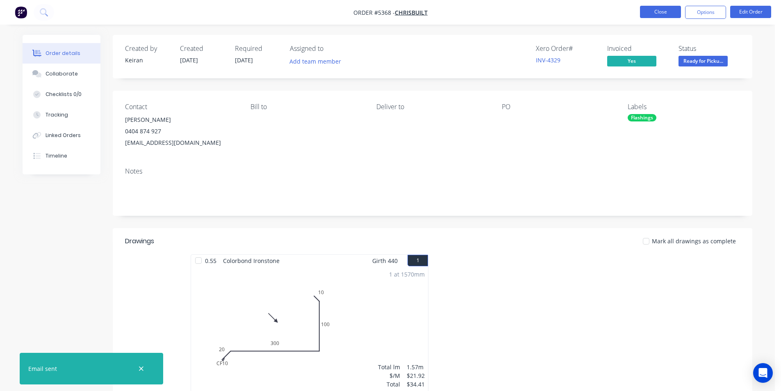
click at [675, 11] on button "Close" at bounding box center [660, 12] width 41 height 12
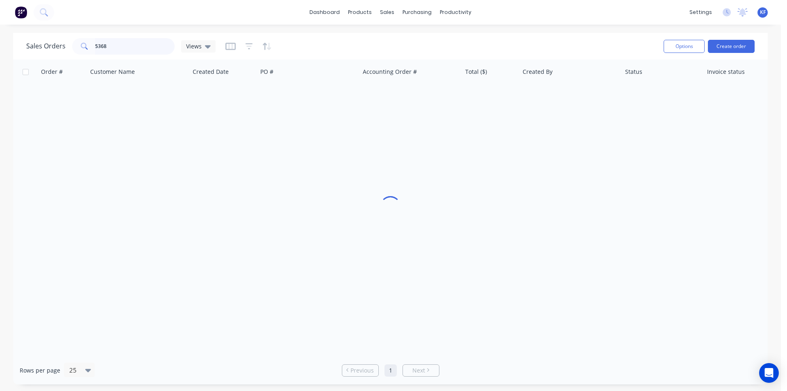
click at [78, 34] on div "Sales Orders 5368 Views Options Create order" at bounding box center [390, 46] width 755 height 27
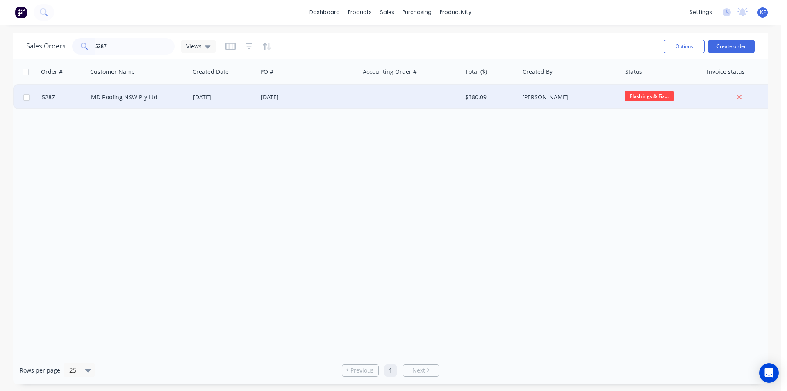
click at [439, 98] on div at bounding box center [411, 97] width 102 height 25
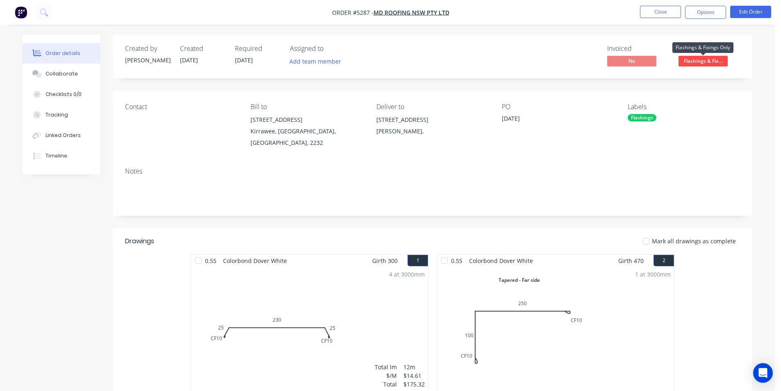
click at [708, 59] on span "Flashings & Fix..." at bounding box center [703, 61] width 49 height 10
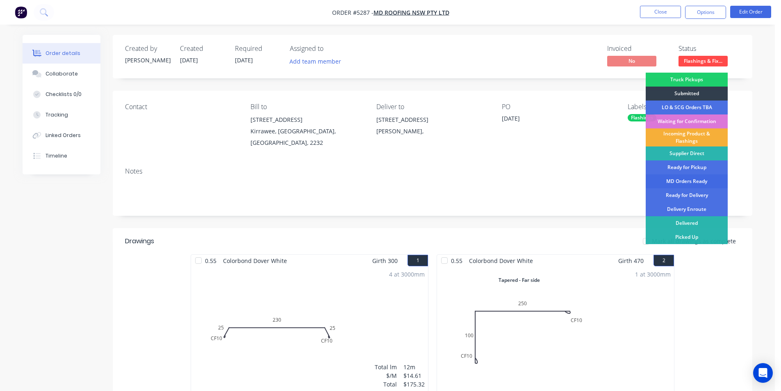
click at [688, 180] on div "MD Orders Ready" at bounding box center [687, 181] width 82 height 14
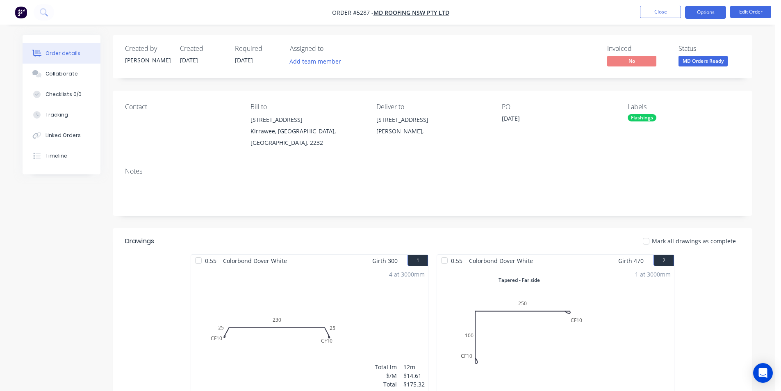
click at [705, 13] on button "Options" at bounding box center [705, 12] width 41 height 13
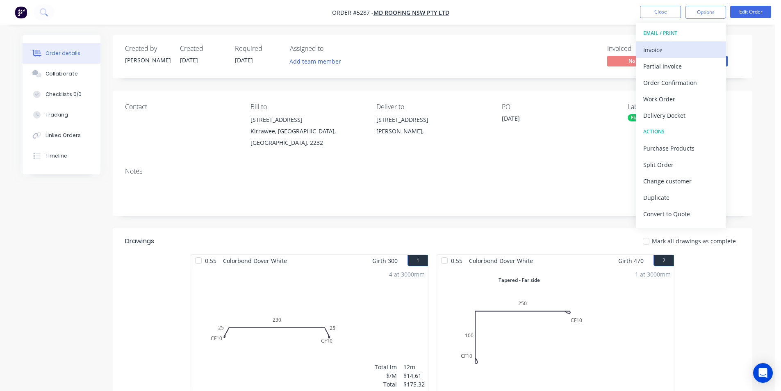
click at [667, 47] on div "Invoice" at bounding box center [680, 50] width 75 height 12
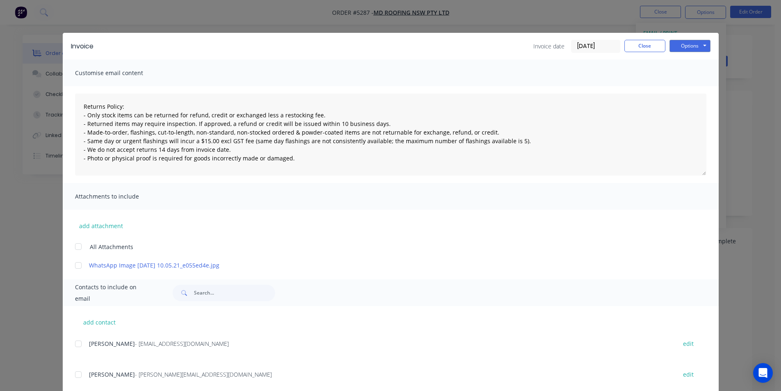
click at [75, 342] on div at bounding box center [78, 343] width 16 height 16
click at [700, 48] on button "Options" at bounding box center [690, 46] width 41 height 12
click at [700, 86] on button "Email" at bounding box center [696, 88] width 52 height 14
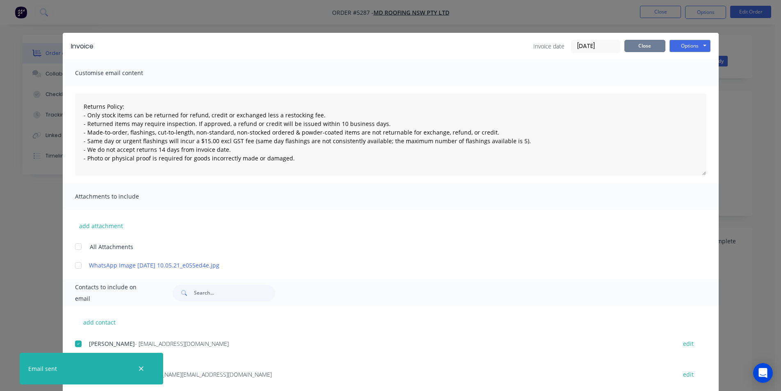
click at [634, 48] on button "Close" at bounding box center [644, 46] width 41 height 12
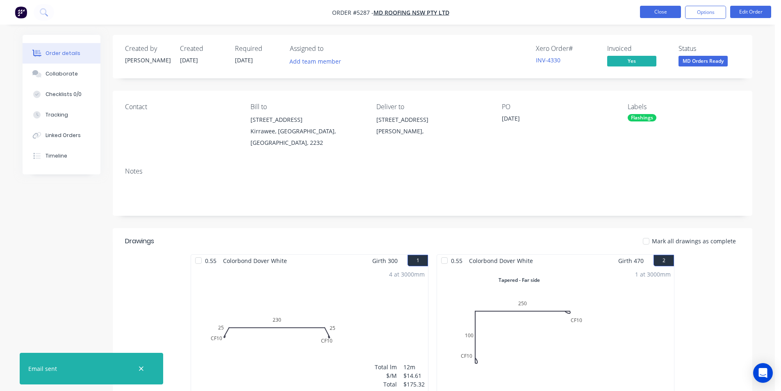
click at [670, 10] on button "Close" at bounding box center [660, 12] width 41 height 12
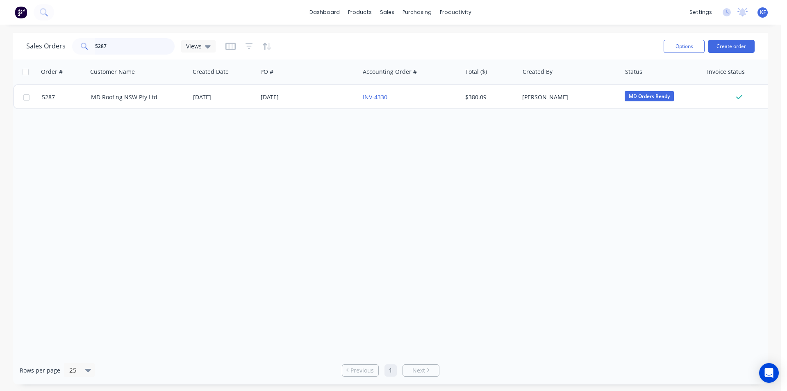
drag, startPoint x: 112, startPoint y: 40, endPoint x: 65, endPoint y: 39, distance: 46.7
click at [68, 39] on div "Sales Orders 5287 Views" at bounding box center [120, 46] width 189 height 16
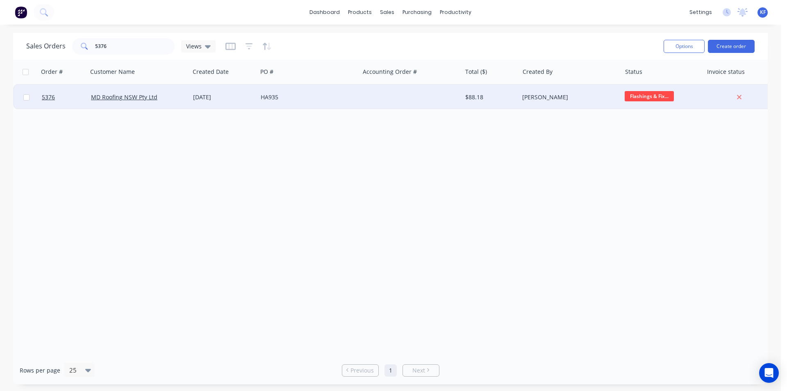
click at [326, 100] on div "HA935" at bounding box center [306, 97] width 91 height 8
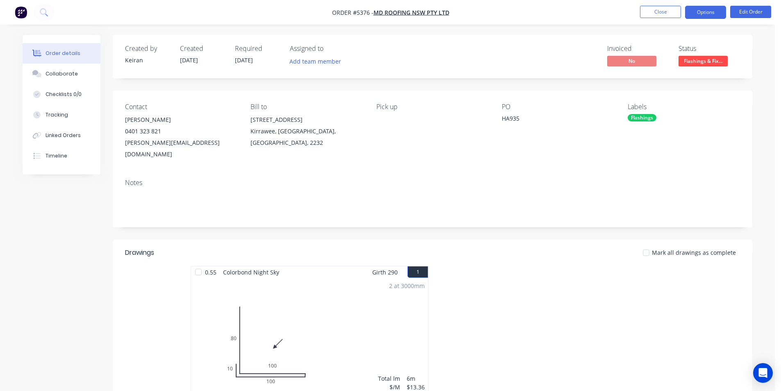
click at [715, 16] on button "Options" at bounding box center [705, 12] width 41 height 13
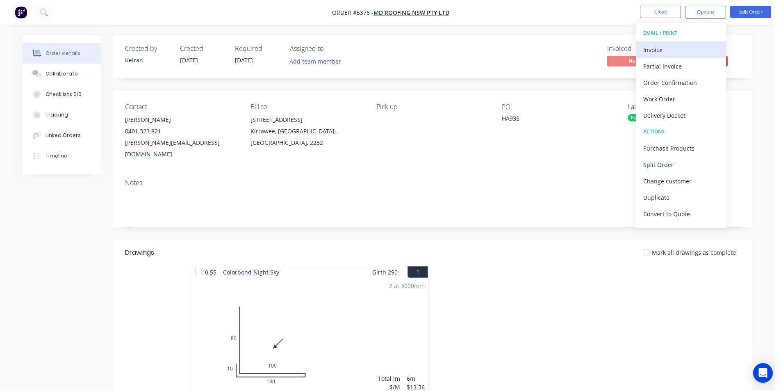
click at [692, 47] on div "Invoice" at bounding box center [680, 50] width 75 height 12
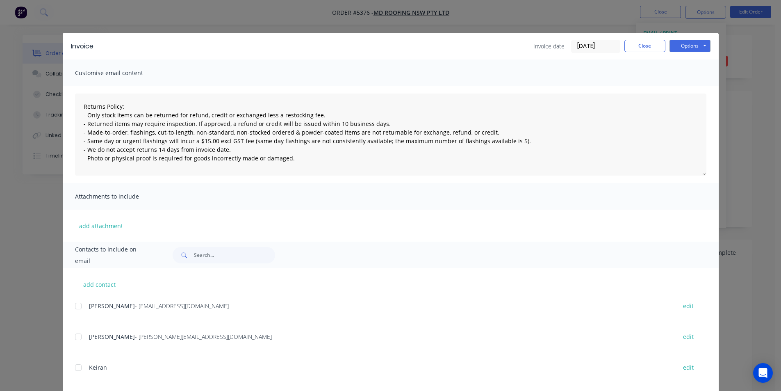
drag, startPoint x: 77, startPoint y: 310, endPoint x: 99, endPoint y: 300, distance: 23.9
click at [80, 310] on div at bounding box center [78, 306] width 16 height 16
click at [694, 45] on button "Options" at bounding box center [690, 46] width 41 height 12
click at [695, 84] on button "Email" at bounding box center [696, 88] width 52 height 14
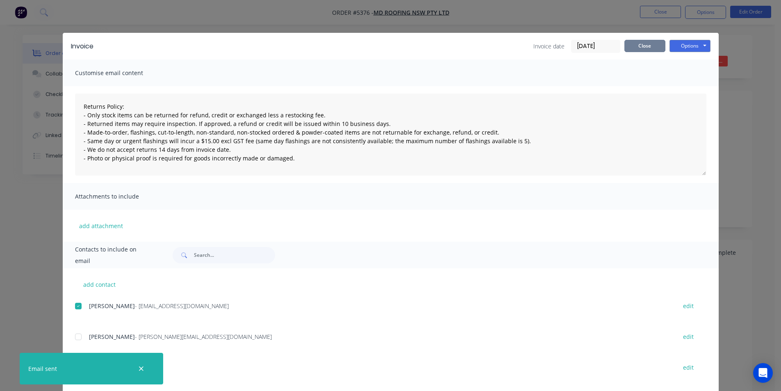
click at [636, 43] on button "Close" at bounding box center [644, 46] width 41 height 12
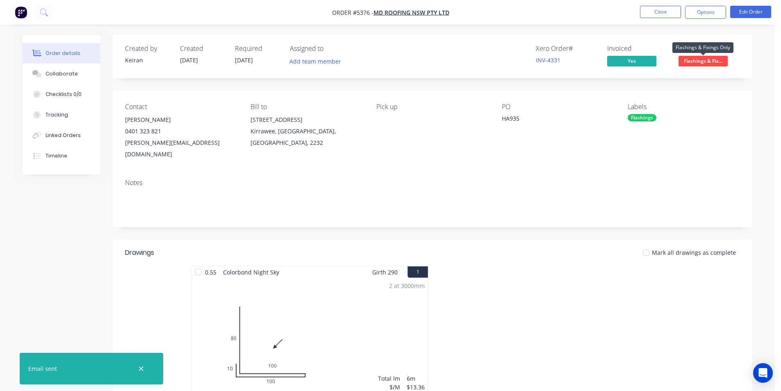
click at [688, 62] on span "Flashings & Fix..." at bounding box center [703, 61] width 49 height 10
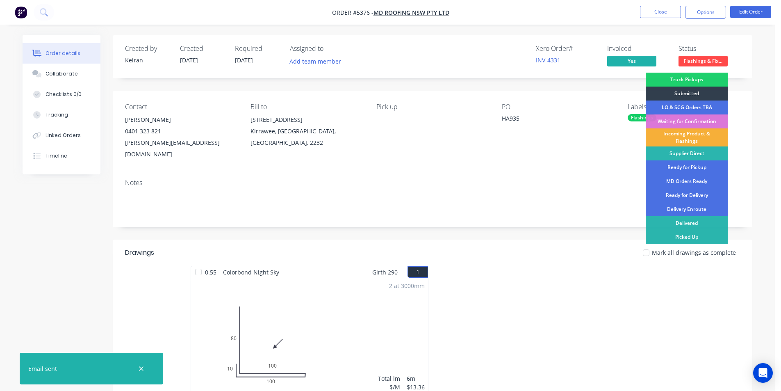
click at [689, 235] on div "Picked Up" at bounding box center [687, 237] width 82 height 14
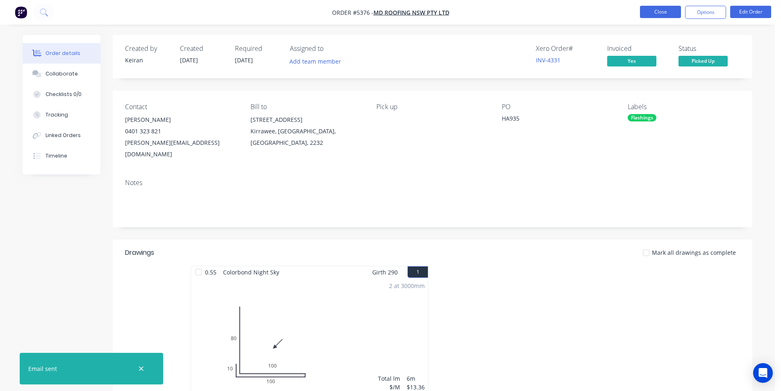
click at [660, 13] on button "Close" at bounding box center [660, 12] width 41 height 12
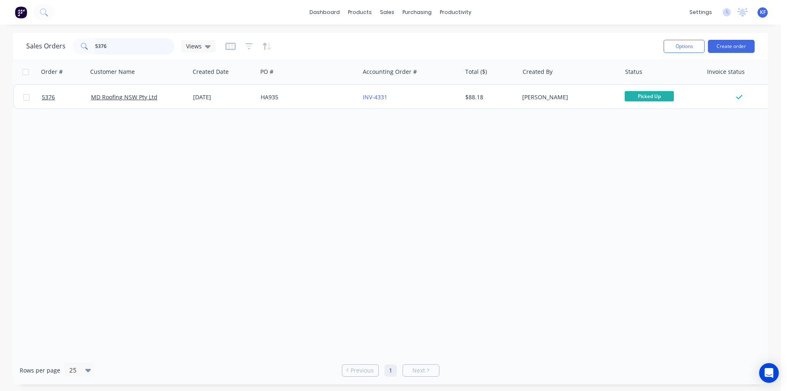
click at [29, 29] on div "dashboard products sales purchasing productivity dashboard products Product Cat…" at bounding box center [390, 195] width 781 height 391
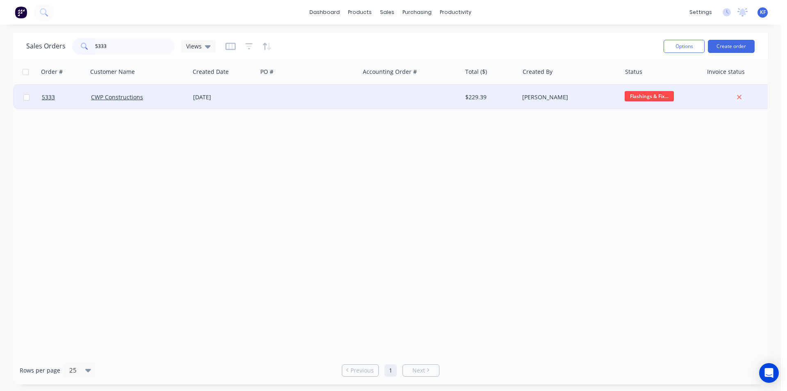
click at [386, 101] on div at bounding box center [411, 97] width 102 height 25
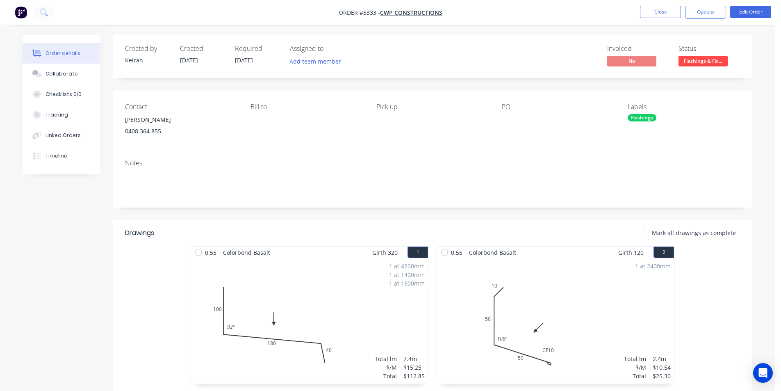
drag, startPoint x: 719, startPoint y: 60, endPoint x: 717, endPoint y: 71, distance: 10.9
click at [719, 61] on span "Flashings & Fix..." at bounding box center [703, 61] width 49 height 10
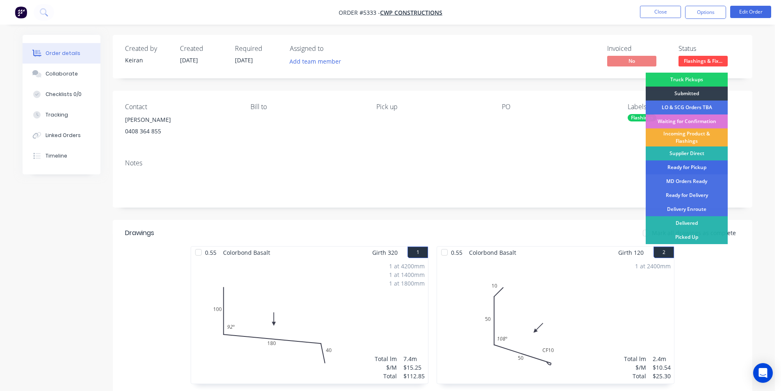
click at [698, 169] on div "Ready for Pickup" at bounding box center [687, 167] width 82 height 14
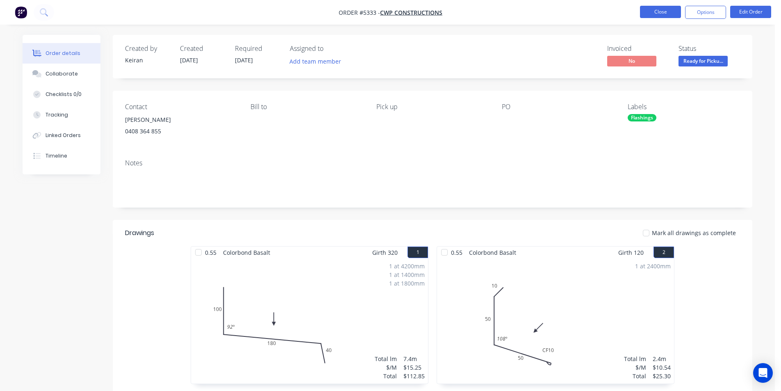
click at [676, 15] on button "Close" at bounding box center [660, 12] width 41 height 12
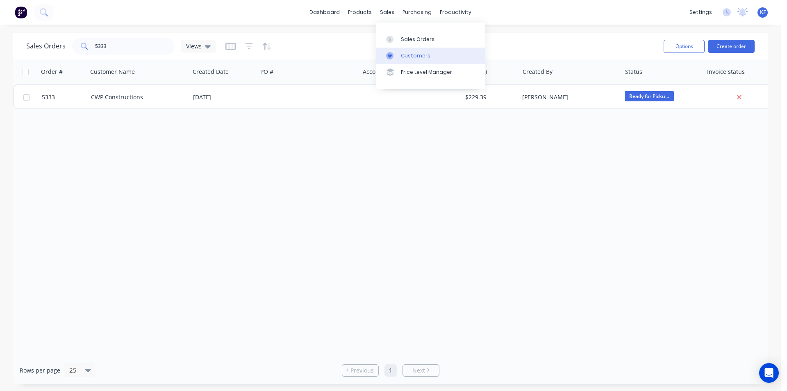
click at [410, 55] on div "Customers" at bounding box center [416, 55] width 30 height 7
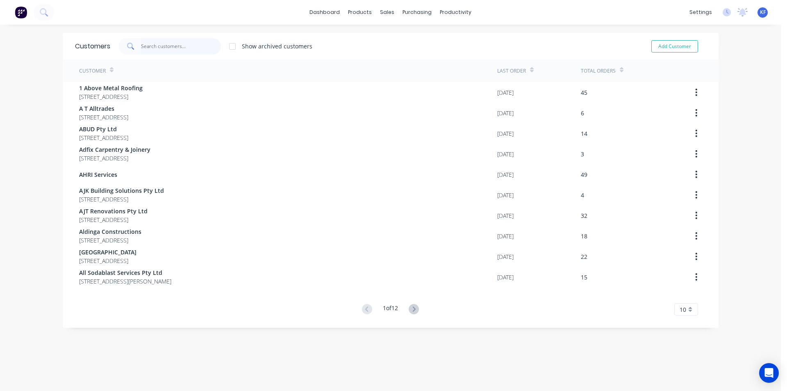
click at [162, 51] on input "text" at bounding box center [181, 46] width 80 height 16
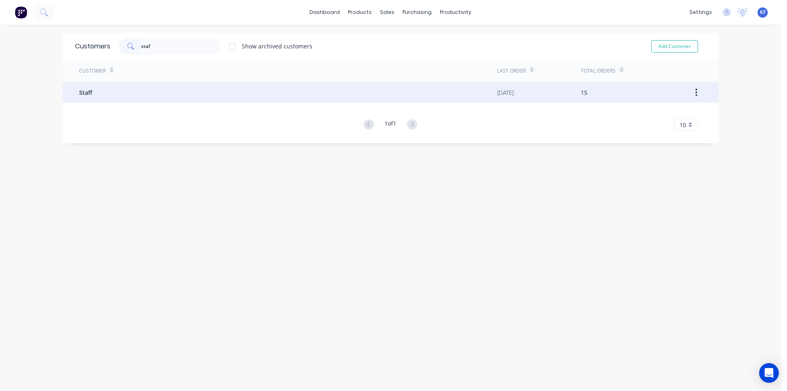
click at [207, 88] on div "Staff" at bounding box center [288, 92] width 418 height 21
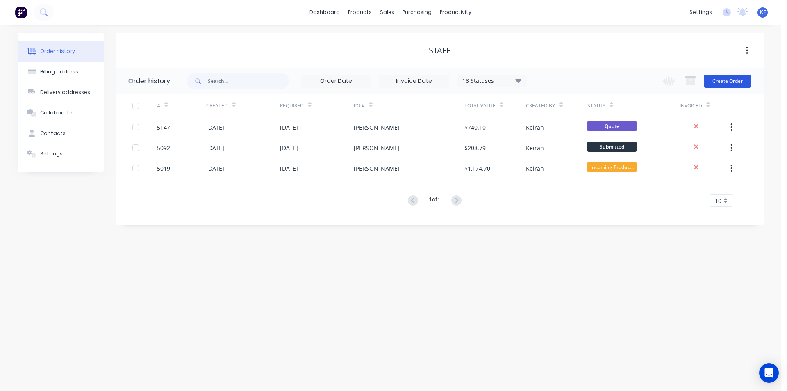
click at [722, 87] on button "Create Order" at bounding box center [728, 81] width 48 height 13
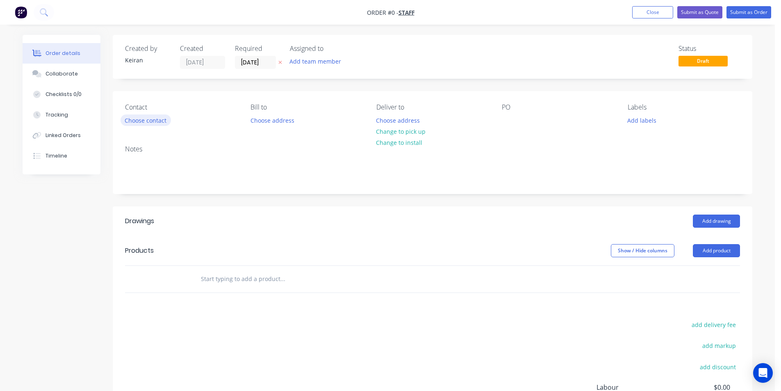
click at [147, 118] on button "Choose contact" at bounding box center [146, 119] width 50 height 11
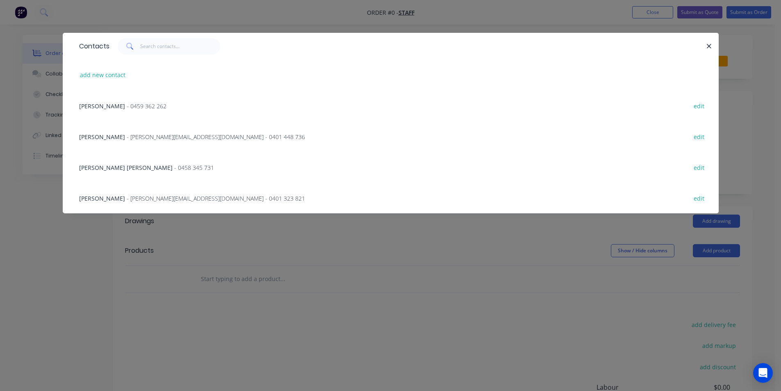
click at [132, 194] on span "- [PERSON_NAME][EMAIL_ADDRESS][DOMAIN_NAME] - 0401 323 821" at bounding box center [216, 198] width 178 height 8
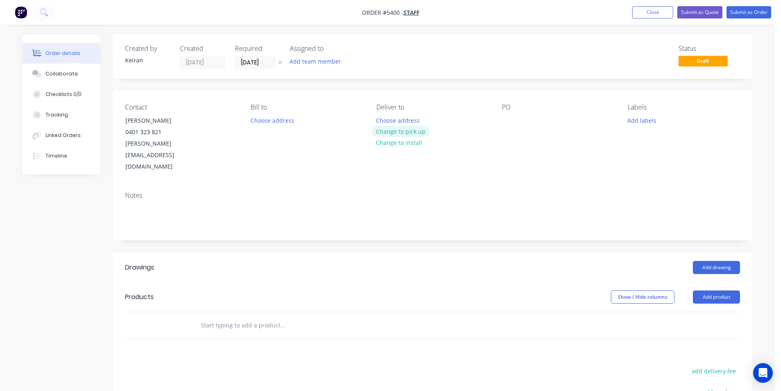
click at [398, 134] on button "Change to pick up" at bounding box center [401, 131] width 58 height 11
click at [502, 123] on div at bounding box center [508, 120] width 13 height 12
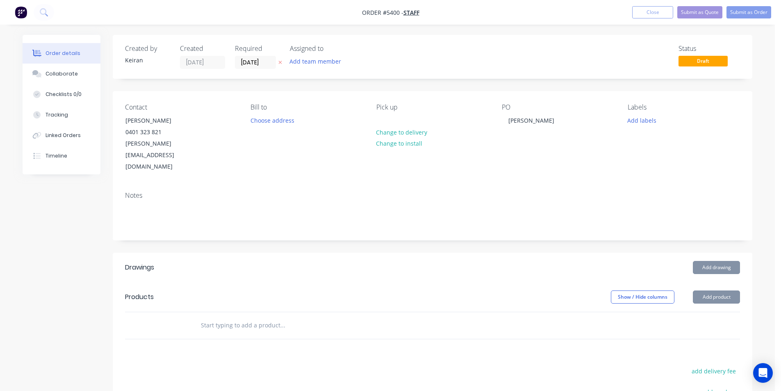
click at [355, 312] on div at bounding box center [338, 325] width 295 height 27
click at [325, 312] on div at bounding box center [338, 325] width 295 height 27
click at [327, 317] on input "text" at bounding box center [282, 325] width 164 height 16
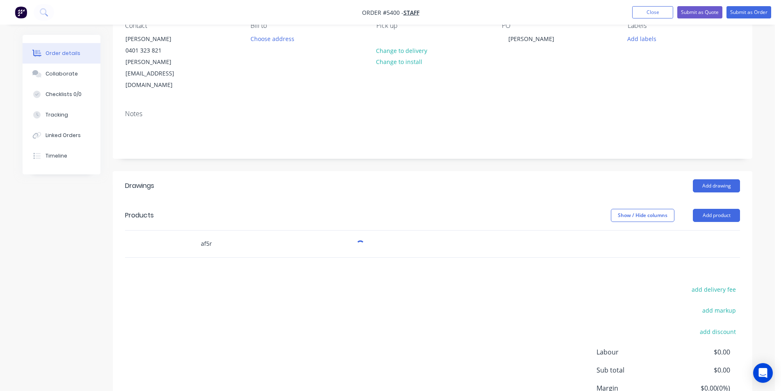
scroll to position [82, 0]
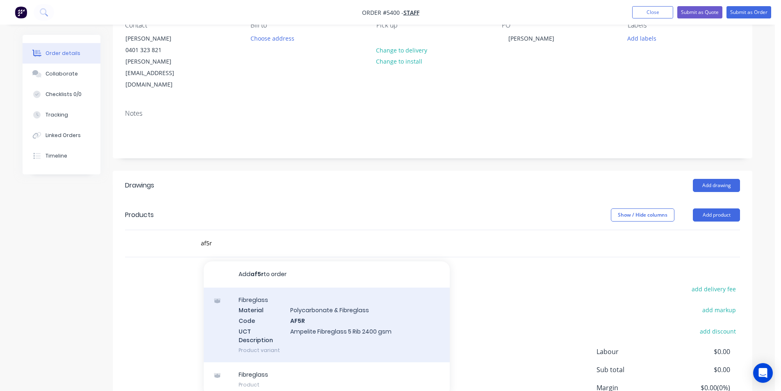
click at [357, 304] on div "Fibreglass Material Polycarbonate & Fibreglass Code AF5R UCT Description Ampeli…" at bounding box center [327, 324] width 246 height 75
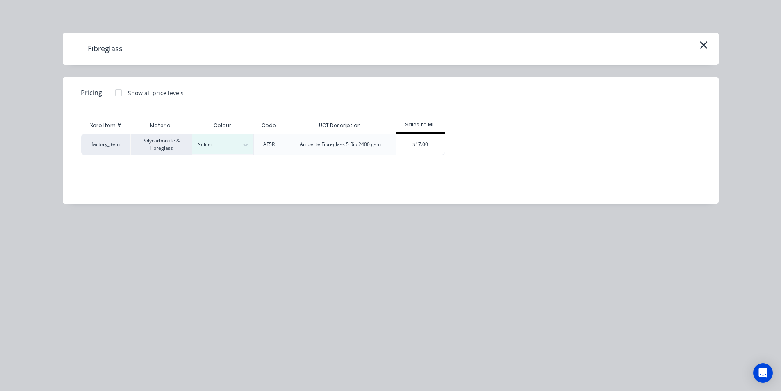
click at [224, 157] on div "Xero Item # Material Colour Code UCT Description Sales to MD factory_item Polyc…" at bounding box center [385, 150] width 644 height 82
click at [226, 149] on div at bounding box center [216, 144] width 37 height 9
click at [103, 314] on div "Opal" at bounding box center [51, 321] width 103 height 15
click at [416, 155] on div "Xero Item # Material Colour Code UCT Description Sales to MD factory_item Polyc…" at bounding box center [385, 150] width 644 height 82
drag, startPoint x: 417, startPoint y: 152, endPoint x: 370, endPoint y: 178, distance: 54.2
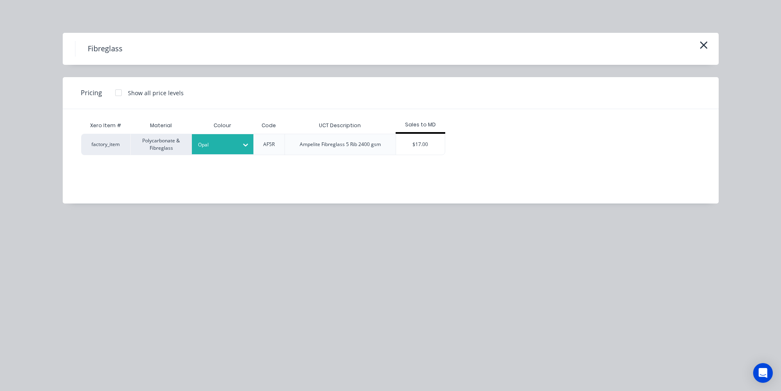
click at [417, 152] on div "$17.00" at bounding box center [420, 144] width 49 height 21
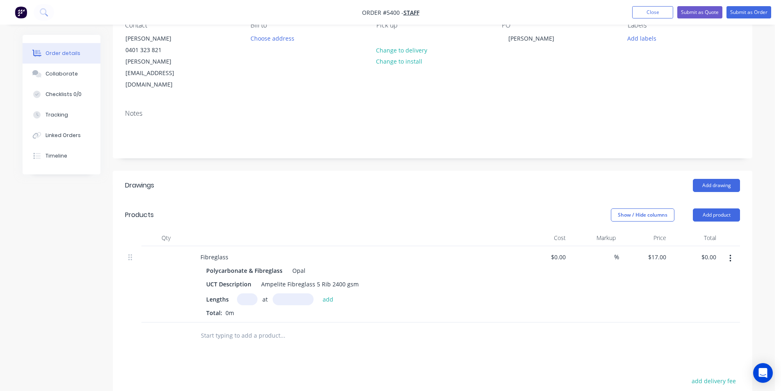
click at [253, 293] on input "text" at bounding box center [247, 299] width 21 height 12
click at [319, 293] on button "add" at bounding box center [328, 298] width 19 height 11
click at [361, 278] on div "UCT Description Ampelite Fibreglass 5 Rib 2400 gsm" at bounding box center [353, 284] width 300 height 12
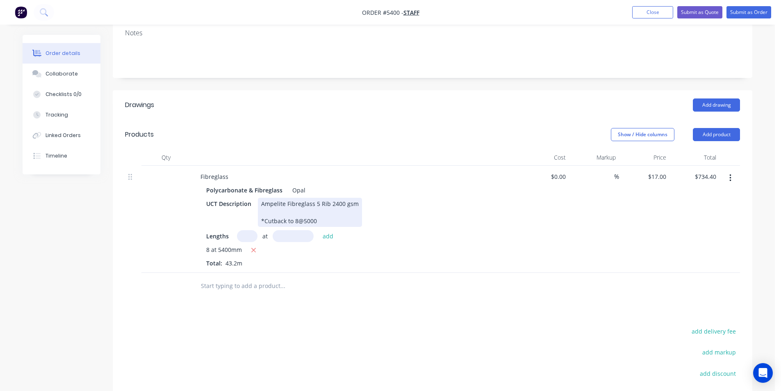
scroll to position [164, 0]
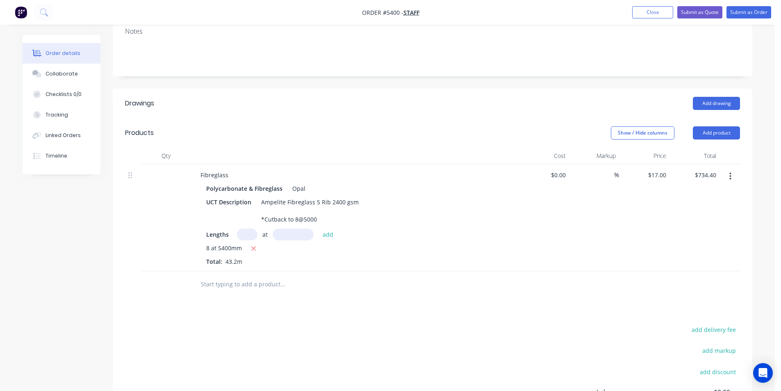
click at [267, 276] on input "text" at bounding box center [282, 284] width 164 height 16
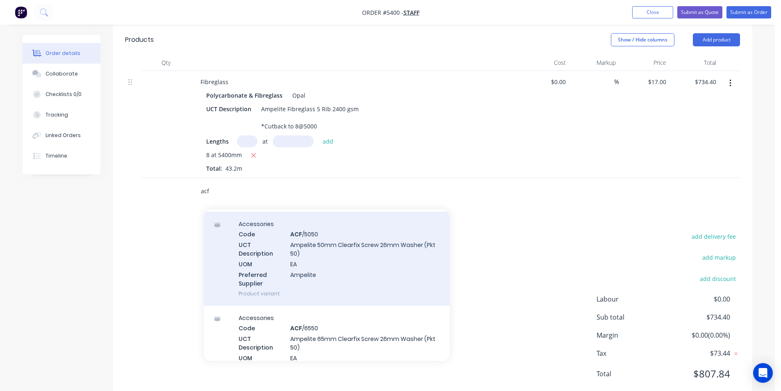
scroll to position [123, 0]
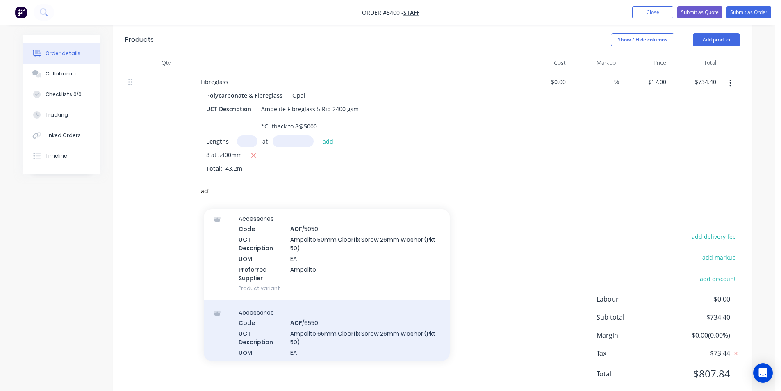
click at [332, 300] on div "Accessories Code ACF /6550 UCT Description Ampelite 65mm Clearfix Screw 26mm Wa…" at bounding box center [327, 347] width 246 height 94
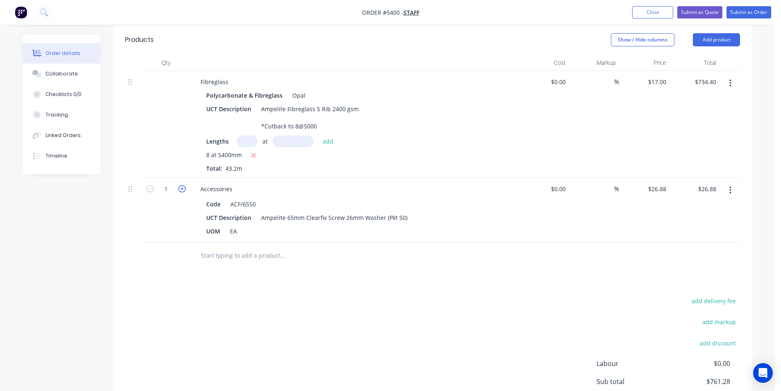
click at [183, 185] on icon "button" at bounding box center [181, 188] width 7 height 7
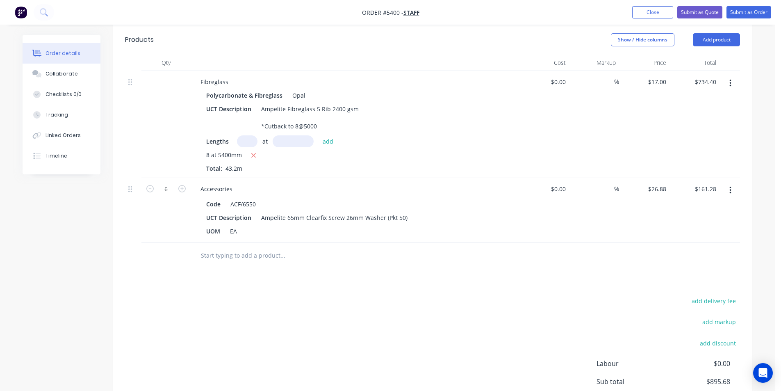
click at [251, 247] on input "text" at bounding box center [282, 255] width 164 height 16
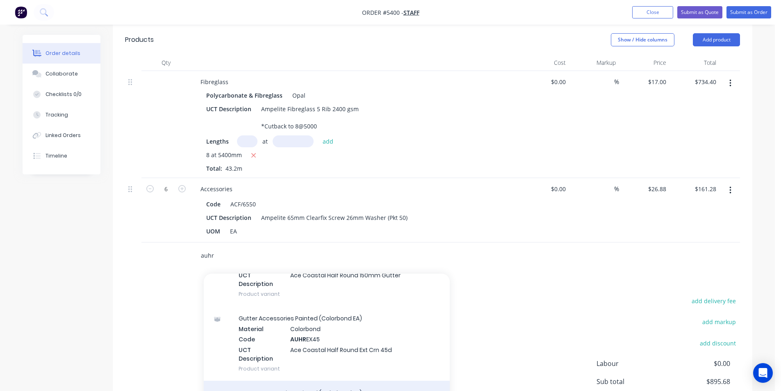
scroll to position [82, 0]
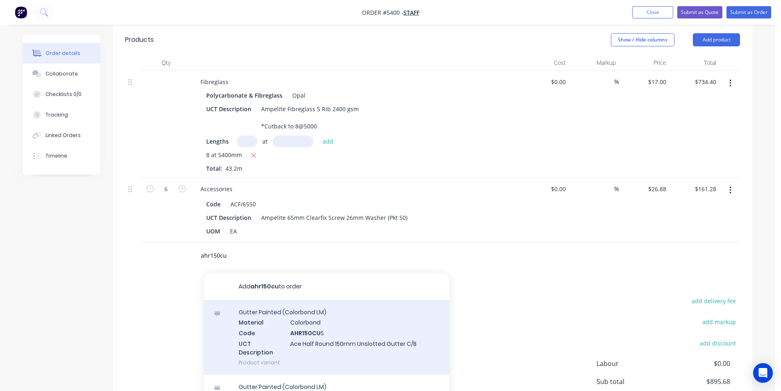
click at [319, 317] on div "Gutter Painted (Colorbond LM) Material Colorbond Code AHR150CU S UCT Descriptio…" at bounding box center [327, 337] width 246 height 75
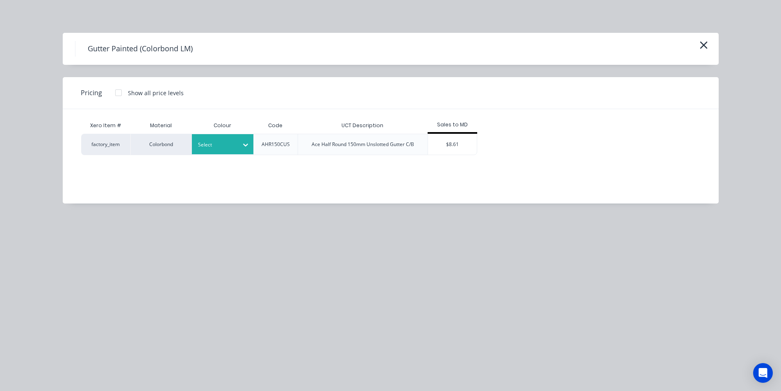
click at [218, 148] on div at bounding box center [216, 144] width 37 height 9
click at [103, 154] on div "Dover White" at bounding box center [51, 146] width 103 height 15
click at [472, 147] on div "$8.61" at bounding box center [452, 144] width 49 height 21
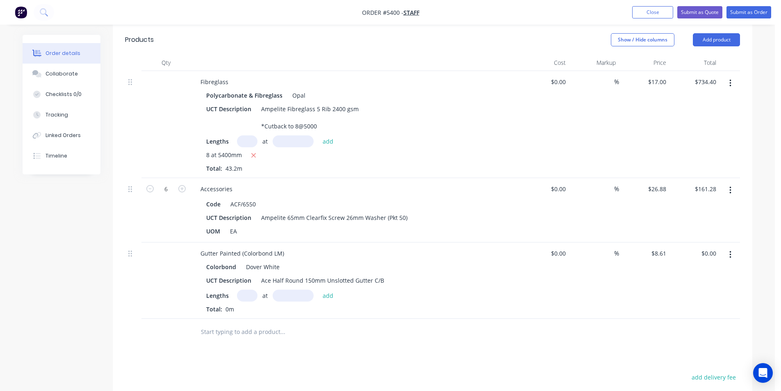
click at [250, 289] on input "text" at bounding box center [247, 295] width 21 height 12
click at [319, 289] on button "add" at bounding box center [328, 294] width 19 height 11
click at [265, 337] on input "text" at bounding box center [282, 345] width 164 height 16
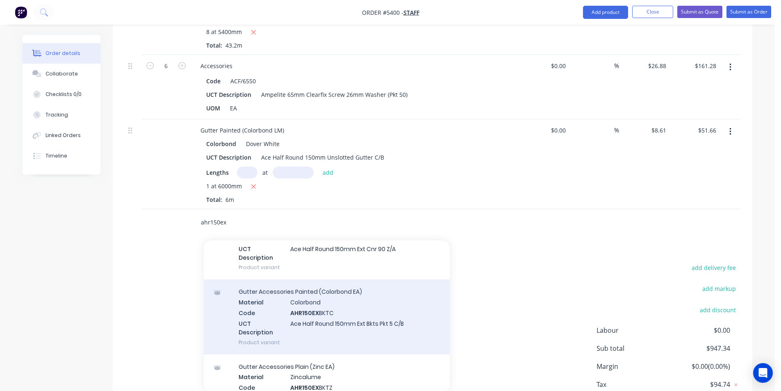
scroll to position [287, 0]
click at [364, 307] on div "Gutter Accessories Painted (Colorbond EA) Material Colorbond Code AHR150EX BKTC…" at bounding box center [327, 315] width 246 height 75
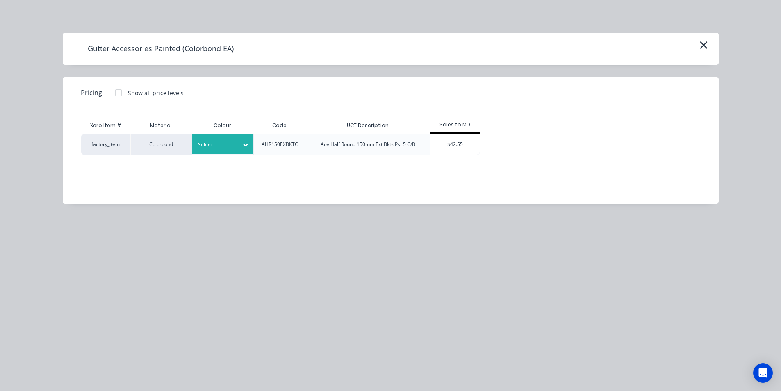
click at [222, 149] on div "Select" at bounding box center [215, 144] width 46 height 11
click at [103, 31] on div "Dover White" at bounding box center [51, 23] width 103 height 15
click at [454, 141] on div "$42.55" at bounding box center [455, 144] width 49 height 21
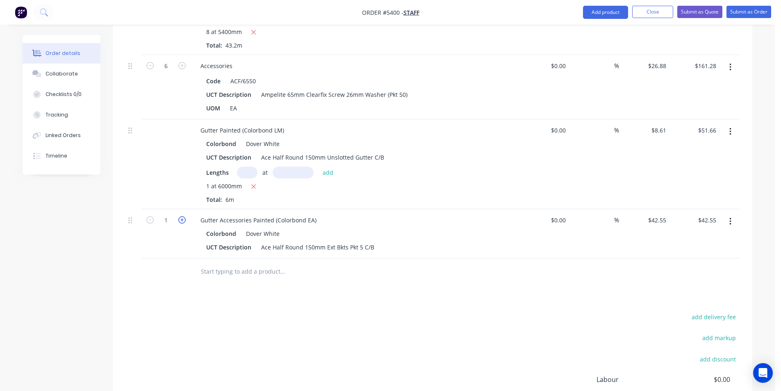
click at [183, 216] on icon "button" at bounding box center [181, 219] width 7 height 7
click at [252, 263] on input "text" at bounding box center [282, 271] width 164 height 16
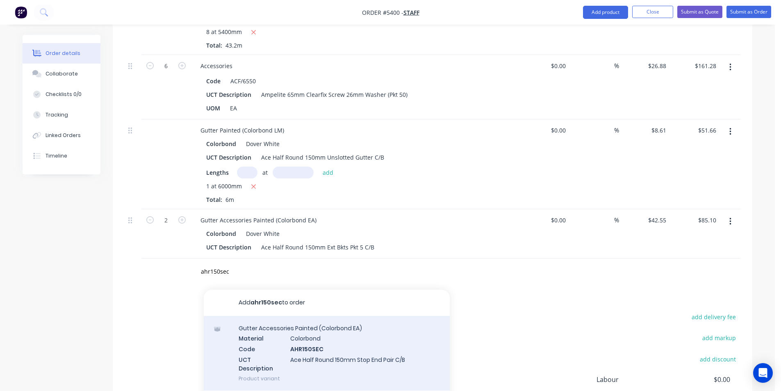
click at [333, 324] on div "Gutter Accessories Painted (Colorbond EA) Material Colorbond Code AHR150SEC UCT…" at bounding box center [327, 353] width 246 height 75
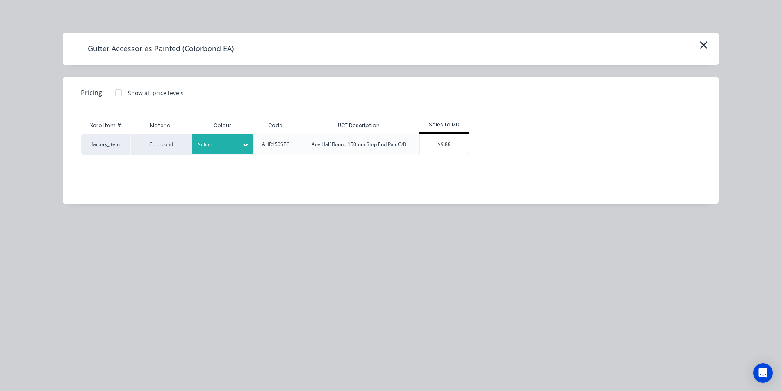
click at [230, 148] on div at bounding box center [216, 144] width 37 height 9
drag, startPoint x: 245, startPoint y: 163, endPoint x: 398, endPoint y: 146, distance: 154.2
click at [103, 31] on div "Dover White" at bounding box center [51, 23] width 103 height 15
click at [445, 139] on div "$9.88" at bounding box center [444, 144] width 49 height 21
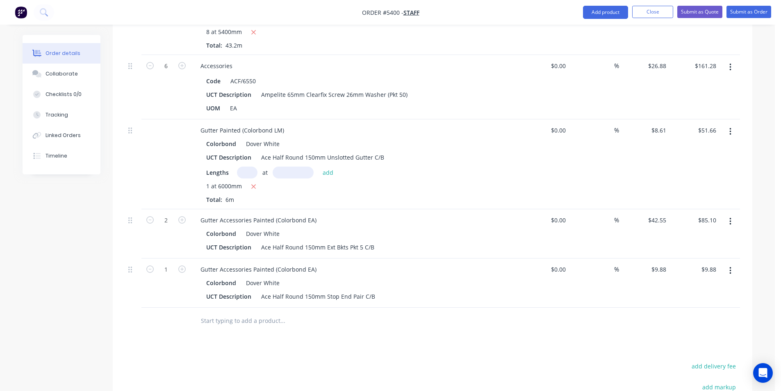
click at [225, 312] on input "text" at bounding box center [282, 320] width 164 height 16
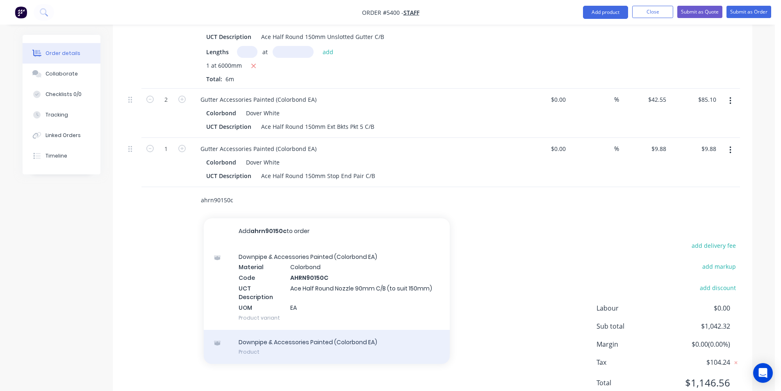
scroll to position [503, 0]
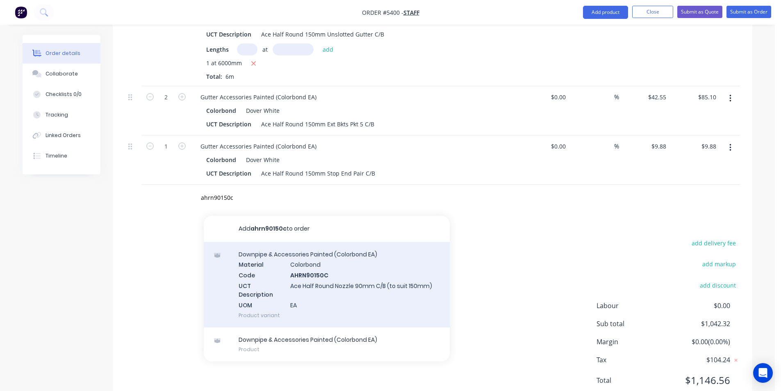
click at [351, 278] on div "Downpipe & Accessories Painted (Colorbond EA) Material Colorbond Code AHRN90150…" at bounding box center [327, 284] width 246 height 85
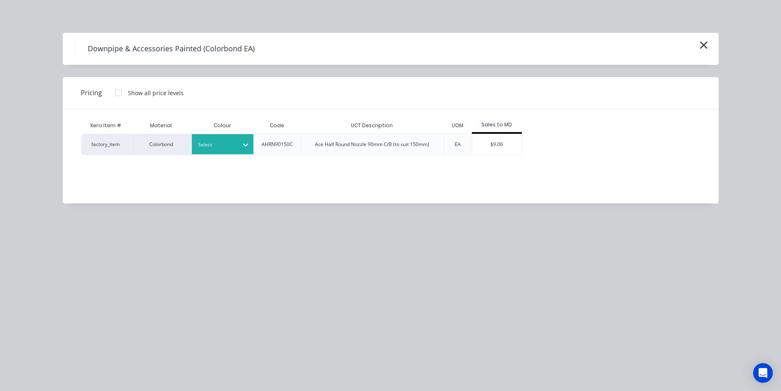
click at [219, 152] on div "Select" at bounding box center [223, 144] width 62 height 20
drag, startPoint x: 226, startPoint y: 196, endPoint x: 356, endPoint y: 174, distance: 132.3
click at [478, 140] on div "$9.06" at bounding box center [496, 144] width 49 height 21
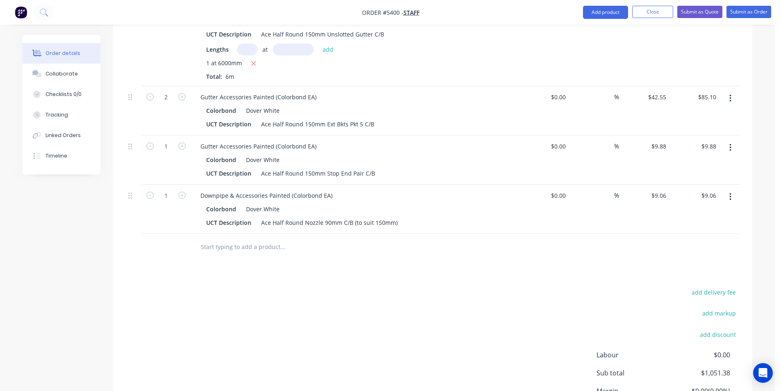
click at [206, 239] on input "text" at bounding box center [282, 247] width 164 height 16
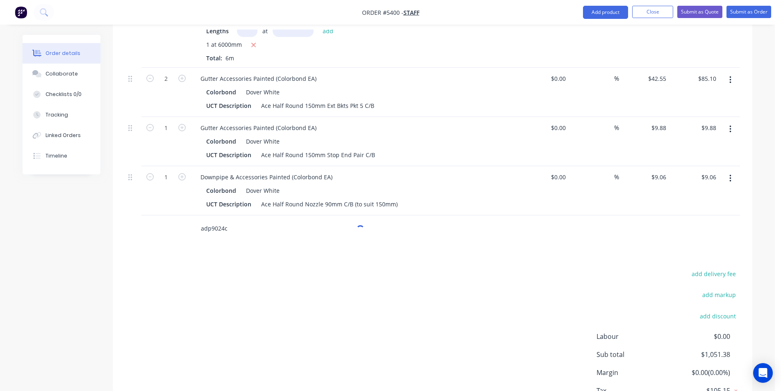
scroll to position [559, 0]
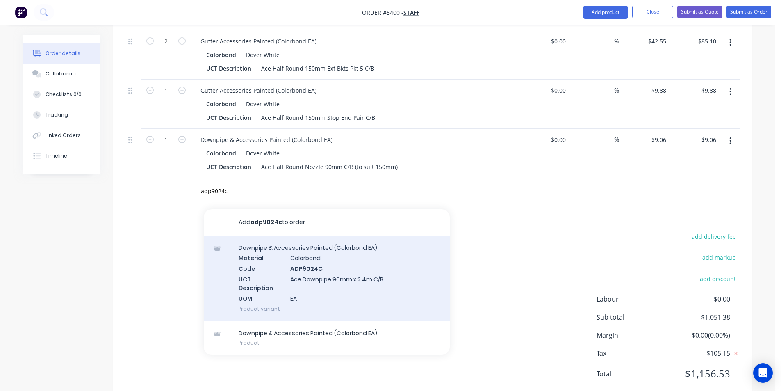
click at [360, 279] on div "Downpipe & Accessories Painted (Colorbond EA) Material Colorbond Code ADP9024C …" at bounding box center [327, 277] width 246 height 85
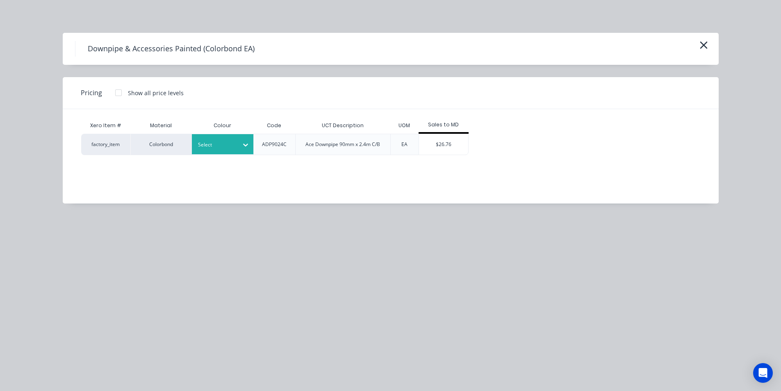
click at [217, 140] on div "Select" at bounding box center [215, 144] width 46 height 11
click at [455, 138] on div "$26.76" at bounding box center [443, 144] width 49 height 21
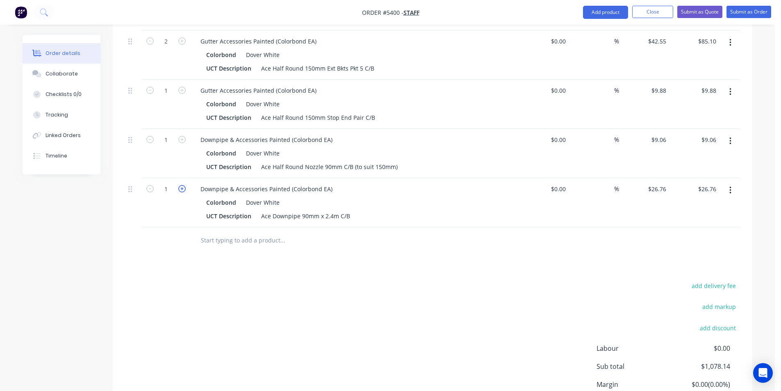
drag, startPoint x: 182, startPoint y: 164, endPoint x: 214, endPoint y: 252, distance: 93.5
click at [181, 185] on icon "button" at bounding box center [181, 188] width 7 height 7
click at [255, 232] on input "text" at bounding box center [282, 240] width 164 height 16
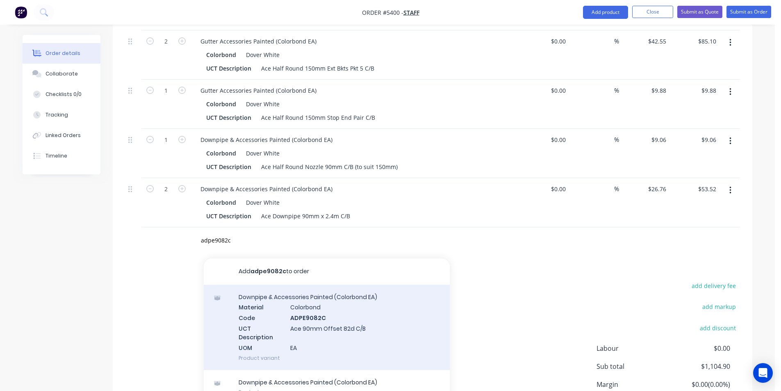
click at [344, 302] on div "Downpipe & Accessories Painted (Colorbond EA) Material Colorbond Code ADPE9082C…" at bounding box center [327, 327] width 246 height 85
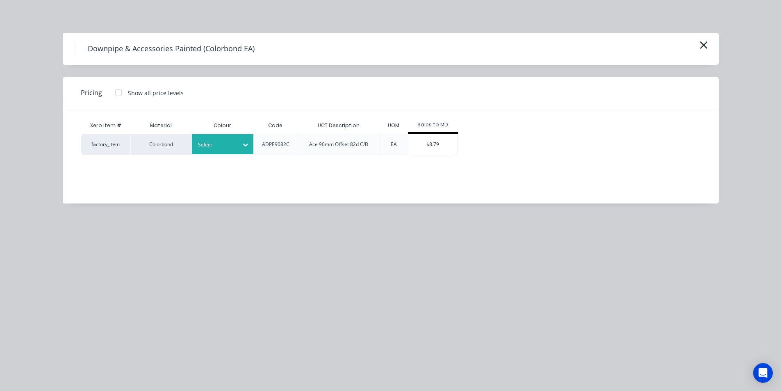
click at [244, 141] on icon at bounding box center [245, 145] width 8 height 8
drag, startPoint x: 426, startPoint y: 145, endPoint x: 362, endPoint y: 169, distance: 68.6
click at [428, 145] on div "$8.79" at bounding box center [432, 144] width 49 height 21
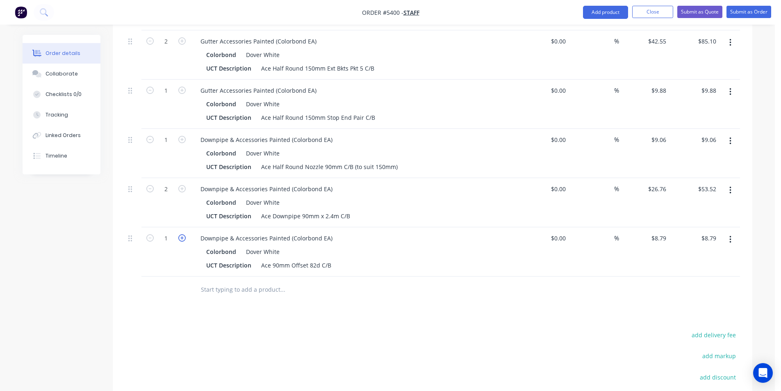
click at [185, 234] on icon "button" at bounding box center [181, 237] width 7 height 7
click at [244, 276] on div at bounding box center [338, 289] width 295 height 27
click at [246, 281] on input "text" at bounding box center [282, 289] width 164 height 16
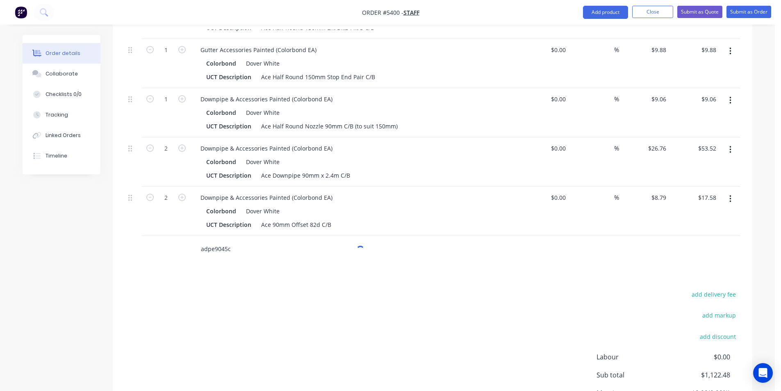
scroll to position [657, 0]
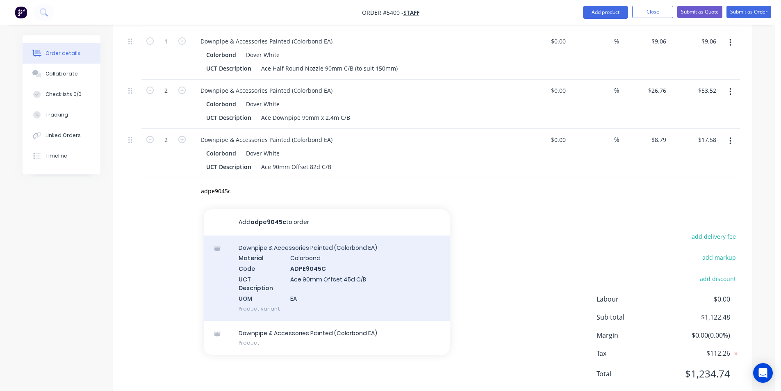
click at [333, 263] on div "Downpipe & Accessories Painted (Colorbond EA) Material Colorbond Code ADPE9045C…" at bounding box center [327, 277] width 246 height 85
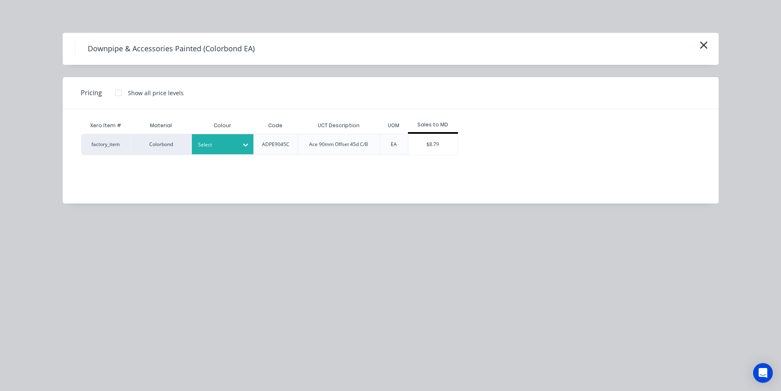
click at [215, 154] on div "Select" at bounding box center [223, 144] width 62 height 20
click at [427, 147] on div "$8.79" at bounding box center [432, 144] width 49 height 21
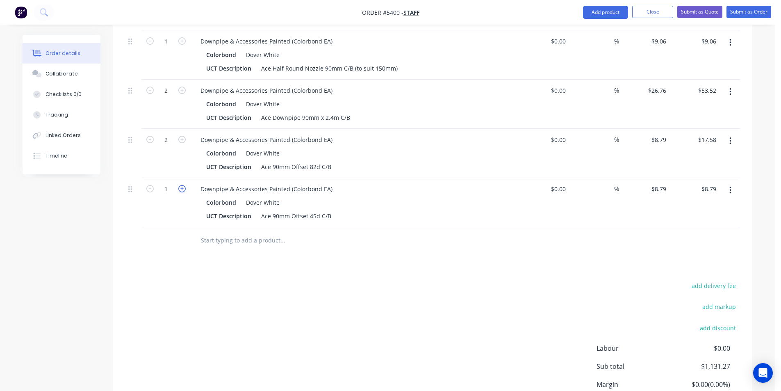
click at [179, 185] on icon "button" at bounding box center [181, 188] width 7 height 7
click at [227, 232] on input "text" at bounding box center [282, 240] width 164 height 16
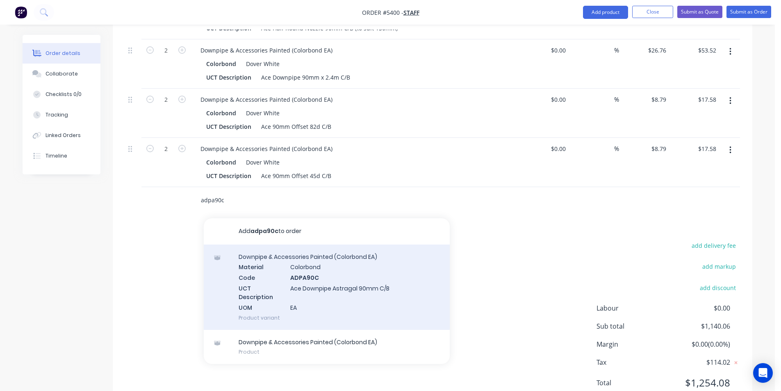
scroll to position [698, 0]
click at [291, 296] on div "Downpipe & Accessories Painted (Colorbond EA) Material Colorbond Code ADPA90C U…" at bounding box center [327, 286] width 246 height 85
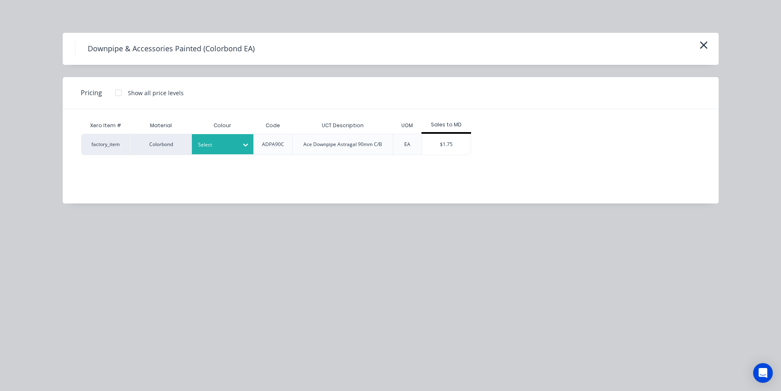
click at [214, 141] on div at bounding box center [216, 144] width 37 height 9
drag, startPoint x: 231, startPoint y: 170, endPoint x: 549, endPoint y: 154, distance: 318.6
click at [456, 145] on div "$1.75" at bounding box center [446, 144] width 49 height 21
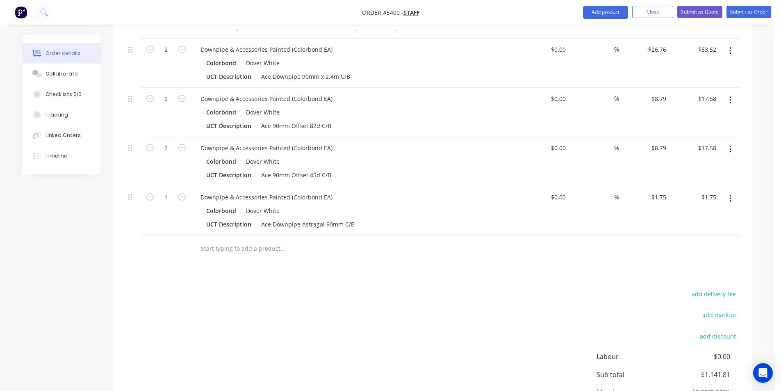
drag, startPoint x: 184, startPoint y: 169, endPoint x: 182, endPoint y: 174, distance: 4.8
click at [184, 192] on button "button" at bounding box center [182, 196] width 11 height 9
click at [282, 235] on div at bounding box center [338, 248] width 295 height 27
click at [276, 240] on input "text" at bounding box center [282, 248] width 164 height 16
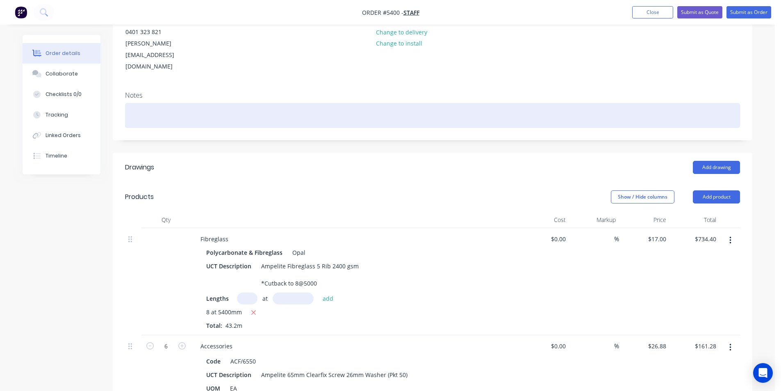
scroll to position [83, 0]
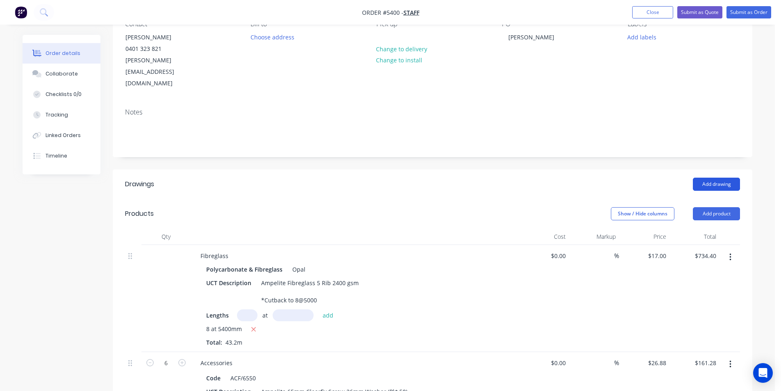
click at [716, 178] on button "Add drawing" at bounding box center [716, 184] width 47 height 13
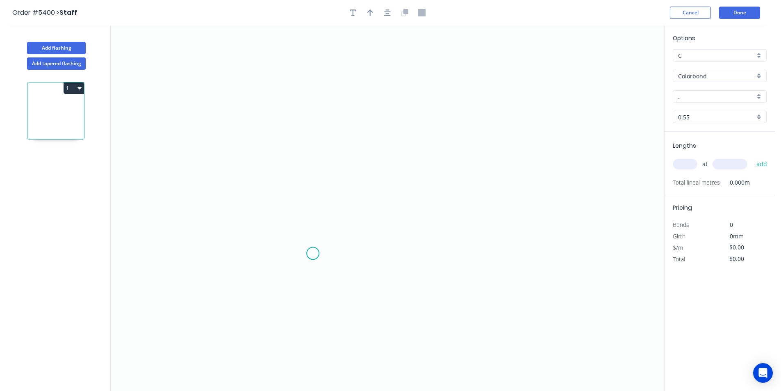
click at [313, 248] on icon "0" at bounding box center [388, 207] width 554 height 365
click at [312, 83] on icon "0" at bounding box center [388, 207] width 554 height 365
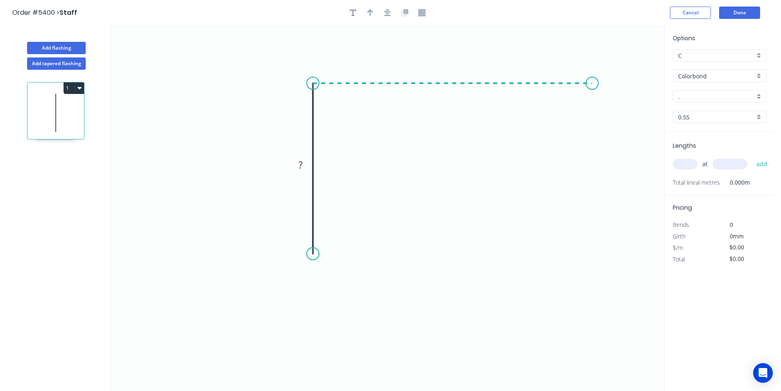
click at [592, 81] on icon "0 ?" at bounding box center [388, 207] width 554 height 365
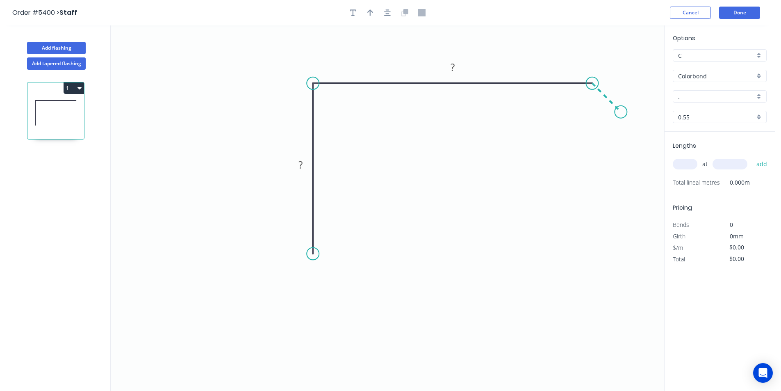
click at [621, 116] on icon "0 ? ?" at bounding box center [388, 207] width 554 height 365
click at [626, 136] on div "Crush & Fold" at bounding box center [662, 143] width 82 height 17
click at [628, 137] on div "Flip bend" at bounding box center [663, 142] width 82 height 17
click at [336, 279] on div "Crush & Fold" at bounding box center [351, 283] width 82 height 17
click at [383, 7] on div at bounding box center [387, 13] width 86 height 12
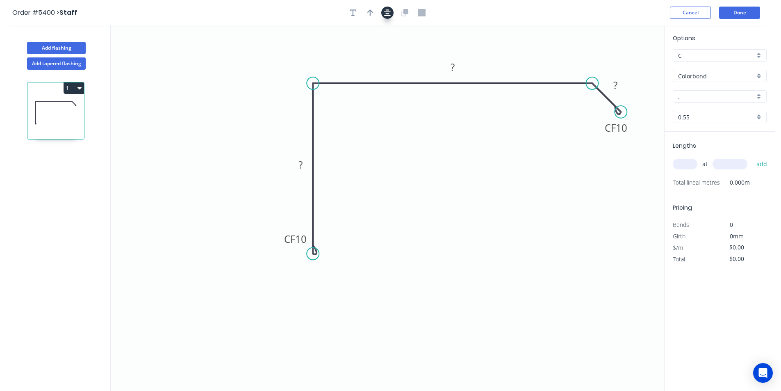
click at [383, 16] on button "button" at bounding box center [387, 13] width 12 height 12
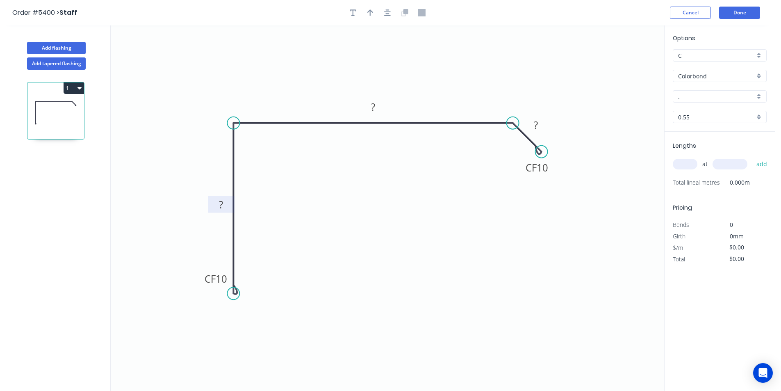
click at [226, 202] on rect at bounding box center [221, 204] width 16 height 11
click at [746, 93] on input "." at bounding box center [716, 96] width 77 height 9
click at [746, 133] on div "Dover White" at bounding box center [719, 126] width 93 height 14
click at [691, 166] on input "text" at bounding box center [685, 164] width 25 height 11
click at [752, 157] on button "add" at bounding box center [761, 164] width 19 height 14
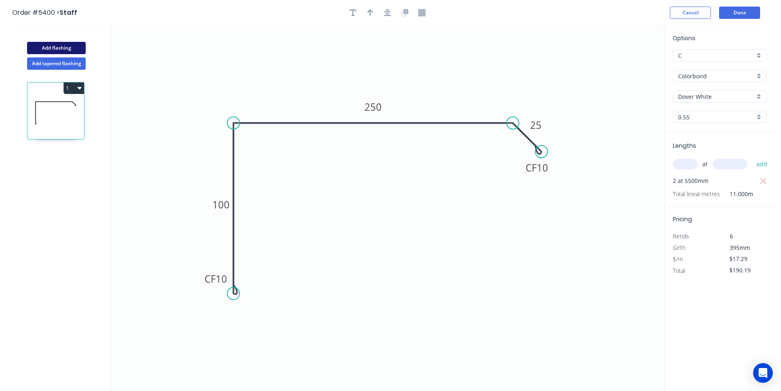
click at [66, 46] on button "Add flashing" at bounding box center [56, 48] width 59 height 12
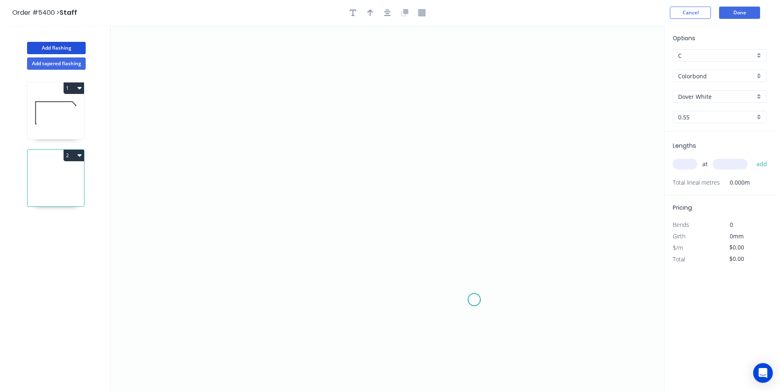
click at [474, 300] on icon "0" at bounding box center [388, 207] width 554 height 365
click at [216, 296] on icon "0" at bounding box center [388, 207] width 554 height 365
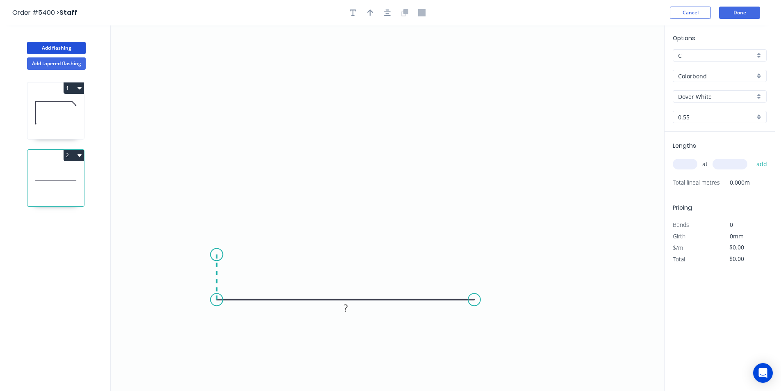
click at [216, 255] on icon "0 ?" at bounding box center [388, 207] width 554 height 365
click at [428, 253] on icon "0 ? ?" at bounding box center [388, 207] width 554 height 365
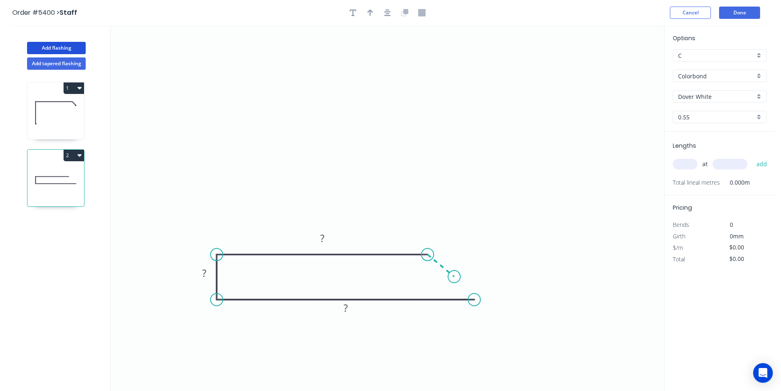
click at [454, 277] on icon "0 ? ? ?" at bounding box center [388, 207] width 554 height 365
drag, startPoint x: 463, startPoint y: 300, endPoint x: 459, endPoint y: 294, distance: 7.1
click at [463, 299] on div "Crush & Fold" at bounding box center [495, 304] width 82 height 17
click at [465, 293] on div "Flip bend" at bounding box center [498, 301] width 82 height 17
drag, startPoint x: 469, startPoint y: 255, endPoint x: 515, endPoint y: 276, distance: 50.5
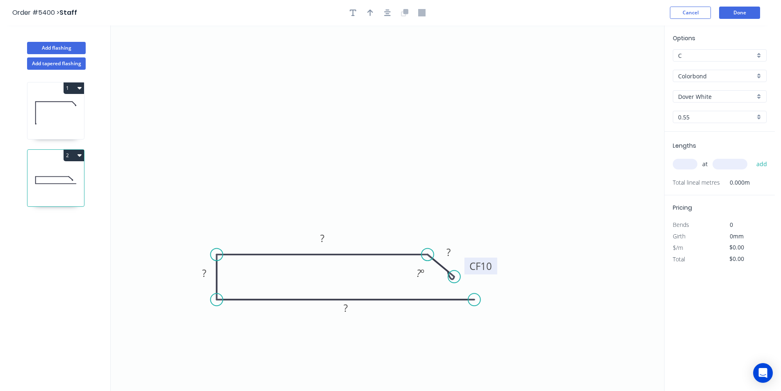
click at [497, 274] on rect at bounding box center [481, 265] width 33 height 17
click at [439, 297] on div "Hide angle" at bounding box center [460, 302] width 82 height 17
click at [450, 254] on tspan "?" at bounding box center [449, 252] width 4 height 14
click at [374, 9] on button "button" at bounding box center [370, 13] width 12 height 12
drag, startPoint x: 622, startPoint y: 63, endPoint x: 343, endPoint y: 89, distance: 280.4
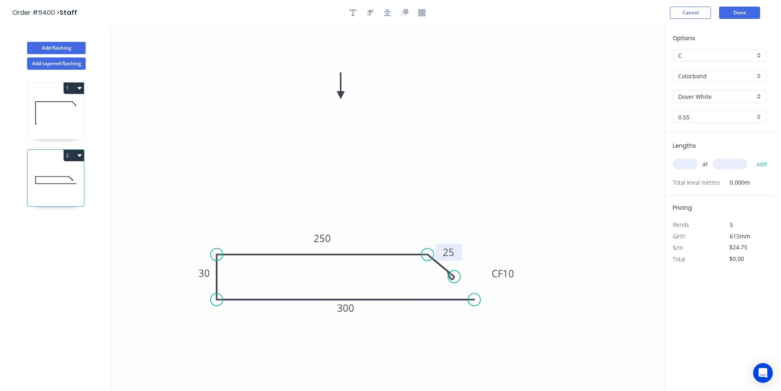
click at [342, 91] on icon at bounding box center [340, 86] width 7 height 26
click at [385, 16] on button "button" at bounding box center [387, 13] width 12 height 12
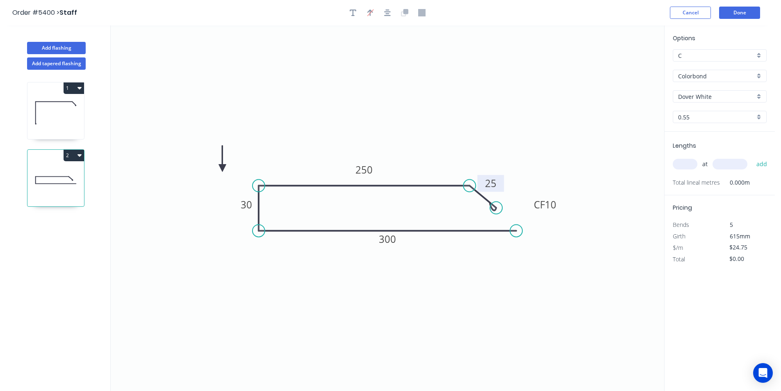
click at [222, 168] on icon at bounding box center [222, 159] width 7 height 26
click at [690, 164] on input "text" at bounding box center [685, 164] width 25 height 11
click at [752, 157] on button "add" at bounding box center [761, 164] width 19 height 14
click at [740, 9] on button "Done" at bounding box center [739, 13] width 41 height 12
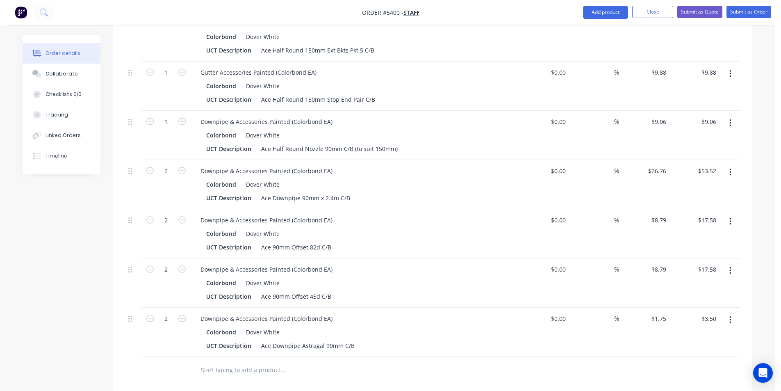
scroll to position [779, 0]
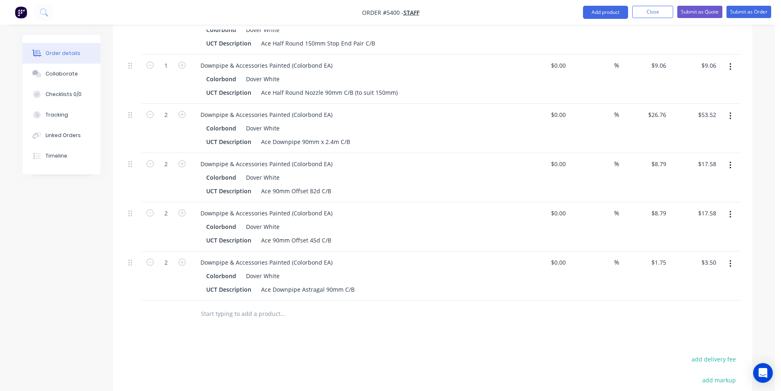
click at [301, 305] on input "text" at bounding box center [282, 313] width 164 height 16
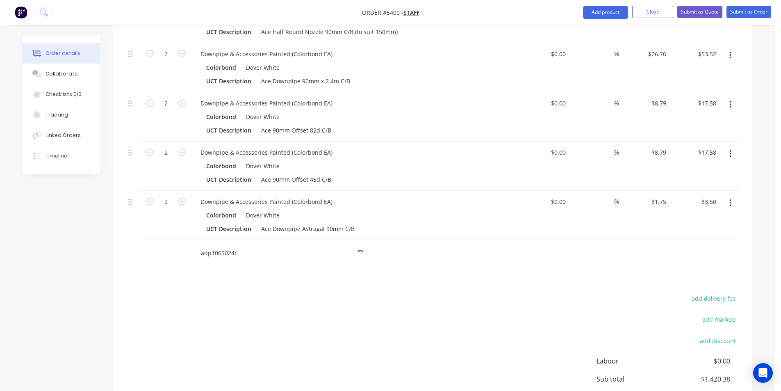
scroll to position [902, 0]
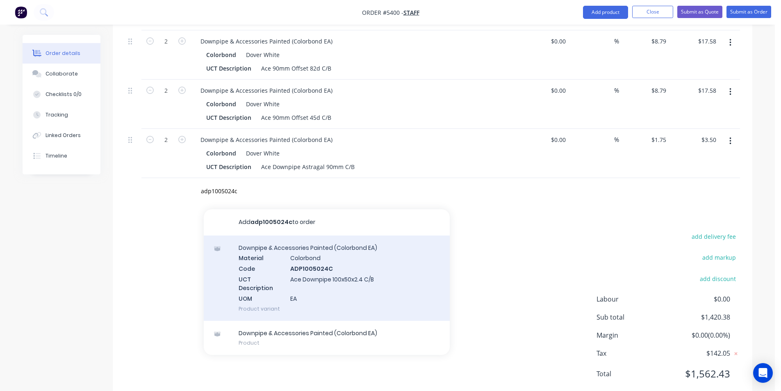
click at [339, 246] on div "Downpipe & Accessories Painted (Colorbond EA) Material Colorbond Code ADP100502…" at bounding box center [327, 277] width 246 height 85
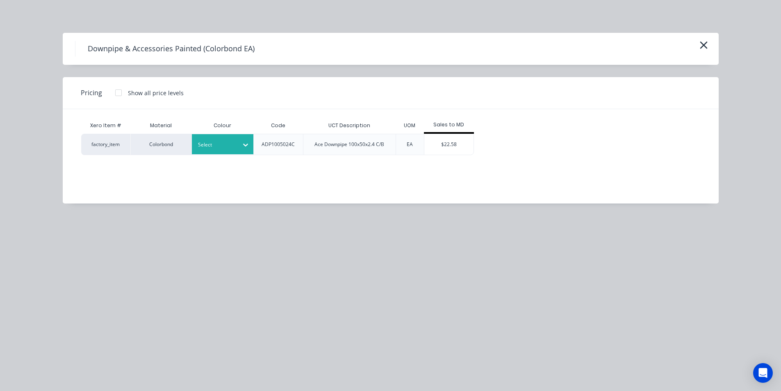
click at [241, 146] on icon at bounding box center [245, 145] width 8 height 8
click at [438, 139] on div "$22.58" at bounding box center [448, 144] width 49 height 21
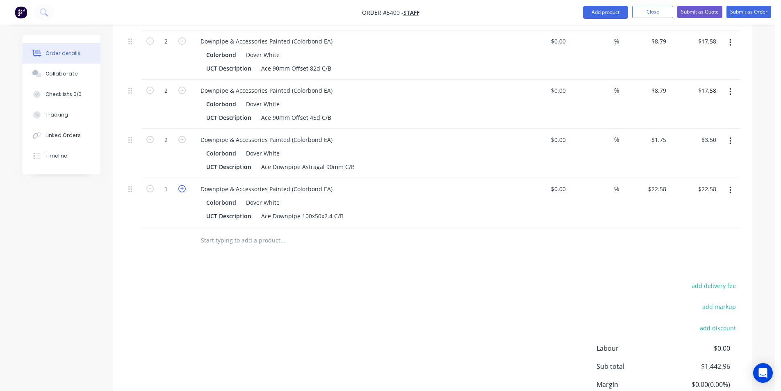
click at [182, 185] on icon "button" at bounding box center [181, 188] width 7 height 7
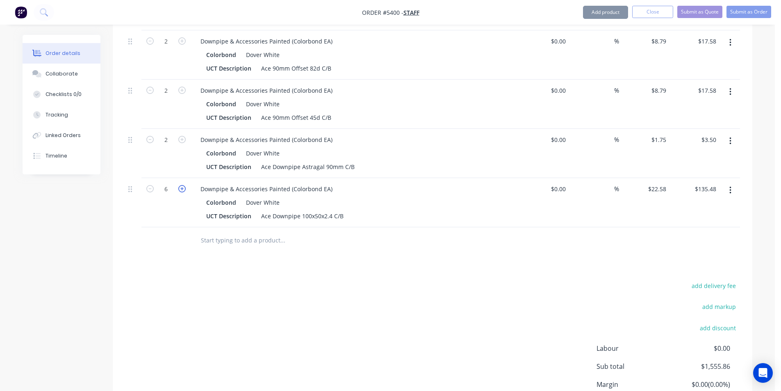
click at [182, 185] on icon "button" at bounding box center [181, 188] width 7 height 7
click at [152, 185] on icon "button" at bounding box center [149, 188] width 7 height 7
click at [235, 232] on input "text" at bounding box center [282, 240] width 164 height 16
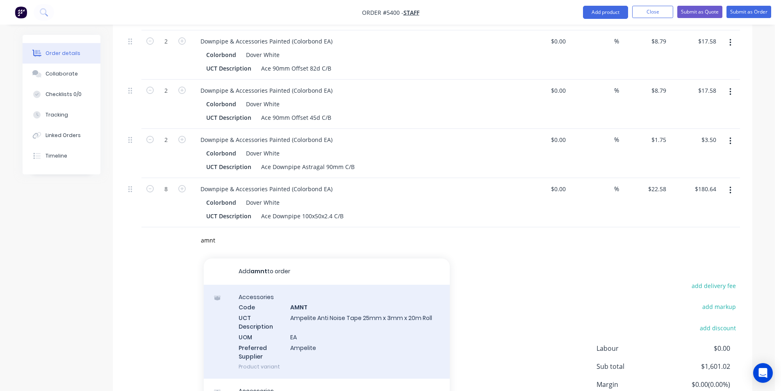
click at [408, 294] on div "Accessories Code AMNT UCT Description Ampelite Anti Noise Tape 25mm x 3mm x 20m…" at bounding box center [327, 332] width 246 height 94
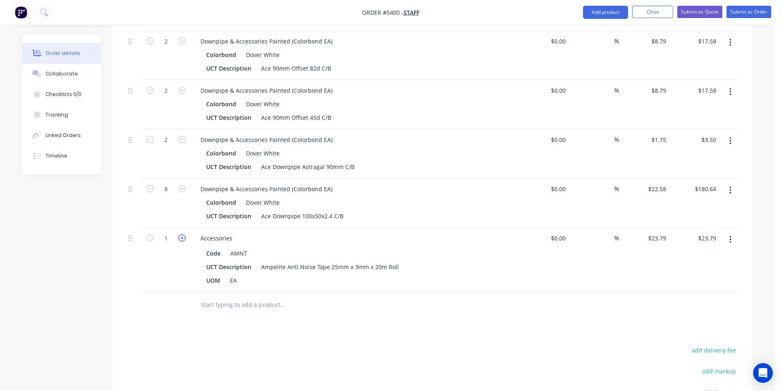
click at [182, 234] on icon "button" at bounding box center [181, 237] width 7 height 7
click at [181, 234] on icon "button" at bounding box center [181, 237] width 7 height 7
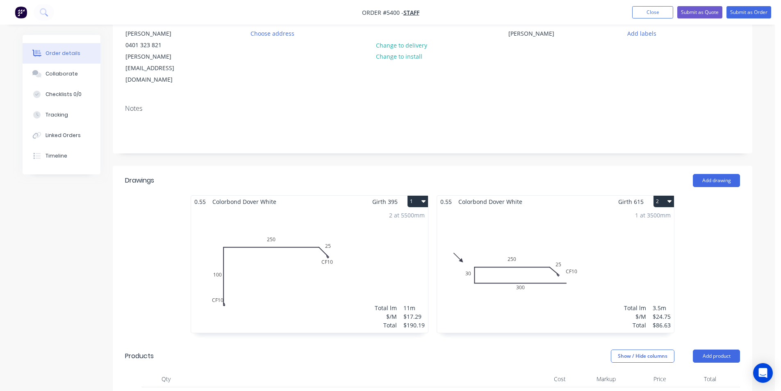
scroll to position [0, 0]
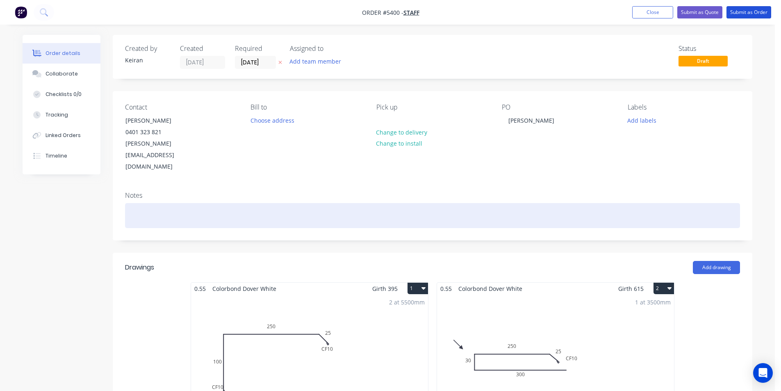
drag, startPoint x: 746, startPoint y: 13, endPoint x: 734, endPoint y: 187, distance: 174.7
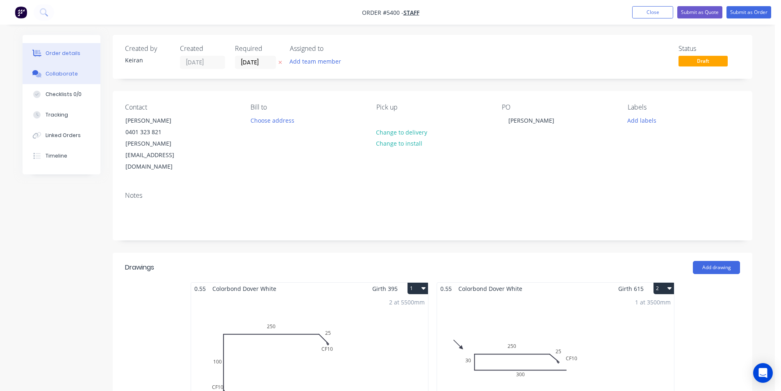
click at [56, 77] on div "Collaborate" at bounding box center [62, 73] width 32 height 7
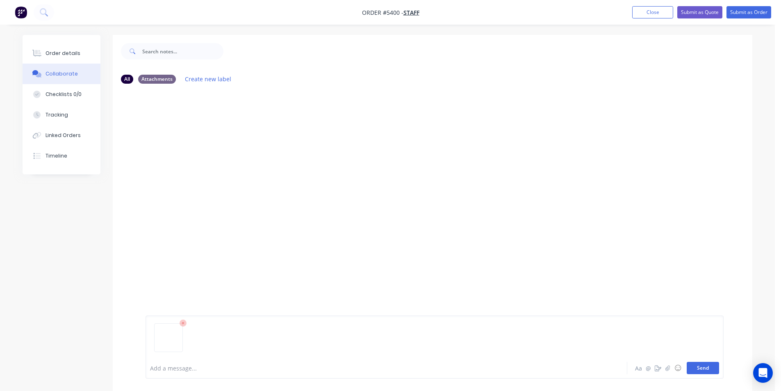
click at [704, 371] on button "Send" at bounding box center [703, 368] width 32 height 12
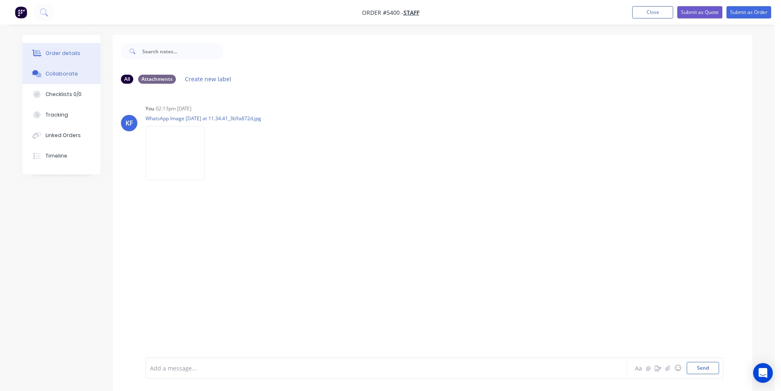
click at [75, 60] on button "Order details" at bounding box center [62, 53] width 78 height 21
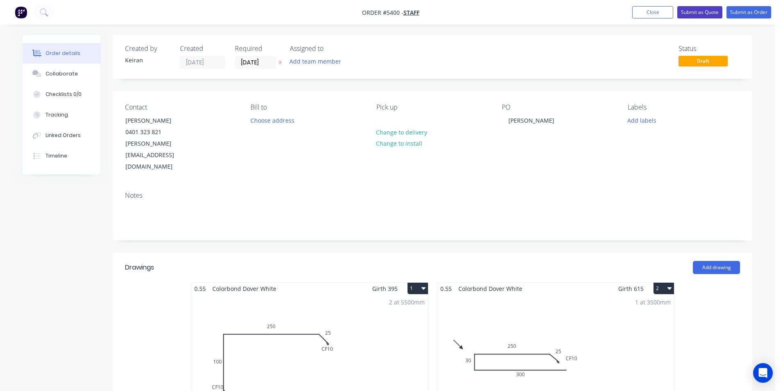
click at [706, 10] on button "Submit as Quote" at bounding box center [699, 12] width 45 height 12
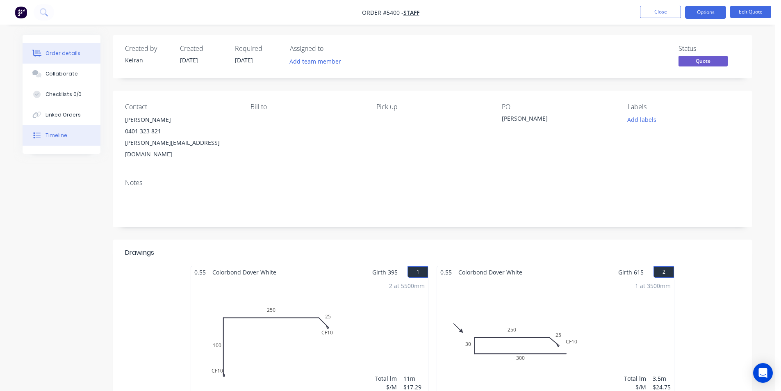
click at [64, 136] on div "Timeline" at bounding box center [57, 135] width 22 height 7
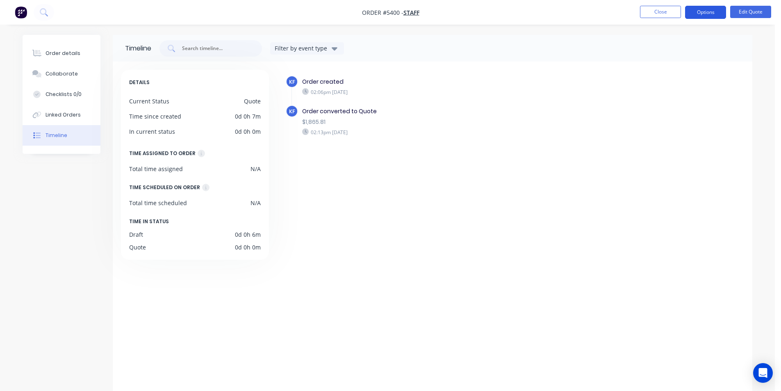
click at [702, 11] on button "Options" at bounding box center [705, 12] width 41 height 13
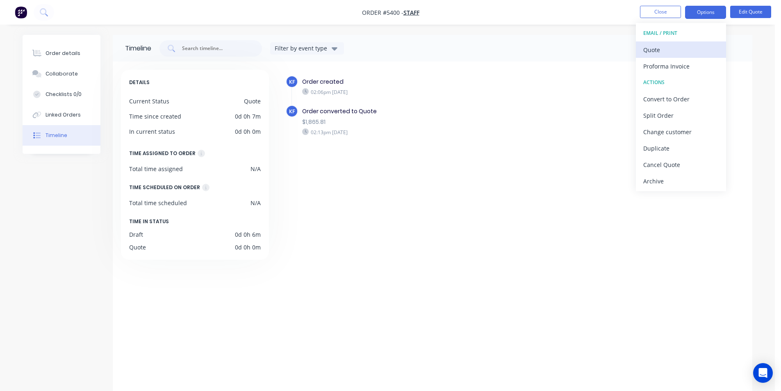
click at [674, 48] on div "Quote" at bounding box center [680, 50] width 75 height 12
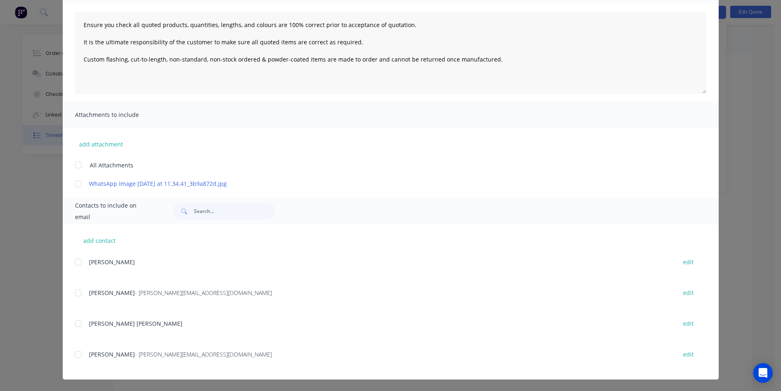
scroll to position [11, 0]
click at [81, 353] on div at bounding box center [78, 354] width 16 height 16
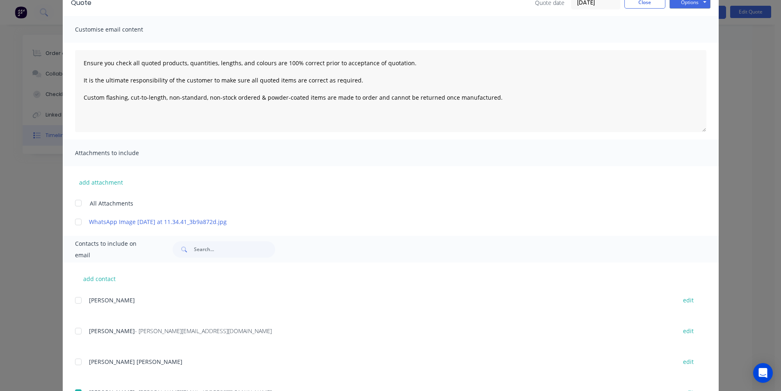
scroll to position [0, 0]
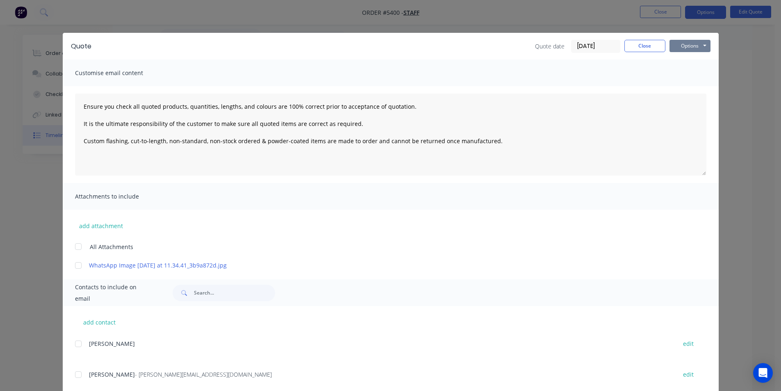
click at [681, 46] on button "Options" at bounding box center [690, 46] width 41 height 12
click at [689, 92] on button "Email" at bounding box center [696, 88] width 52 height 14
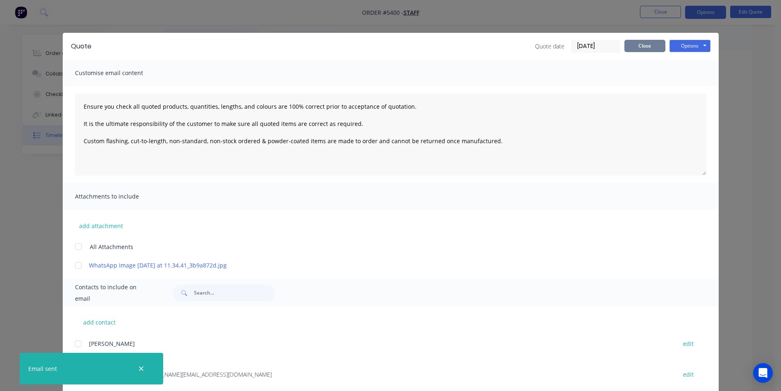
click at [653, 51] on button "Close" at bounding box center [644, 46] width 41 height 12
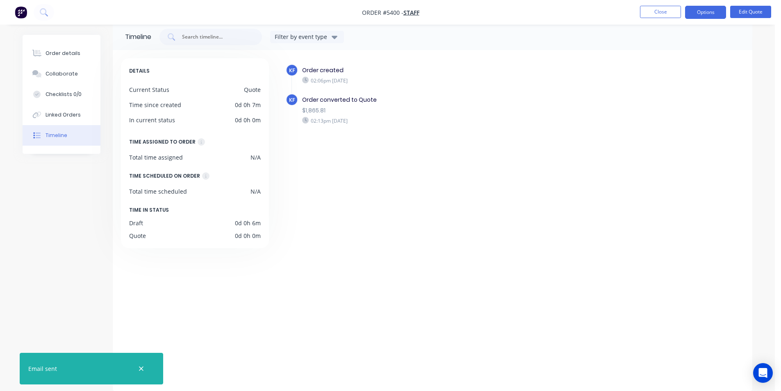
click at [650, 27] on div "Timeline Filter by event type" at bounding box center [433, 36] width 640 height 27
click at [649, 21] on nav "Order #5400 - Staff Close Options Edit Quote" at bounding box center [390, 12] width 781 height 25
click at [651, 9] on button "Close" at bounding box center [660, 12] width 41 height 12
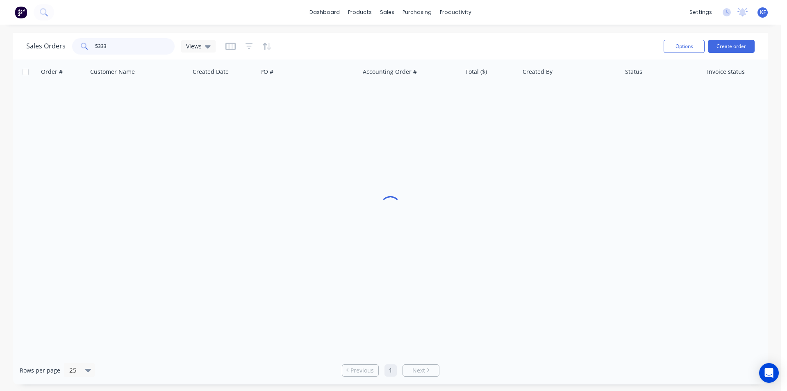
drag, startPoint x: 152, startPoint y: 46, endPoint x: 32, endPoint y: 20, distance: 123.0
click at [36, 22] on div "dashboard products sales purchasing productivity dashboard products Product Cat…" at bounding box center [390, 195] width 781 height 391
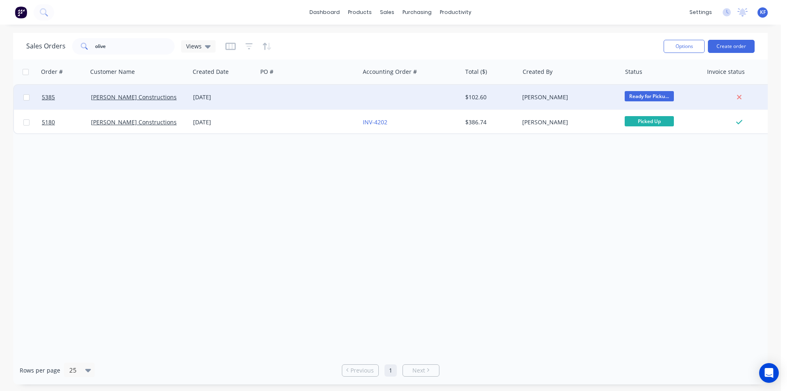
click at [348, 99] on div at bounding box center [308, 97] width 102 height 25
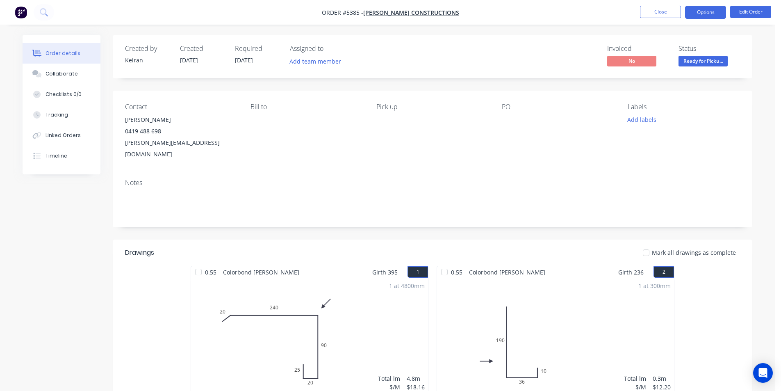
click at [697, 15] on button "Options" at bounding box center [705, 12] width 41 height 13
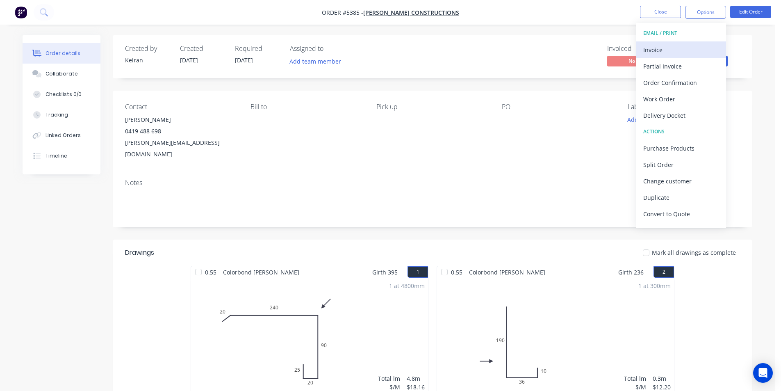
click at [668, 42] on button "Invoice" at bounding box center [681, 49] width 90 height 16
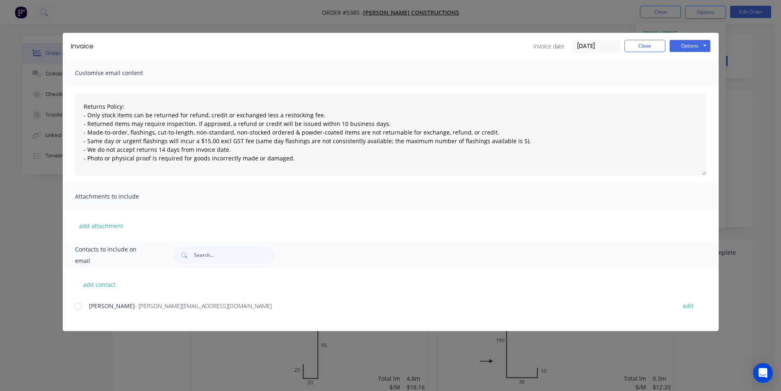
click at [80, 304] on div at bounding box center [78, 306] width 16 height 16
click at [692, 43] on button "Options" at bounding box center [690, 46] width 41 height 12
click at [688, 87] on button "Email" at bounding box center [696, 88] width 52 height 14
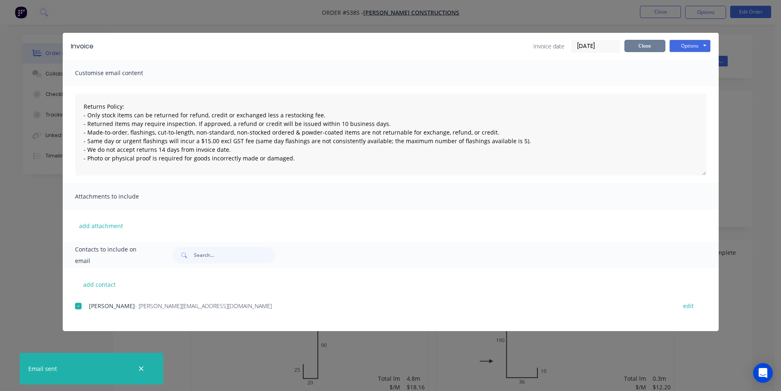
click at [634, 44] on button "Close" at bounding box center [644, 46] width 41 height 12
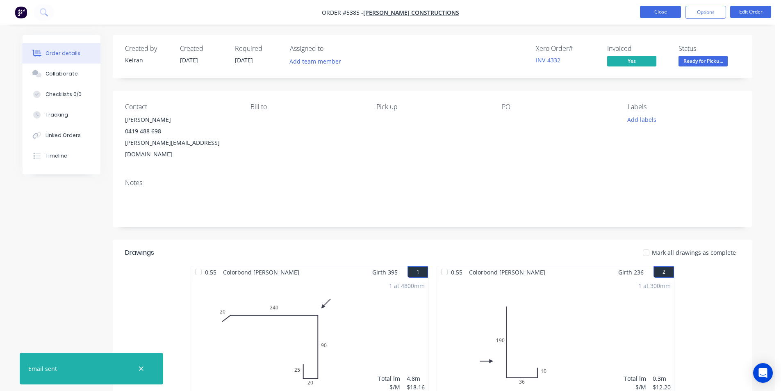
click at [663, 13] on button "Close" at bounding box center [660, 12] width 41 height 12
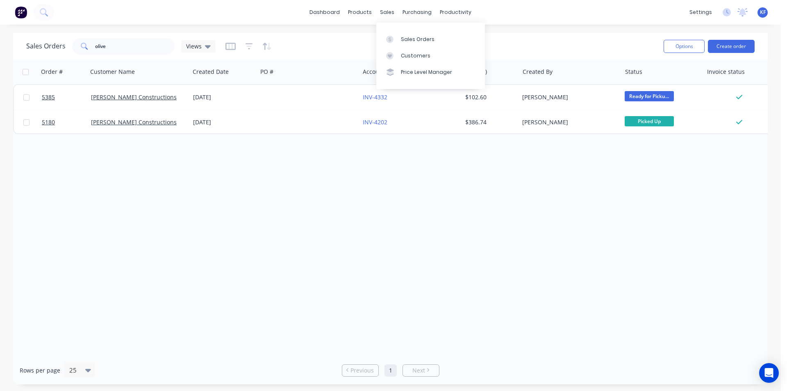
click at [391, 8] on div "sales" at bounding box center [387, 12] width 23 height 12
drag, startPoint x: 130, startPoint y: 42, endPoint x: 18, endPoint y: 41, distance: 112.3
click at [21, 43] on div "Sales Orders olive Views Options Create order" at bounding box center [390, 46] width 755 height 27
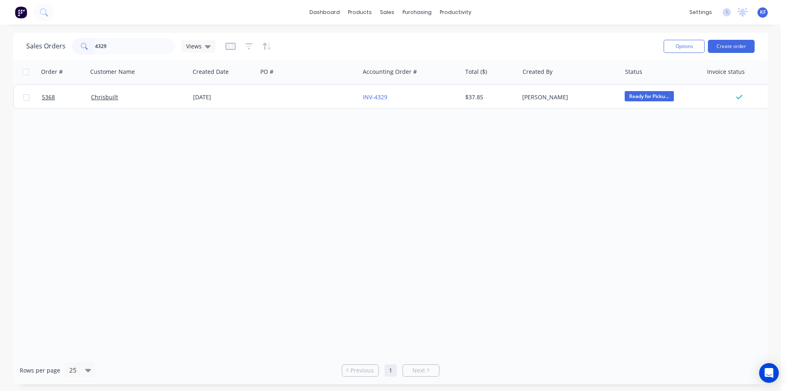
click at [544, 236] on div "Order # Customer Name Created Date PO # Accounting Order # Total ($) Created By…" at bounding box center [390, 207] width 755 height 296
click at [477, 75] on div "Delivery Scheduling" at bounding box center [483, 71] width 51 height 7
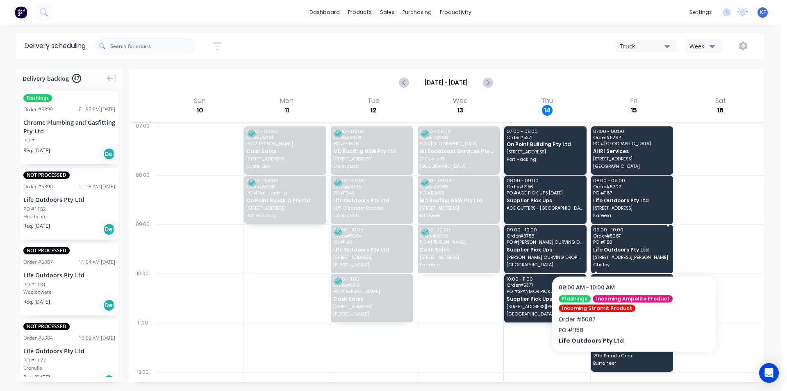
click at [635, 247] on span "Life Outdoors Pty Ltd" at bounding box center [631, 249] width 77 height 5
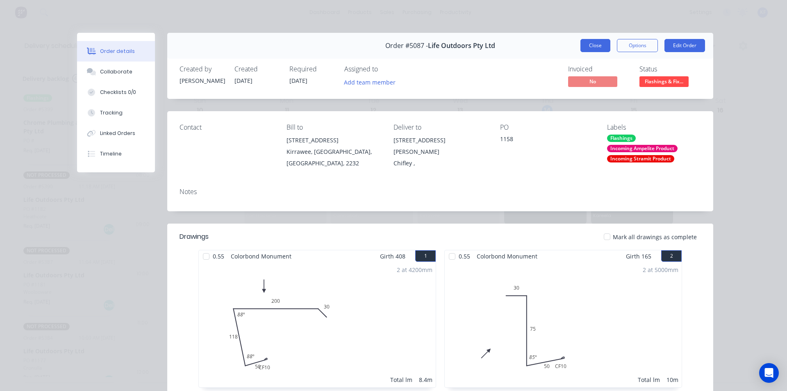
click at [602, 52] on div "Order #5087 - Life Outdoors Pty Ltd Close Options Edit Order" at bounding box center [440, 46] width 546 height 26
click at [586, 43] on button "Close" at bounding box center [596, 45] width 30 height 13
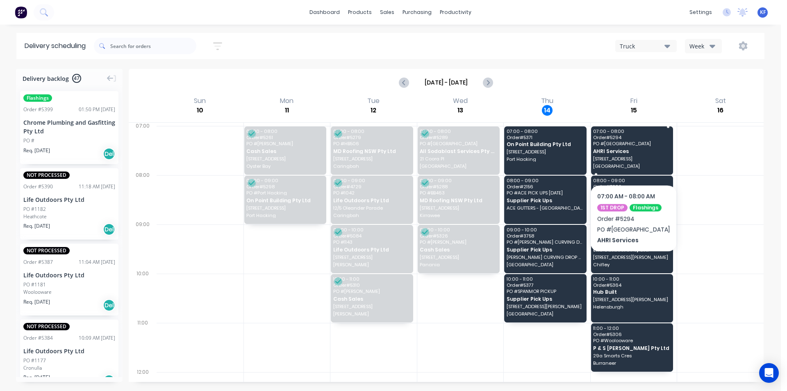
click at [628, 159] on span "[STREET_ADDRESS]" at bounding box center [631, 158] width 77 height 5
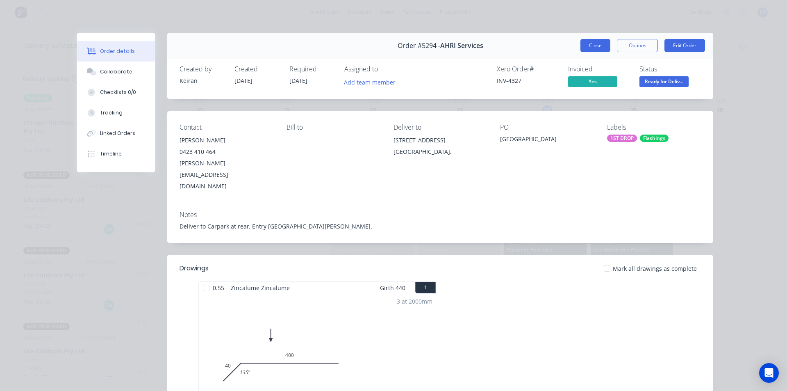
click at [591, 46] on button "Close" at bounding box center [596, 45] width 30 height 13
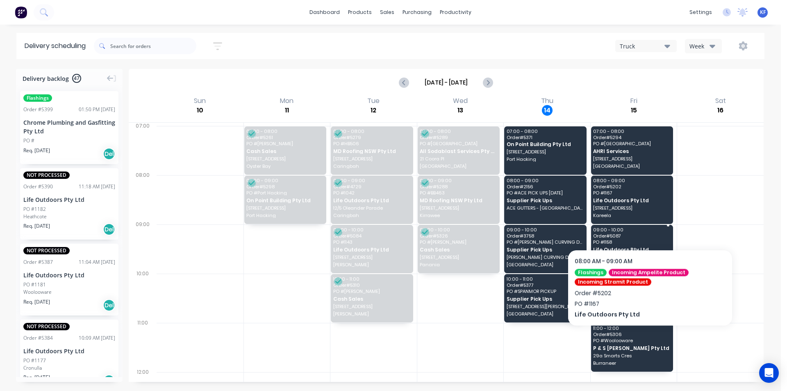
click at [647, 246] on div "09:00 - 10:00 Order # 5087 PO # 1158 Life Outdoors Pty Ltd [STREET_ADDRESS][PER…" at bounding box center [632, 249] width 82 height 48
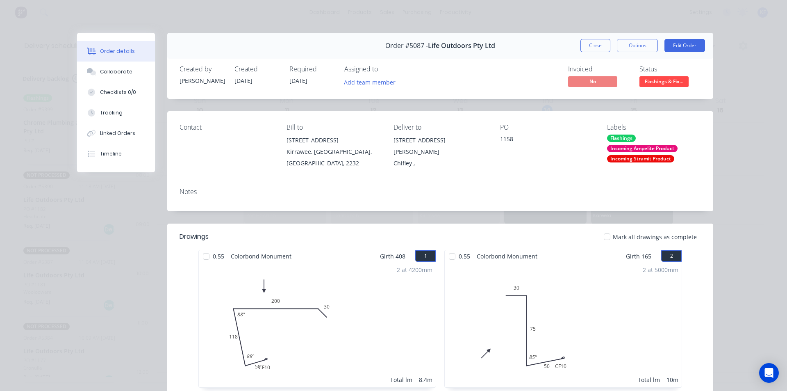
click at [583, 50] on button "Close" at bounding box center [596, 45] width 30 height 13
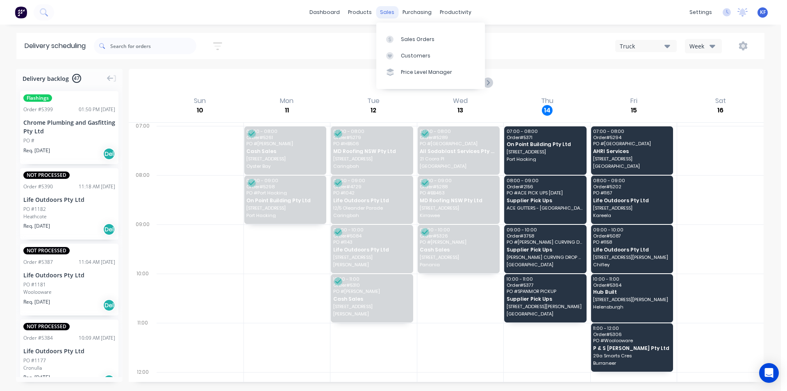
click at [388, 16] on div "sales" at bounding box center [387, 12] width 23 height 12
click at [408, 35] on link "Sales Orders" at bounding box center [430, 39] width 109 height 16
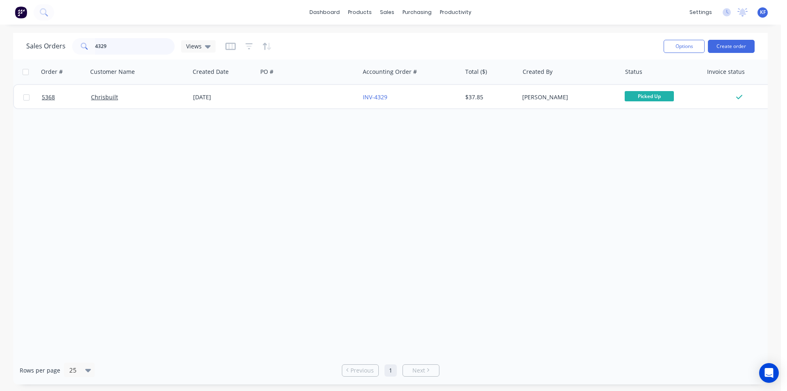
click at [97, 43] on input "4329" at bounding box center [135, 46] width 80 height 16
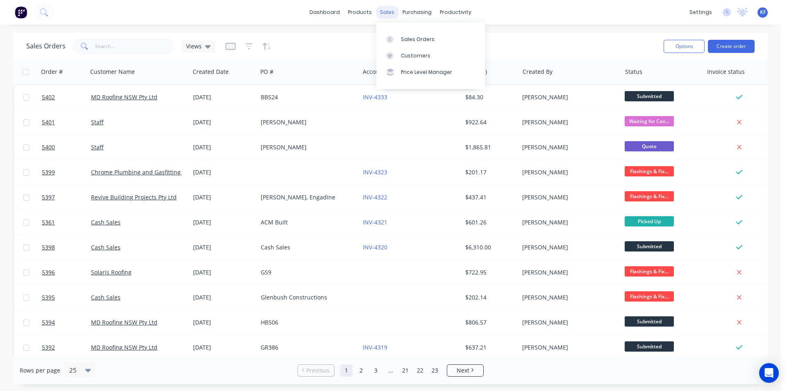
click at [390, 14] on div "sales" at bounding box center [387, 12] width 23 height 12
click at [405, 56] on div "Customers" at bounding box center [416, 55] width 30 height 7
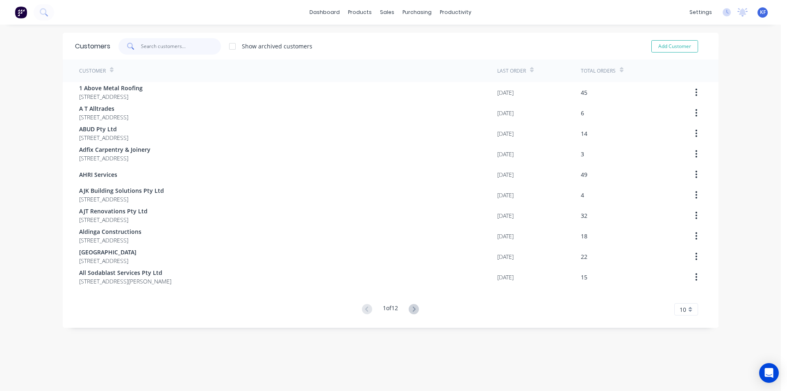
click at [144, 52] on input "text" at bounding box center [181, 46] width 80 height 16
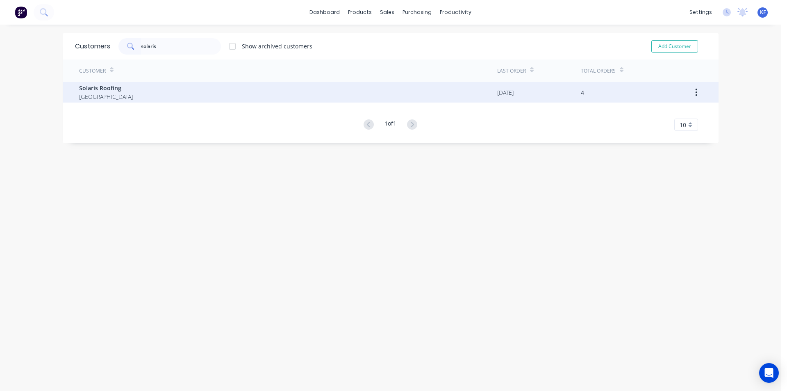
click at [152, 88] on div "Solaris Roofing [GEOGRAPHIC_DATA]" at bounding box center [288, 92] width 418 height 21
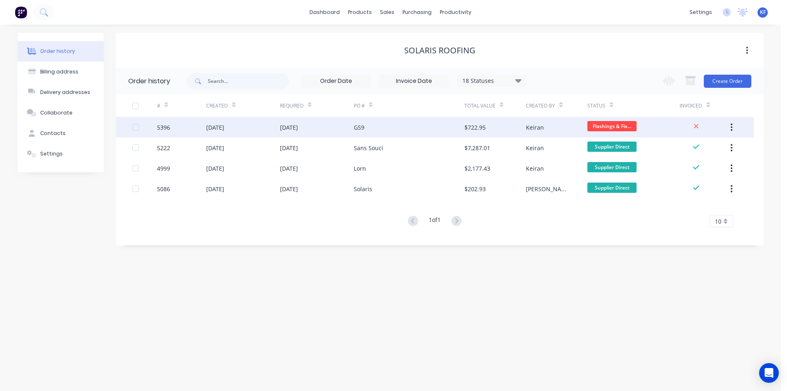
click at [503, 126] on div "$722.95" at bounding box center [496, 127] width 62 height 21
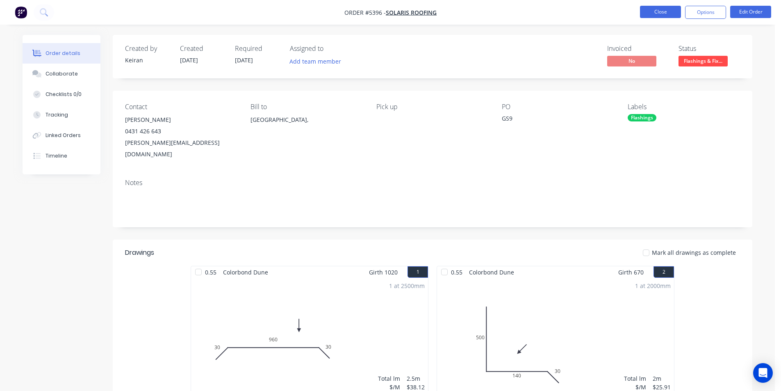
click at [651, 9] on button "Close" at bounding box center [660, 12] width 41 height 12
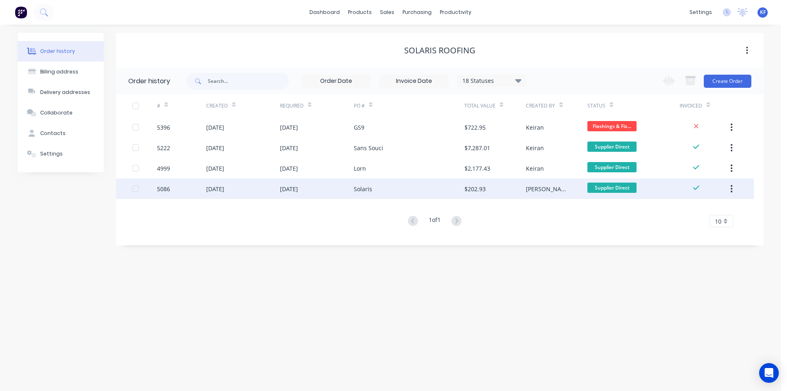
click at [511, 193] on div "$202.93" at bounding box center [496, 188] width 62 height 21
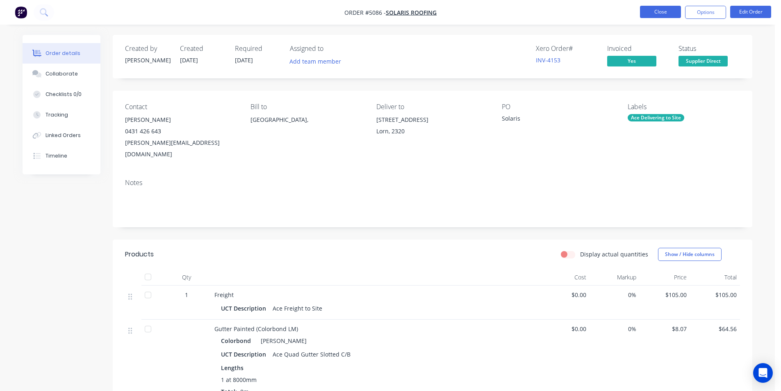
click at [665, 11] on button "Close" at bounding box center [660, 12] width 41 height 12
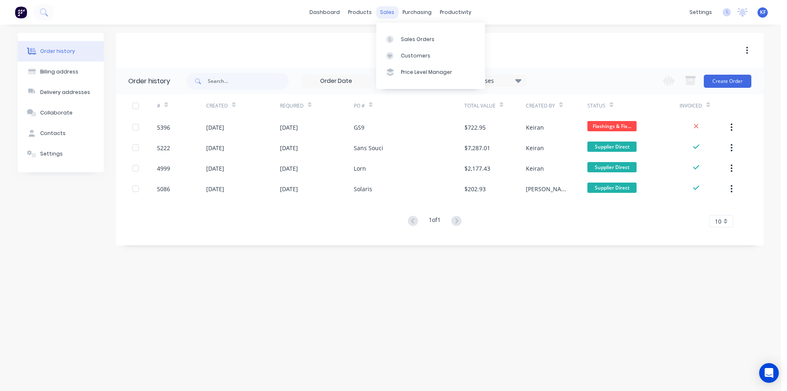
click at [387, 10] on div "sales" at bounding box center [387, 12] width 23 height 12
click at [411, 34] on link "Sales Orders" at bounding box center [430, 39] width 109 height 16
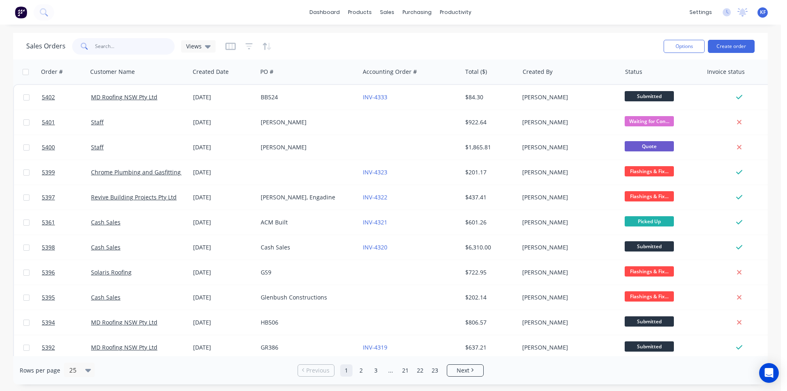
drag, startPoint x: 94, startPoint y: 46, endPoint x: 75, endPoint y: 45, distance: 18.9
click at [75, 46] on div at bounding box center [123, 46] width 103 height 16
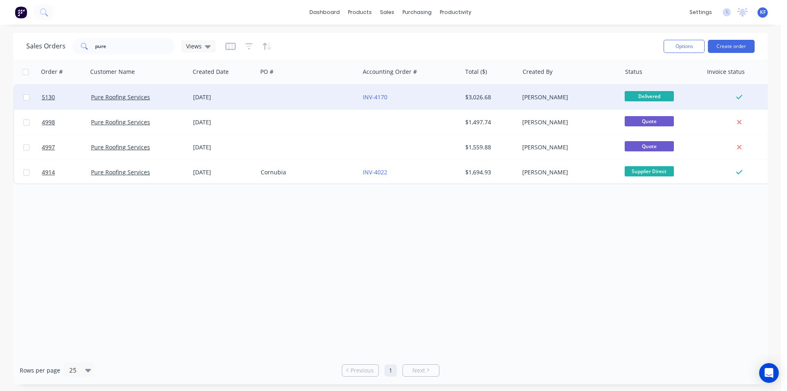
click at [451, 96] on div "INV-4170" at bounding box center [408, 97] width 91 height 8
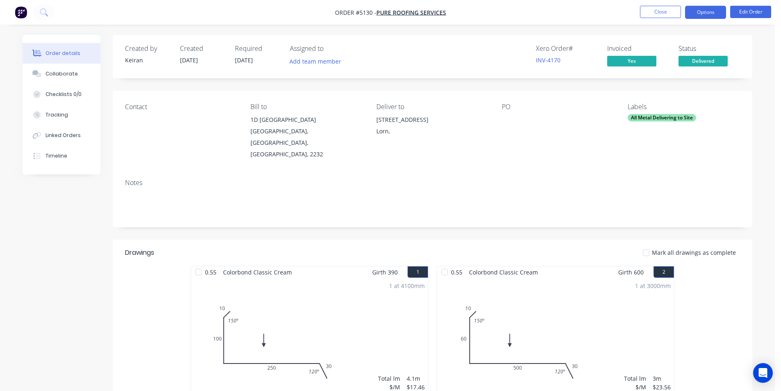
click at [705, 13] on button "Options" at bounding box center [705, 12] width 41 height 13
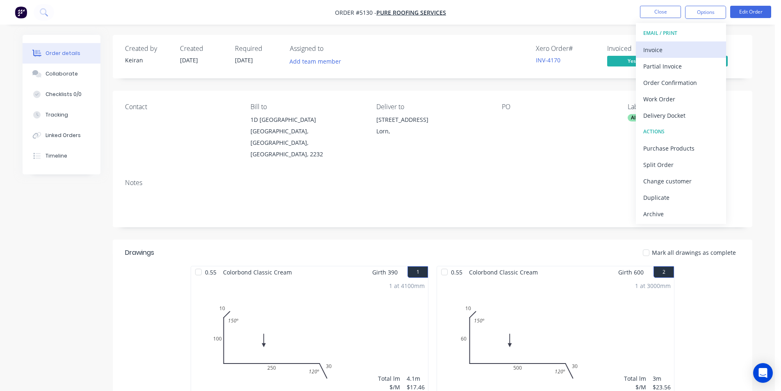
click at [677, 46] on div "Invoice" at bounding box center [680, 50] width 75 height 12
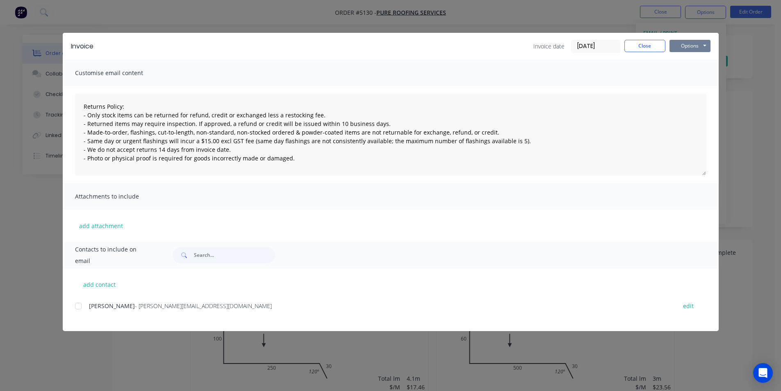
click at [688, 46] on button "Options" at bounding box center [690, 46] width 41 height 12
click at [688, 73] on button "Print" at bounding box center [696, 74] width 52 height 14
click at [633, 43] on button "Close" at bounding box center [644, 46] width 41 height 12
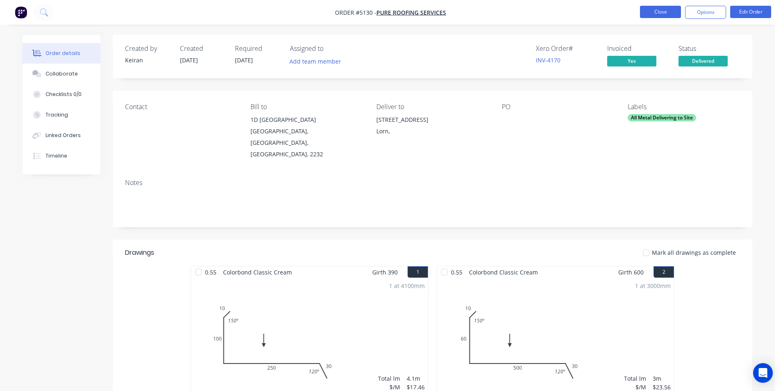
click at [647, 12] on button "Close" at bounding box center [660, 12] width 41 height 12
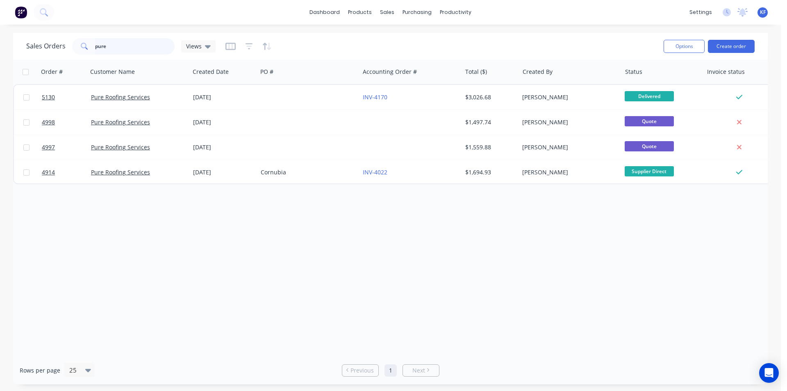
drag, startPoint x: 51, startPoint y: 46, endPoint x: 7, endPoint y: 42, distance: 44.0
click at [9, 42] on div "Sales Orders pure Views Options Create order Order # Customer Name Created Date…" at bounding box center [390, 208] width 781 height 351
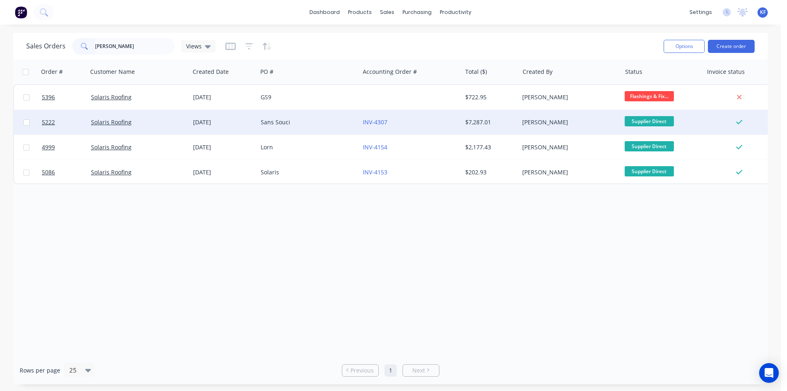
click at [464, 118] on div "$7,287.01" at bounding box center [490, 122] width 57 height 25
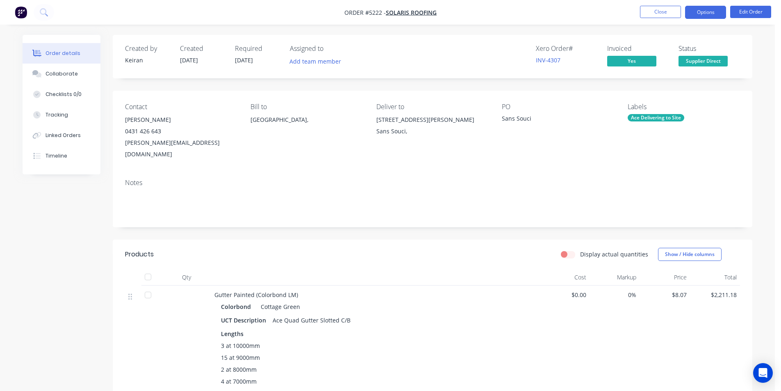
click at [713, 14] on button "Options" at bounding box center [705, 12] width 41 height 13
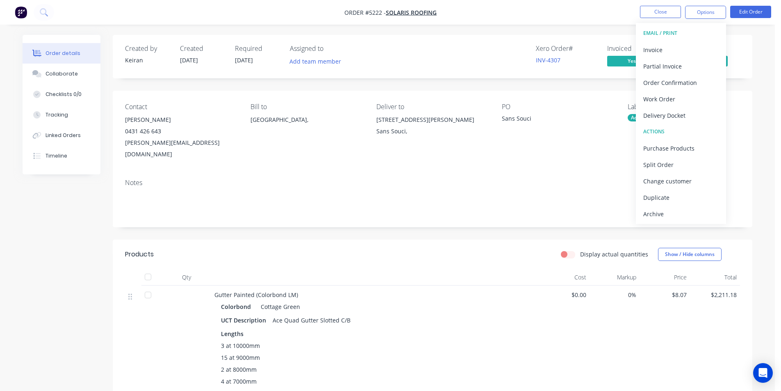
click at [687, 41] on button "EMAIL / PRINT" at bounding box center [681, 33] width 90 height 16
click at [686, 44] on div "Invoice" at bounding box center [680, 50] width 75 height 12
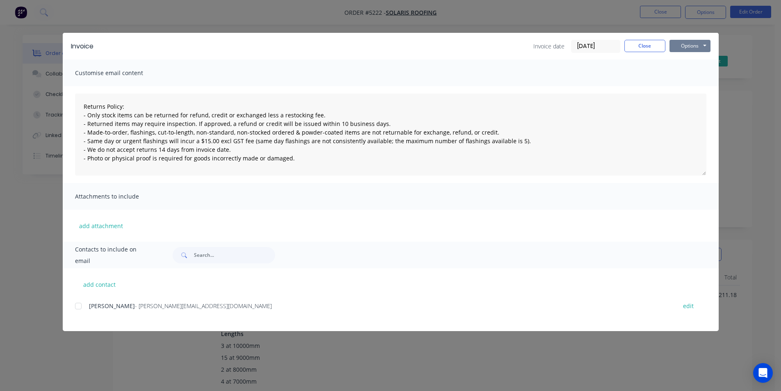
click at [690, 46] on button "Options" at bounding box center [690, 46] width 41 height 12
click at [687, 76] on button "Print" at bounding box center [696, 74] width 52 height 14
click at [644, 50] on button "Close" at bounding box center [644, 46] width 41 height 12
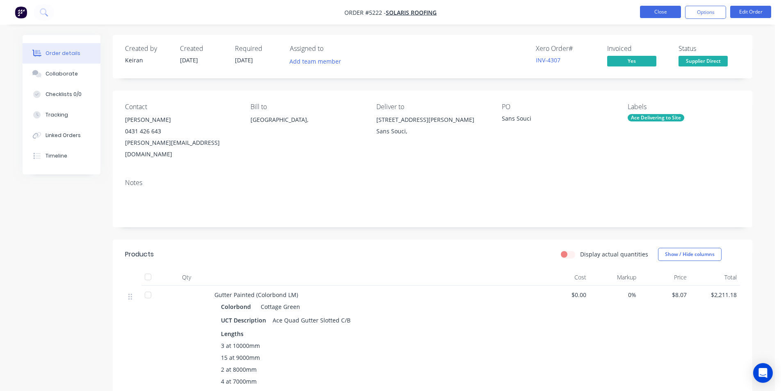
click at [653, 14] on button "Close" at bounding box center [660, 12] width 41 height 12
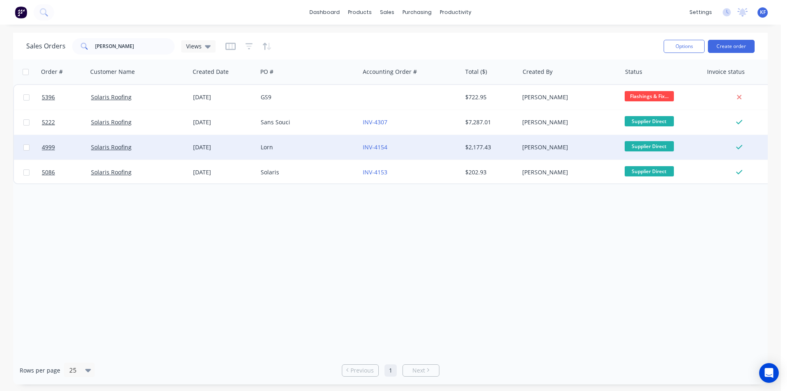
click at [474, 150] on div "$2,177.43" at bounding box center [489, 147] width 48 height 8
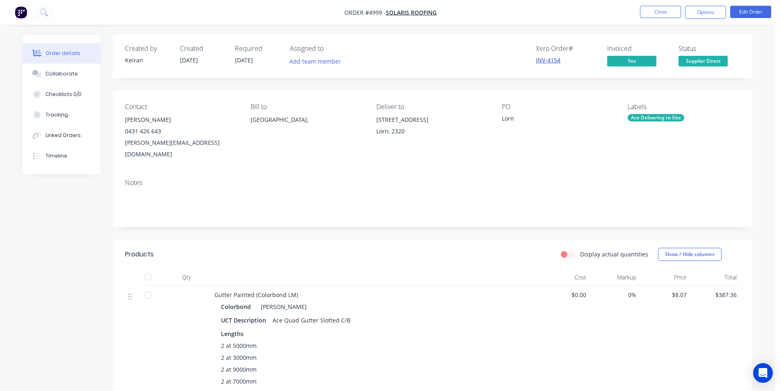
click at [543, 61] on link "INV-4154" at bounding box center [548, 60] width 25 height 8
click at [663, 8] on button "Close" at bounding box center [660, 12] width 41 height 12
